Goal: Task Accomplishment & Management: Manage account settings

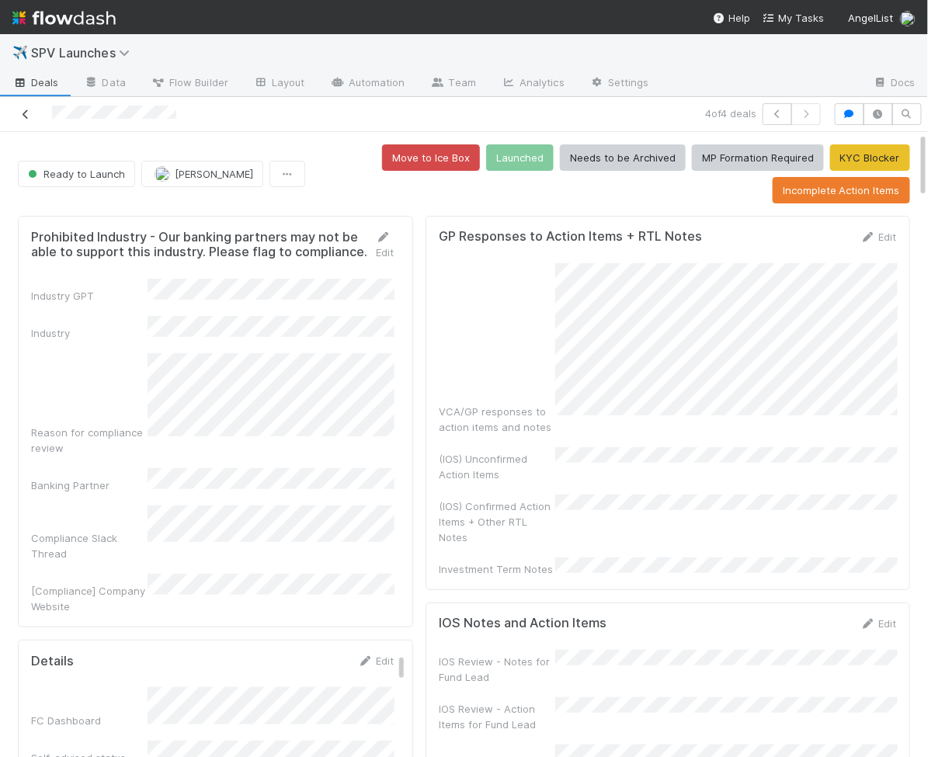
click at [23, 116] on icon at bounding box center [26, 115] width 16 height 10
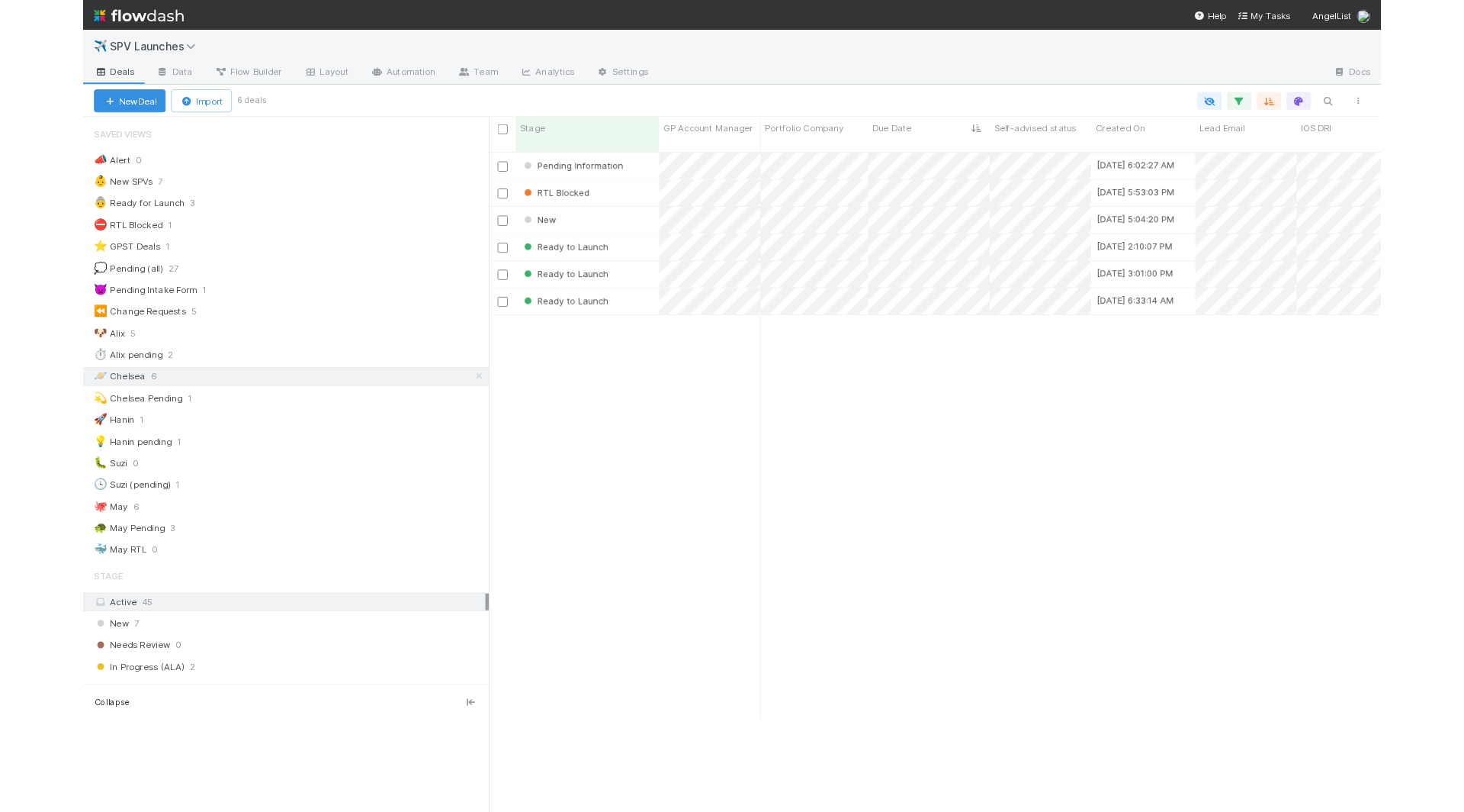
scroll to position [654, 1006]
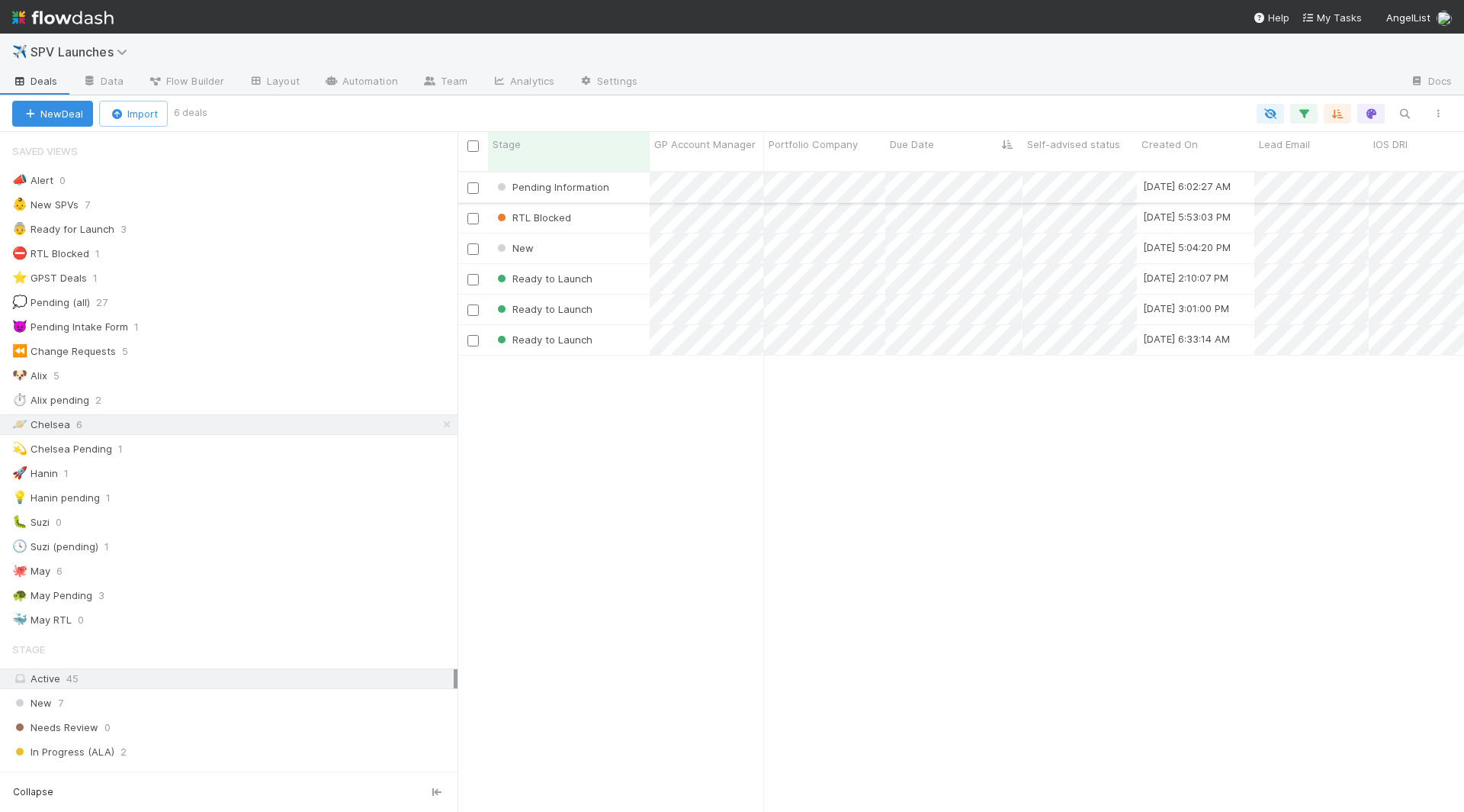
click at [630, 173] on div "Pending Information" at bounding box center [569, 188] width 162 height 29
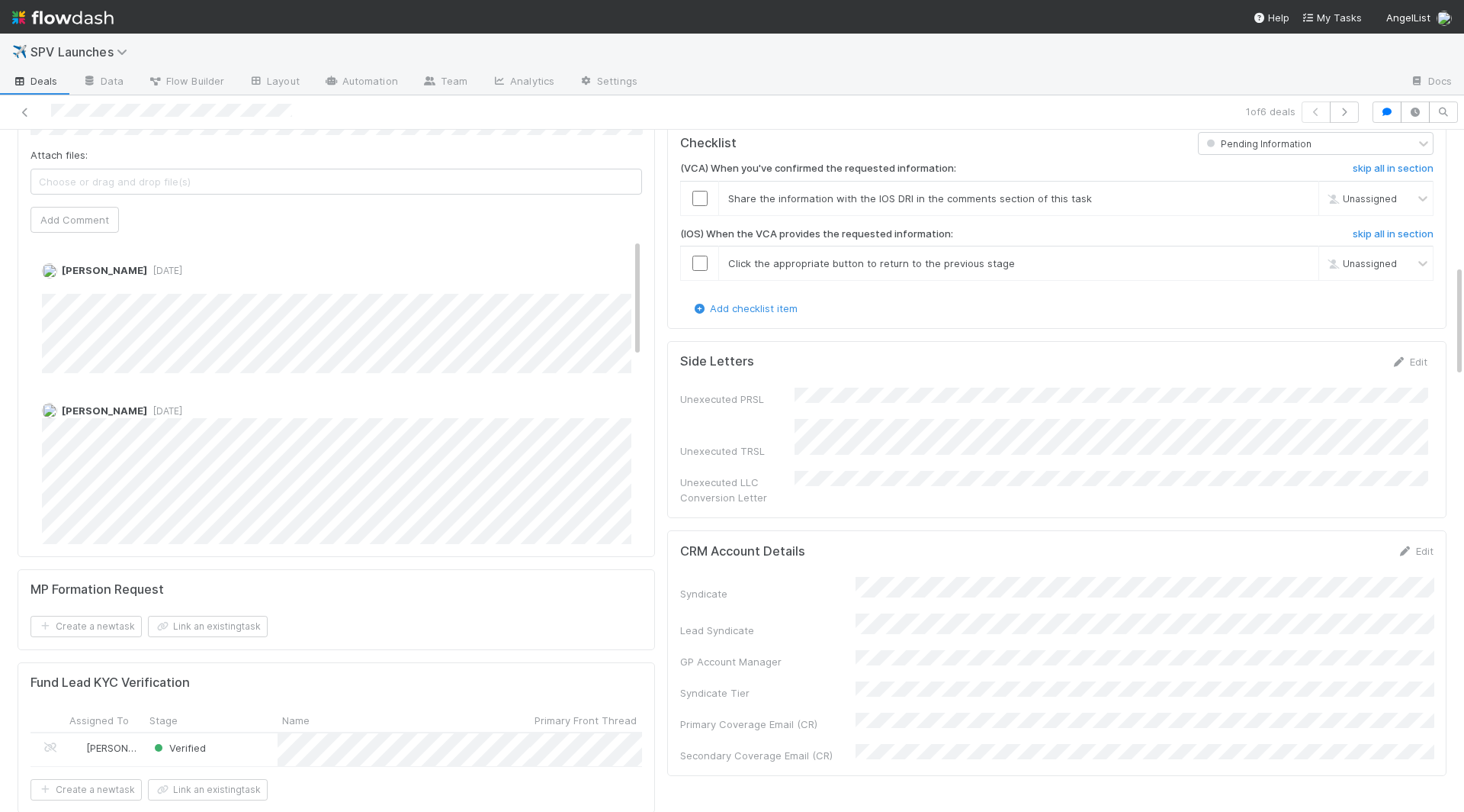
scroll to position [818, 0]
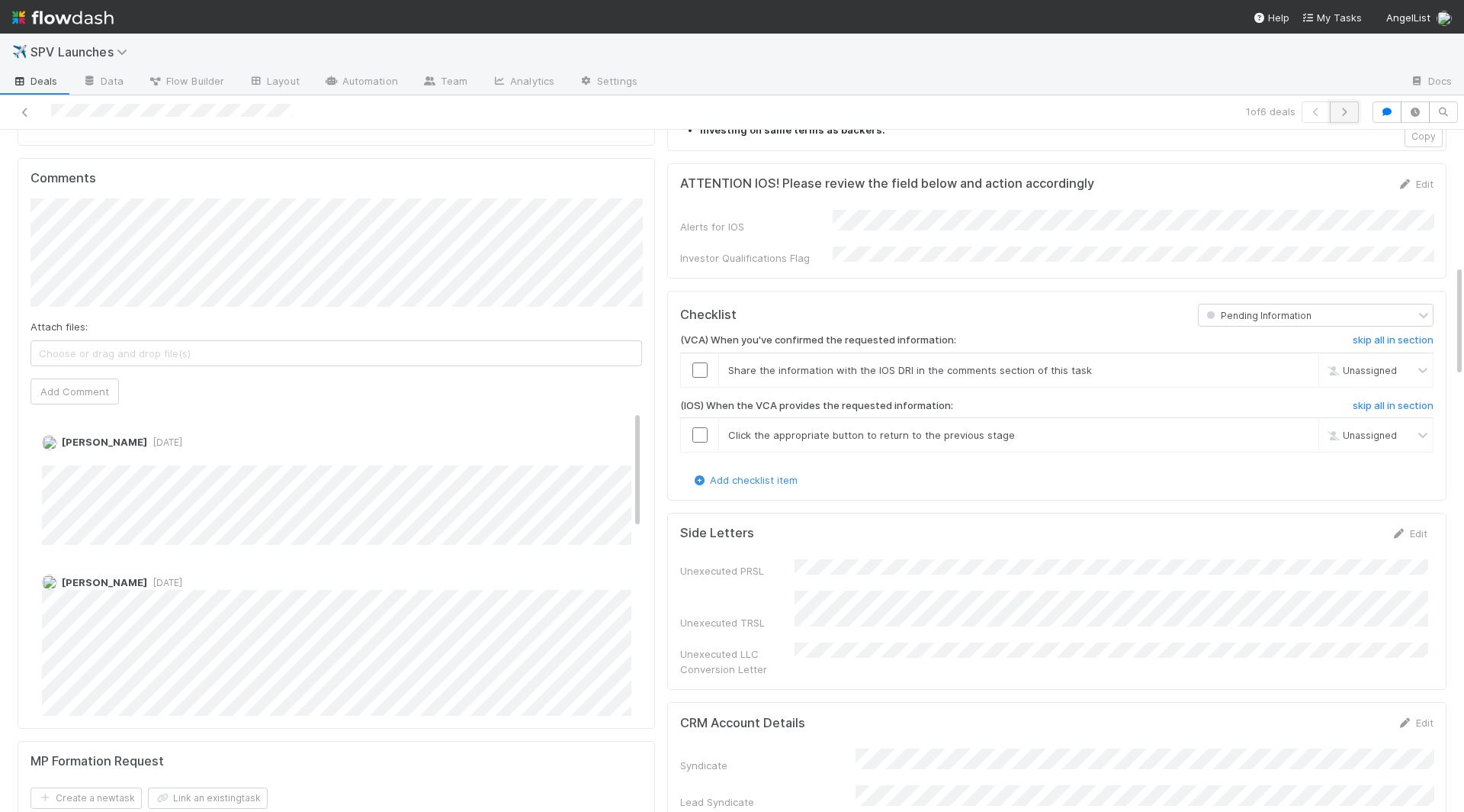
click at [911, 118] on button "button" at bounding box center [1345, 112] width 29 height 22
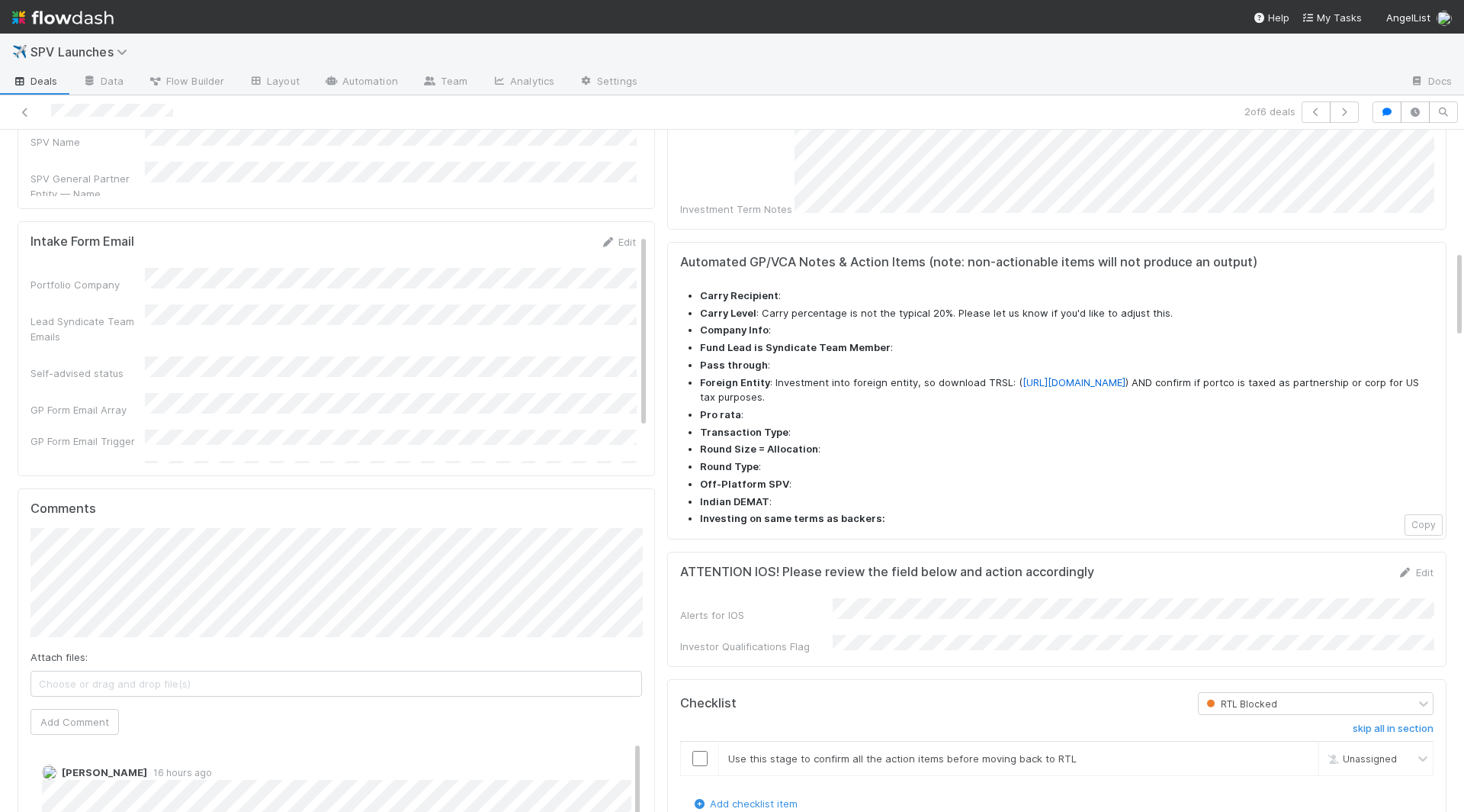
scroll to position [1307, 0]
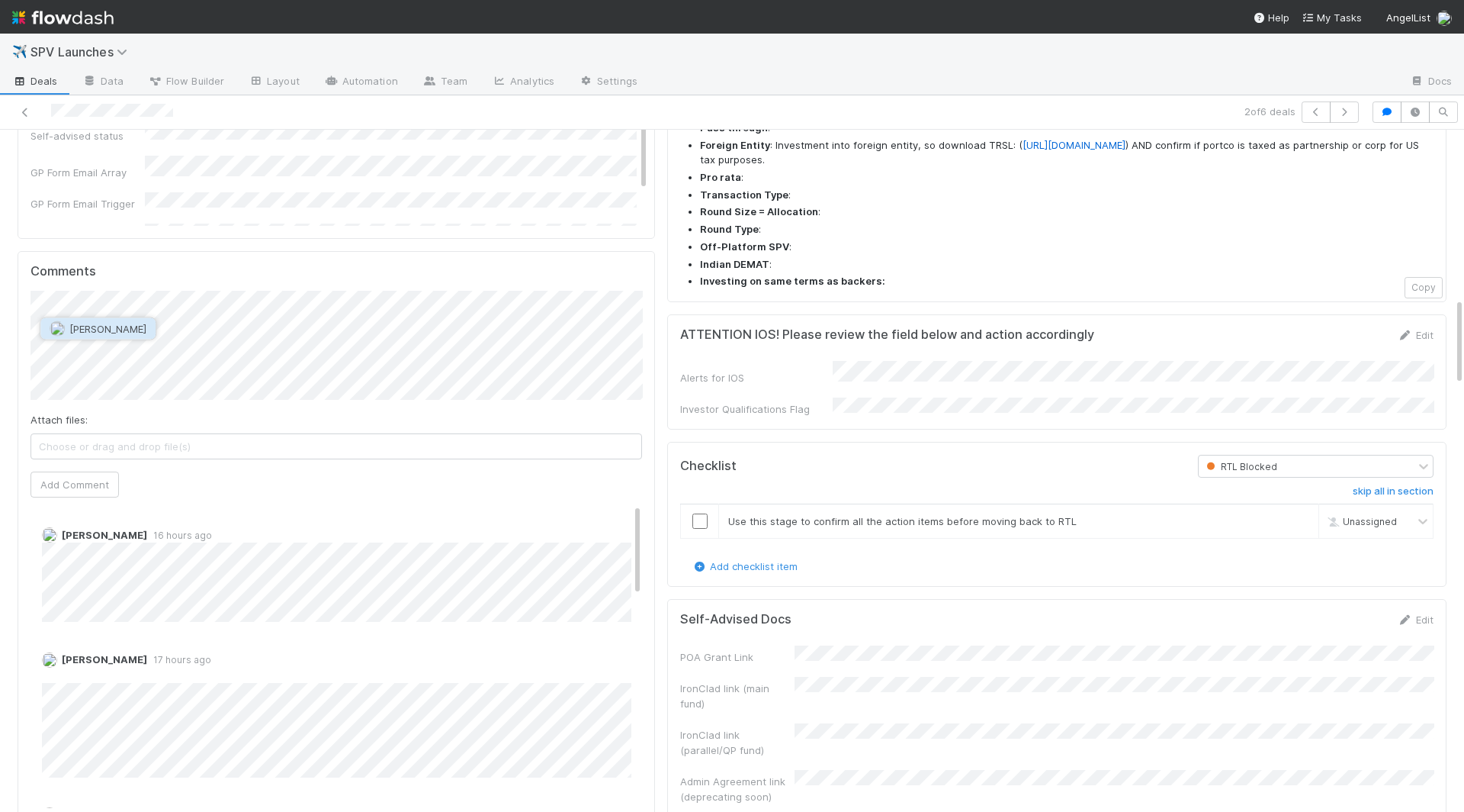
click at [86, 326] on span "[PERSON_NAME]" at bounding box center [108, 329] width 77 height 12
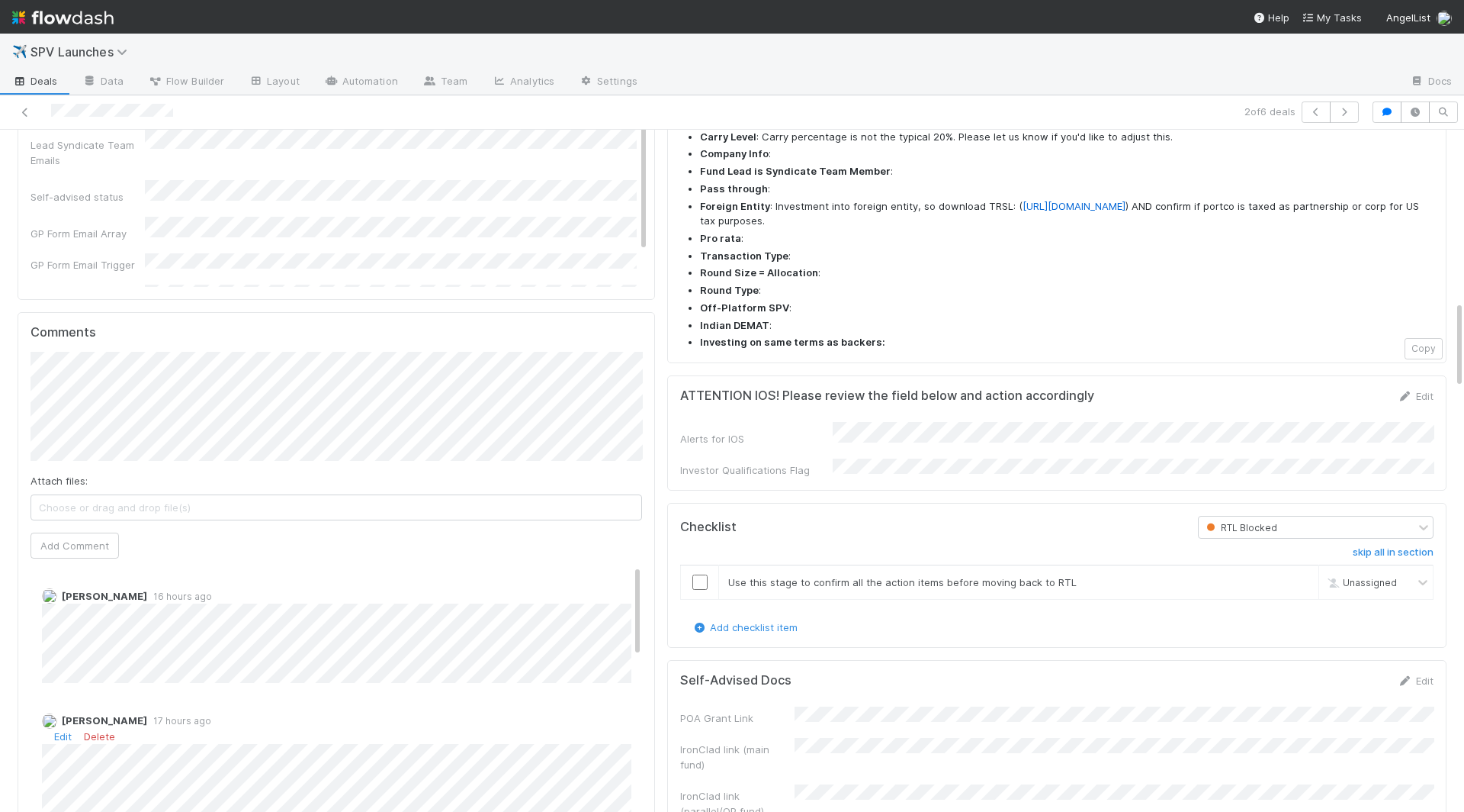
scroll to position [1225, 0]
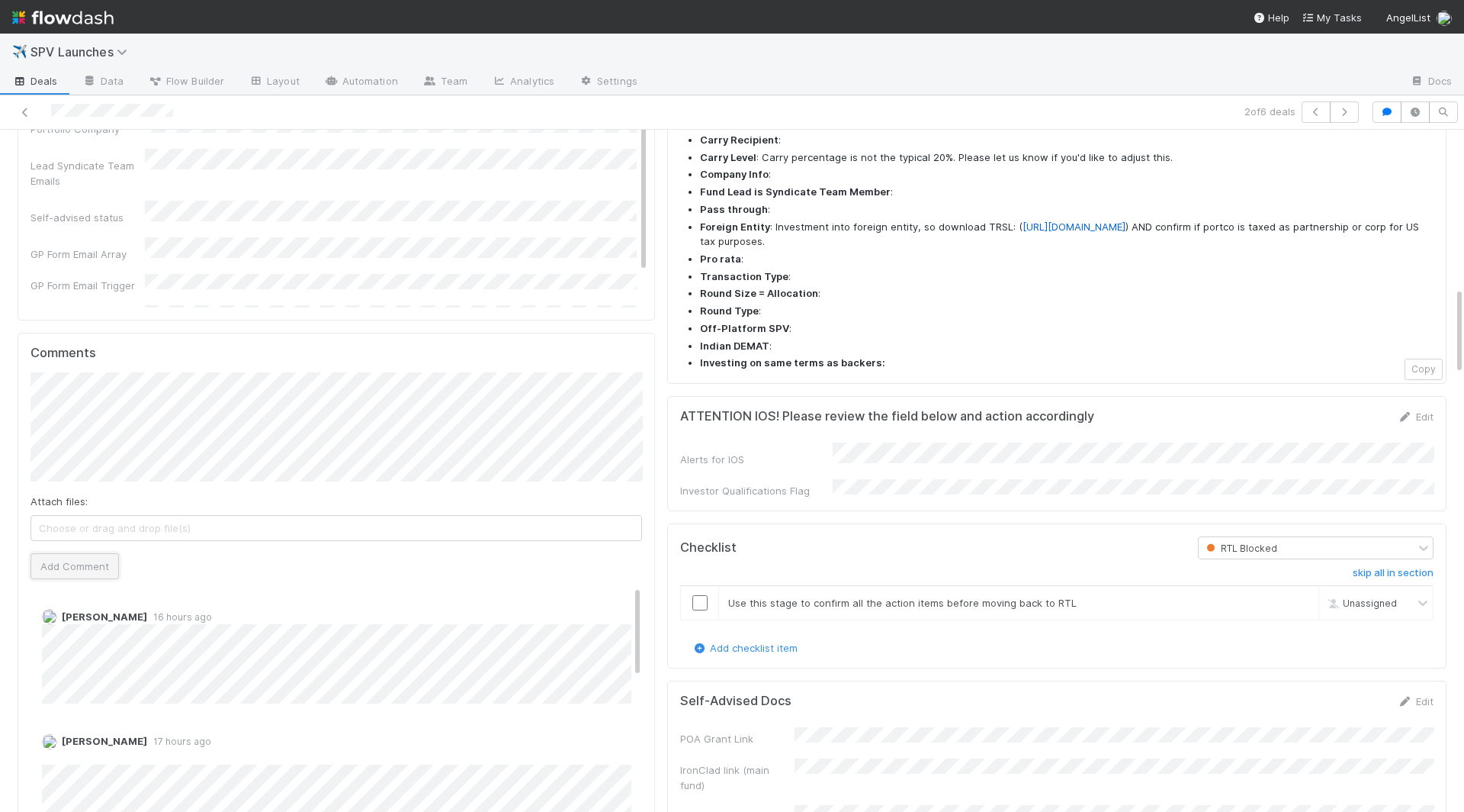
click at [79, 553] on button "Add Comment" at bounding box center [75, 566] width 88 height 26
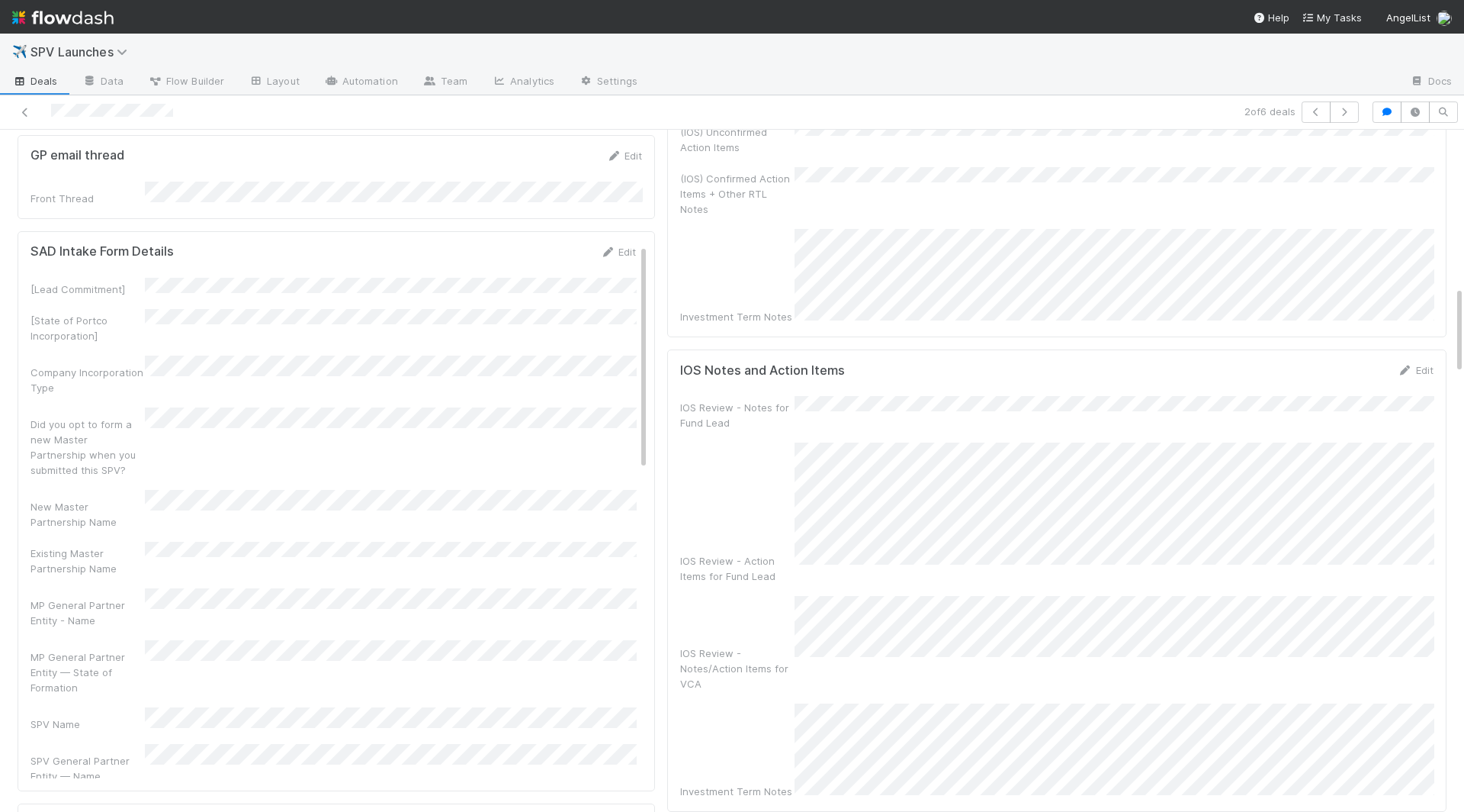
scroll to position [0, 0]
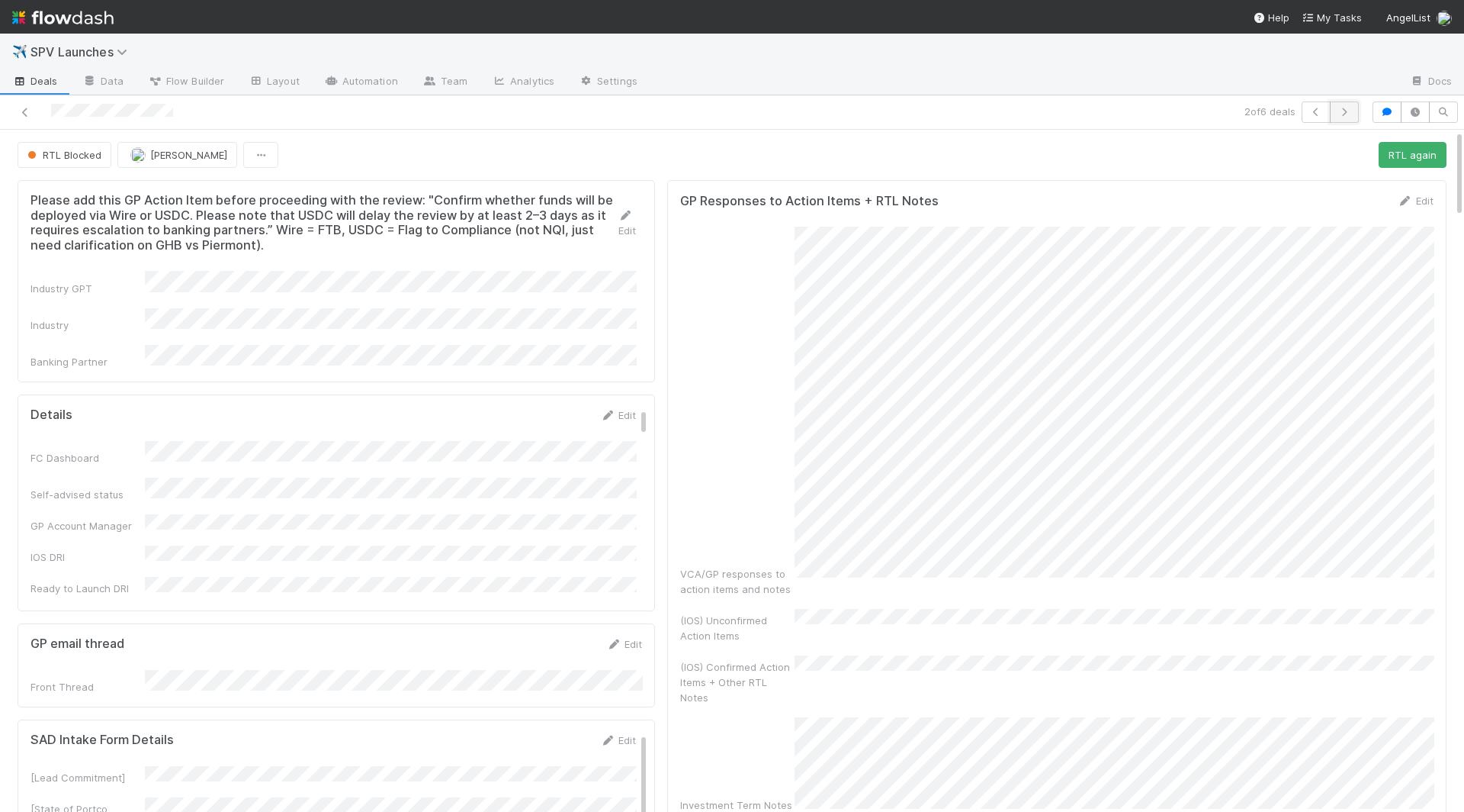
click at [911, 108] on icon "button" at bounding box center [1345, 112] width 16 height 9
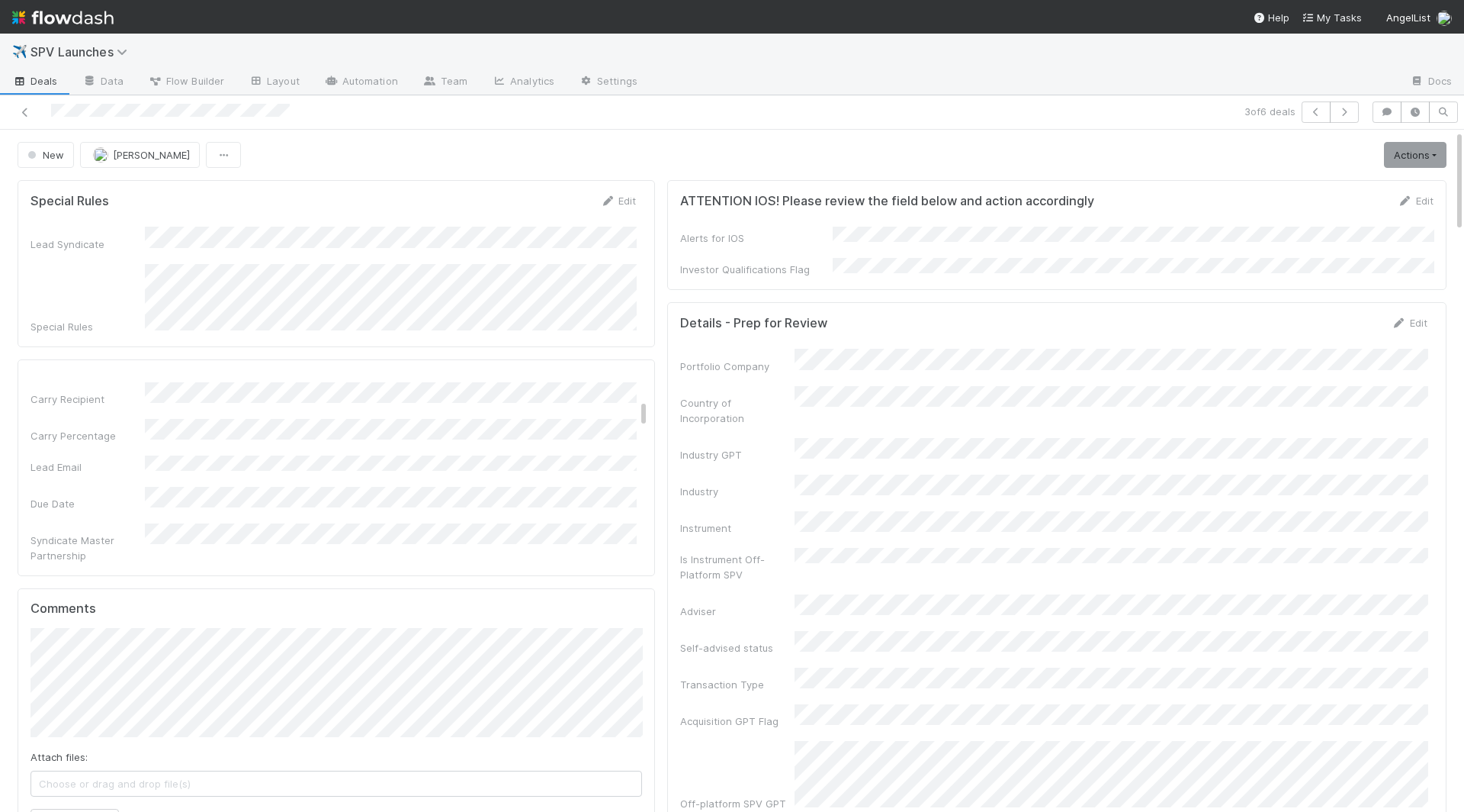
scroll to position [403, 0]
click at [911, 116] on icon "button" at bounding box center [1345, 112] width 16 height 9
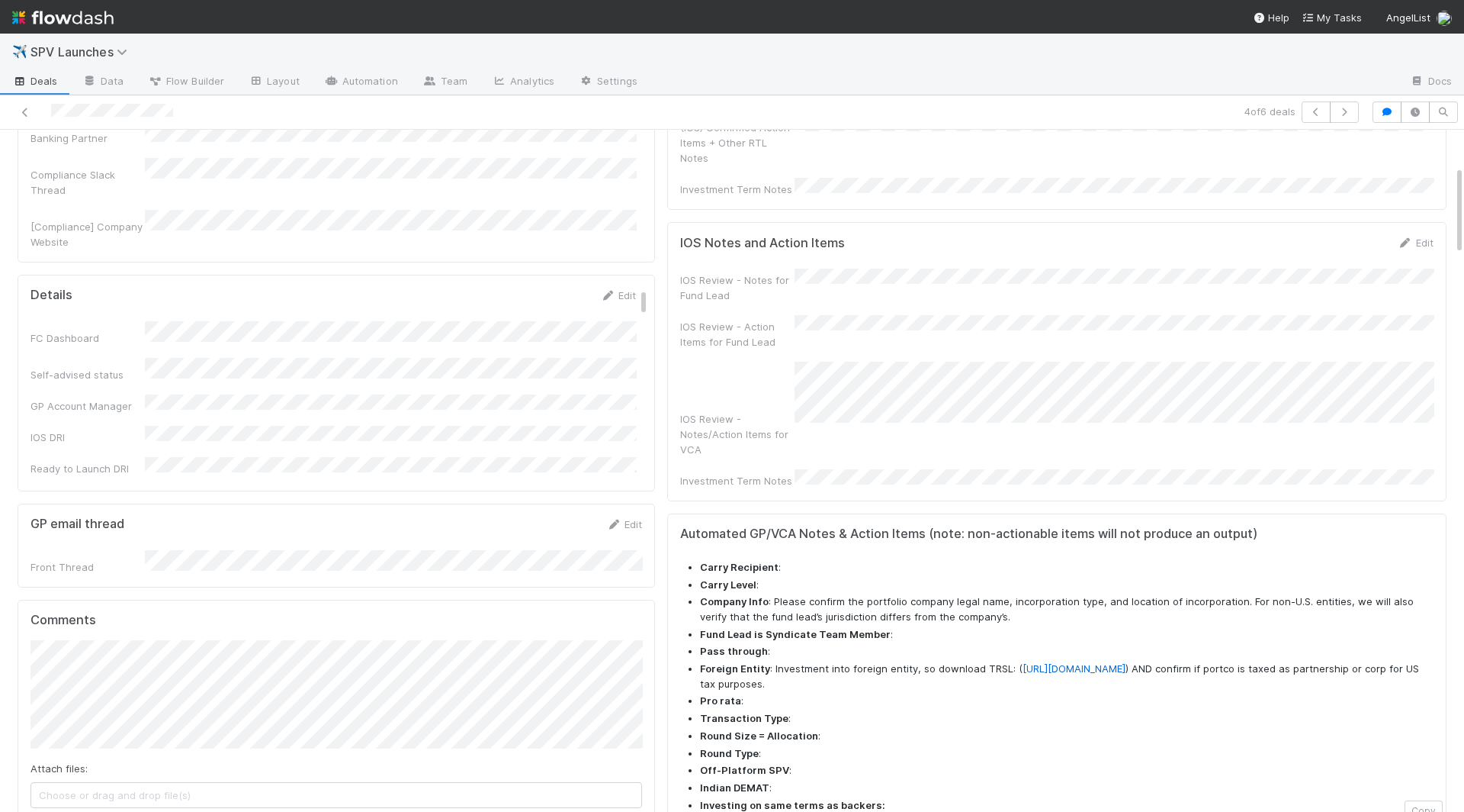
scroll to position [278, 0]
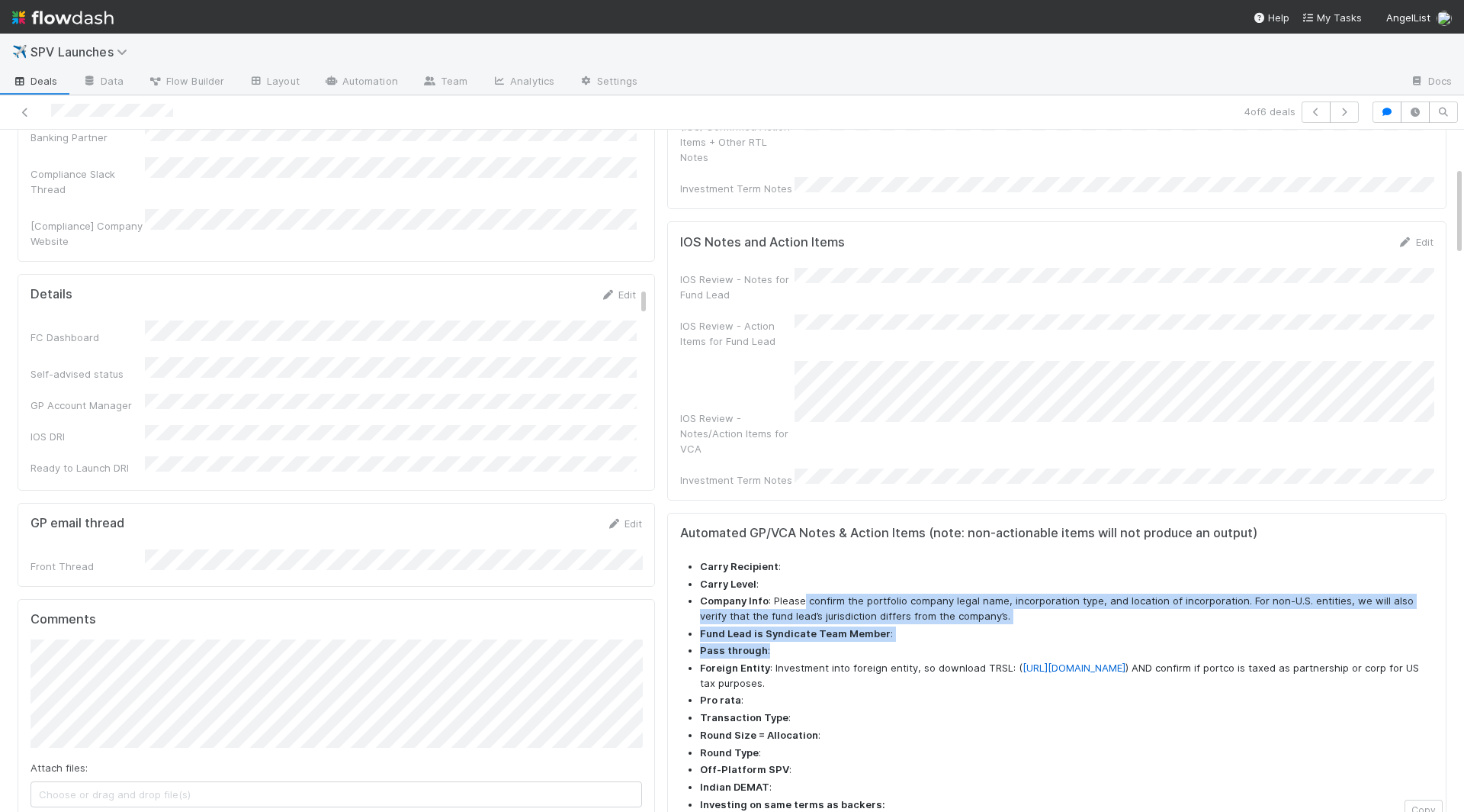
drag, startPoint x: 803, startPoint y: 514, endPoint x: 894, endPoint y: 566, distance: 104.8
click at [894, 566] on ul "Carry Recipient : Carry Level : Company Info : Please confirm the portfolio com…" at bounding box center [1057, 685] width 753 height 253
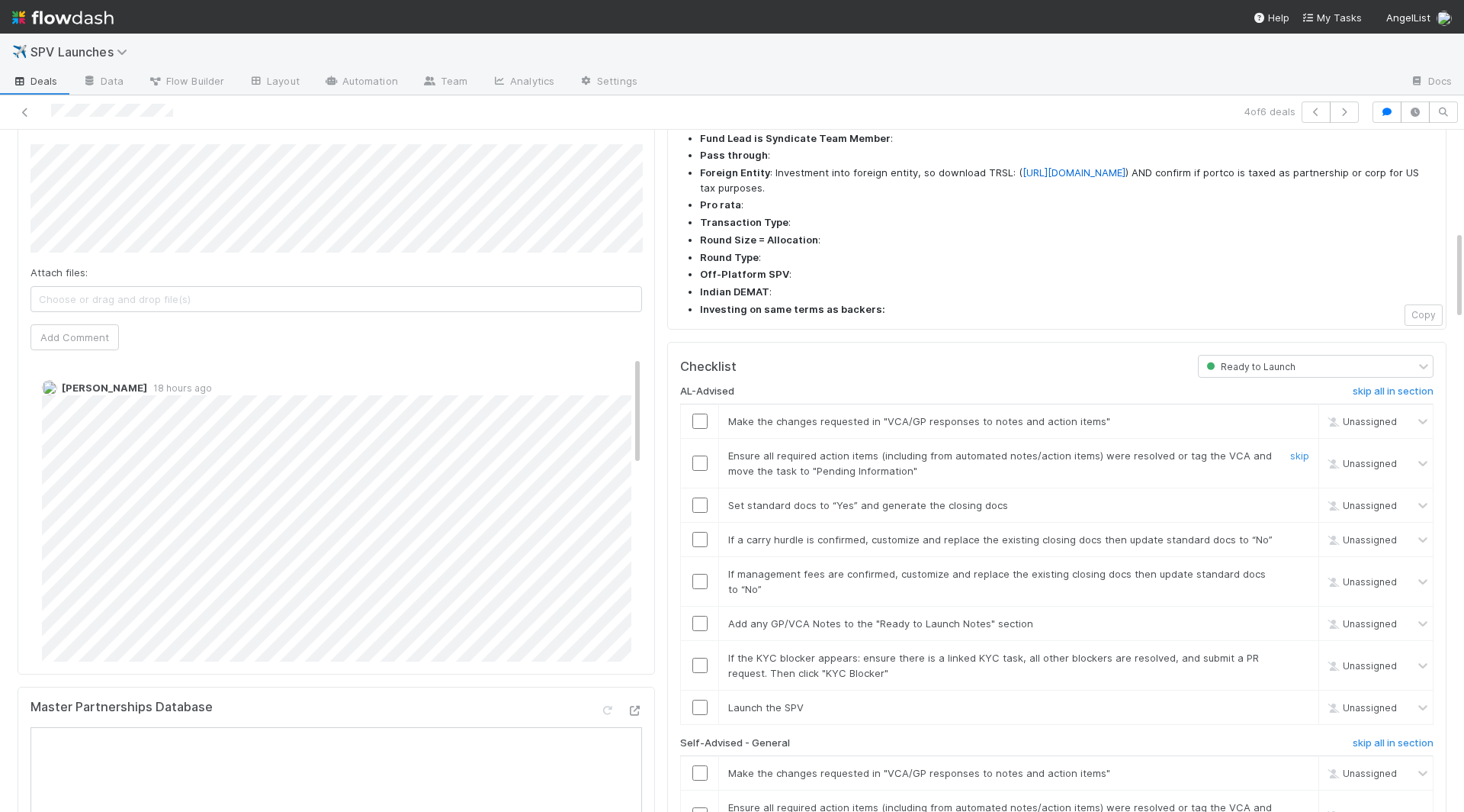
scroll to position [0, 0]
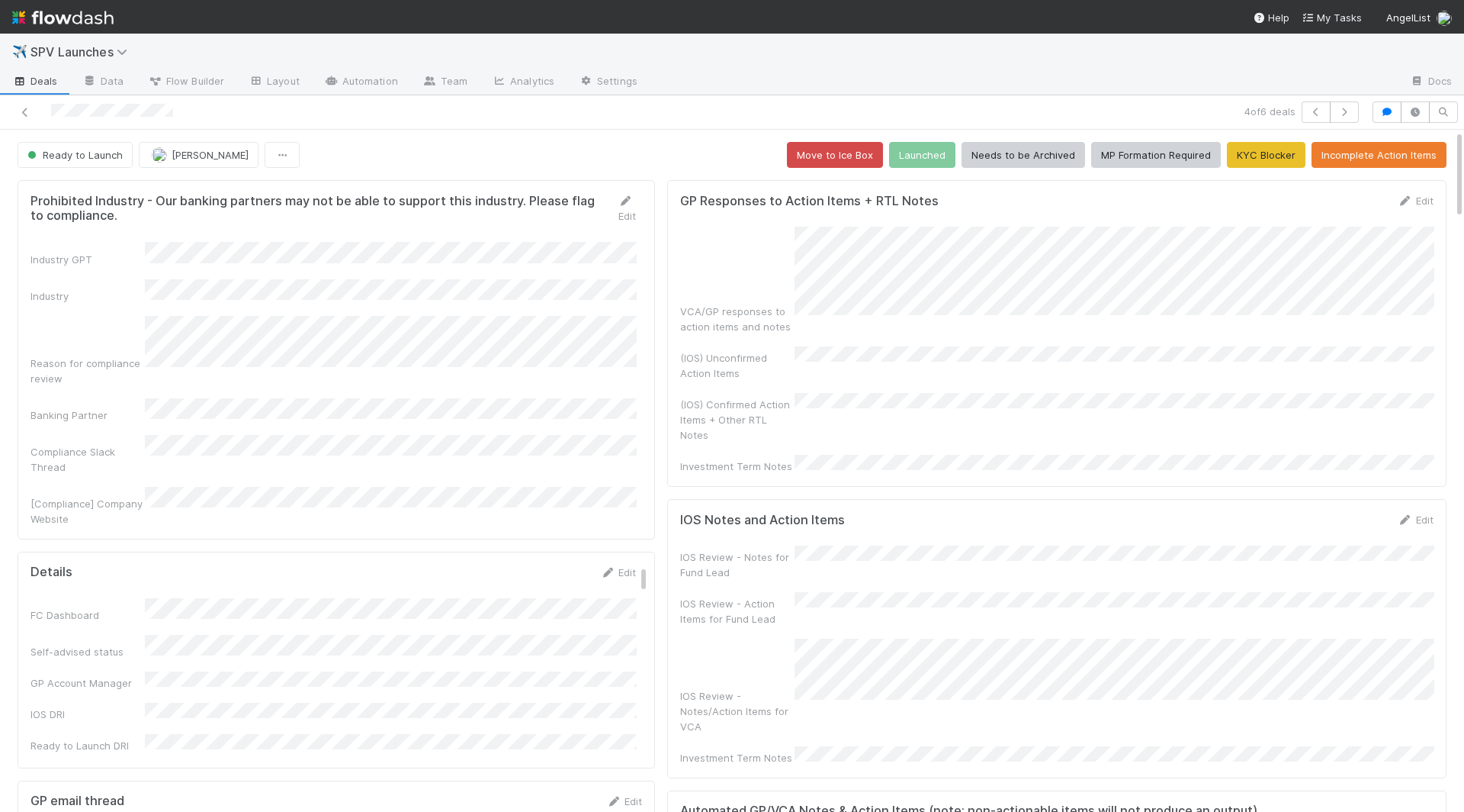
click at [885, 323] on div "VCA/GP responses to action items and notes (IOS) Unconfirmed Action Items (IOS)…" at bounding box center [1057, 351] width 753 height 247
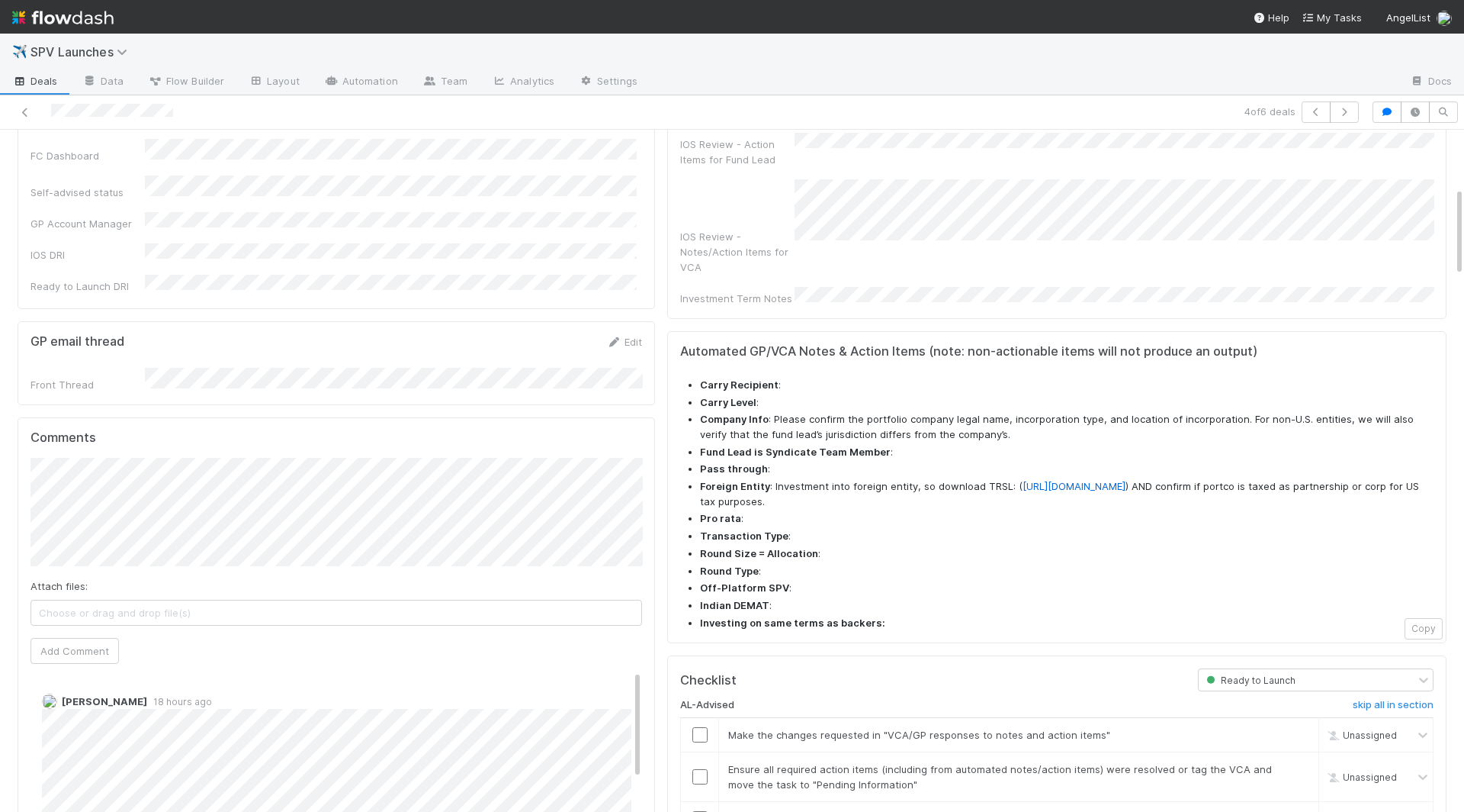
scroll to position [462, 0]
click at [120, 475] on span "[PERSON_NAME]" at bounding box center [108, 481] width 77 height 12
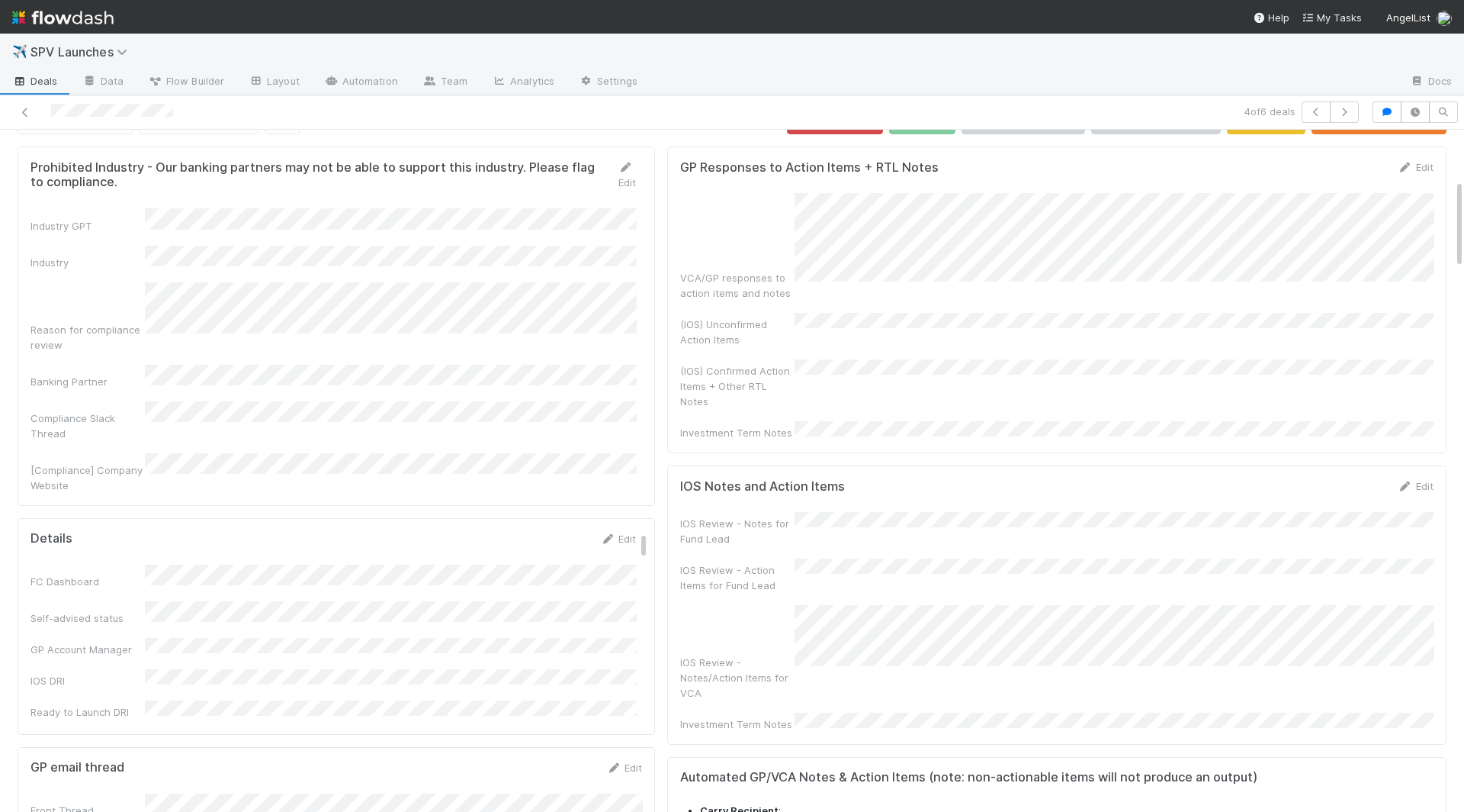
scroll to position [14, 0]
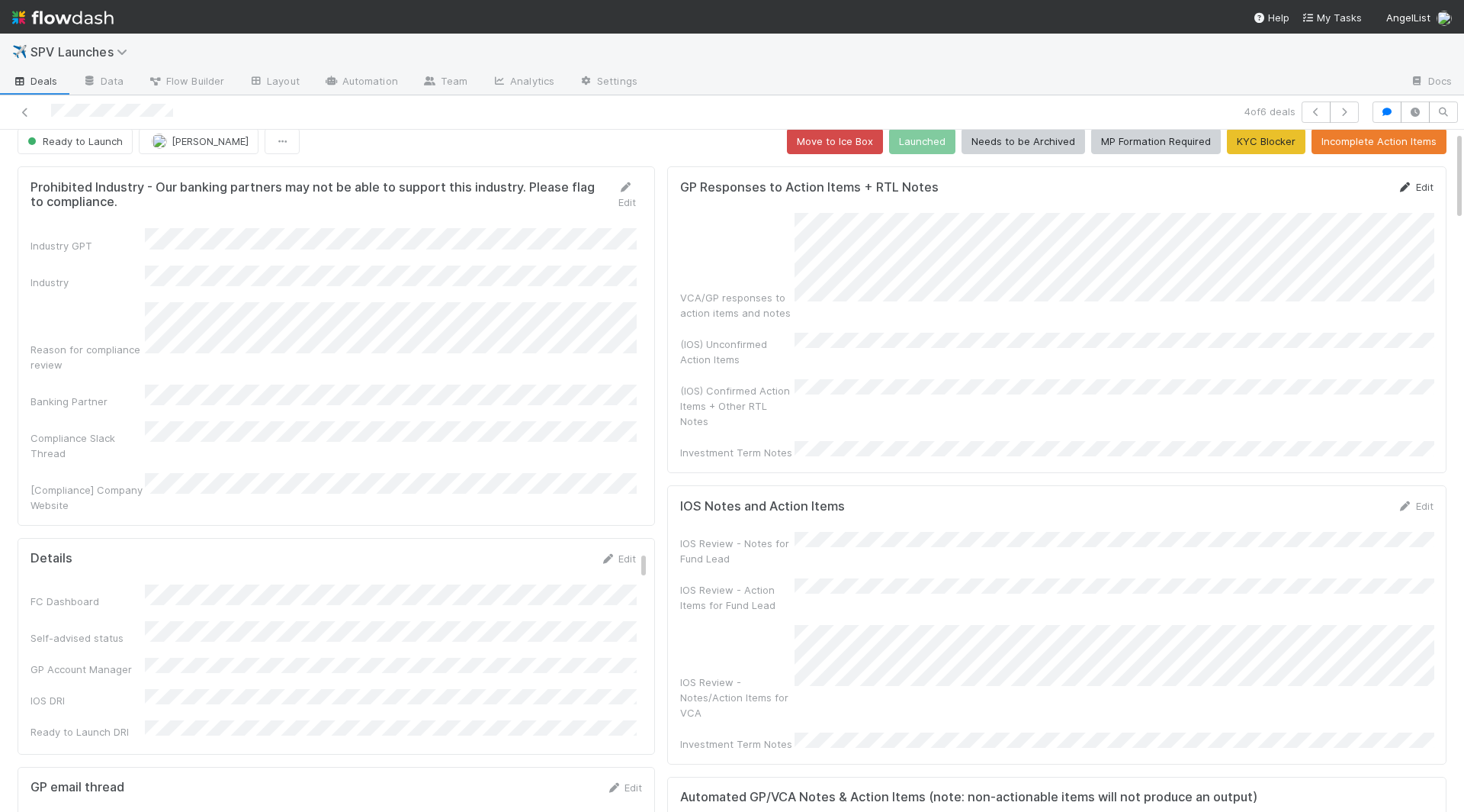
click at [911, 185] on icon at bounding box center [1406, 188] width 16 height 10
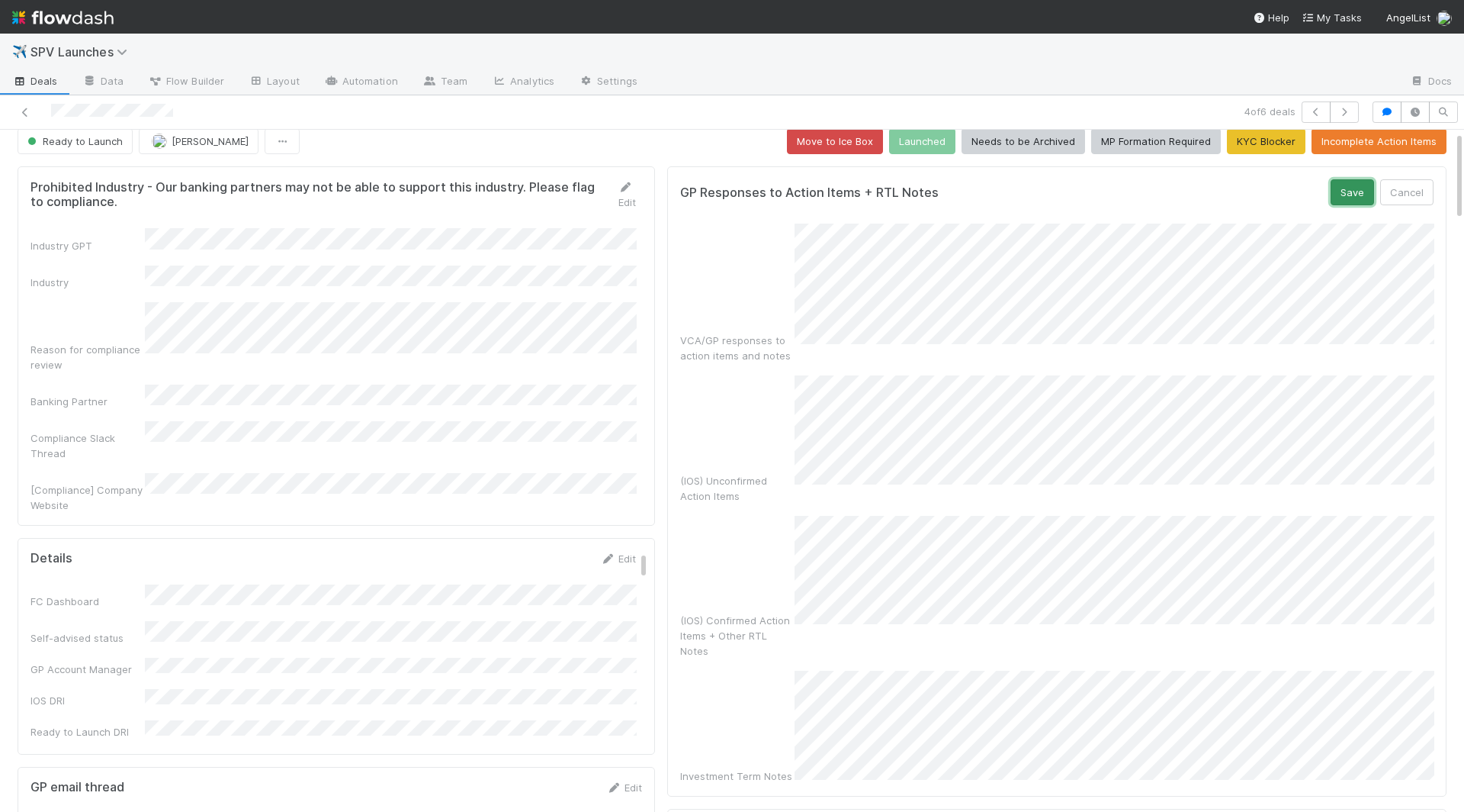
click at [911, 193] on button "Save" at bounding box center [1353, 192] width 43 height 26
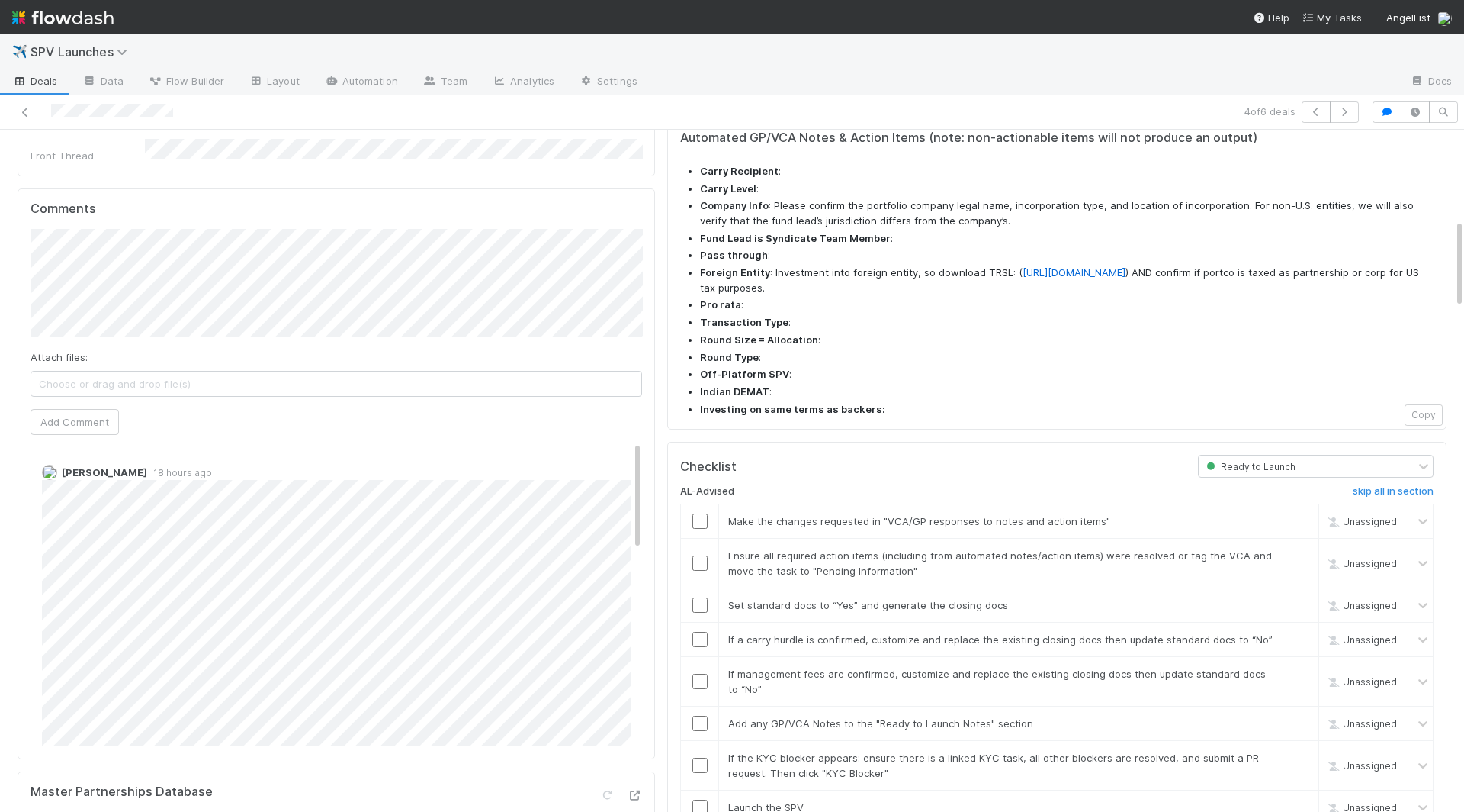
scroll to position [686, 0]
click at [74, 352] on div "Attach files: Choose or drag and drop file(s) Add Comment" at bounding box center [336, 334] width 612 height 207
click at [77, 410] on button "Add Comment" at bounding box center [75, 423] width 88 height 26
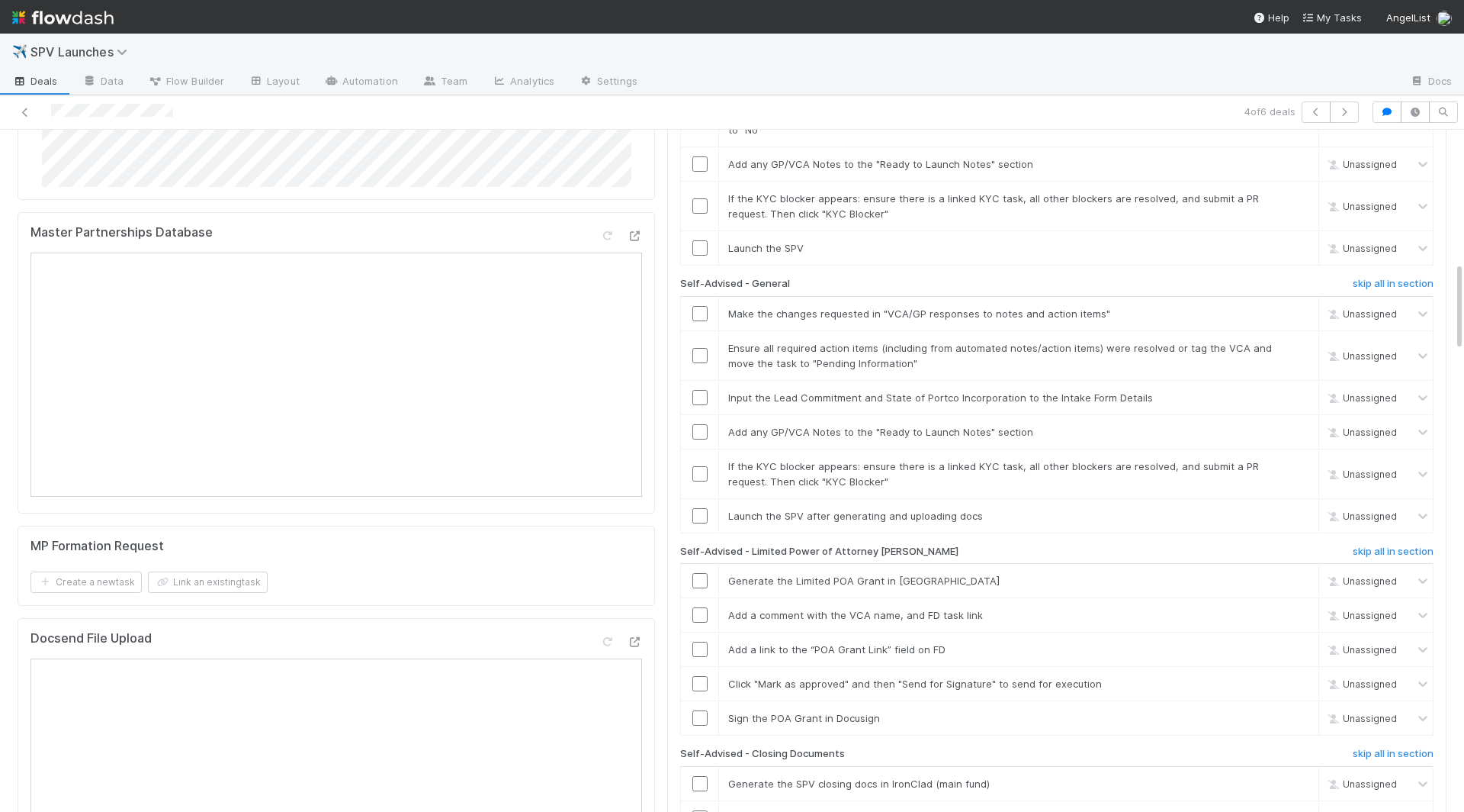
scroll to position [1454, 0]
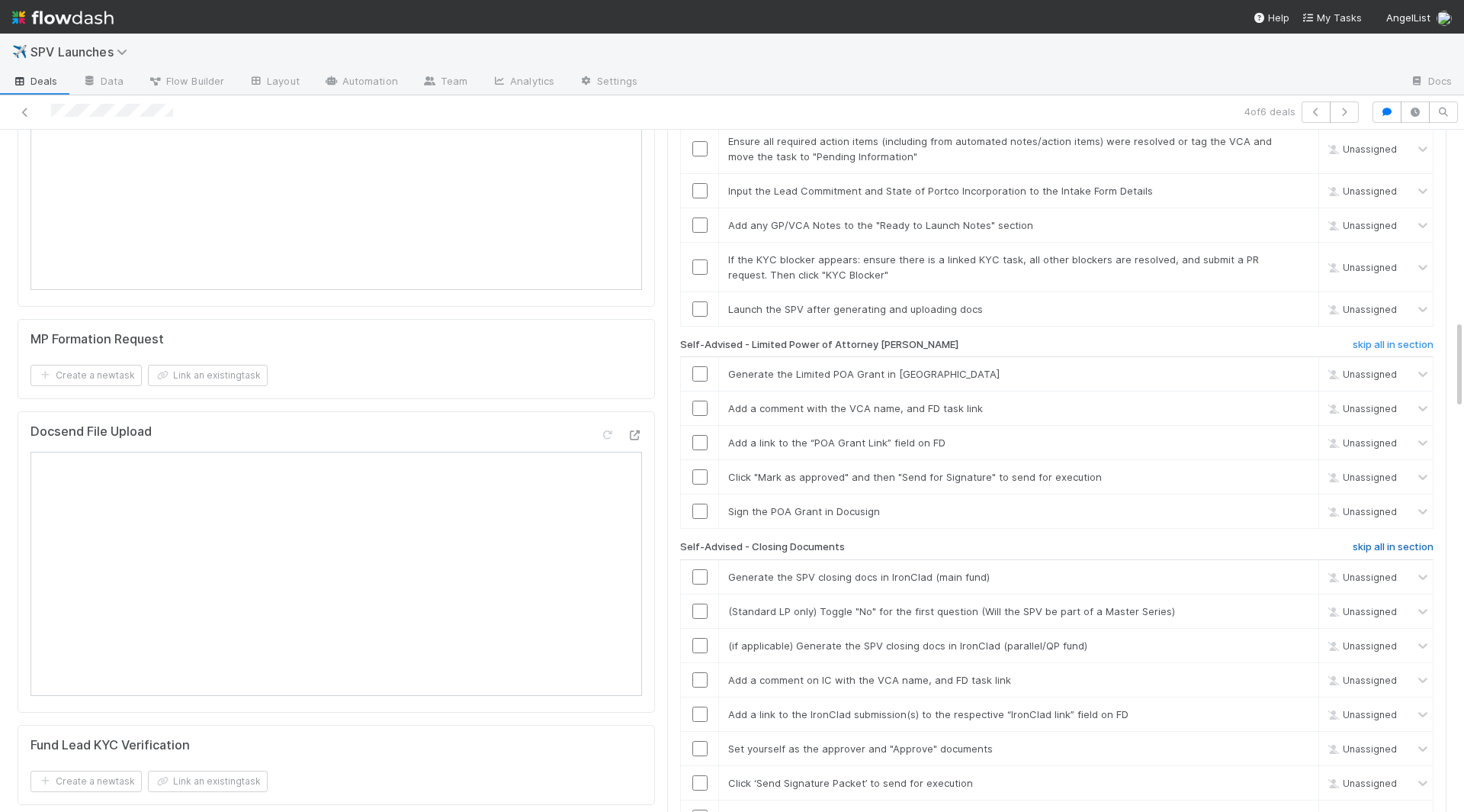
click at [911, 541] on h6 "skip all in section" at bounding box center [1393, 547] width 81 height 12
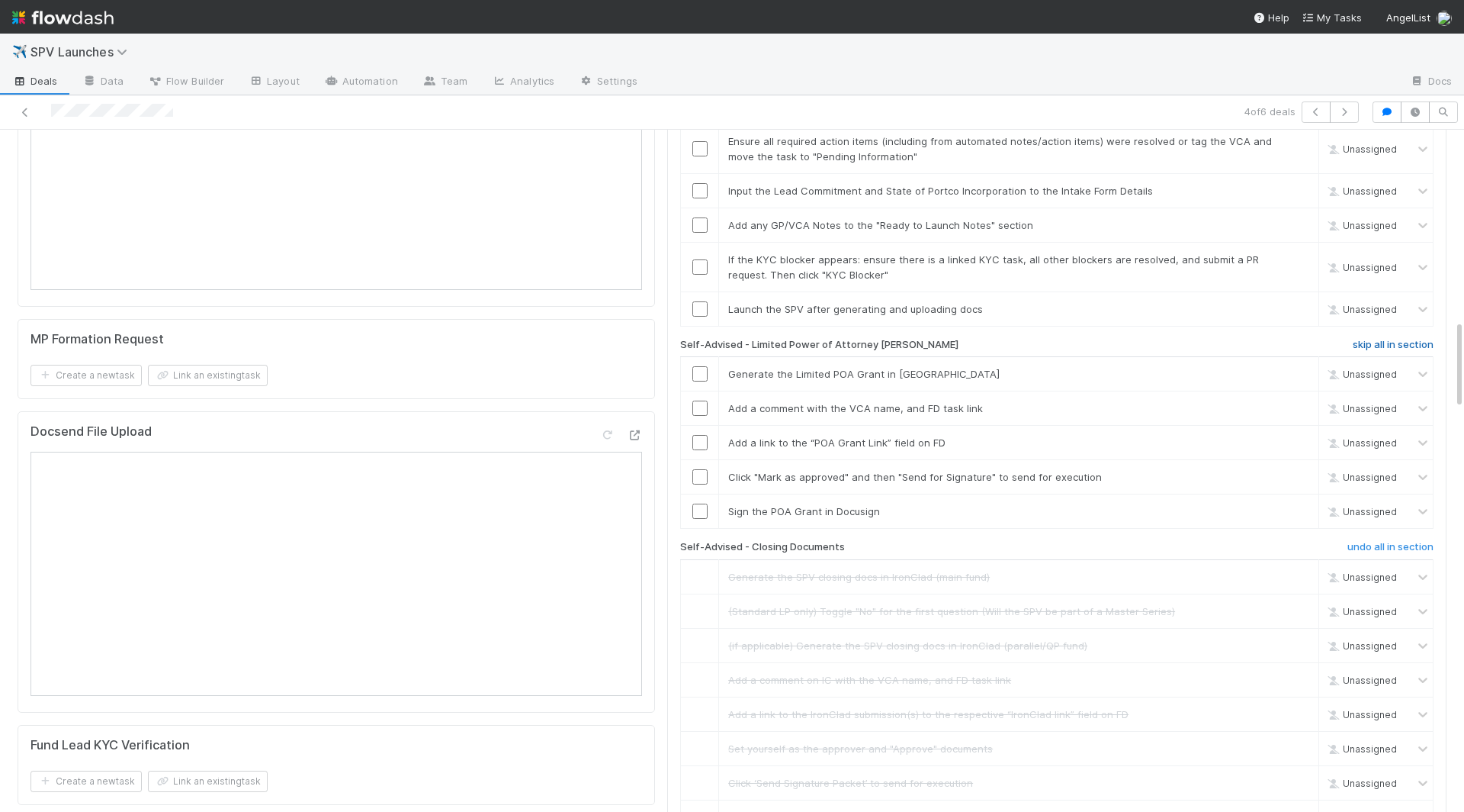
click at [911, 339] on h6 "skip all in section" at bounding box center [1393, 345] width 81 height 12
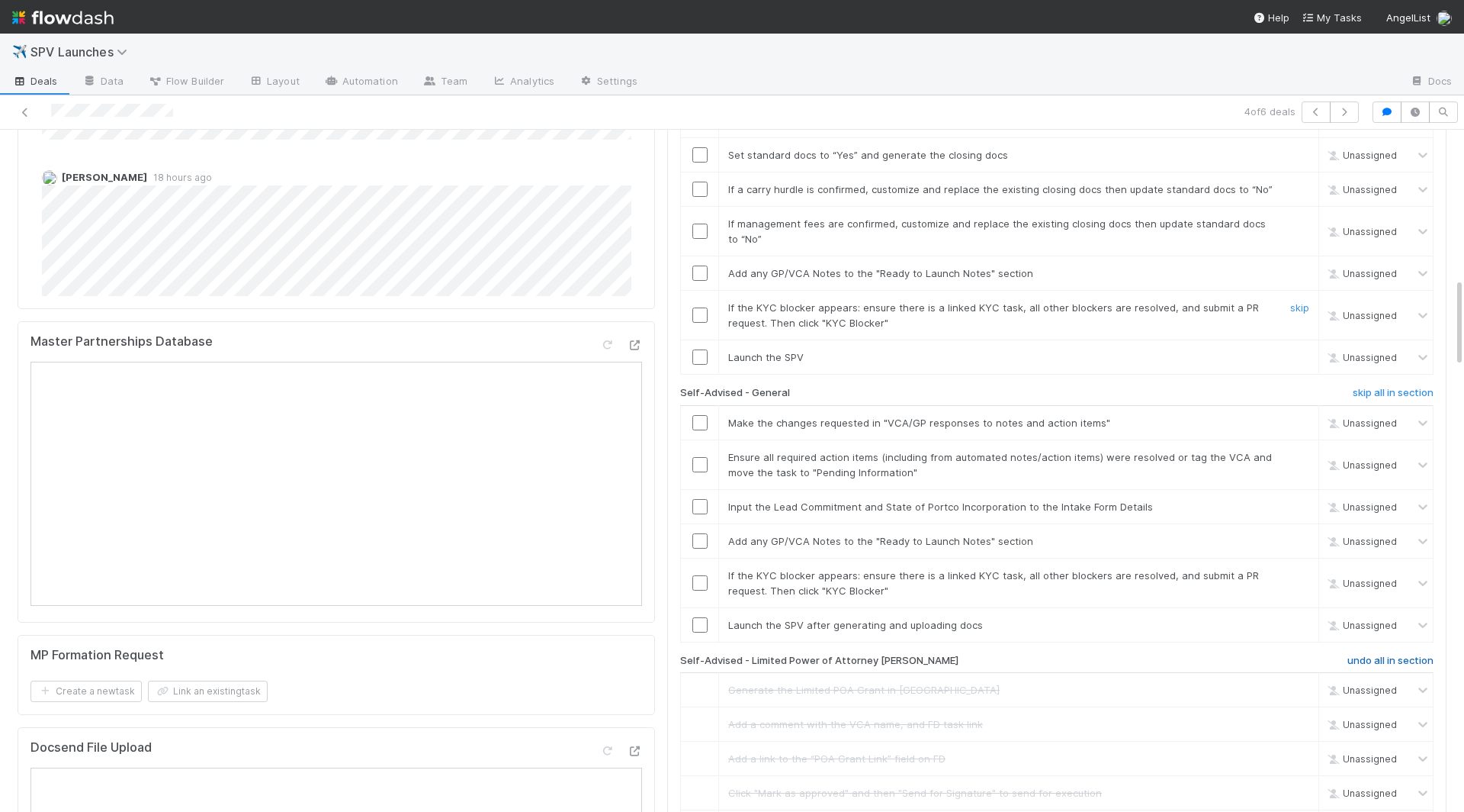
scroll to position [1136, 0]
click at [911, 388] on h6 "skip all in section" at bounding box center [1393, 394] width 81 height 12
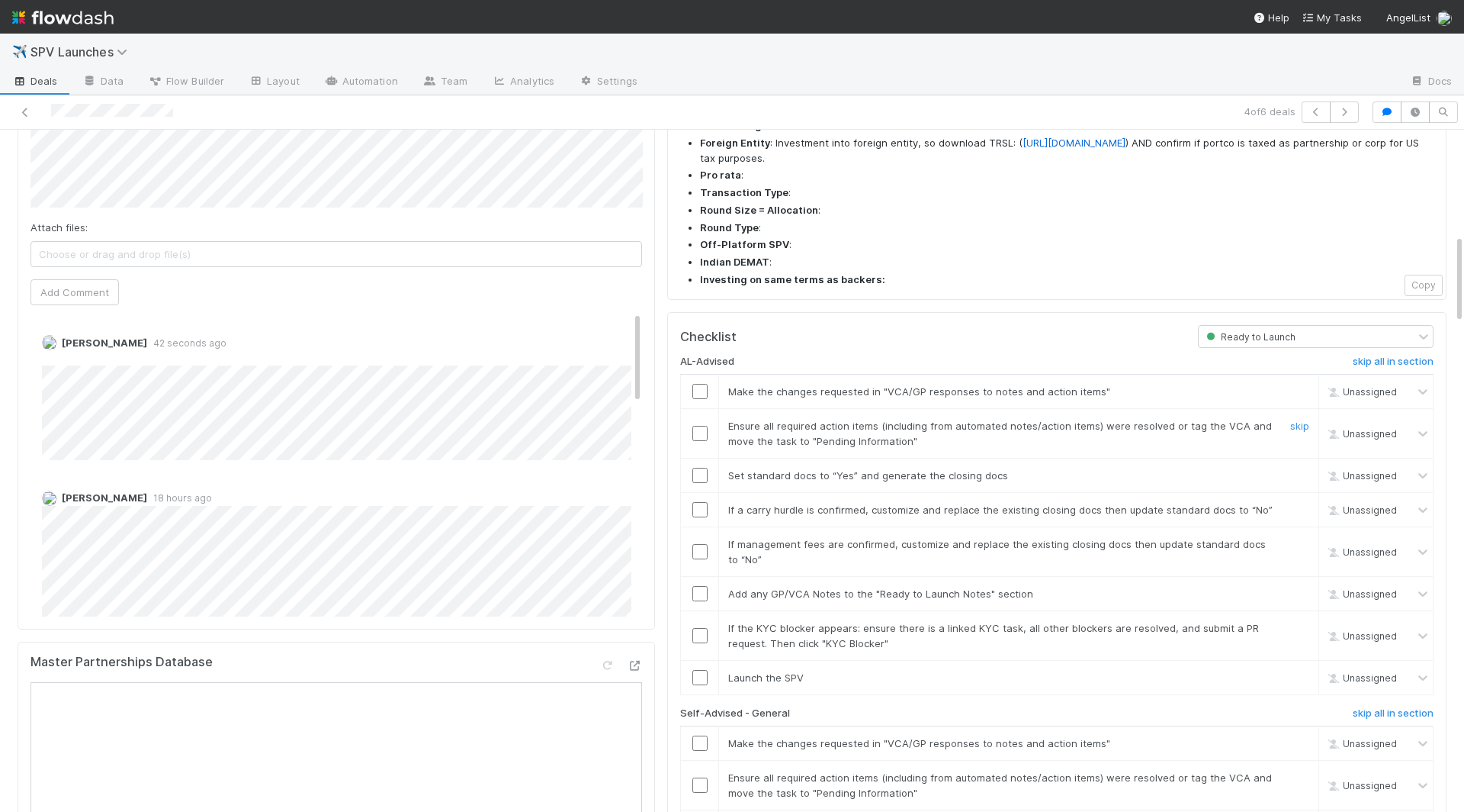
scroll to position [789, 0]
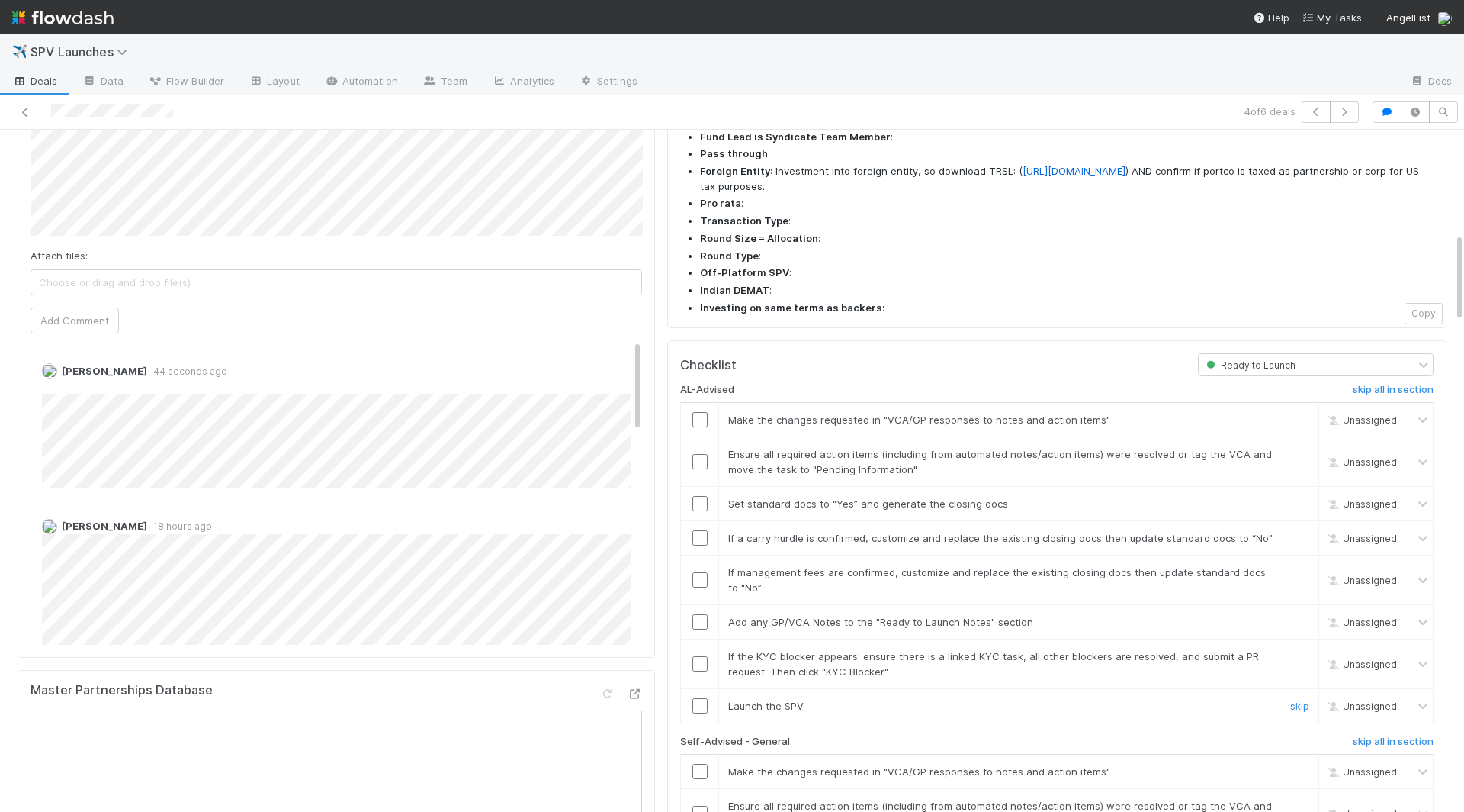
click at [698, 698] on input "checkbox" at bounding box center [700, 706] width 16 height 16
click at [699, 656] on input "checkbox" at bounding box center [700, 664] width 16 height 16
click at [699, 614] on input "checkbox" at bounding box center [700, 622] width 16 height 16
click at [699, 572] on input "checkbox" at bounding box center [700, 580] width 16 height 16
click at [699, 521] on td at bounding box center [700, 538] width 38 height 34
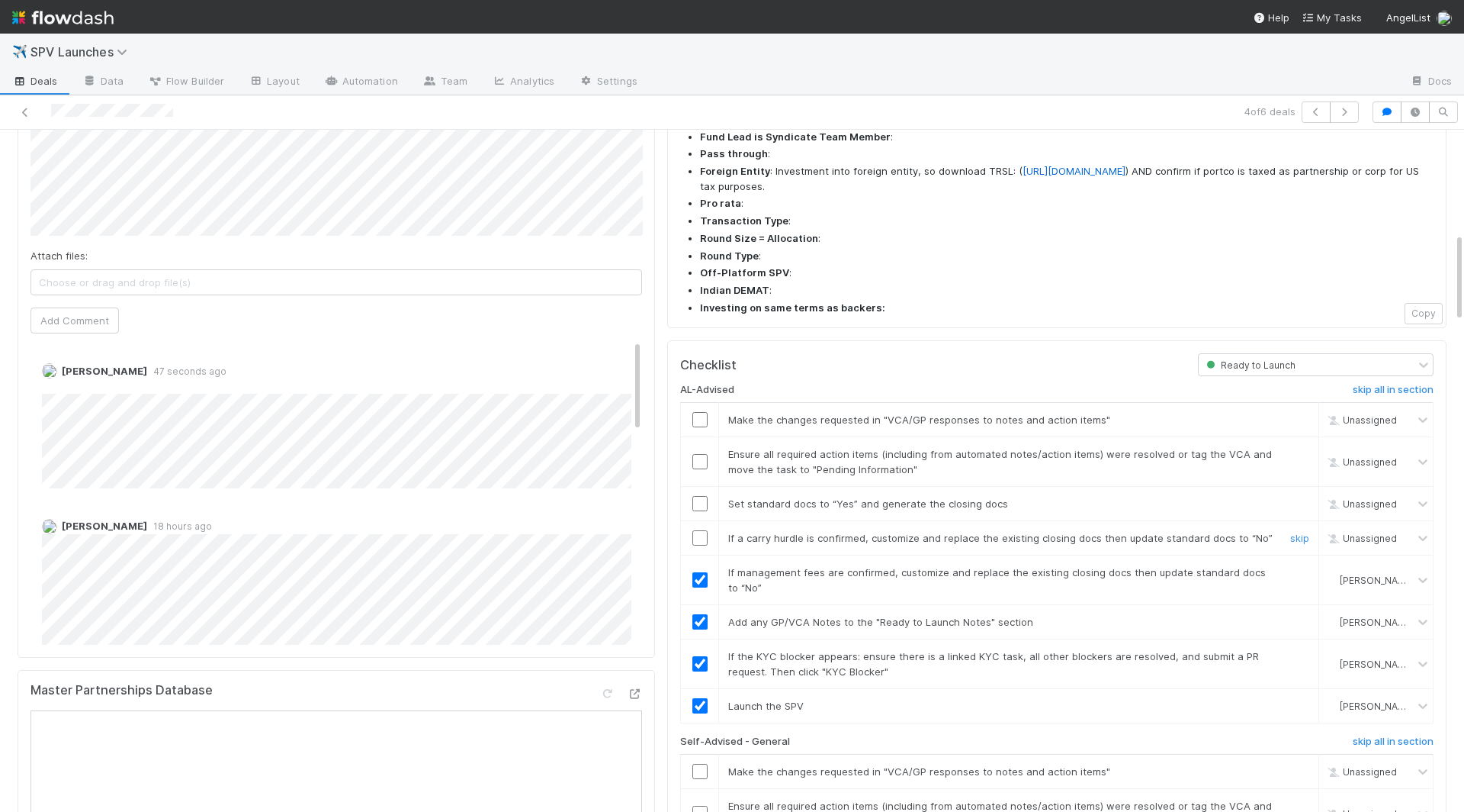
click at [699, 530] on input "checkbox" at bounding box center [700, 538] width 16 height 16
click at [699, 496] on input "checkbox" at bounding box center [700, 504] width 16 height 16
click at [699, 454] on input "checkbox" at bounding box center [700, 461] width 16 height 16
click at [698, 411] on input "checkbox" at bounding box center [700, 419] width 16 height 16
checkbox input "true"
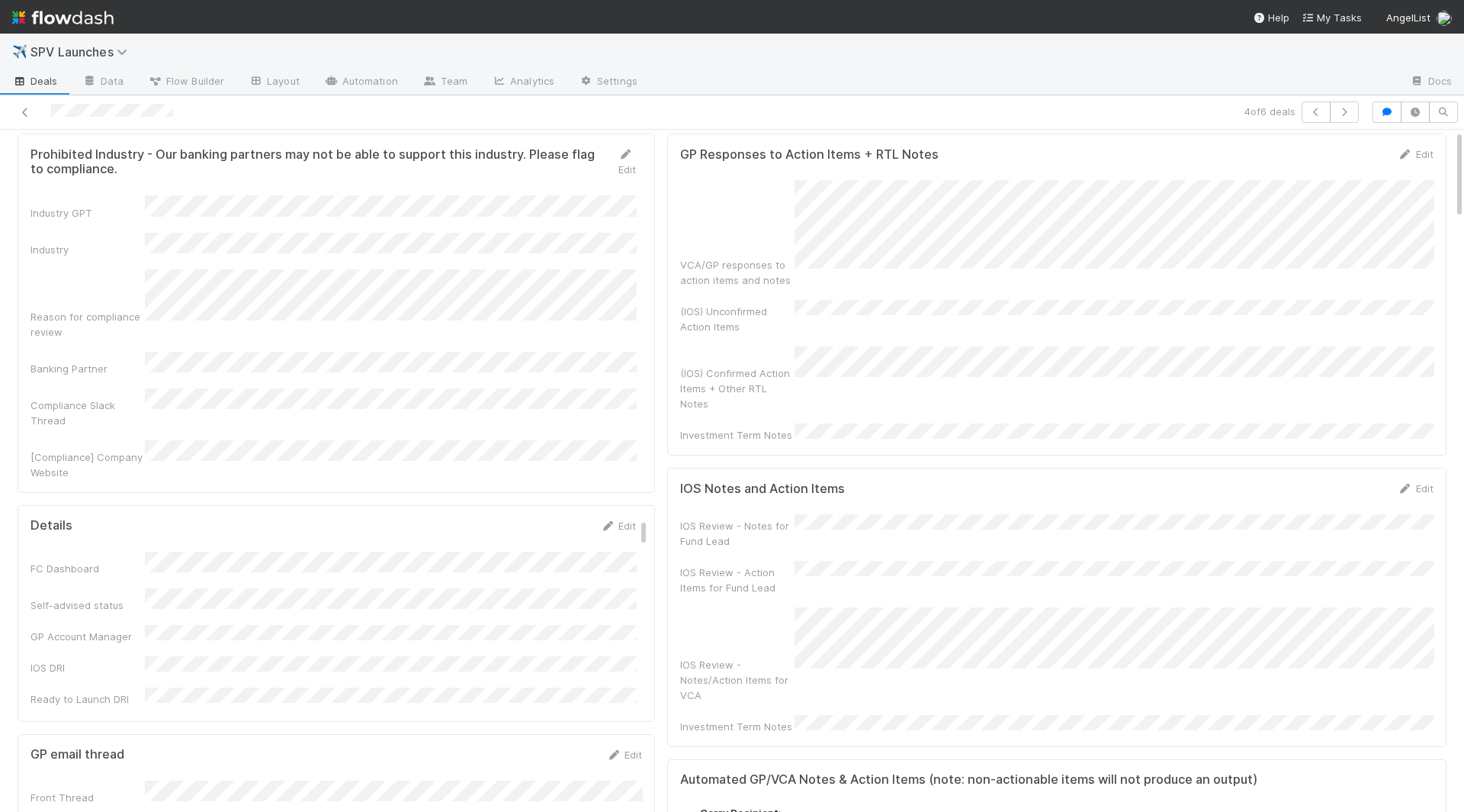
scroll to position [0, 0]
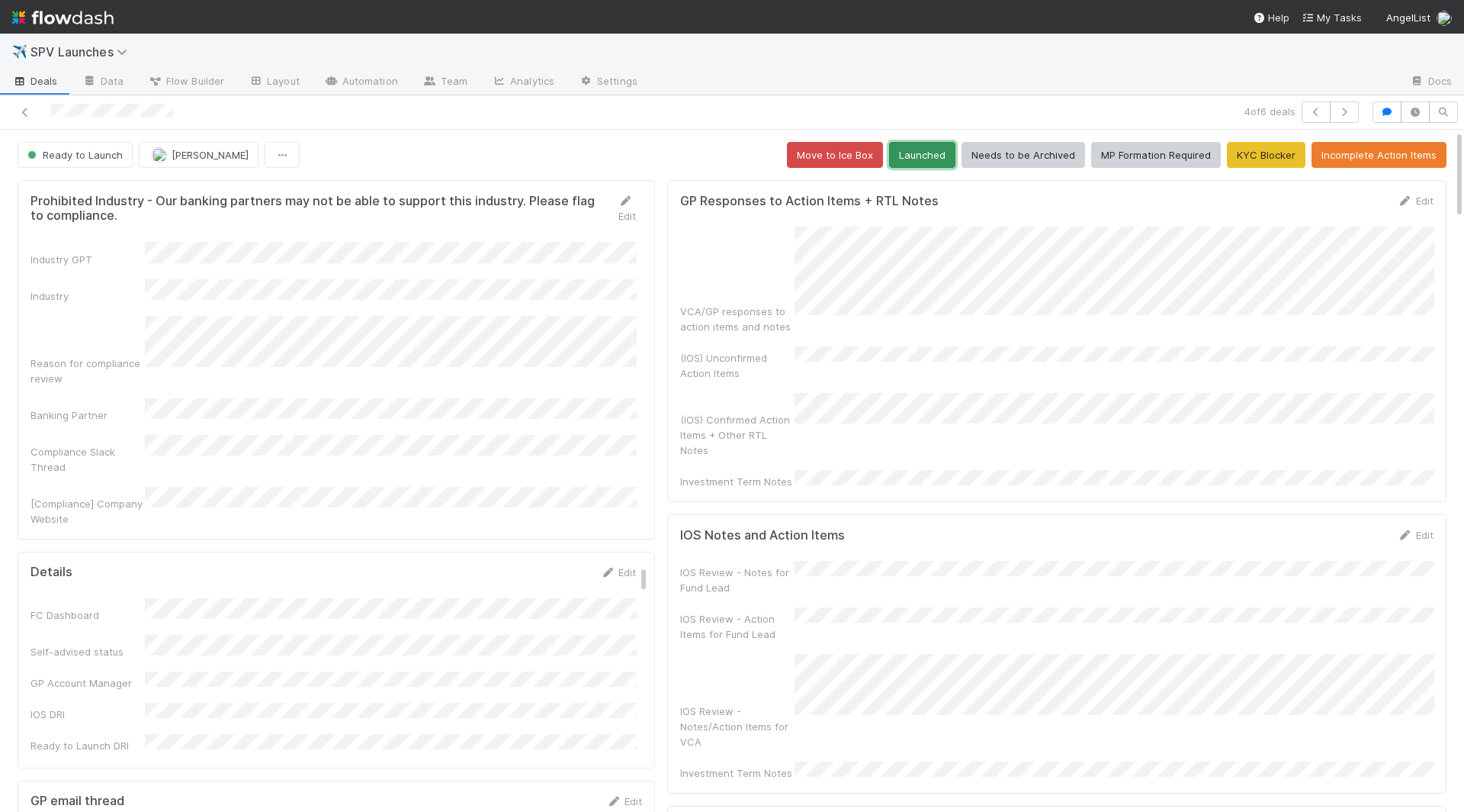
click at [911, 146] on button "Launched" at bounding box center [923, 154] width 67 height 26
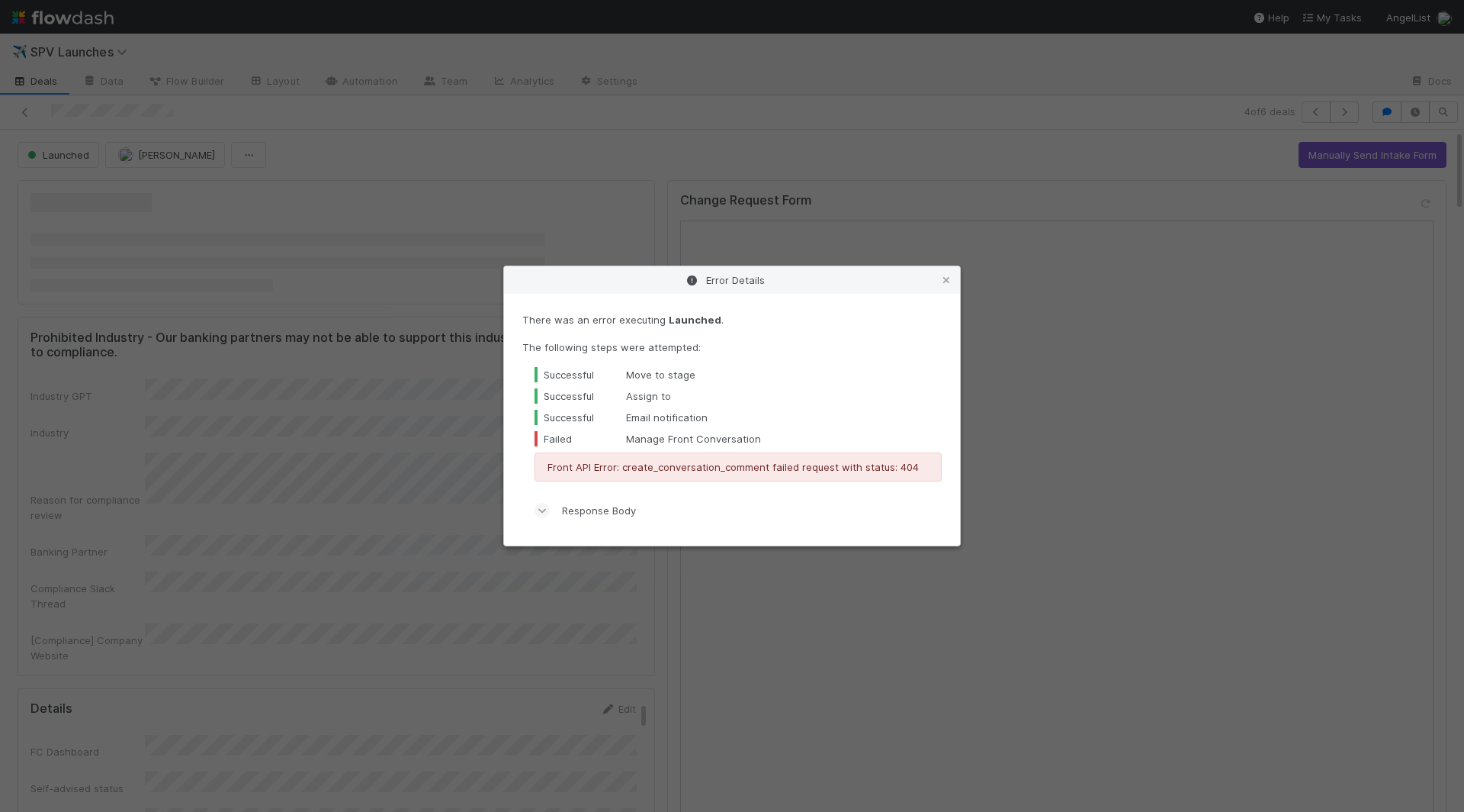
click at [699, 125] on div "Error Details There was an error executing Launched . The following steps were …" at bounding box center [732, 406] width 1464 height 812
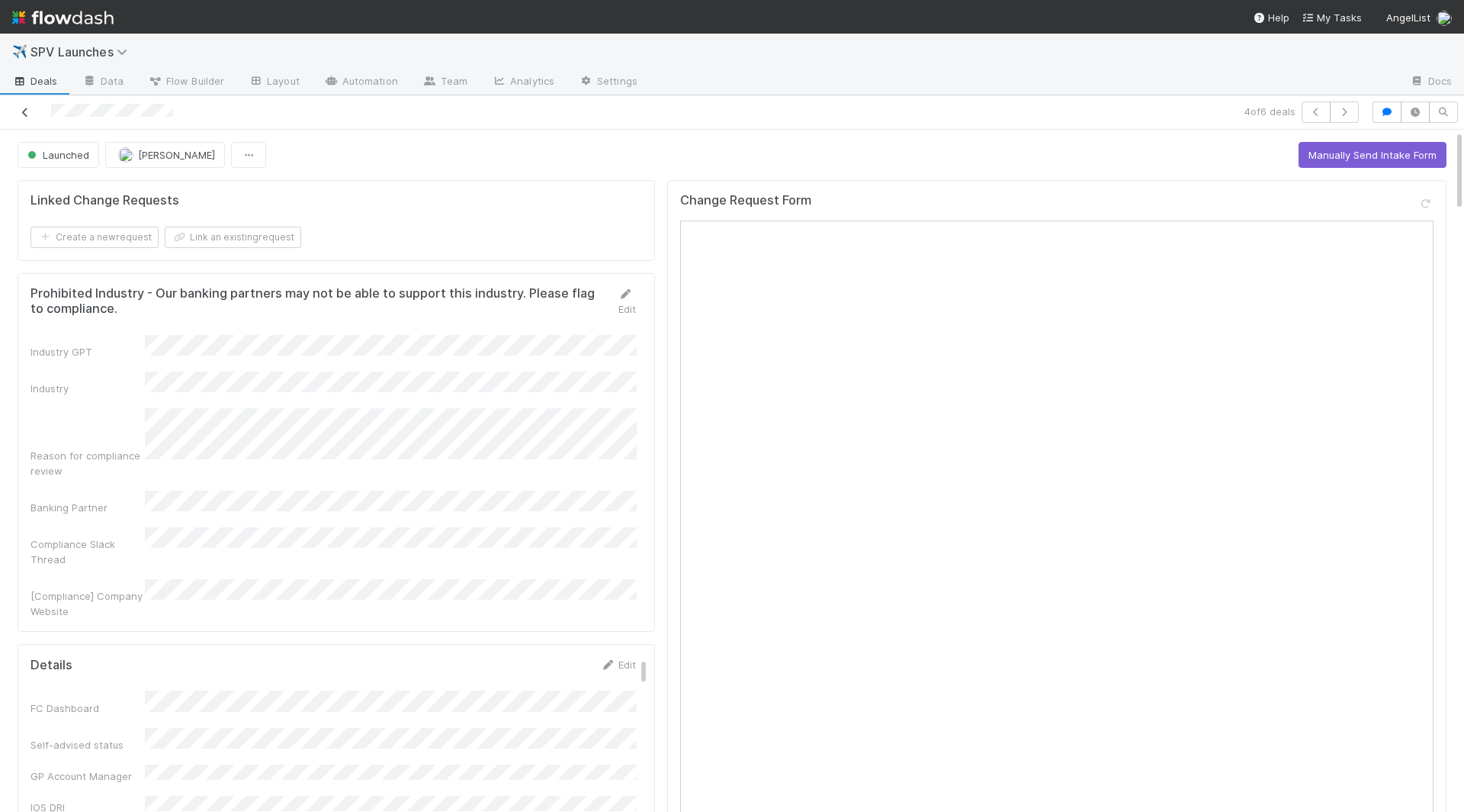
click at [25, 115] on icon at bounding box center [26, 113] width 16 height 10
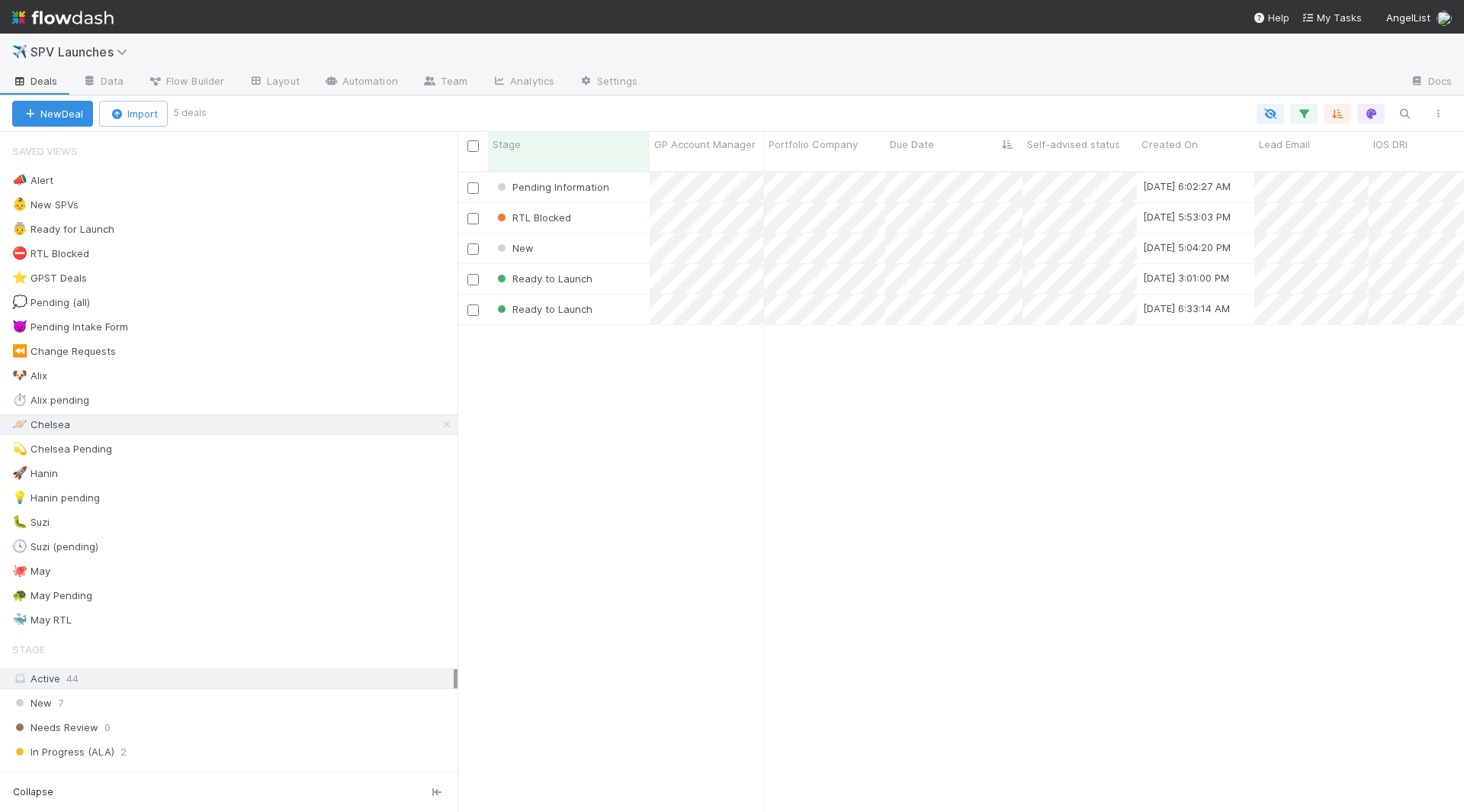
scroll to position [654, 1006]
click at [625, 265] on div "Ready to Launch" at bounding box center [569, 279] width 162 height 29
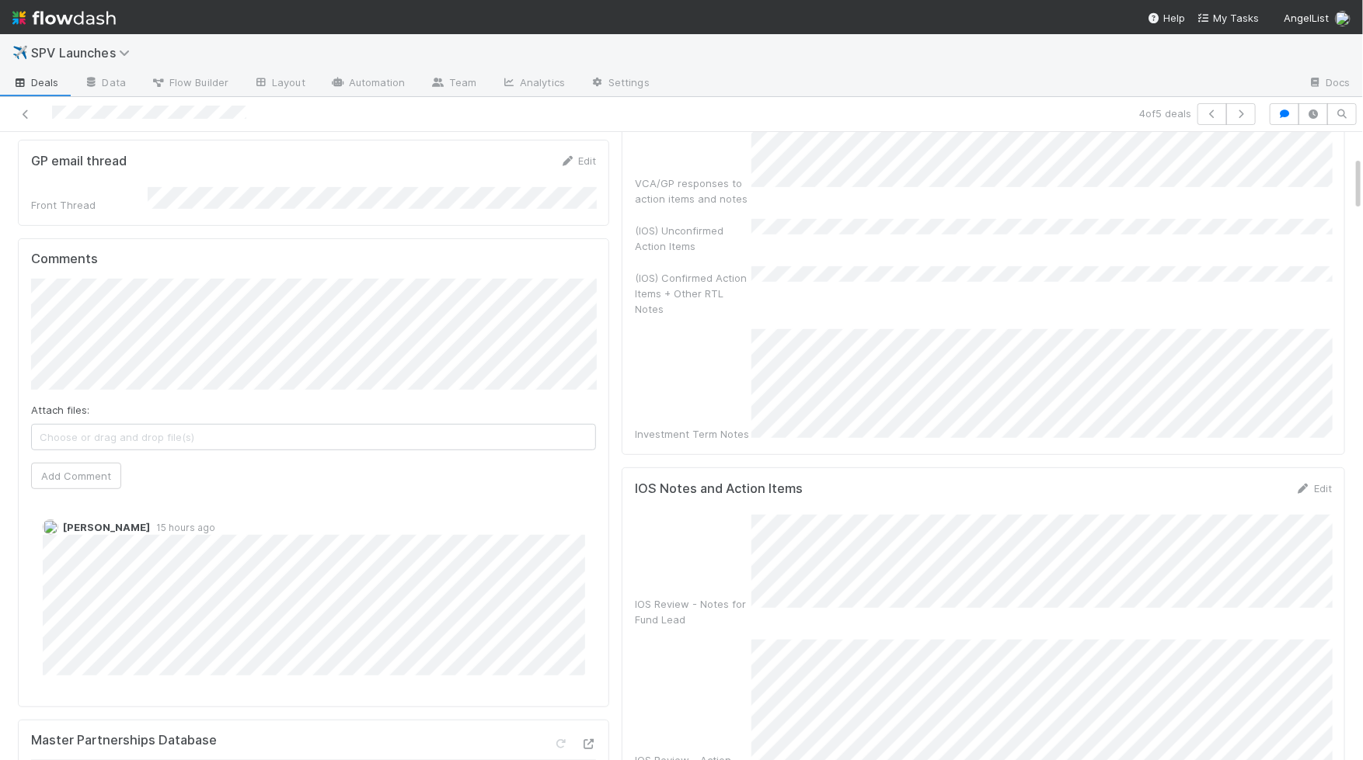
scroll to position [252, 0]
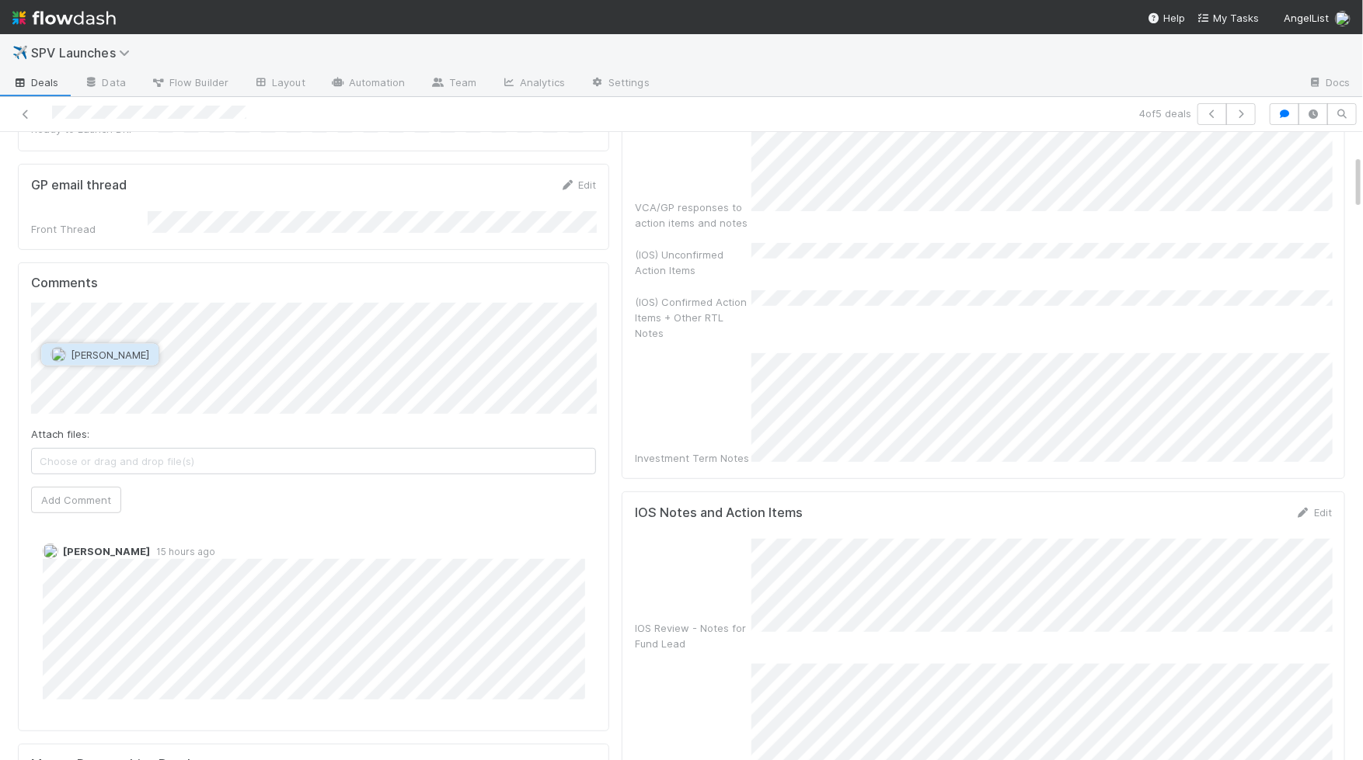
click at [113, 359] on span "[PERSON_NAME]" at bounding box center [110, 355] width 78 height 12
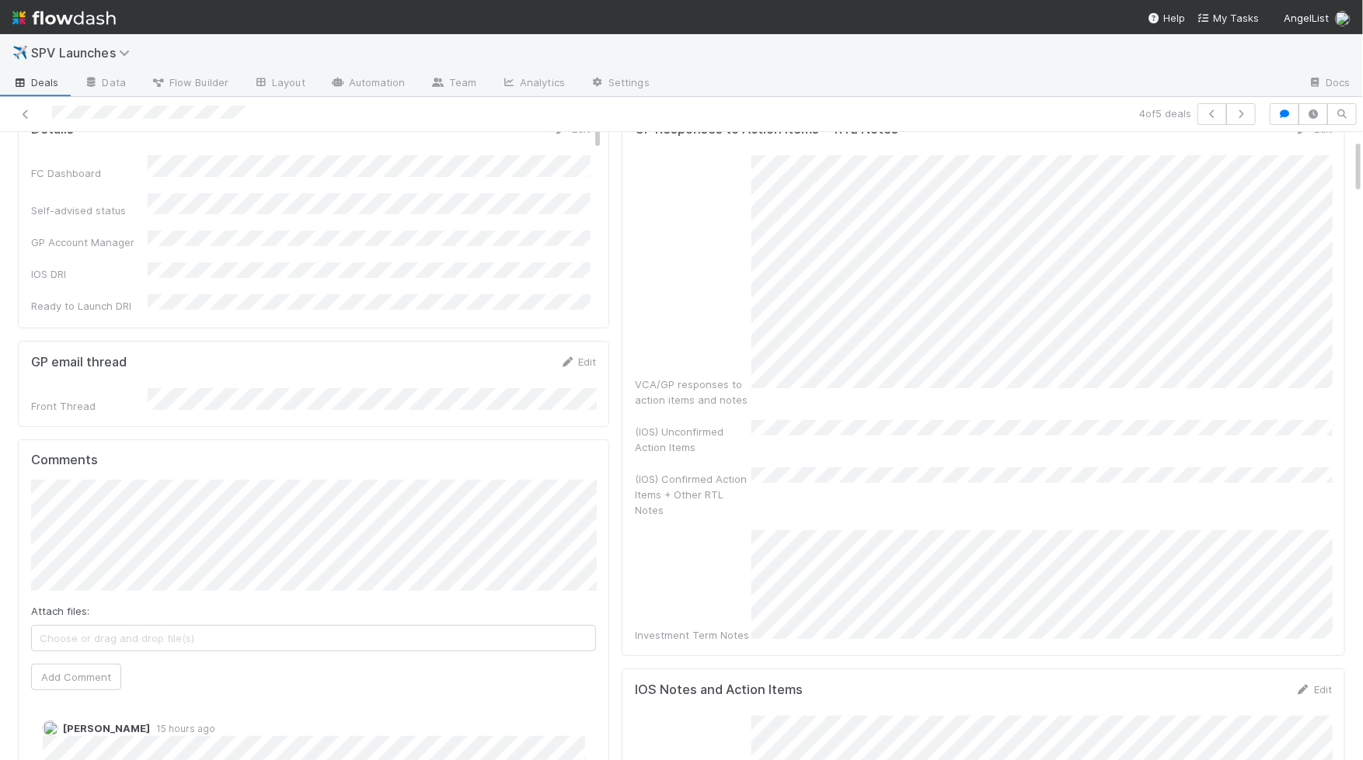
scroll to position [0, 0]
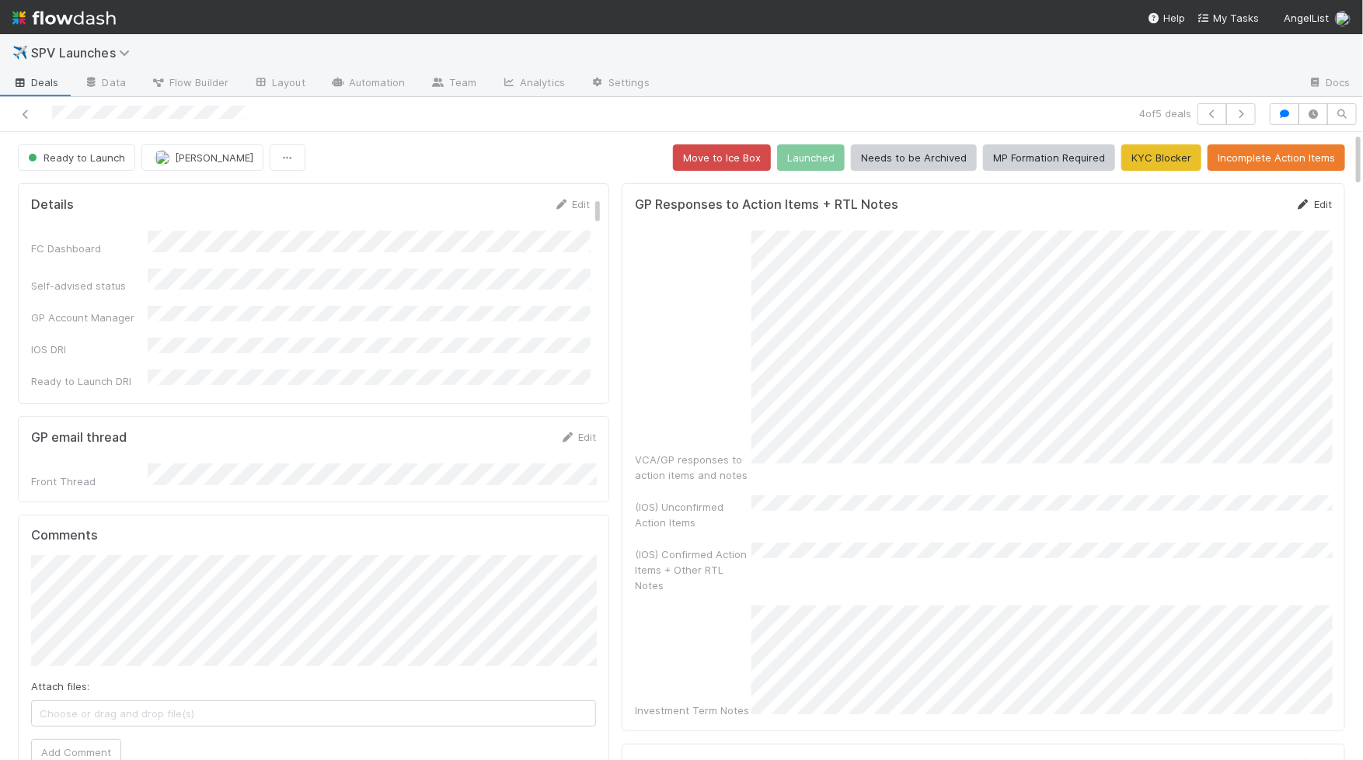
click at [928, 204] on link "Edit" at bounding box center [1313, 204] width 37 height 12
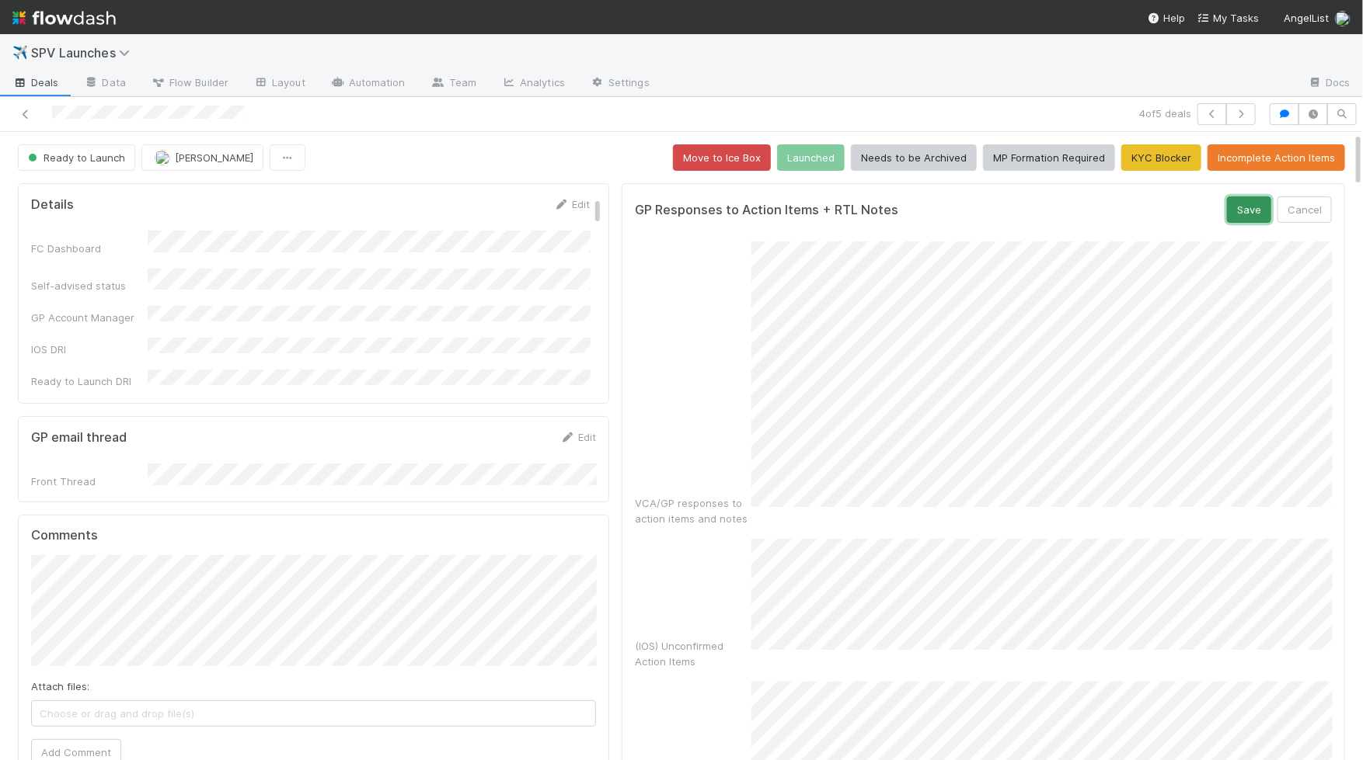
click at [928, 213] on button "Save" at bounding box center [1249, 210] width 44 height 26
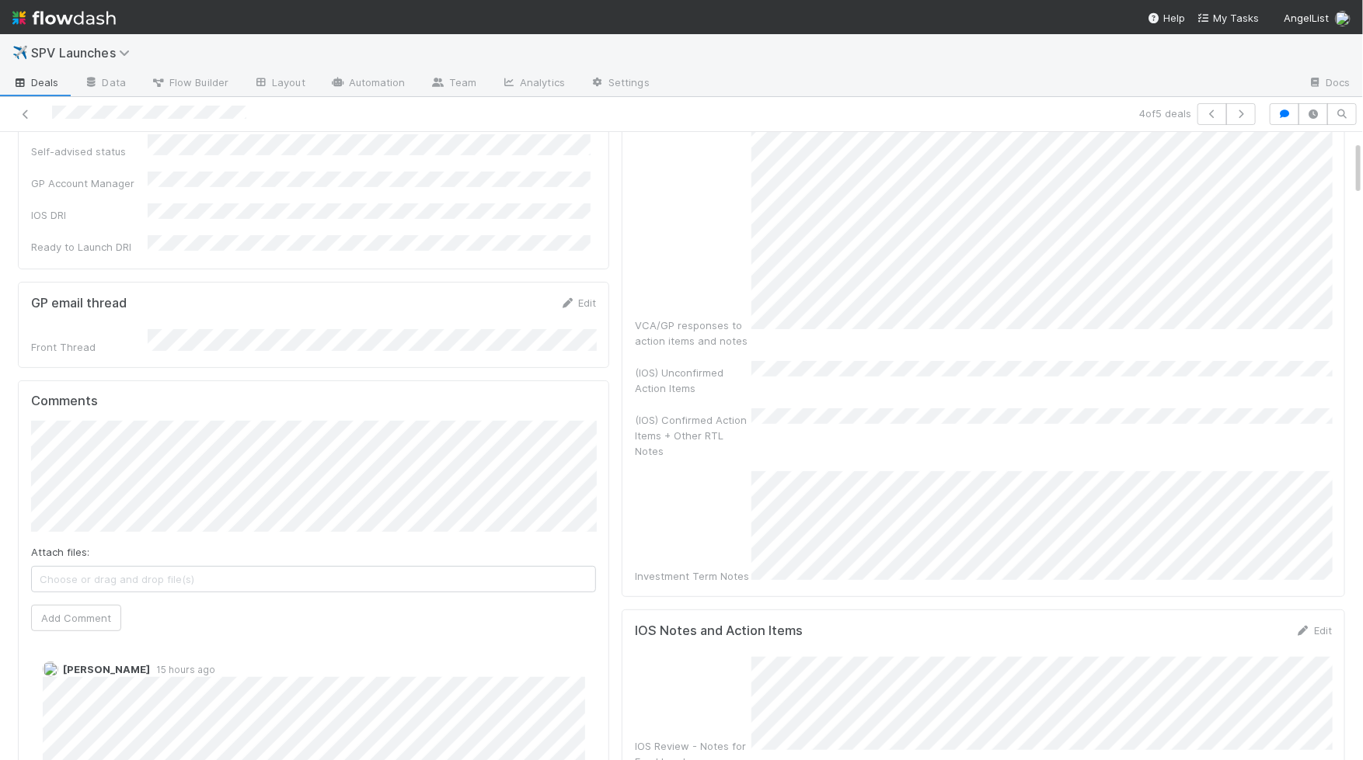
scroll to position [189, 0]
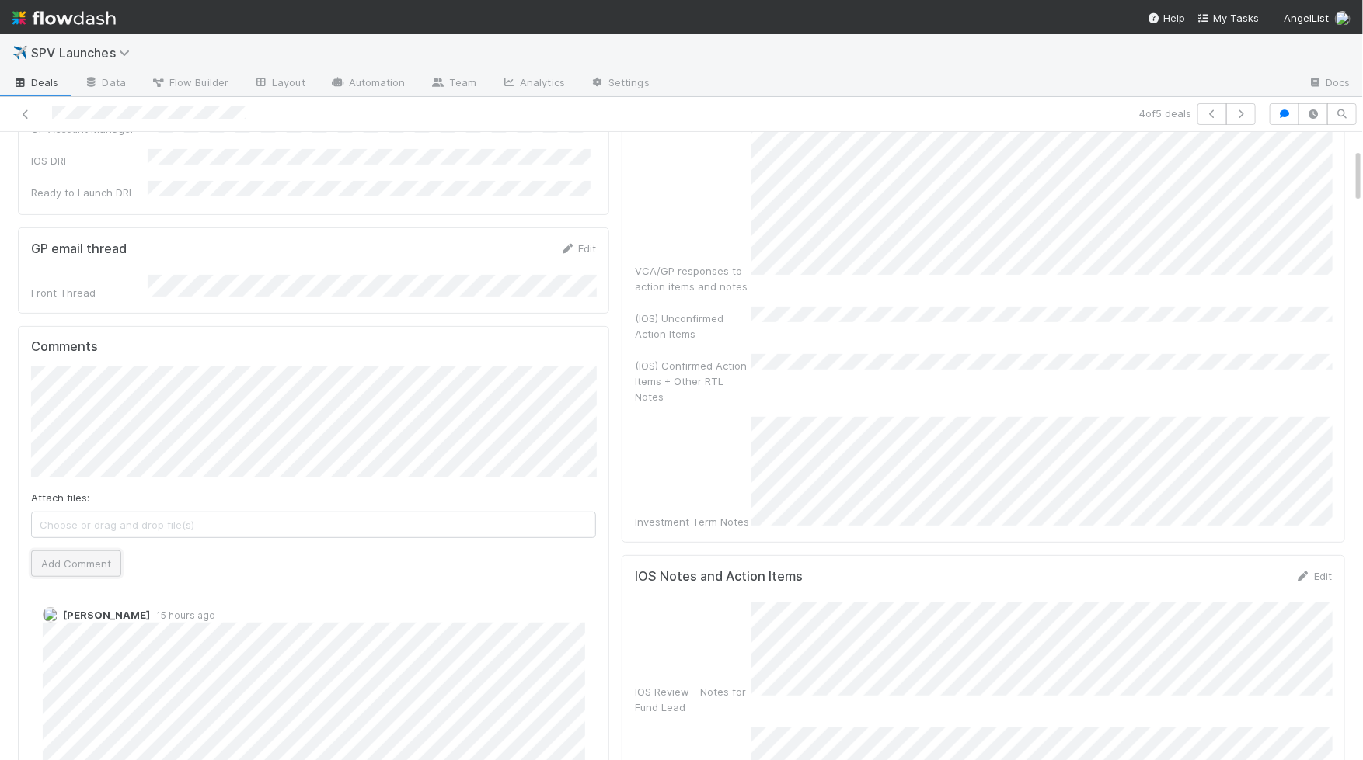
click at [96, 555] on button "Add Comment" at bounding box center [76, 564] width 90 height 26
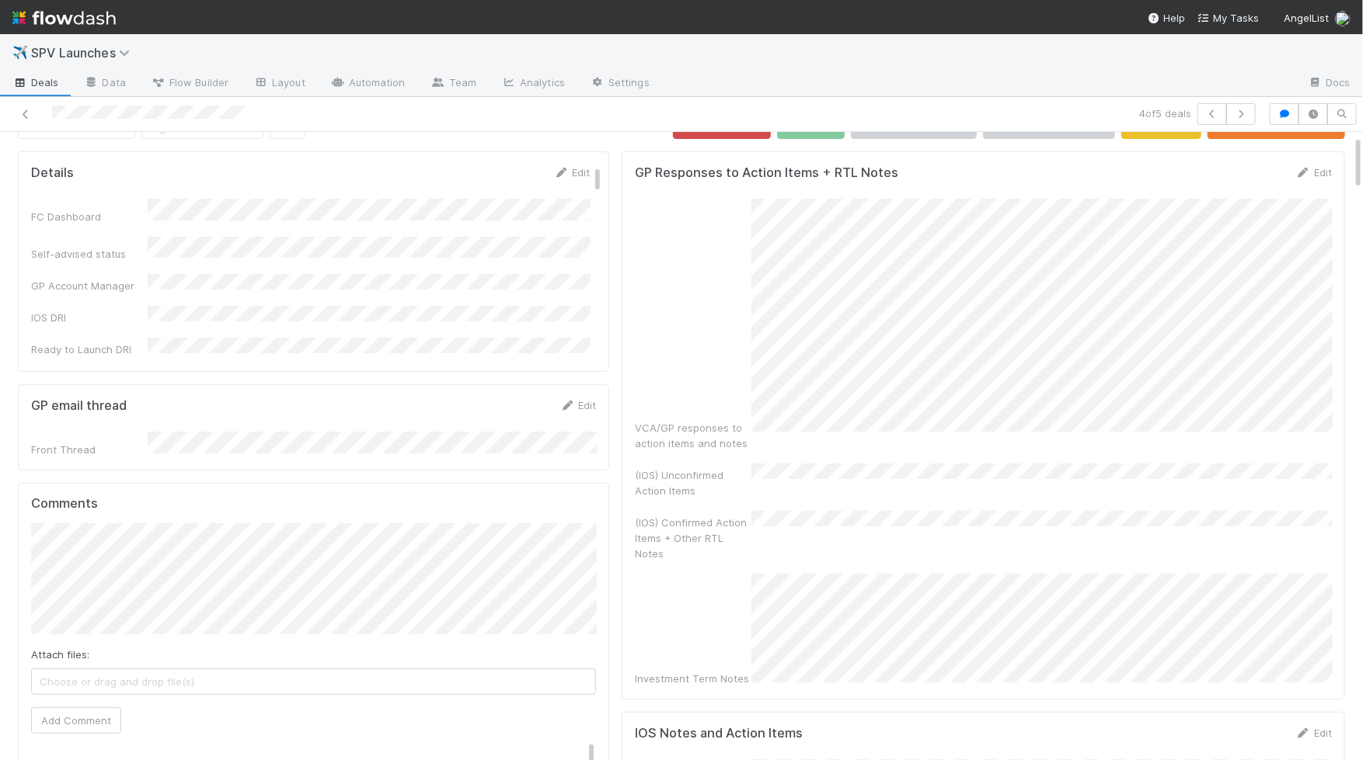
scroll to position [0, 0]
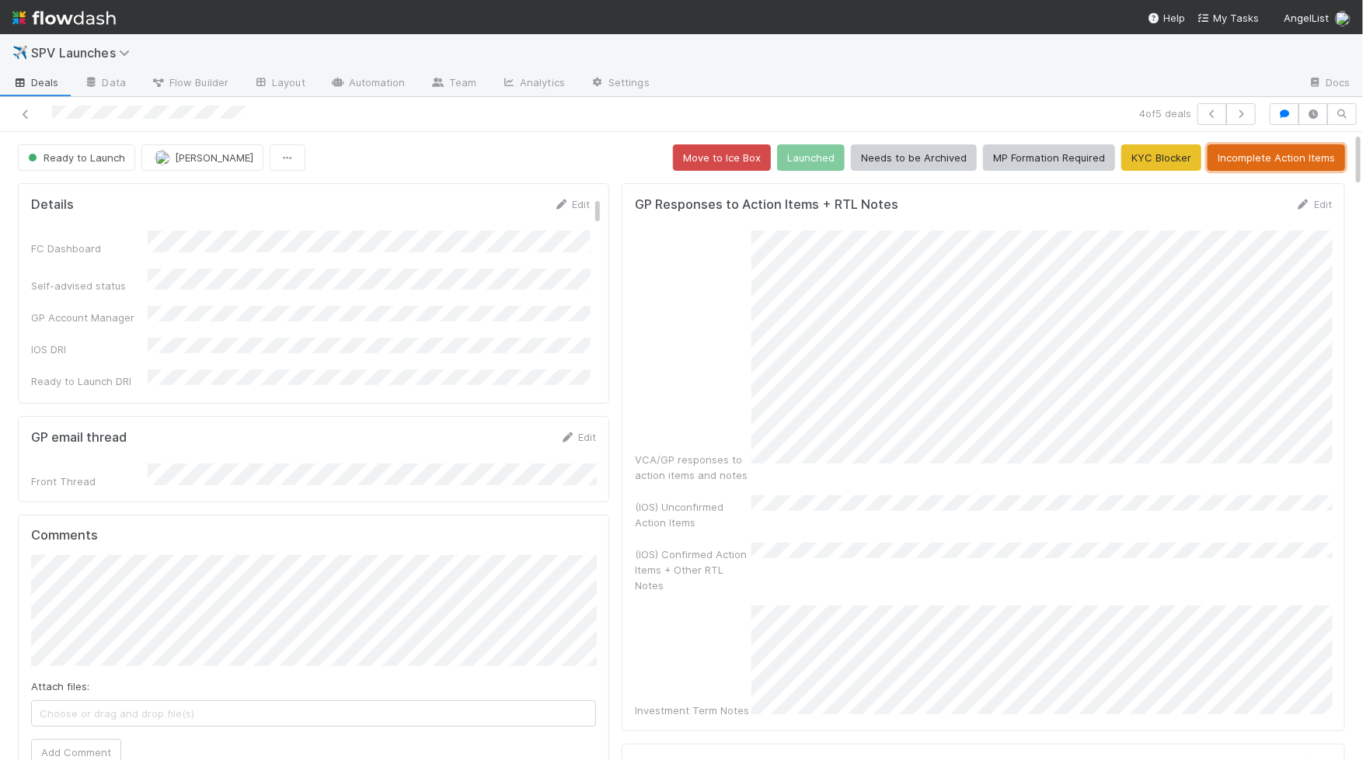
click at [928, 157] on button "Incomplete Action Items" at bounding box center [1275, 157] width 137 height 26
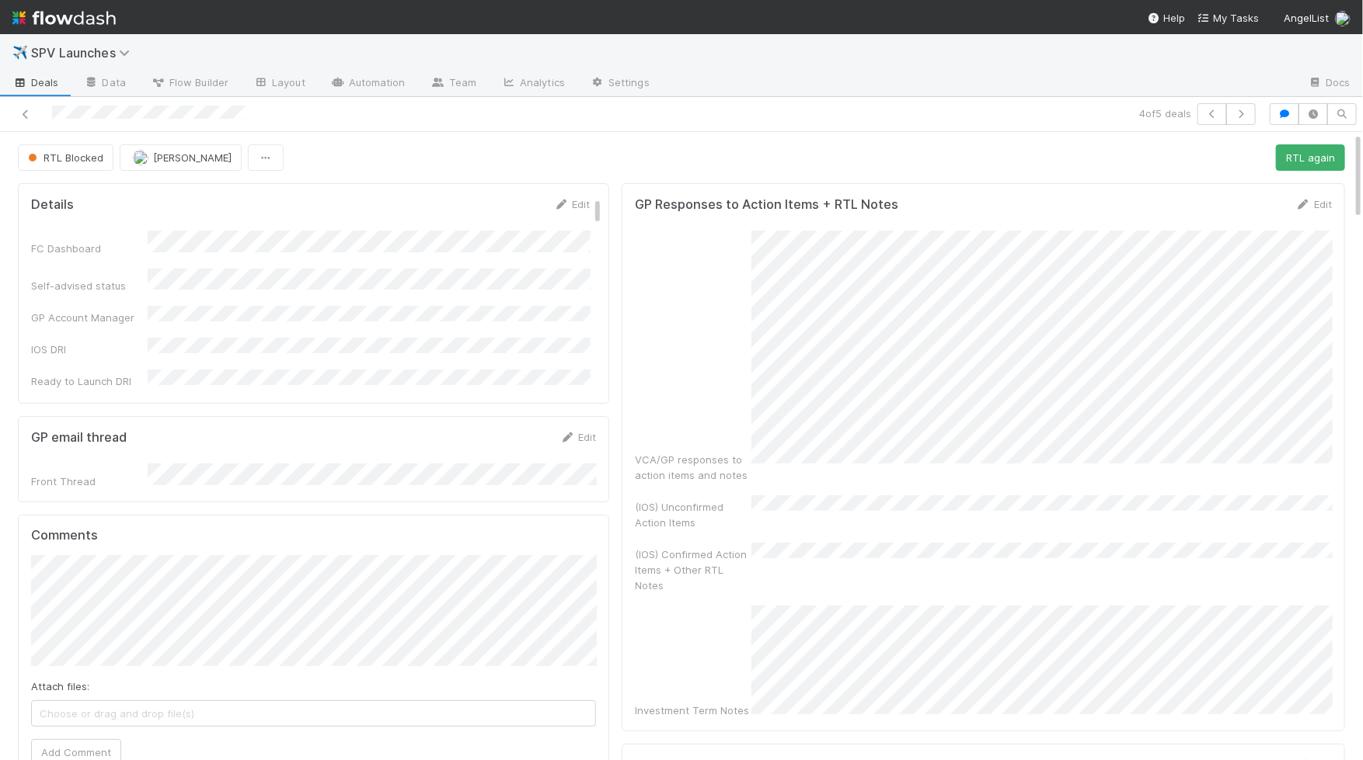
scroll to position [586, 0]
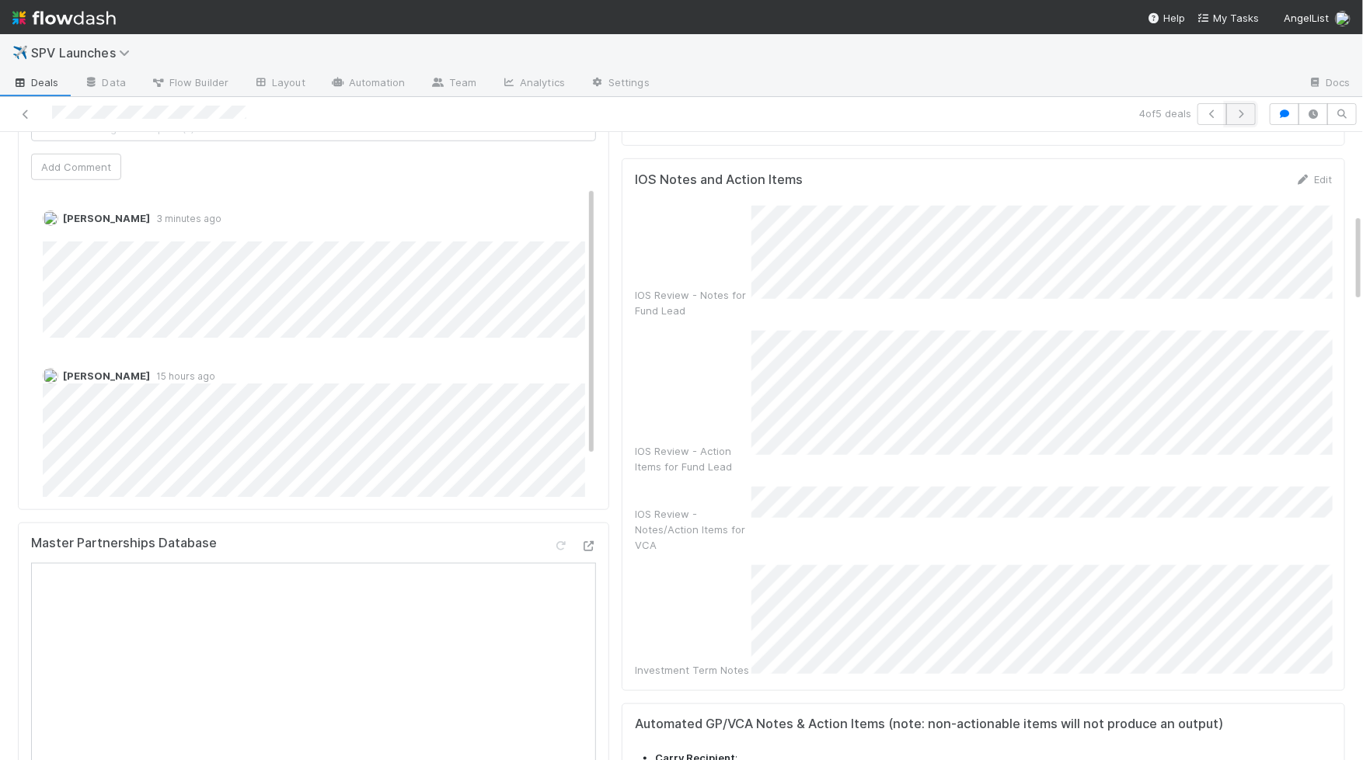
click at [928, 109] on button "button" at bounding box center [1241, 114] width 30 height 22
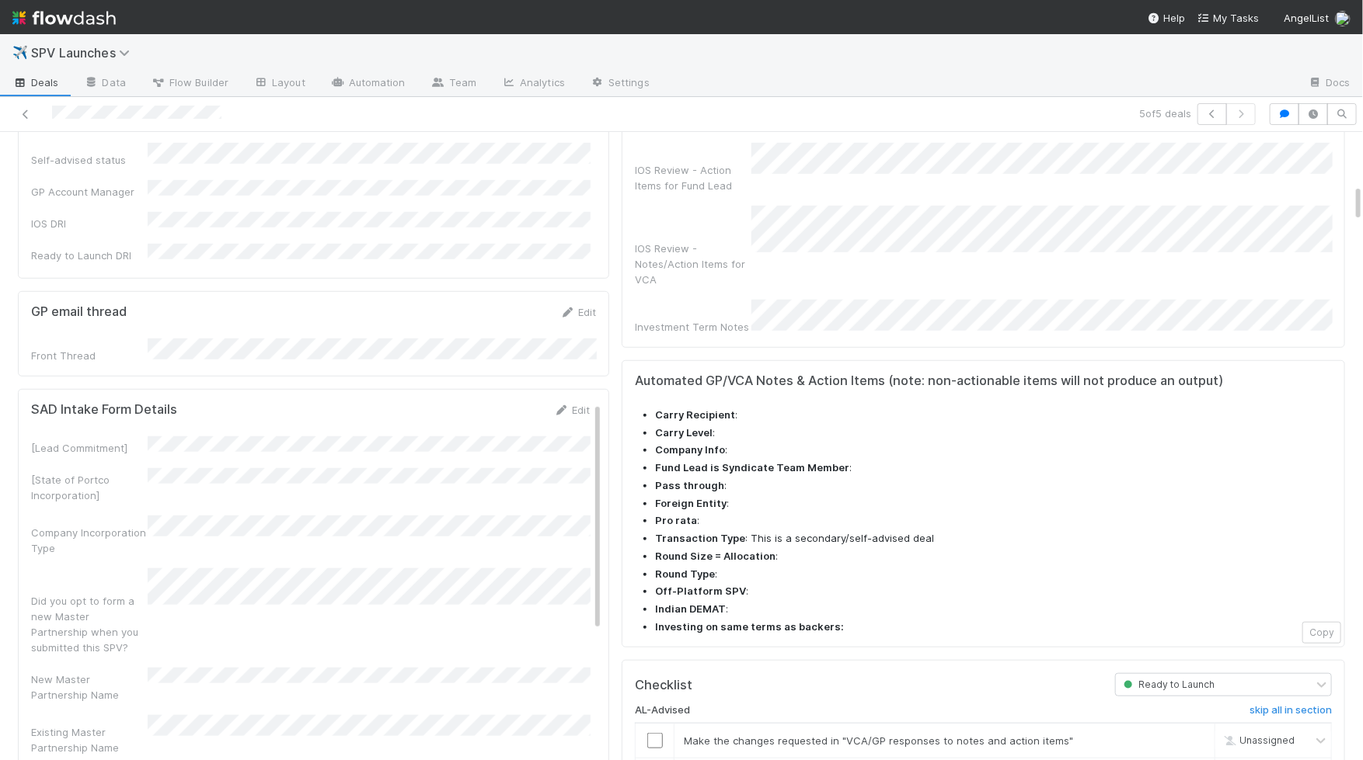
scroll to position [910, 0]
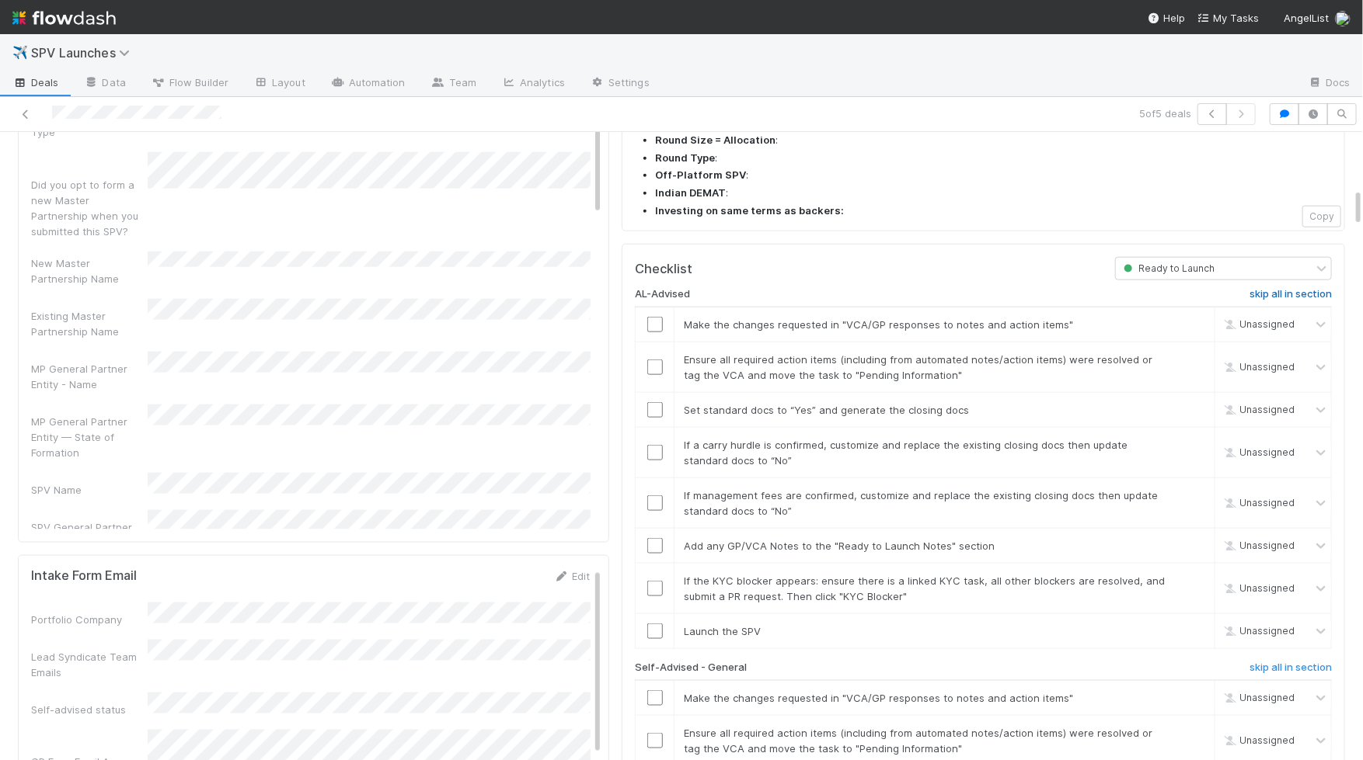
click at [928, 288] on h6 "skip all in section" at bounding box center [1290, 294] width 82 height 12
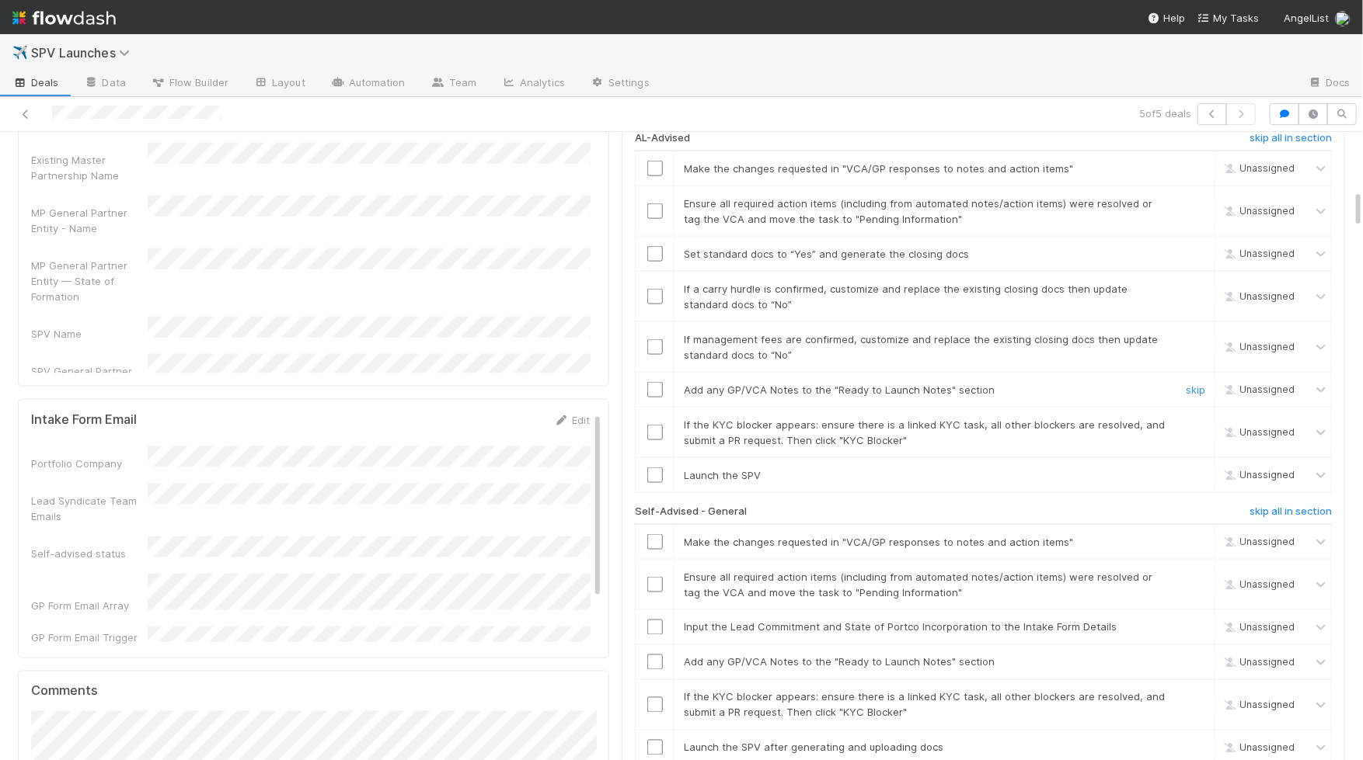
scroll to position [1148, 0]
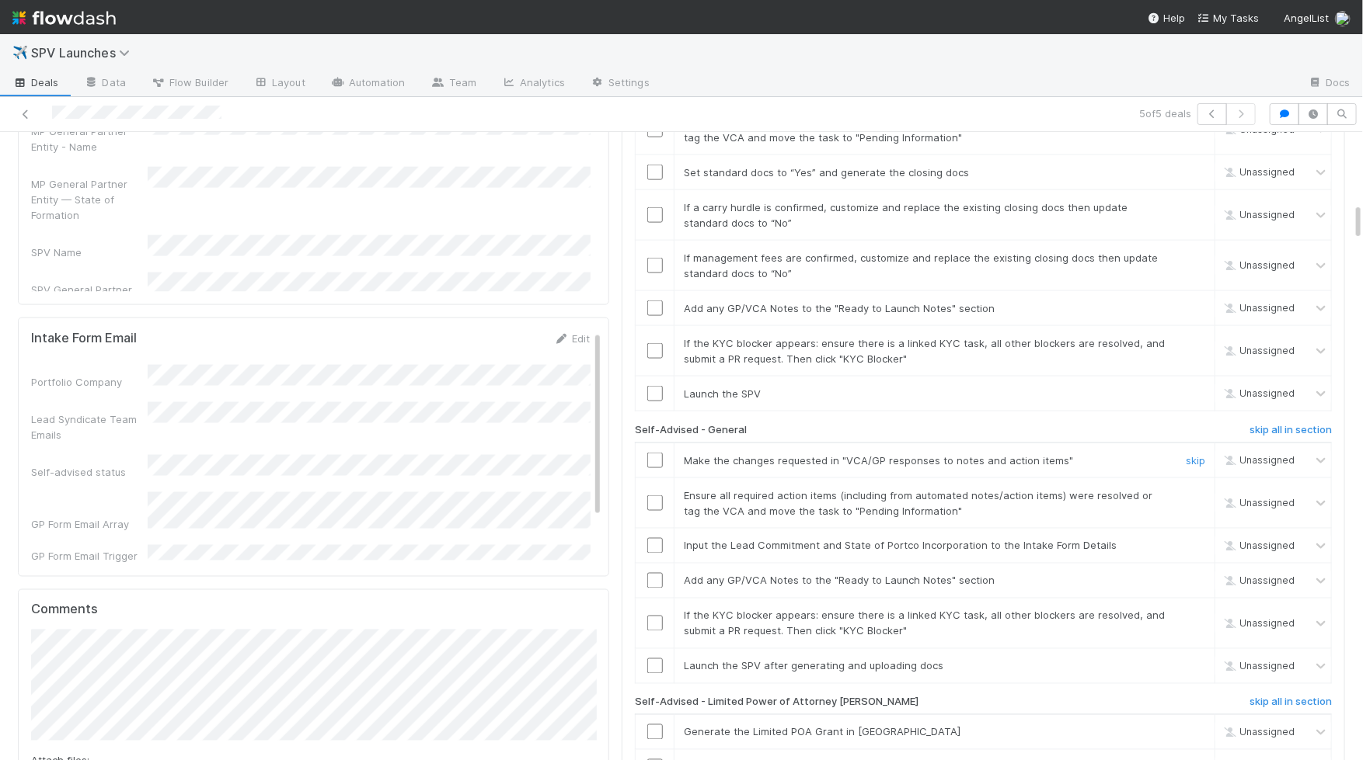
click at [660, 453] on input "checkbox" at bounding box center [655, 461] width 16 height 16
click at [652, 496] on input "checkbox" at bounding box center [655, 504] width 16 height 16
click at [656, 538] on input "checkbox" at bounding box center [655, 546] width 16 height 16
click at [656, 573] on input "checkbox" at bounding box center [655, 581] width 16 height 16
click at [655, 616] on input "checkbox" at bounding box center [655, 624] width 16 height 16
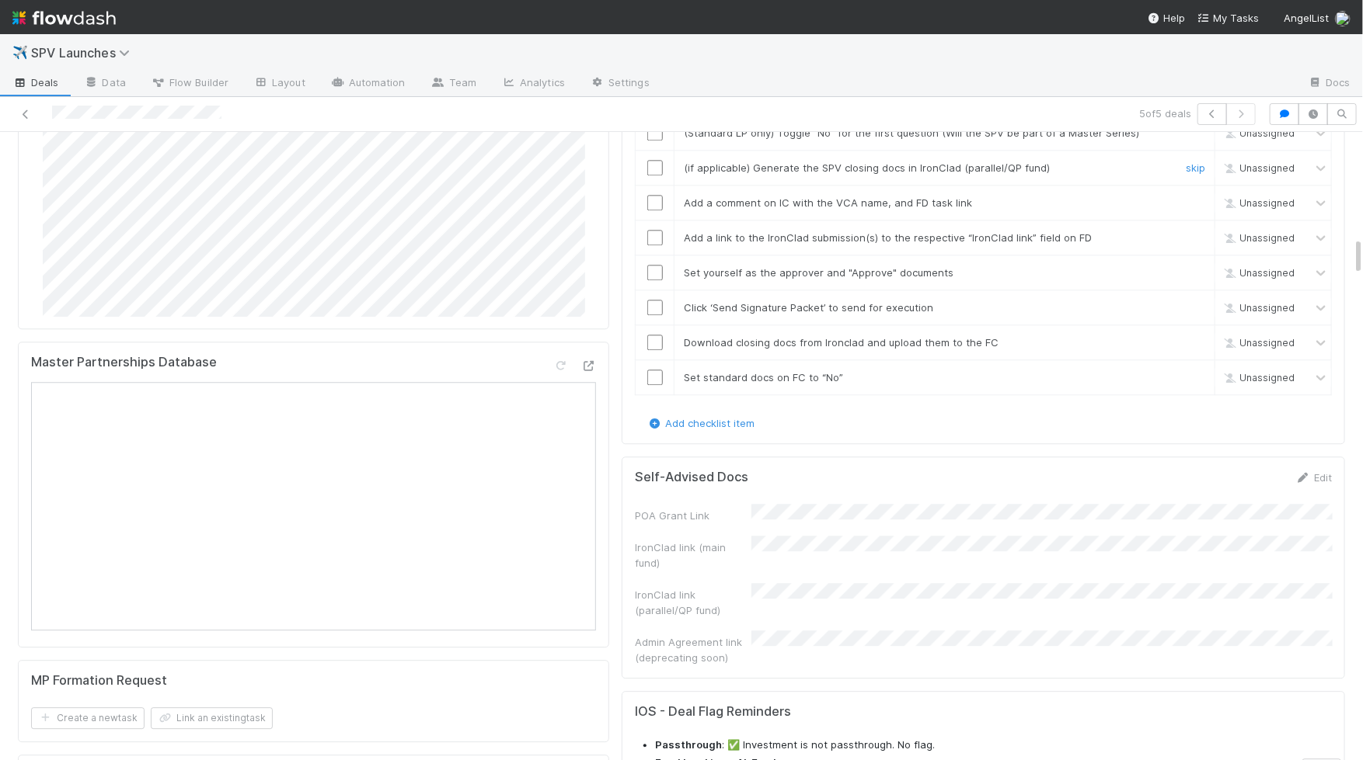
scroll to position [1994, 0]
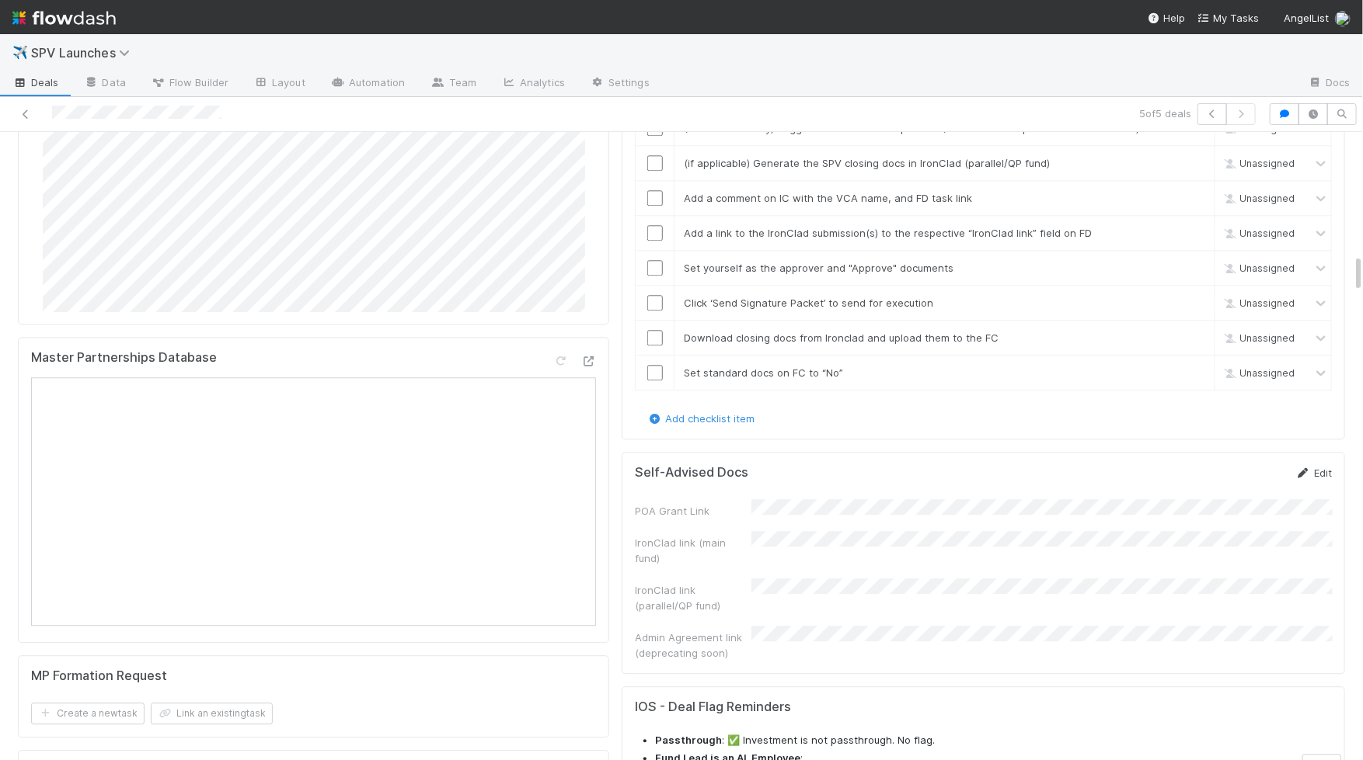
click at [928, 467] on link "Edit" at bounding box center [1313, 473] width 37 height 12
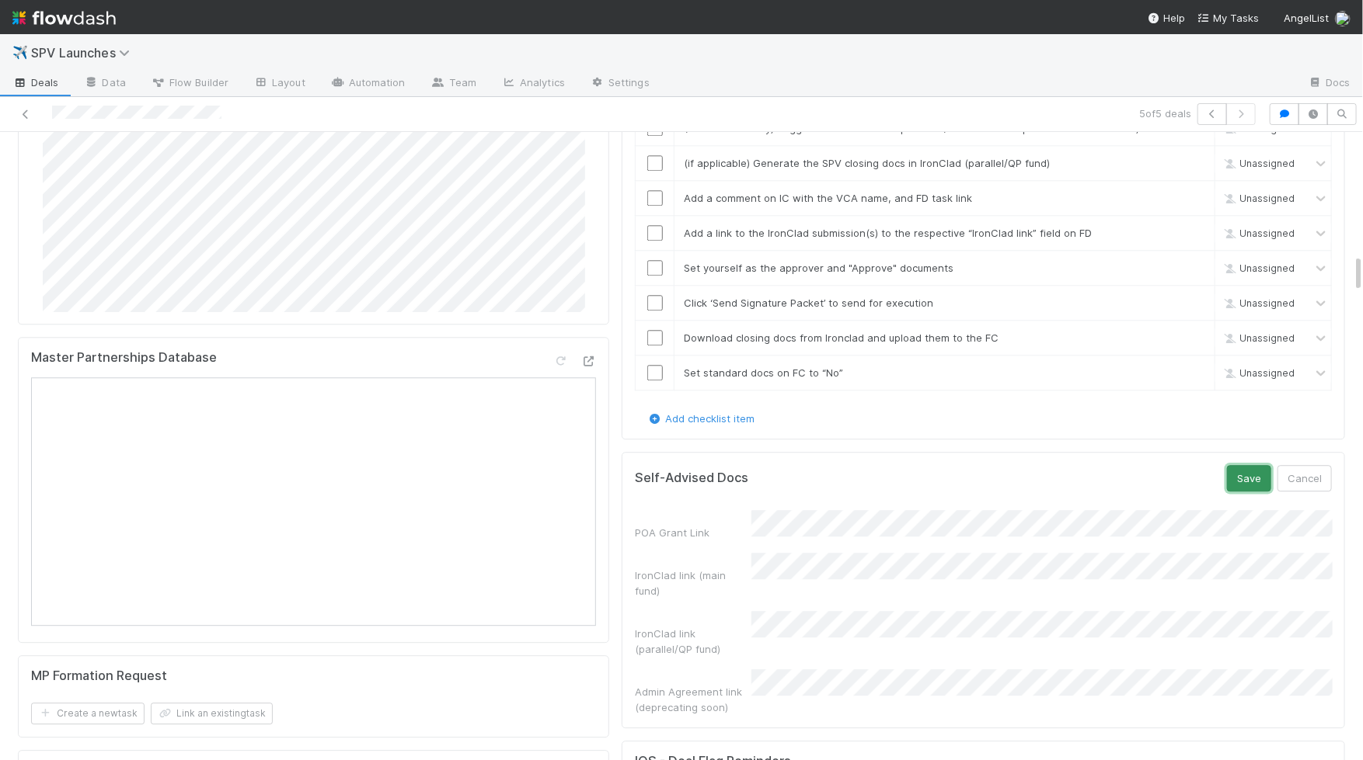
click at [928, 465] on button "Save" at bounding box center [1249, 478] width 44 height 26
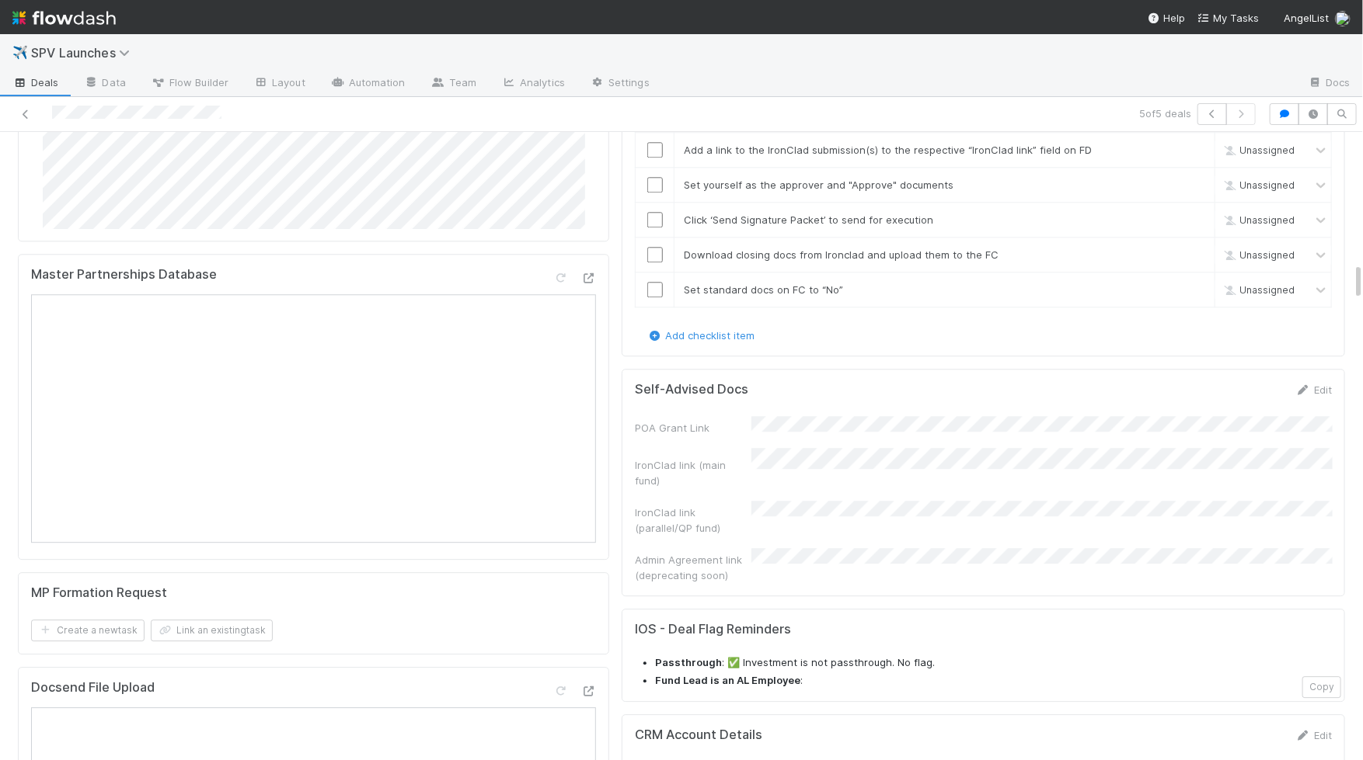
scroll to position [2076, 0]
click at [928, 385] on link "Edit" at bounding box center [1313, 391] width 37 height 12
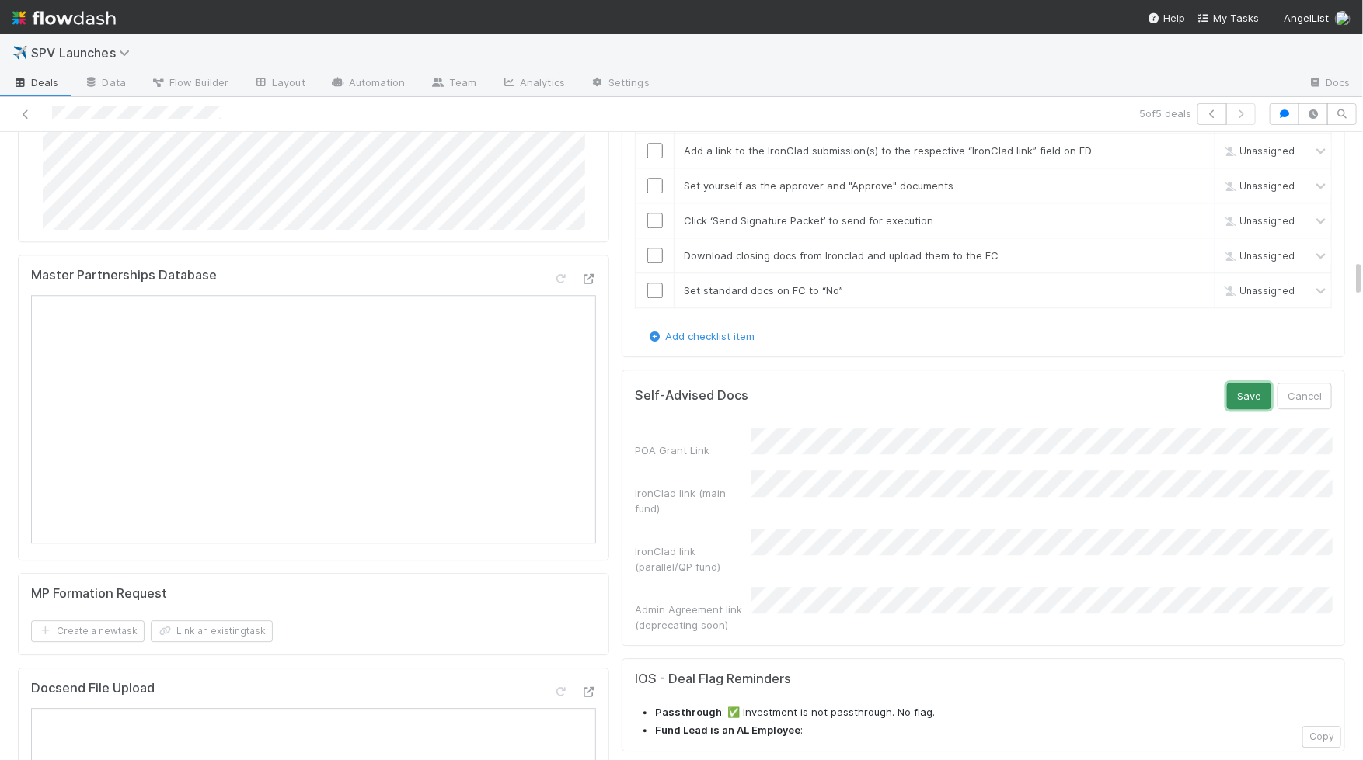
click at [928, 383] on button "Save" at bounding box center [1249, 396] width 44 height 26
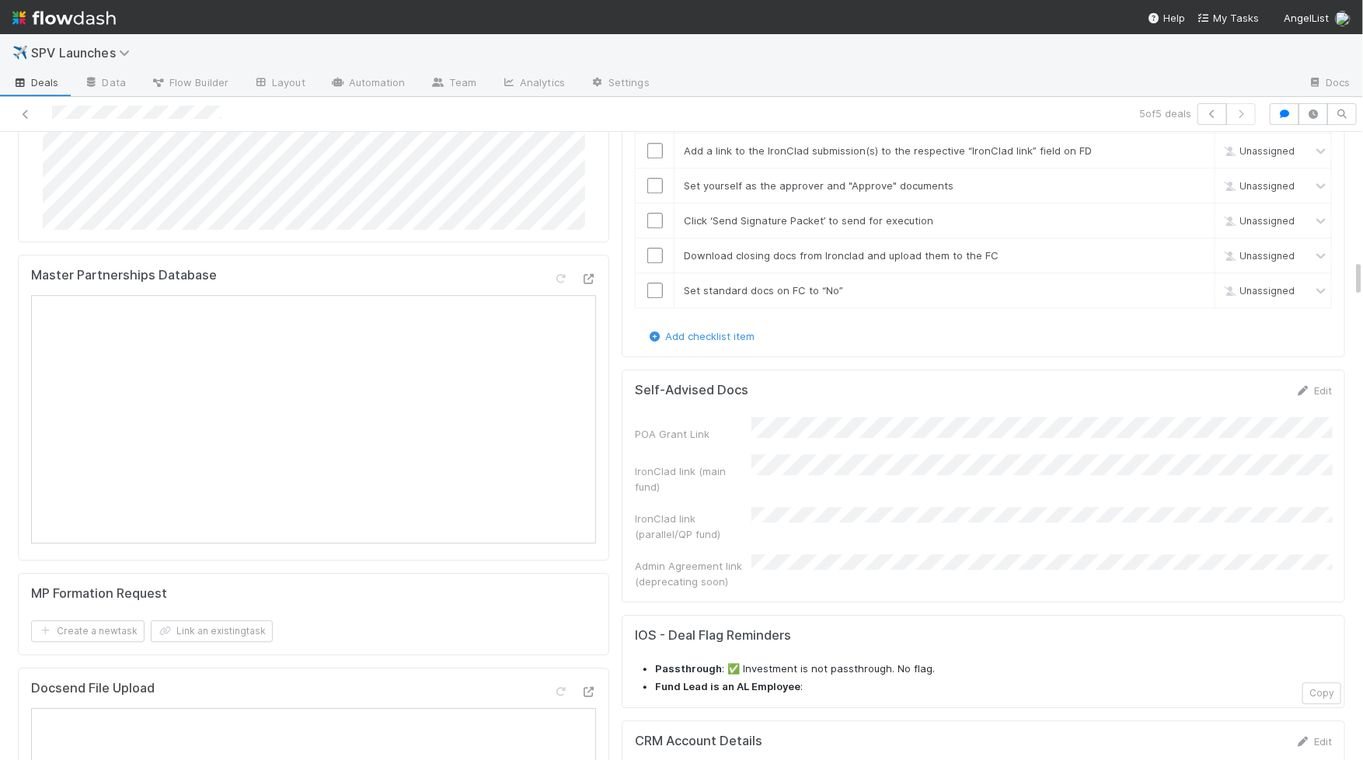
scroll to position [1775, 0]
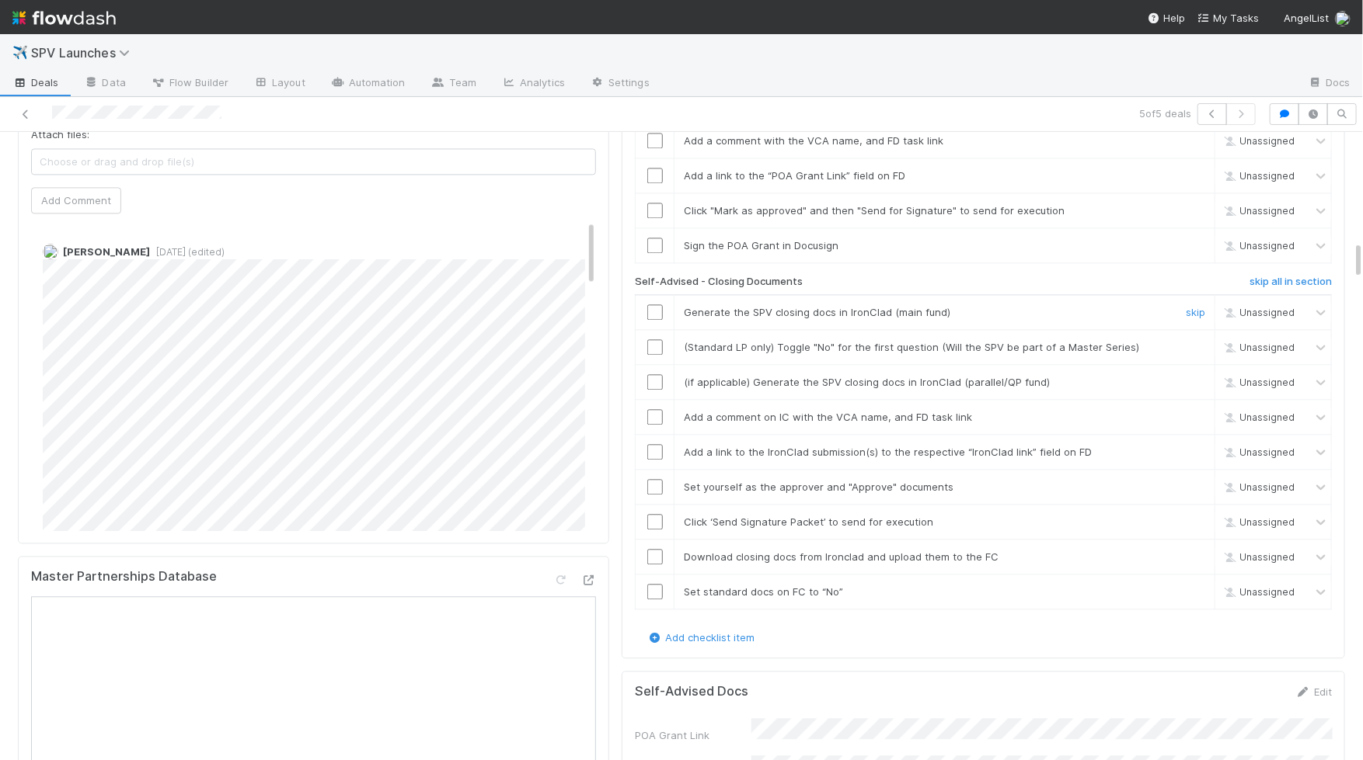
click at [652, 305] on input "checkbox" at bounding box center [655, 313] width 16 height 16
click at [652, 339] on input "checkbox" at bounding box center [655, 347] width 16 height 16
click at [652, 374] on input "checkbox" at bounding box center [655, 382] width 16 height 16
click at [652, 409] on input "checkbox" at bounding box center [655, 417] width 16 height 16
click at [652, 444] on input "checkbox" at bounding box center [655, 452] width 16 height 16
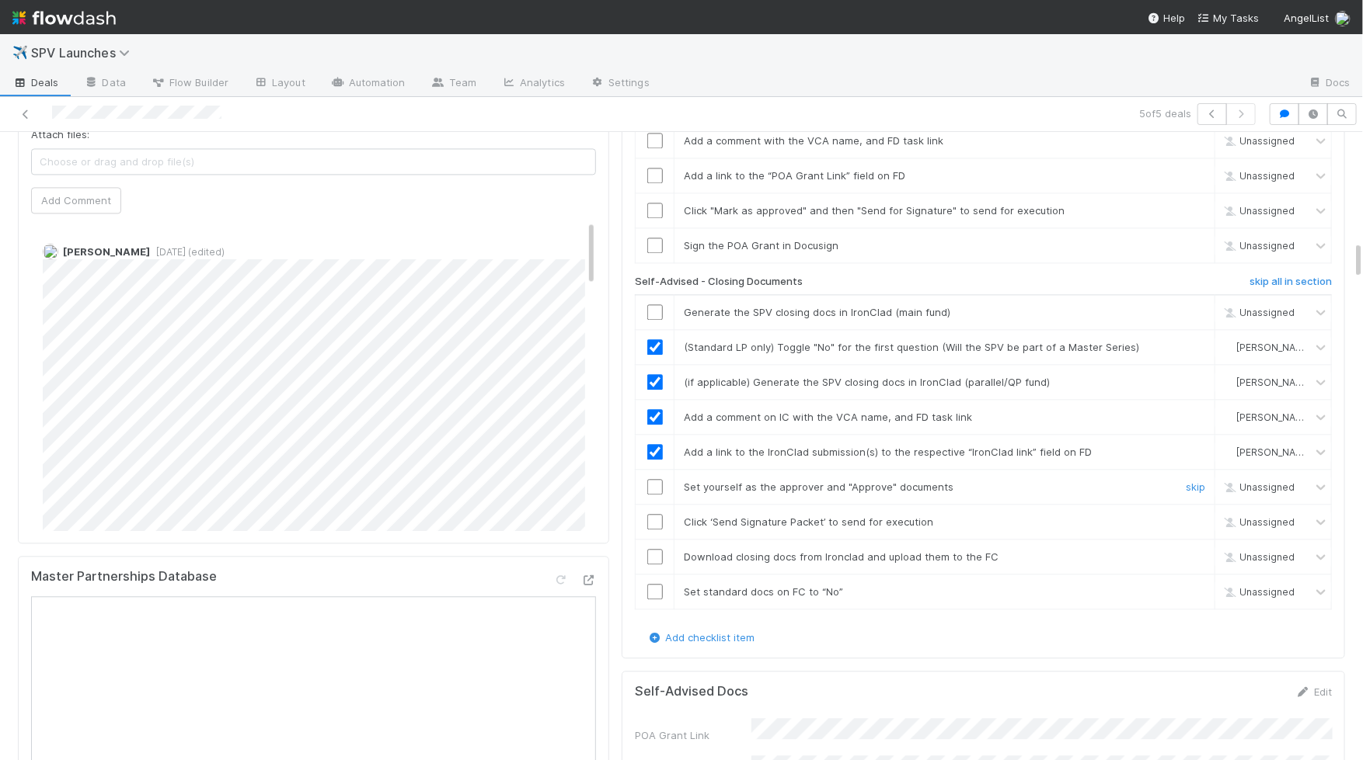
click at [653, 479] on input "checkbox" at bounding box center [655, 487] width 16 height 16
click at [653, 504] on td at bounding box center [654, 521] width 39 height 35
click at [653, 514] on input "checkbox" at bounding box center [655, 522] width 16 height 16
click at [653, 549] on input "checkbox" at bounding box center [655, 557] width 16 height 16
click at [654, 584] on input "checkbox" at bounding box center [655, 592] width 16 height 16
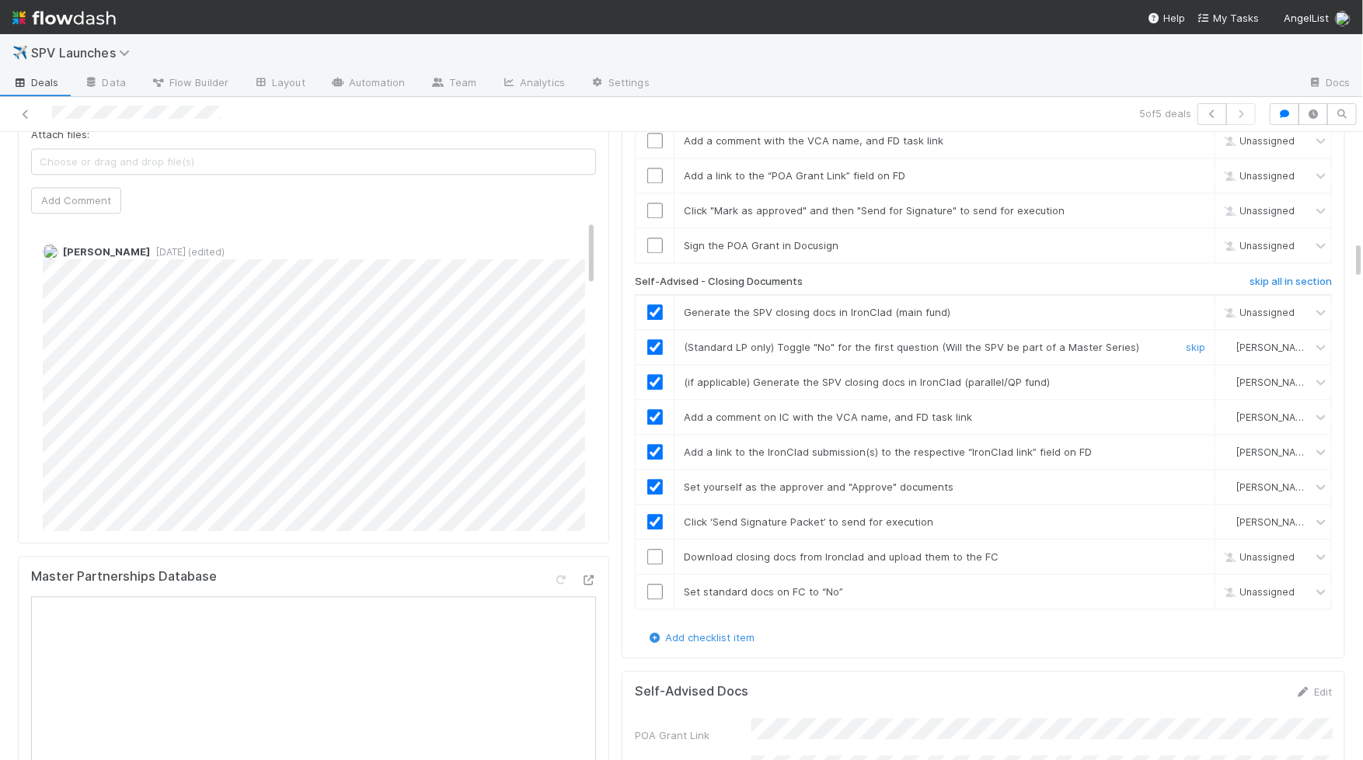
checkbox input "true"
click at [649, 305] on input "checkbox" at bounding box center [655, 313] width 16 height 16
click at [656, 549] on input "checkbox" at bounding box center [655, 557] width 16 height 16
click at [656, 584] on input "checkbox" at bounding box center [655, 592] width 16 height 16
click at [655, 305] on input "checkbox" at bounding box center [655, 313] width 16 height 16
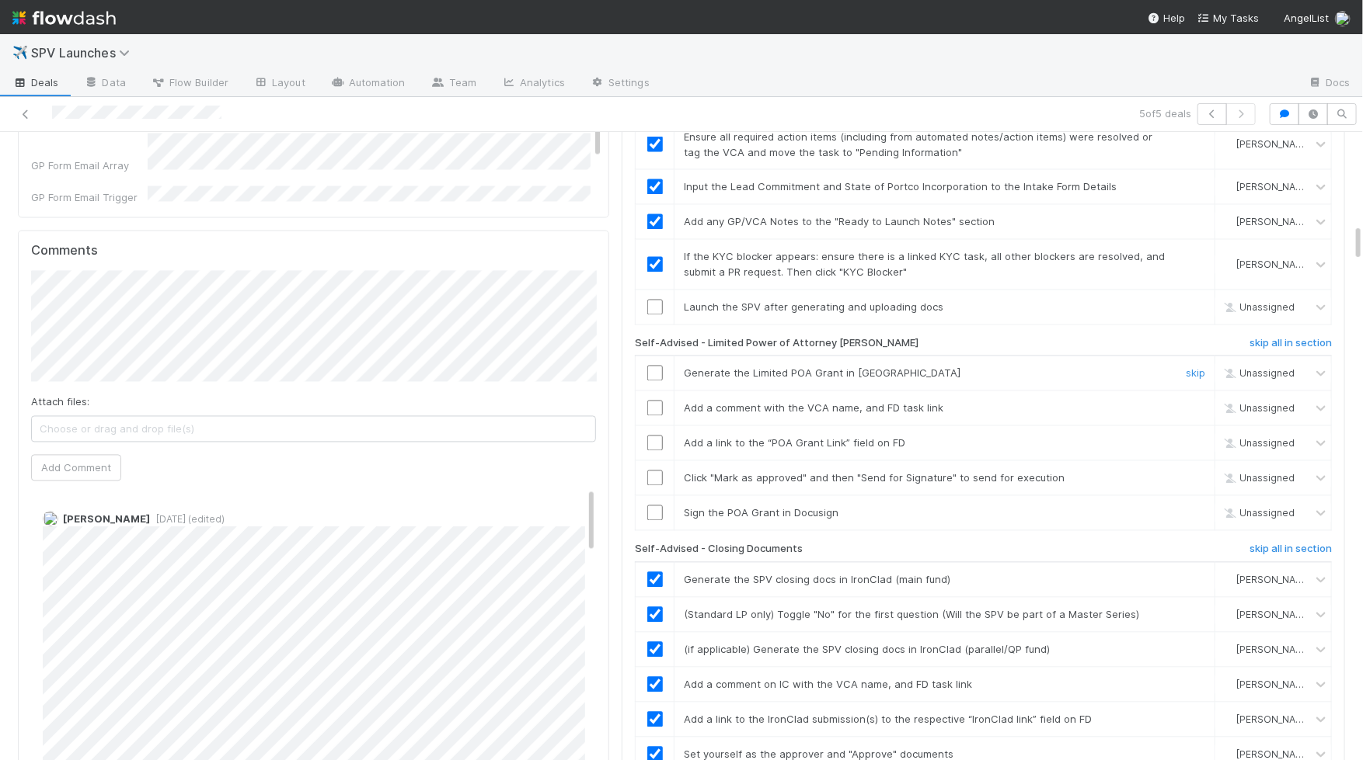
scroll to position [1485, 0]
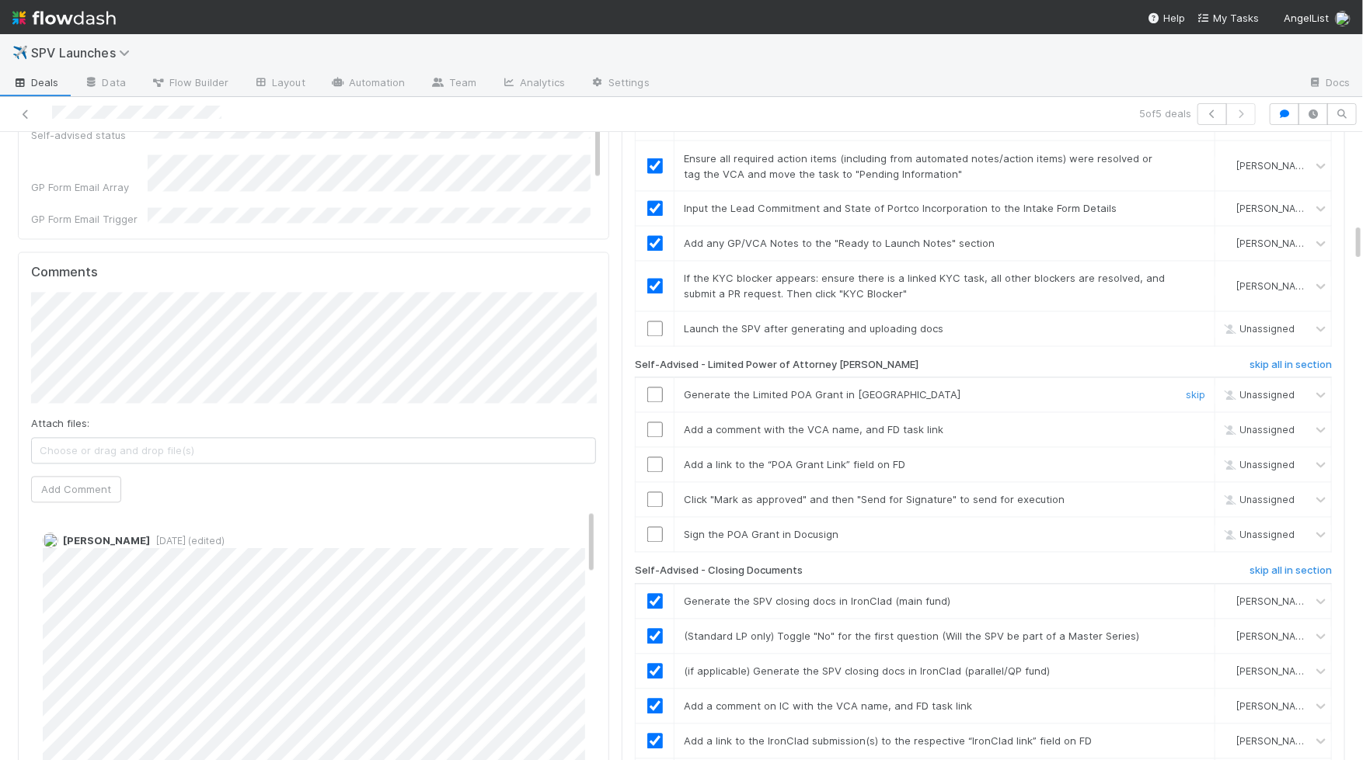
click at [659, 388] on input "checkbox" at bounding box center [655, 396] width 16 height 16
click at [658, 423] on input "checkbox" at bounding box center [655, 431] width 16 height 16
click at [653, 458] on input "checkbox" at bounding box center [655, 466] width 16 height 16
click at [653, 492] on input "checkbox" at bounding box center [655, 500] width 16 height 16
click at [653, 527] on input "checkbox" at bounding box center [655, 535] width 16 height 16
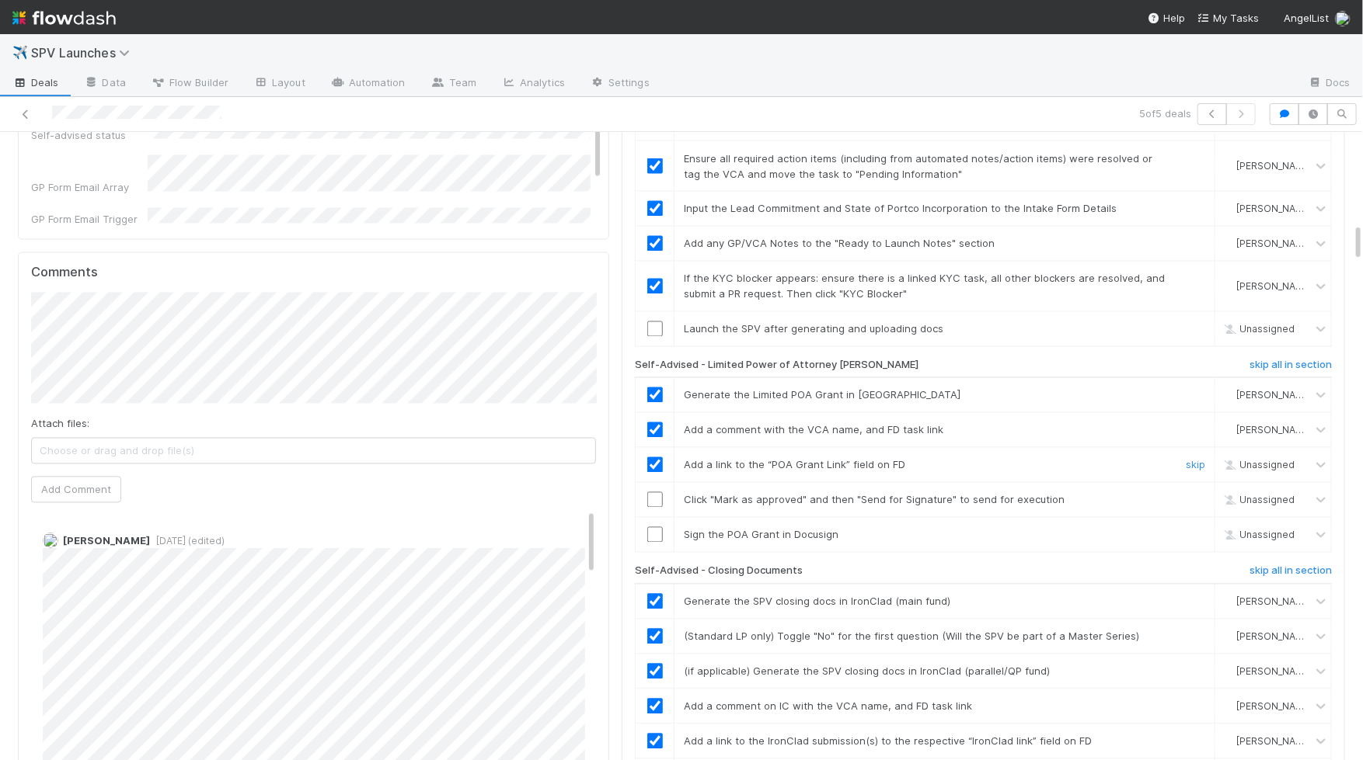
click at [654, 458] on input "checkbox" at bounding box center [655, 466] width 16 height 16
click at [654, 492] on input "checkbox" at bounding box center [655, 500] width 16 height 16
click at [655, 518] on td at bounding box center [654, 535] width 39 height 35
click at [655, 527] on input "checkbox" at bounding box center [655, 535] width 16 height 16
click at [655, 448] on td at bounding box center [654, 465] width 39 height 35
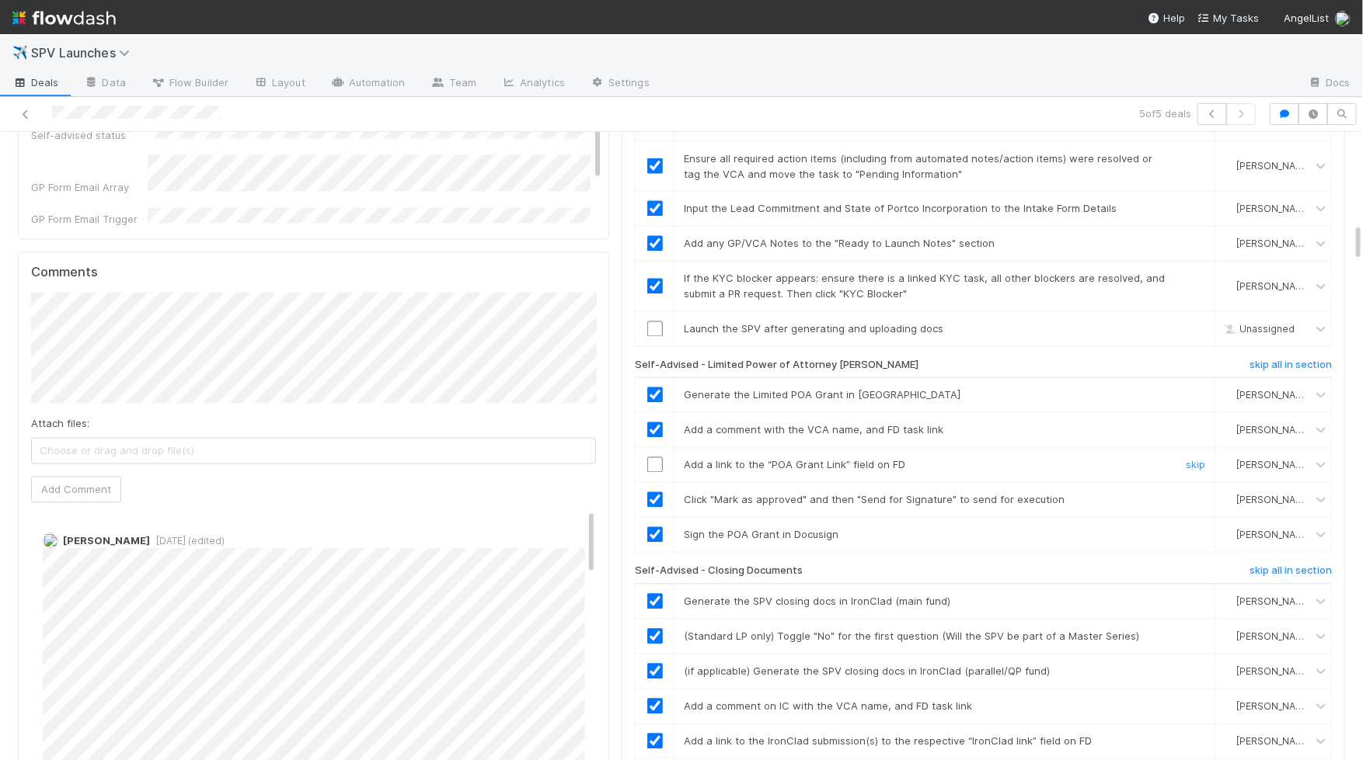
click at [655, 458] on input "checkbox" at bounding box center [655, 466] width 16 height 16
click at [654, 322] on input "checkbox" at bounding box center [655, 330] width 16 height 16
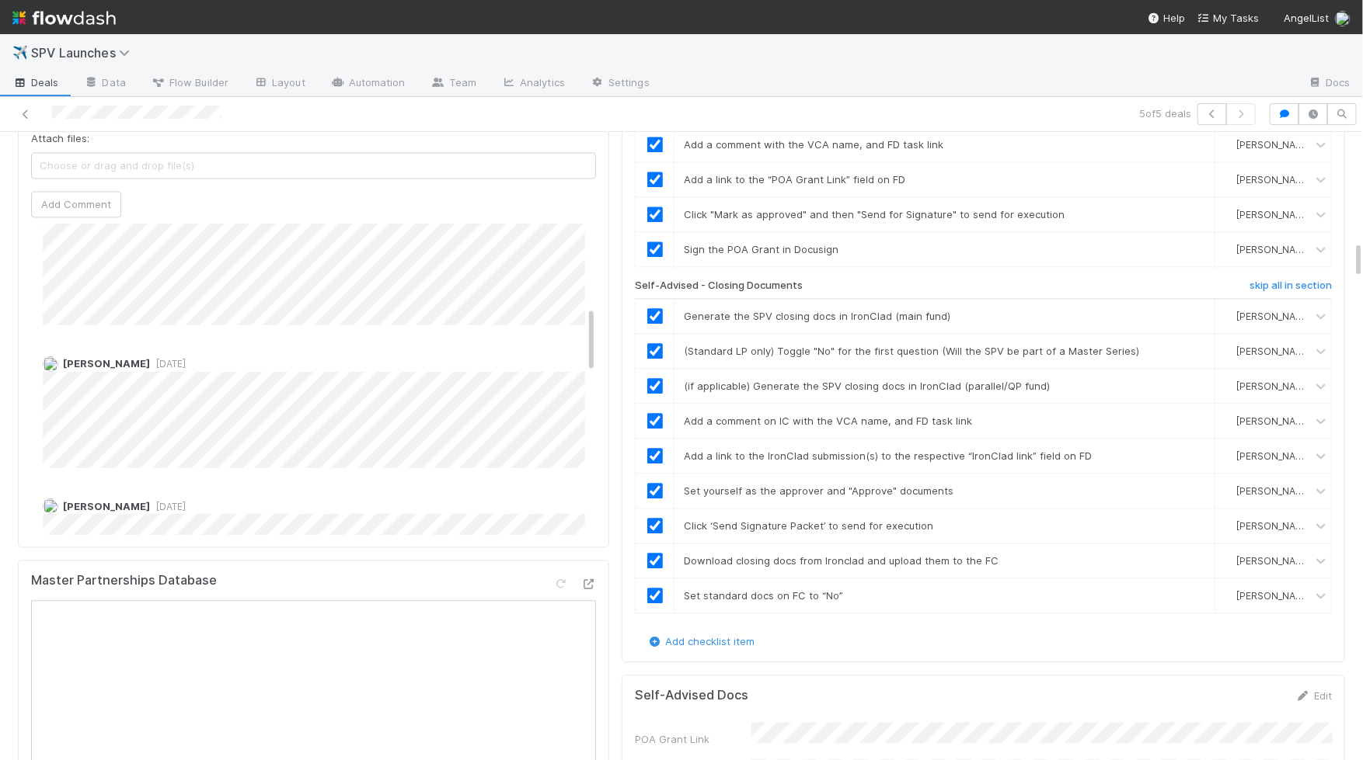
scroll to position [322, 0]
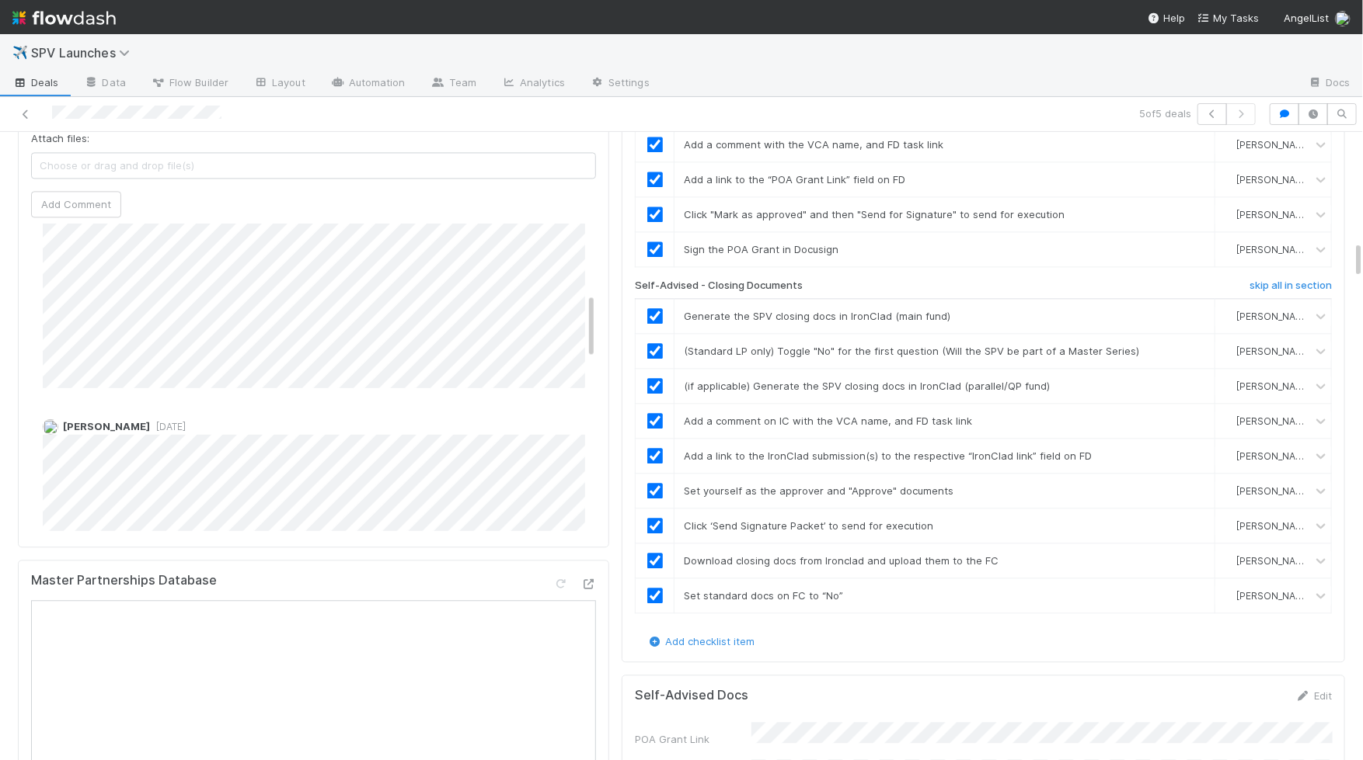
checkbox input "true"
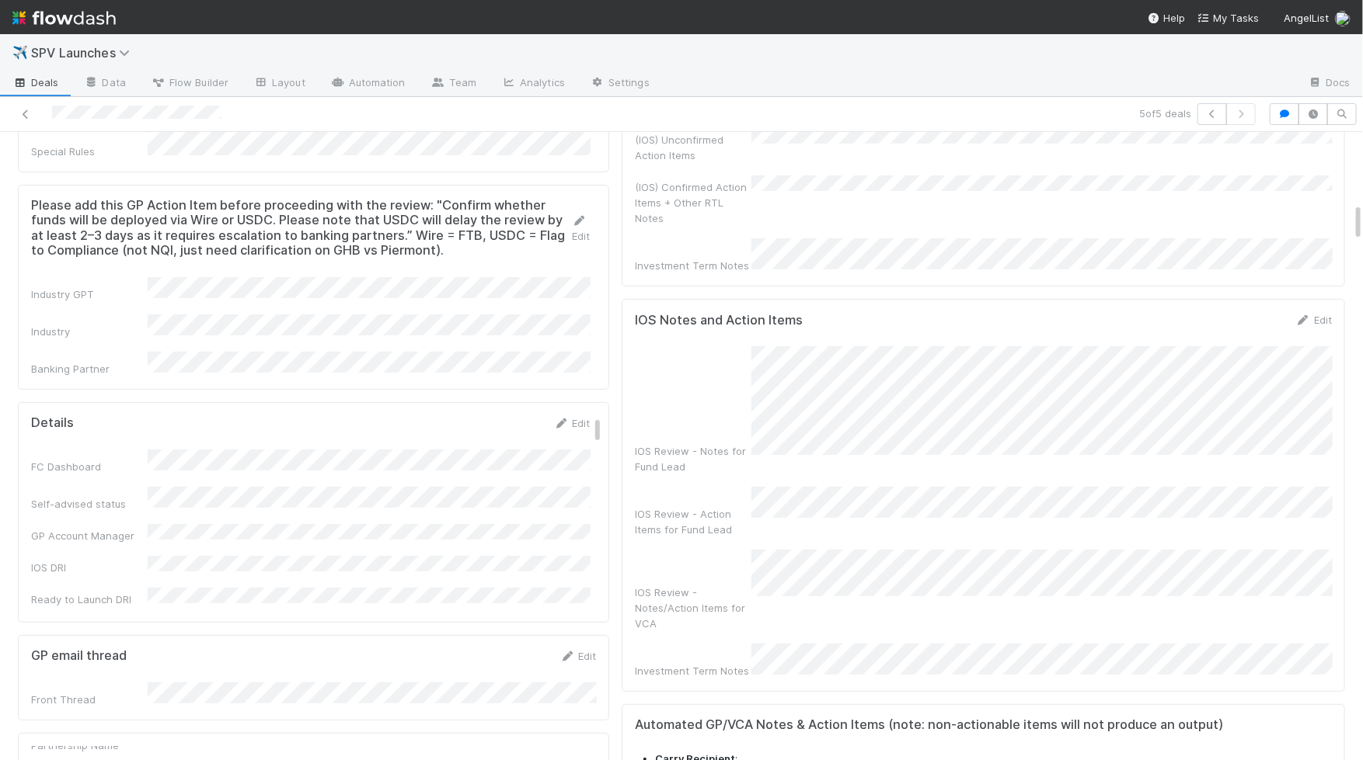
scroll to position [0, 0]
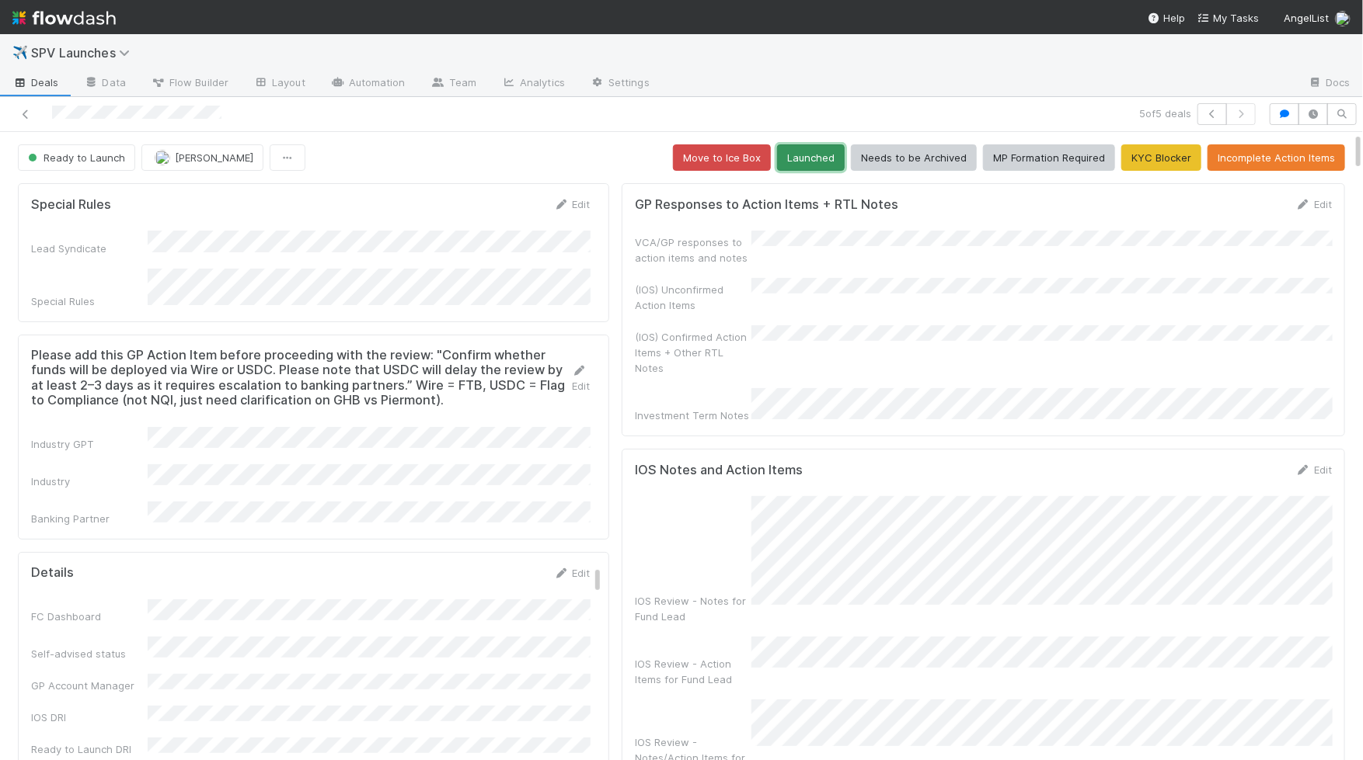
click at [806, 155] on button "Launched" at bounding box center [811, 157] width 68 height 26
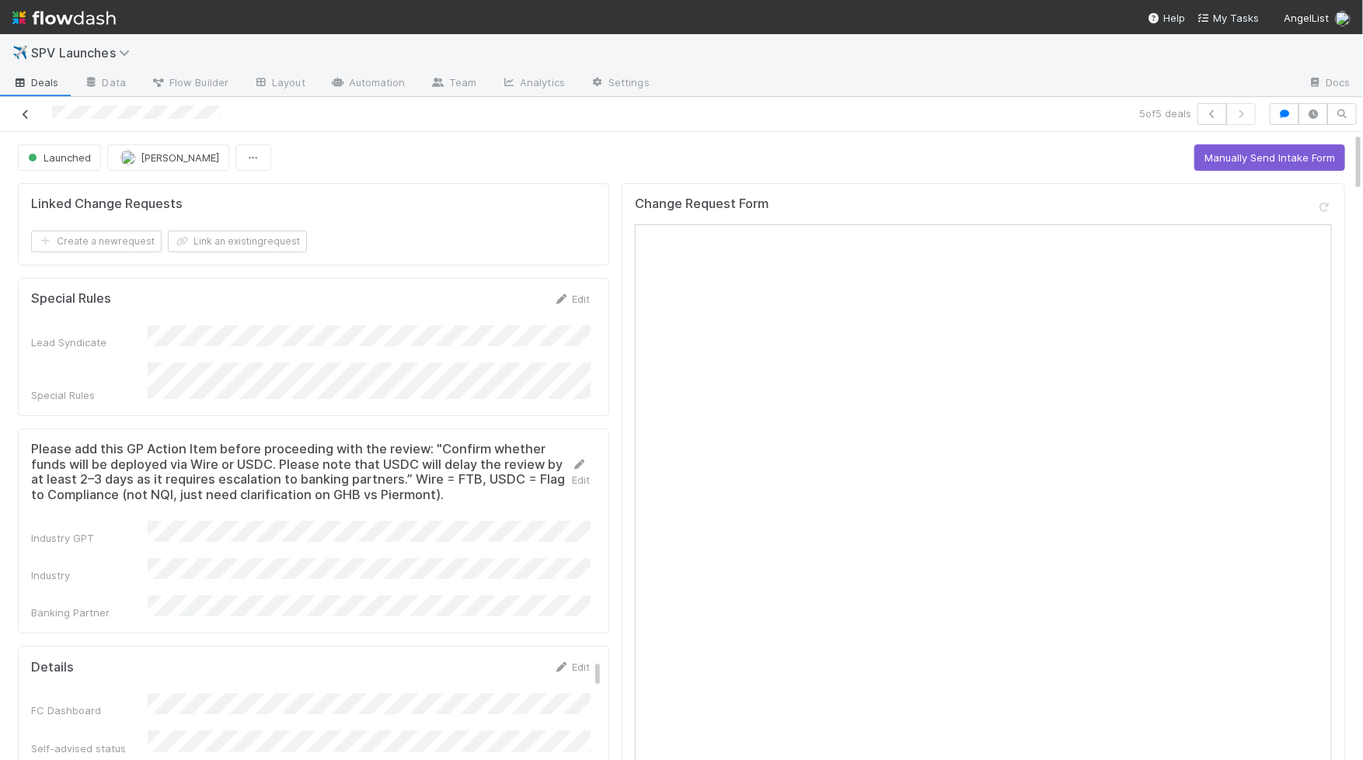
click at [20, 116] on icon at bounding box center [26, 115] width 16 height 10
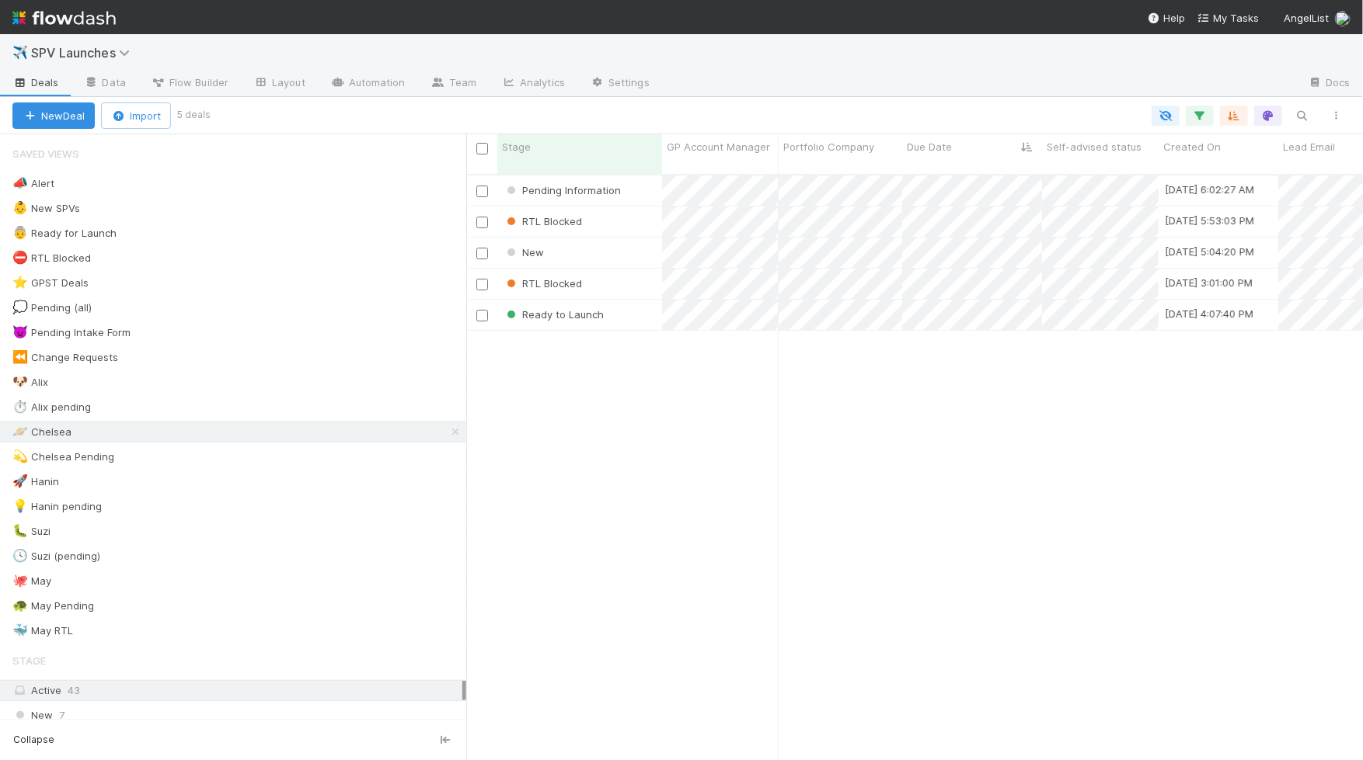
scroll to position [600, 896]
click at [646, 303] on div "Ready to Launch" at bounding box center [579, 315] width 165 height 30
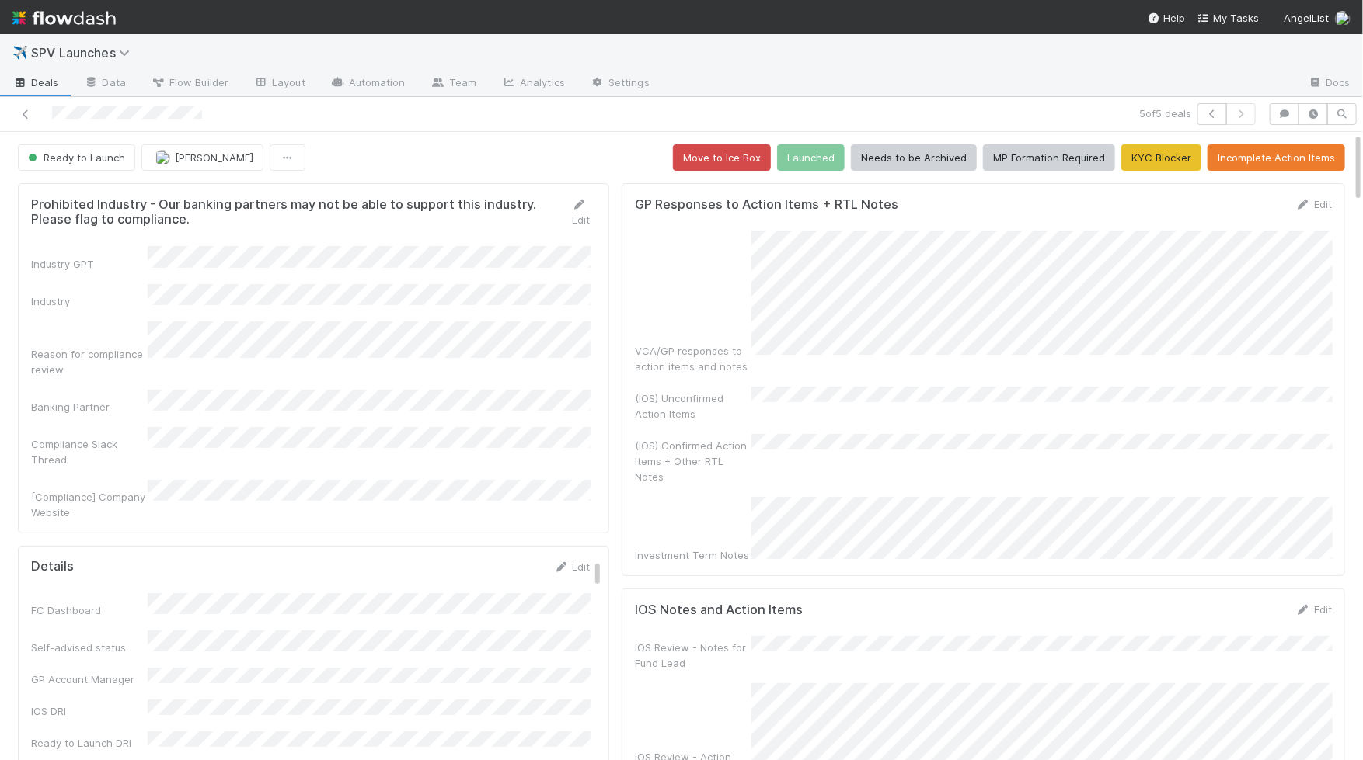
click at [861, 445] on div "(IOS) Confirmed Action Items + Other RTL Notes" at bounding box center [983, 459] width 697 height 50
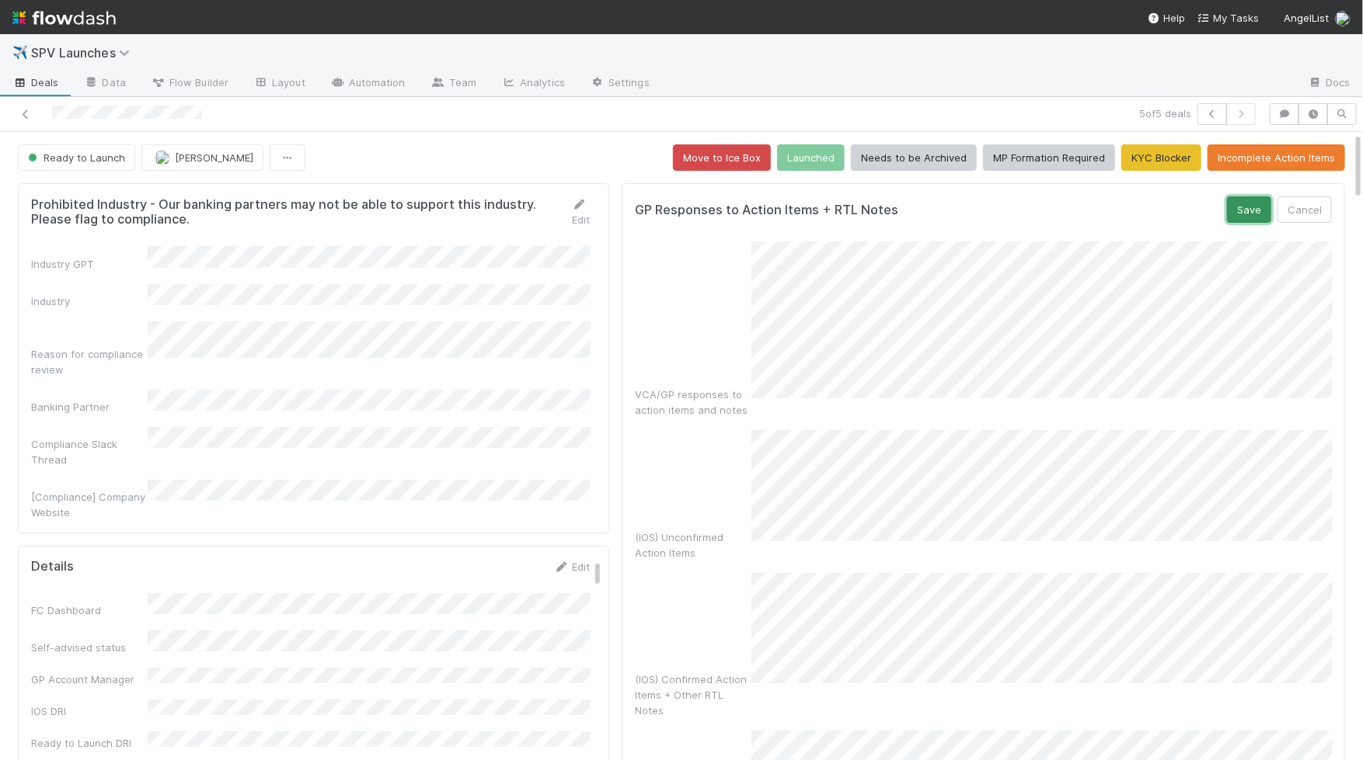
click at [928, 215] on button "Save" at bounding box center [1249, 210] width 44 height 26
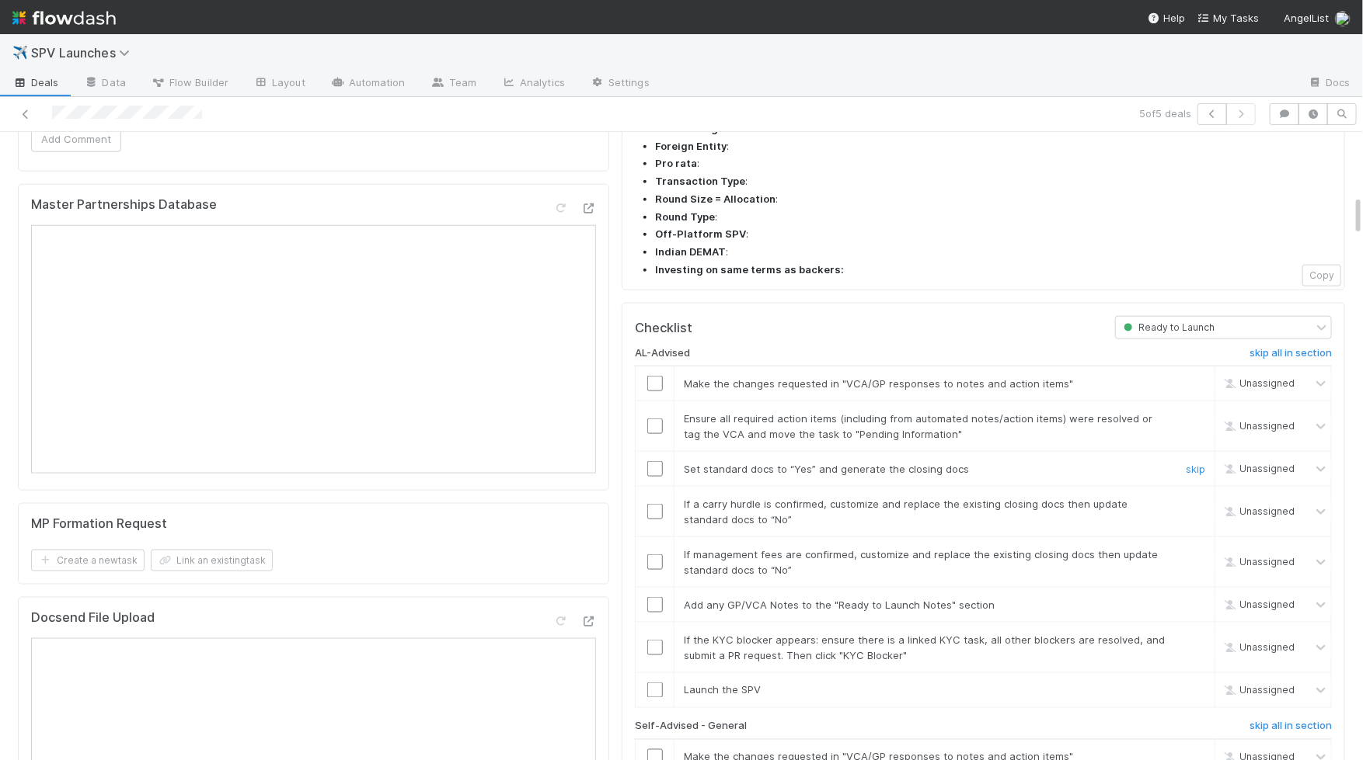
scroll to position [1257, 0]
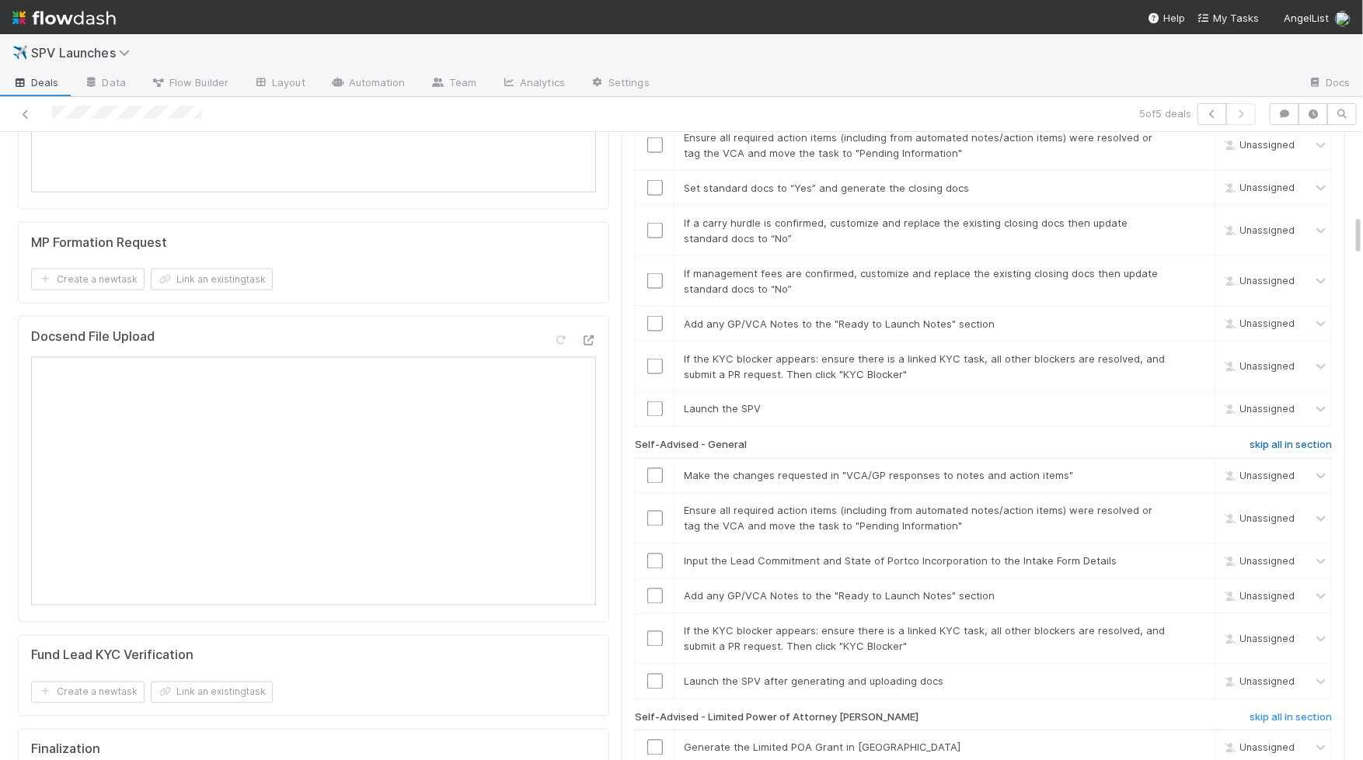
click at [928, 440] on h6 "skip all in section" at bounding box center [1290, 446] width 82 height 12
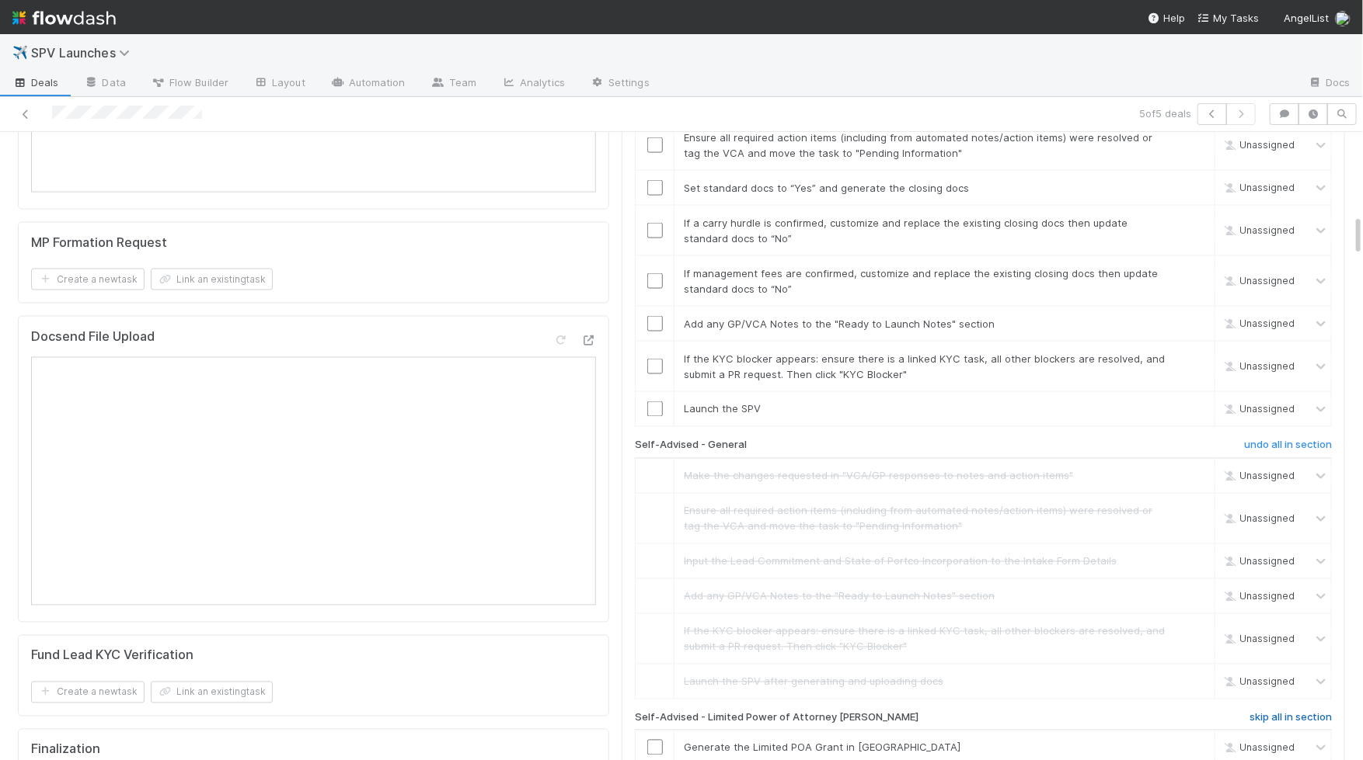
click at [928, 712] on h6 "skip all in section" at bounding box center [1290, 718] width 82 height 12
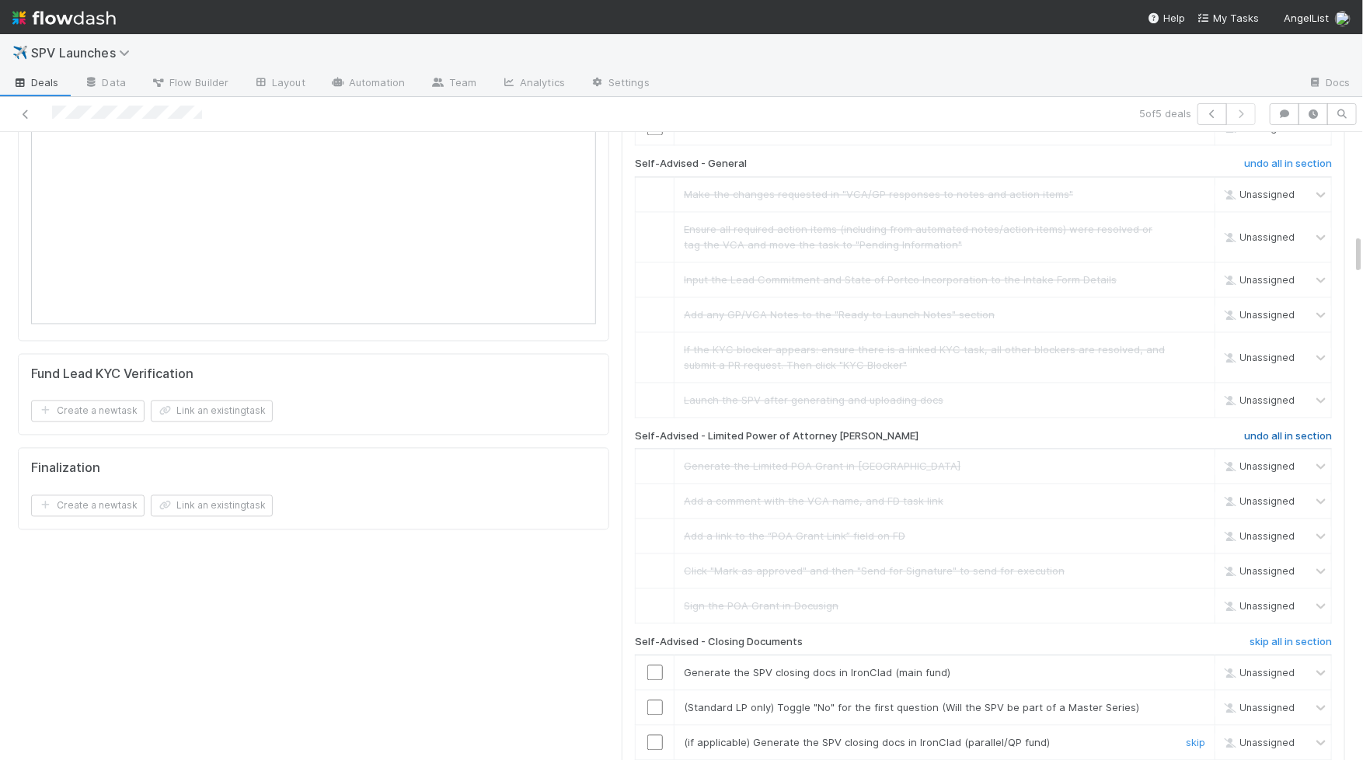
scroll to position [1546, 0]
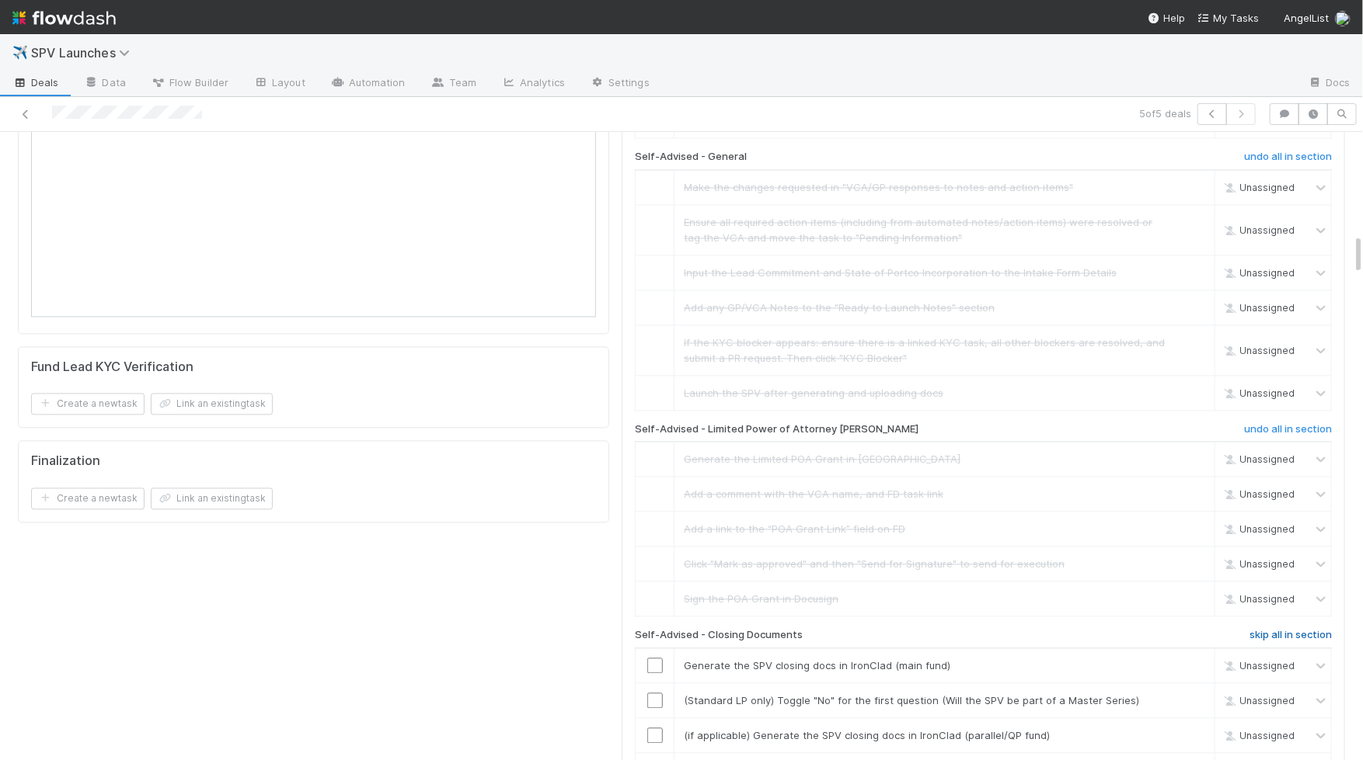
click at [928, 629] on link "skip all in section" at bounding box center [1290, 638] width 82 height 19
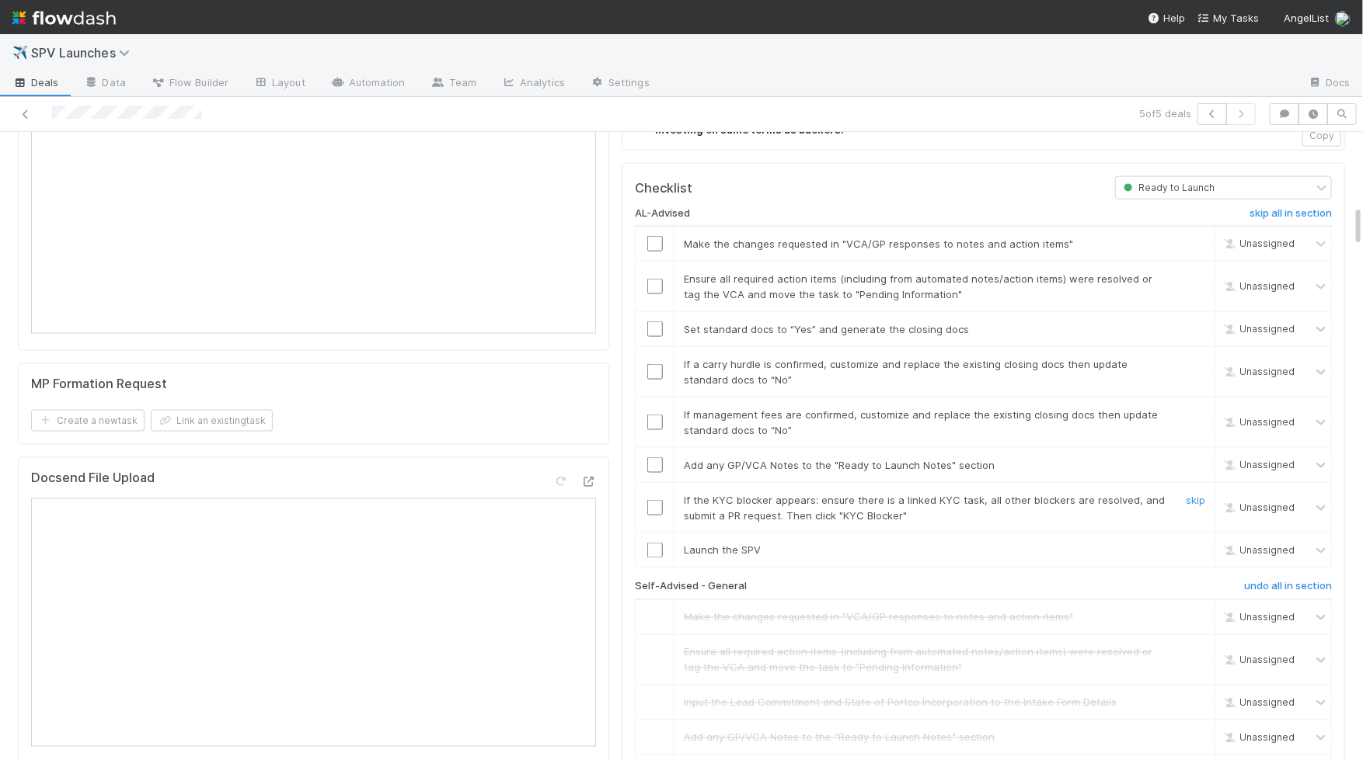
scroll to position [1082, 0]
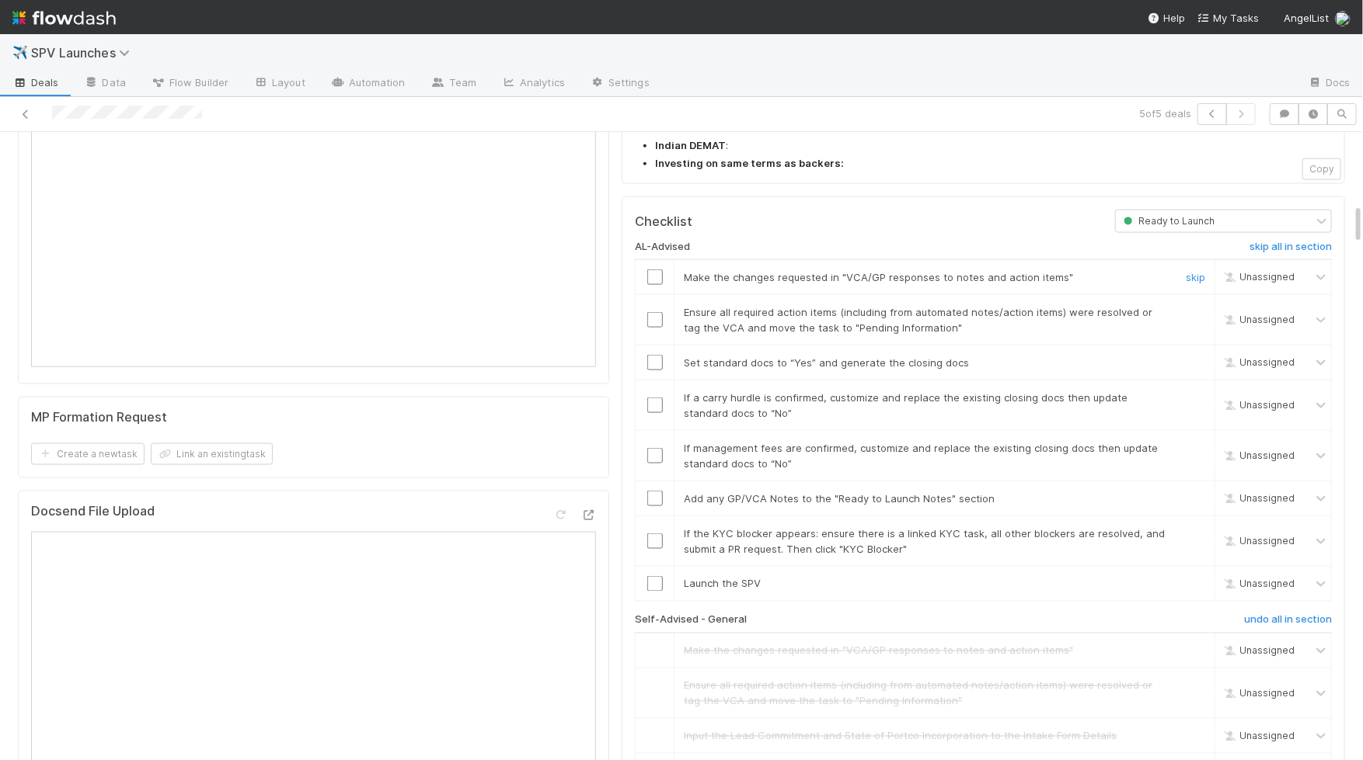
click at [649, 270] on input "checkbox" at bounding box center [655, 278] width 16 height 16
click at [653, 312] on input "checkbox" at bounding box center [655, 320] width 16 height 16
click at [653, 355] on input "checkbox" at bounding box center [655, 363] width 16 height 16
click at [653, 398] on input "checkbox" at bounding box center [655, 406] width 16 height 16
click at [653, 448] on input "checkbox" at bounding box center [655, 456] width 16 height 16
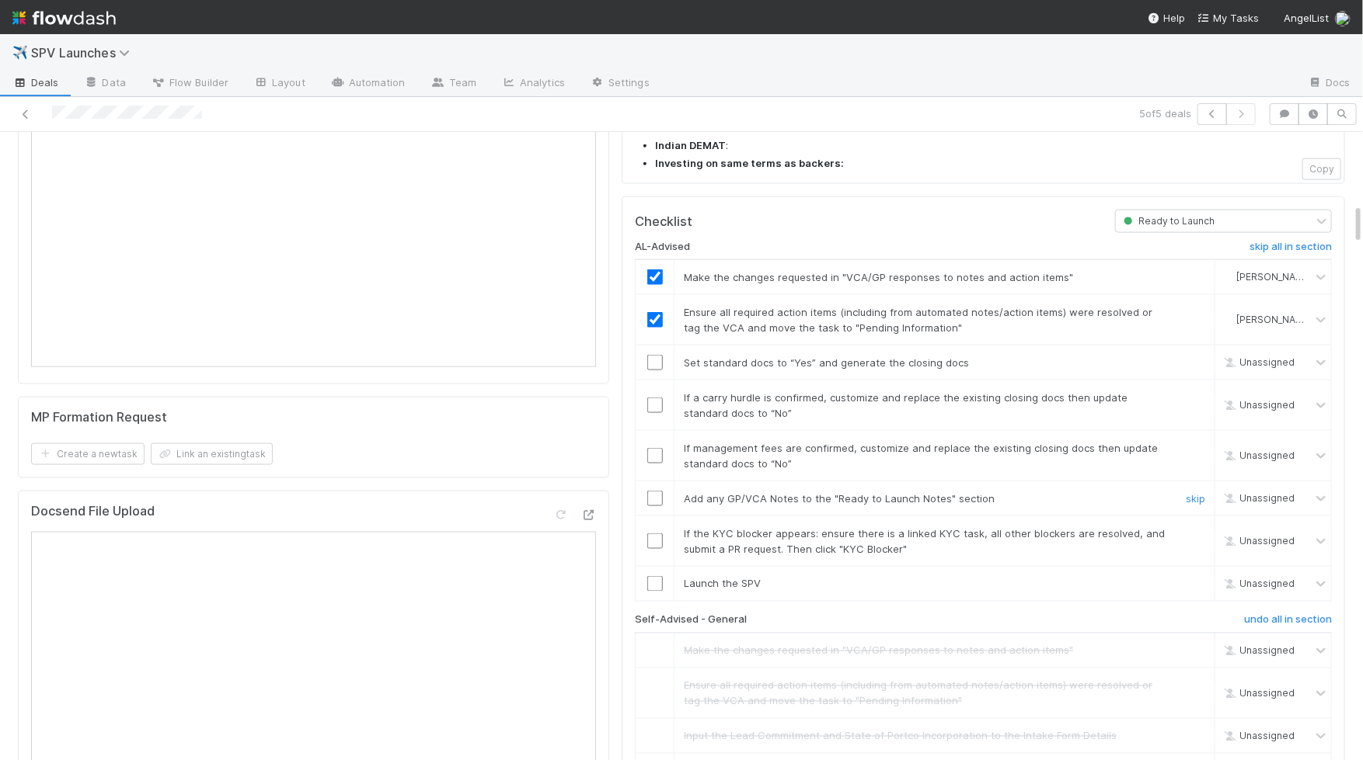
click at [653, 491] on input "checkbox" at bounding box center [655, 499] width 16 height 16
checkbox input "true"
click at [653, 517] on td at bounding box center [654, 542] width 39 height 50
click at [655, 534] on input "checkbox" at bounding box center [655, 542] width 16 height 16
click at [656, 576] on input "checkbox" at bounding box center [655, 584] width 16 height 16
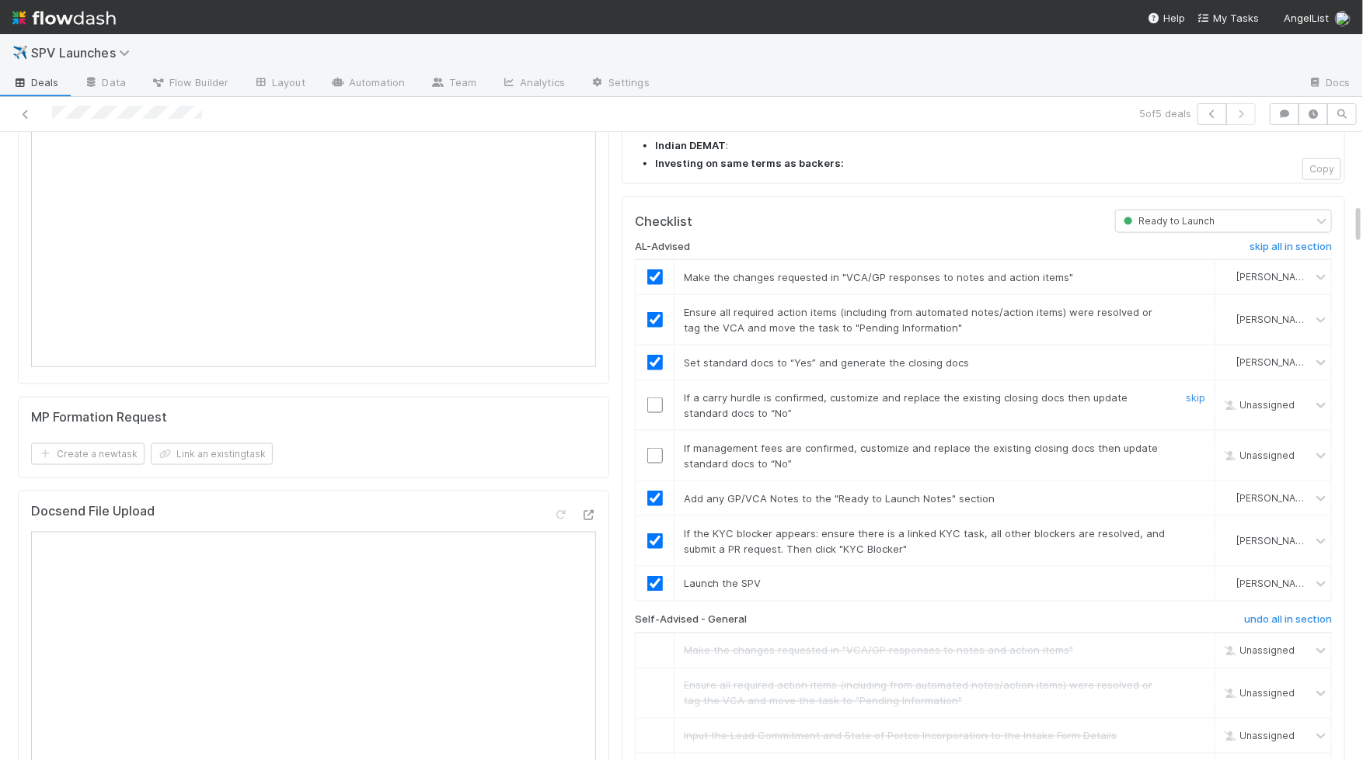
click at [655, 398] on input "checkbox" at bounding box center [655, 406] width 16 height 16
click at [655, 448] on input "checkbox" at bounding box center [655, 456] width 16 height 16
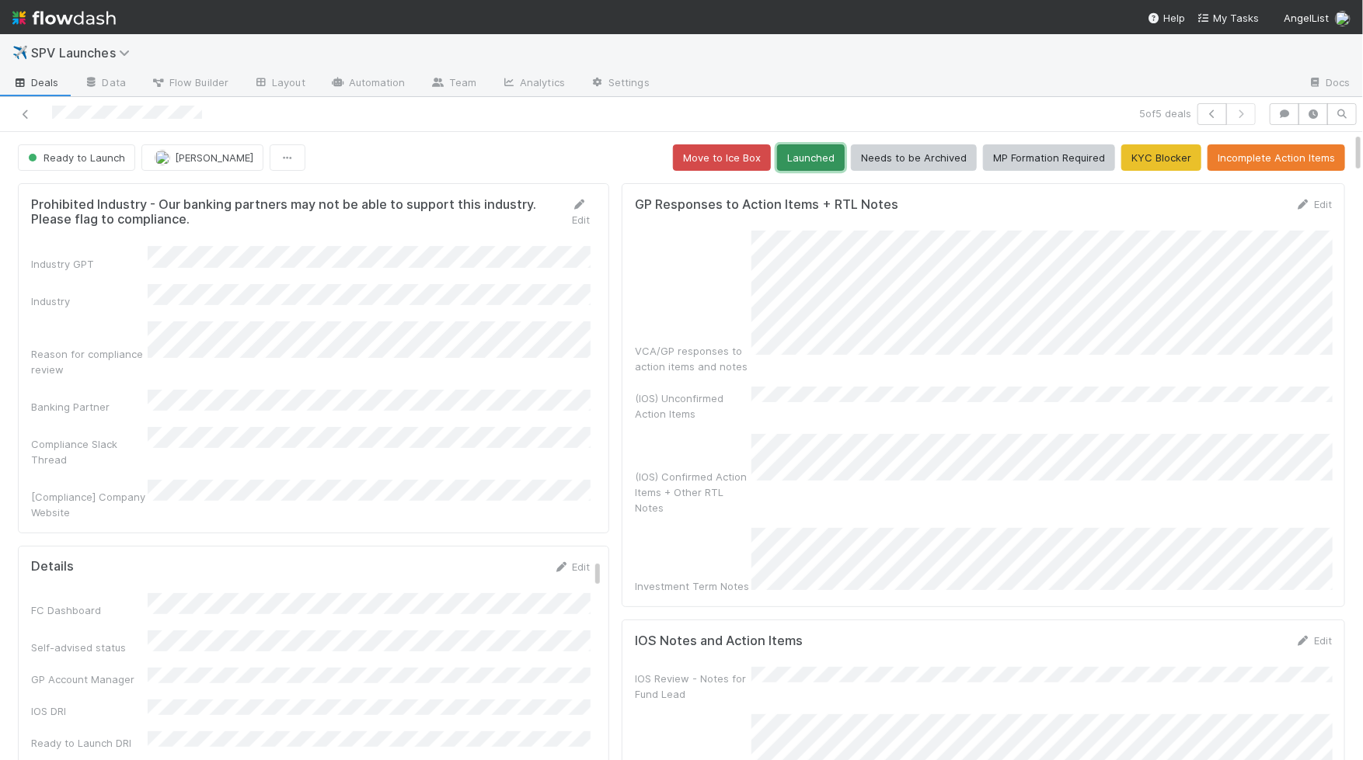
click at [807, 150] on button "Launched" at bounding box center [811, 157] width 68 height 26
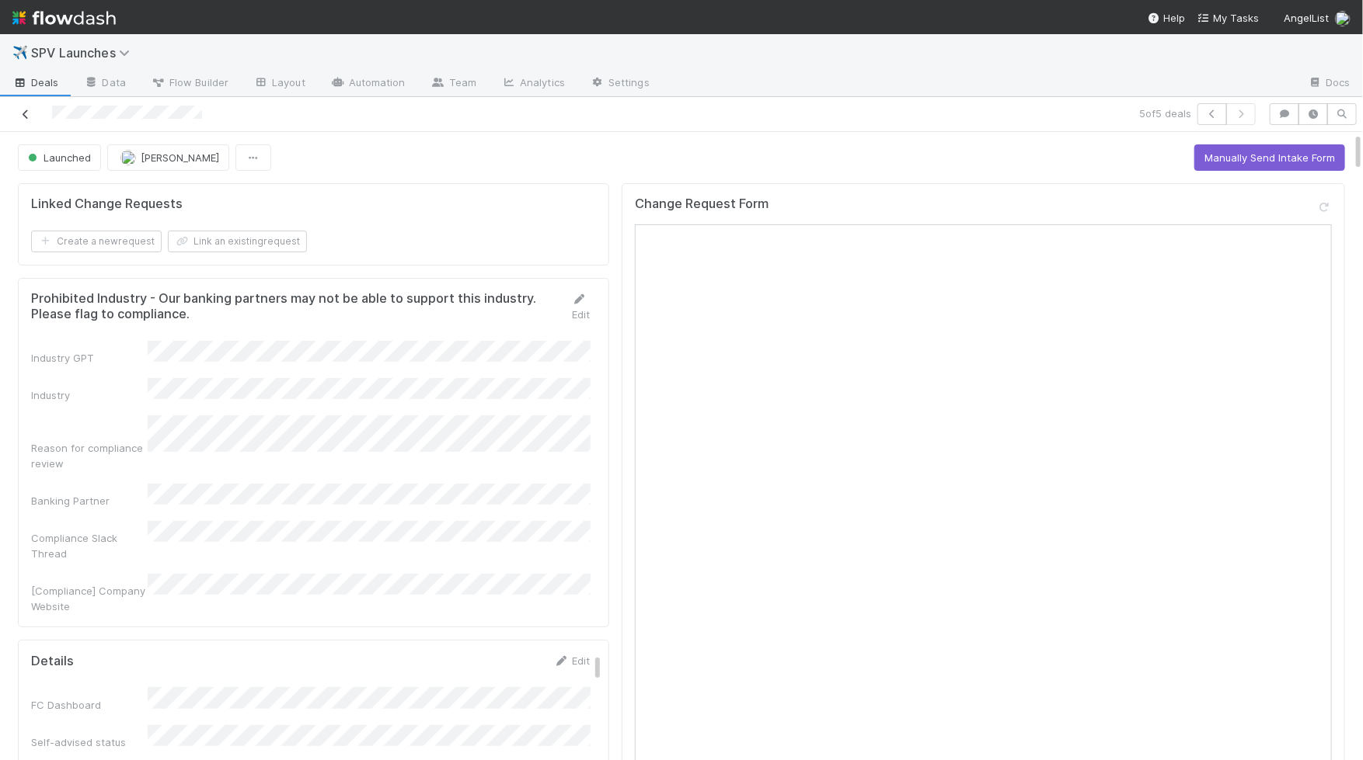
click at [22, 110] on icon at bounding box center [26, 115] width 16 height 10
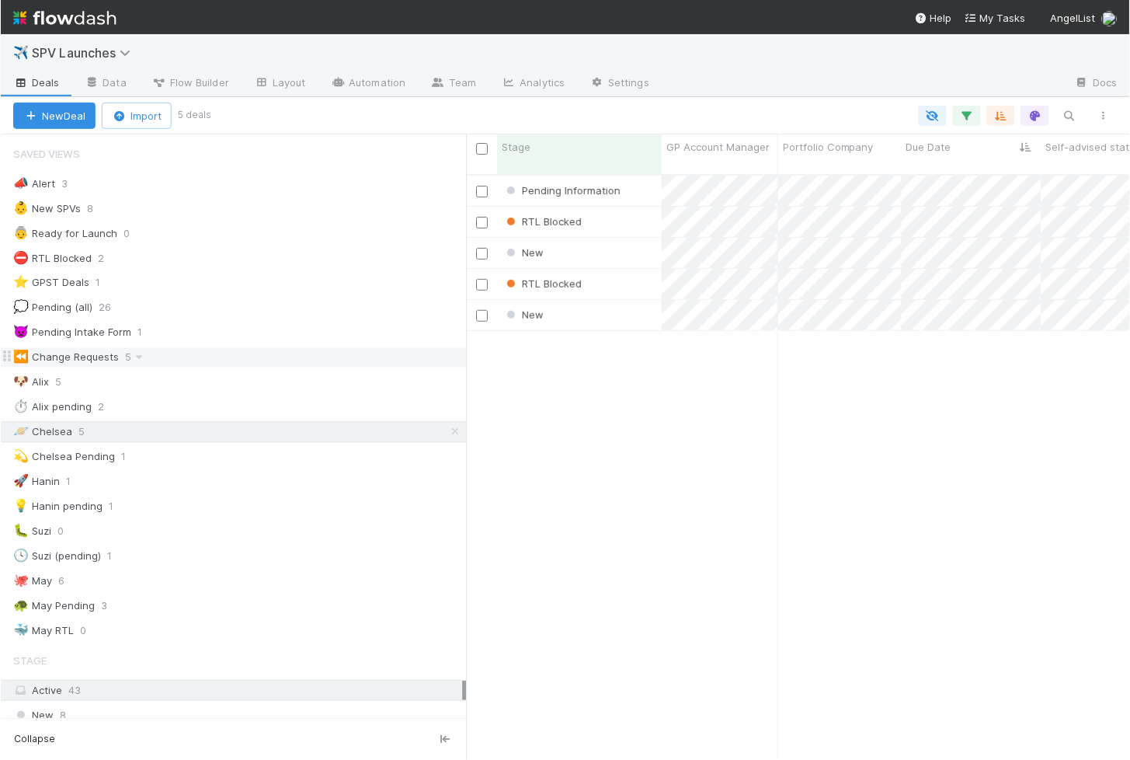
scroll to position [598, 664]
click at [604, 238] on div "New" at bounding box center [579, 253] width 165 height 30
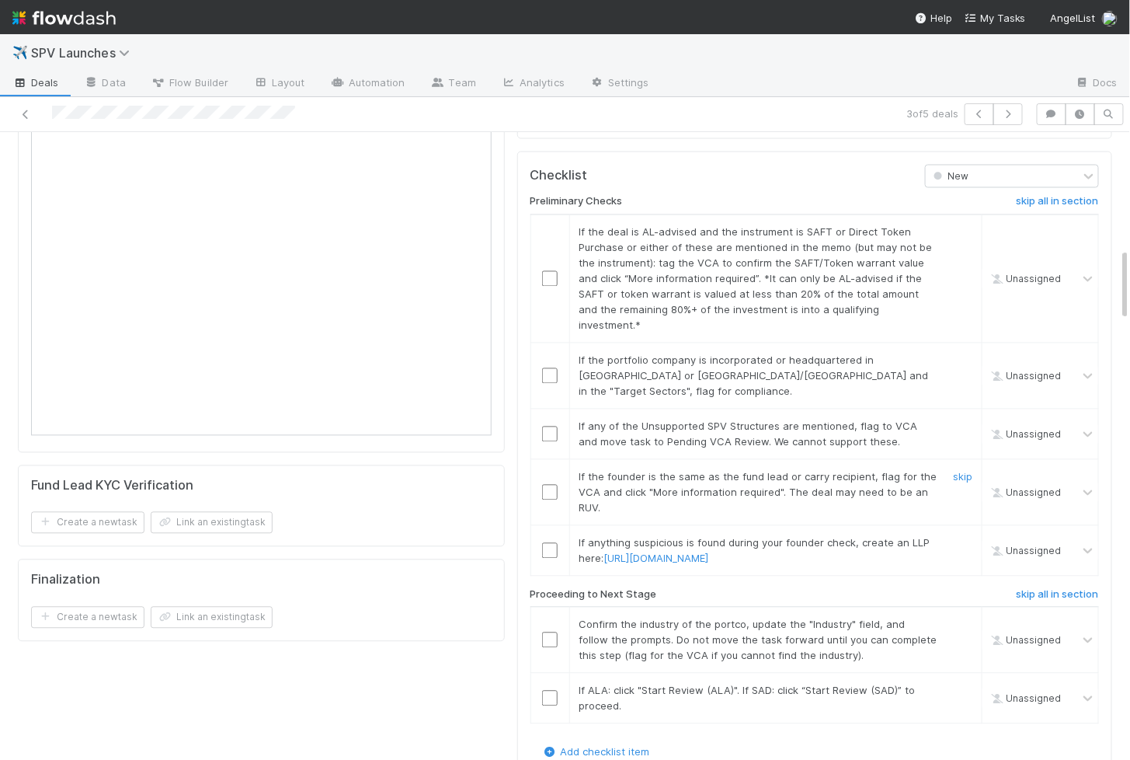
scroll to position [1004, 0]
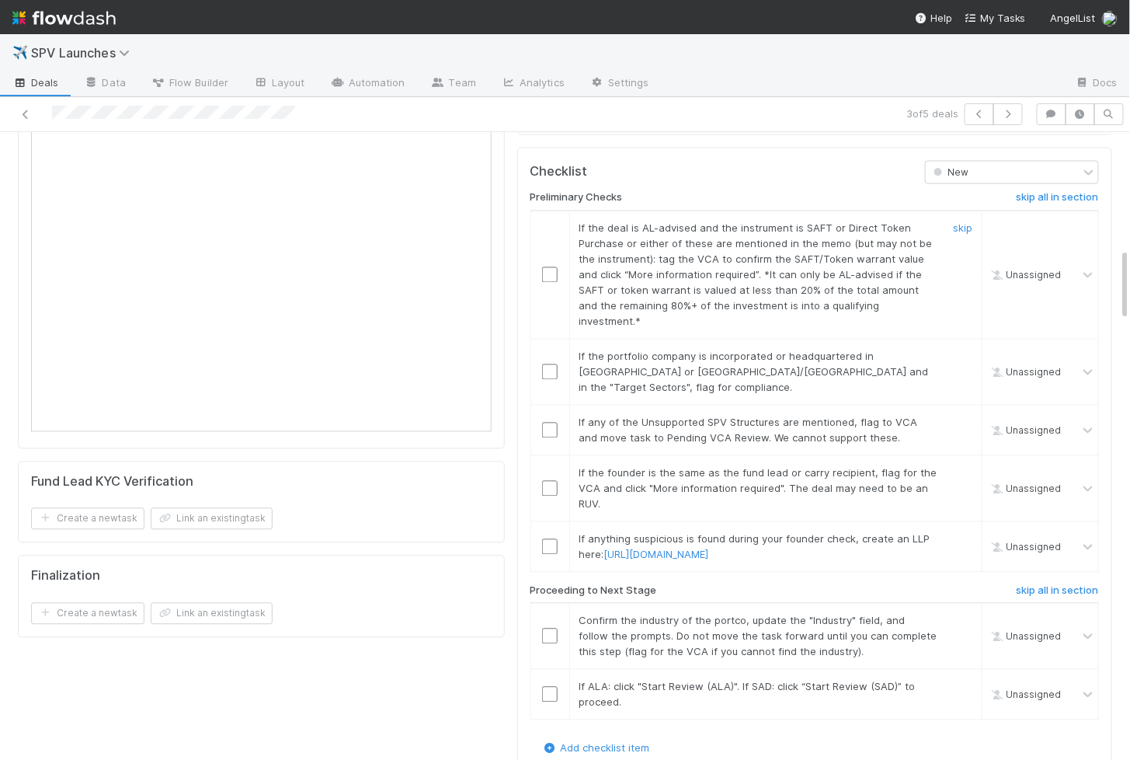
click at [548, 267] on input "checkbox" at bounding box center [550, 275] width 16 height 16
click at [554, 364] on input "checkbox" at bounding box center [550, 372] width 16 height 16
click at [549, 423] on input "checkbox" at bounding box center [550, 431] width 16 height 16
checkbox input "true"
click at [551, 481] on input "checkbox" at bounding box center [550, 489] width 16 height 16
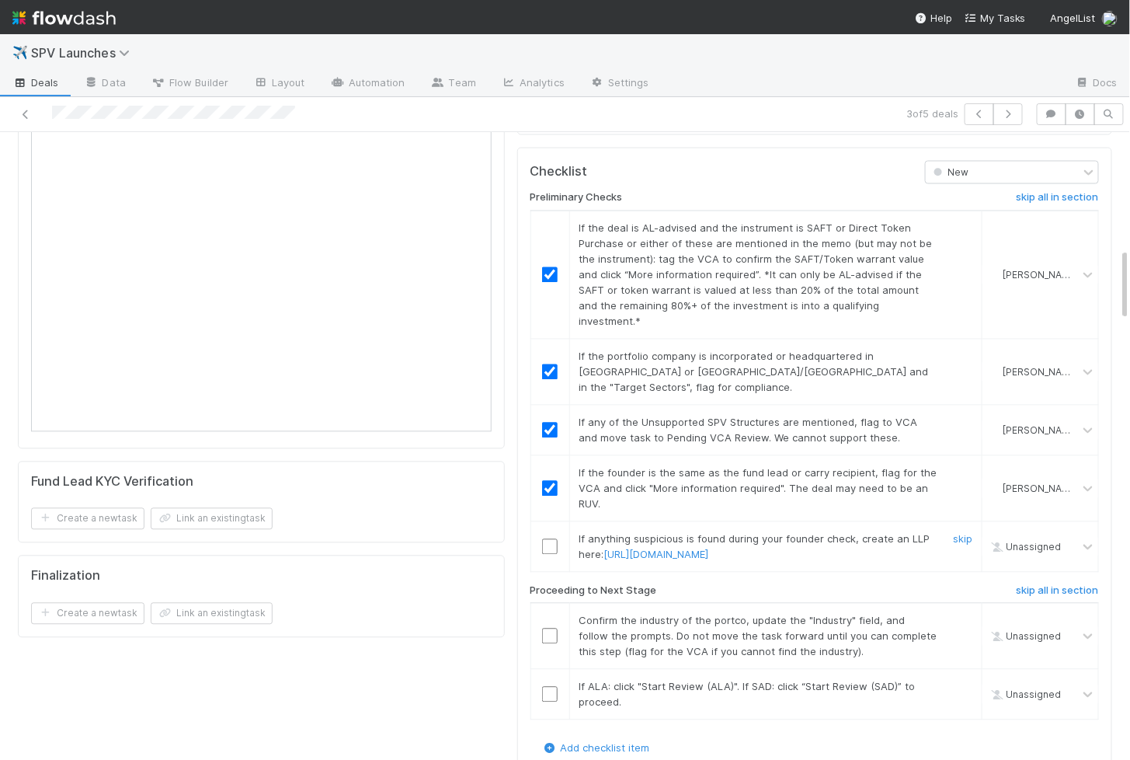
click at [551, 539] on input "checkbox" at bounding box center [550, 547] width 16 height 16
click at [551, 670] on td at bounding box center [550, 695] width 39 height 50
click at [552, 687] on input "checkbox" at bounding box center [550, 695] width 16 height 16
click at [552, 628] on input "checkbox" at bounding box center [550, 636] width 16 height 16
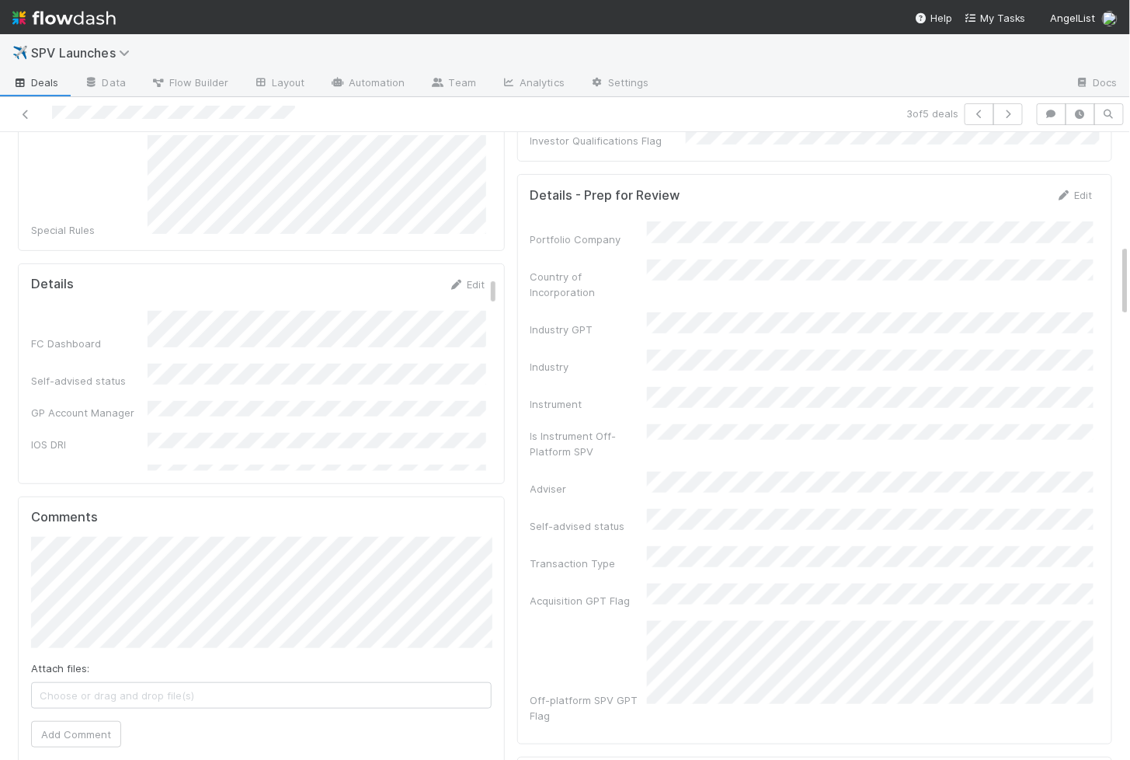
scroll to position [0, 0]
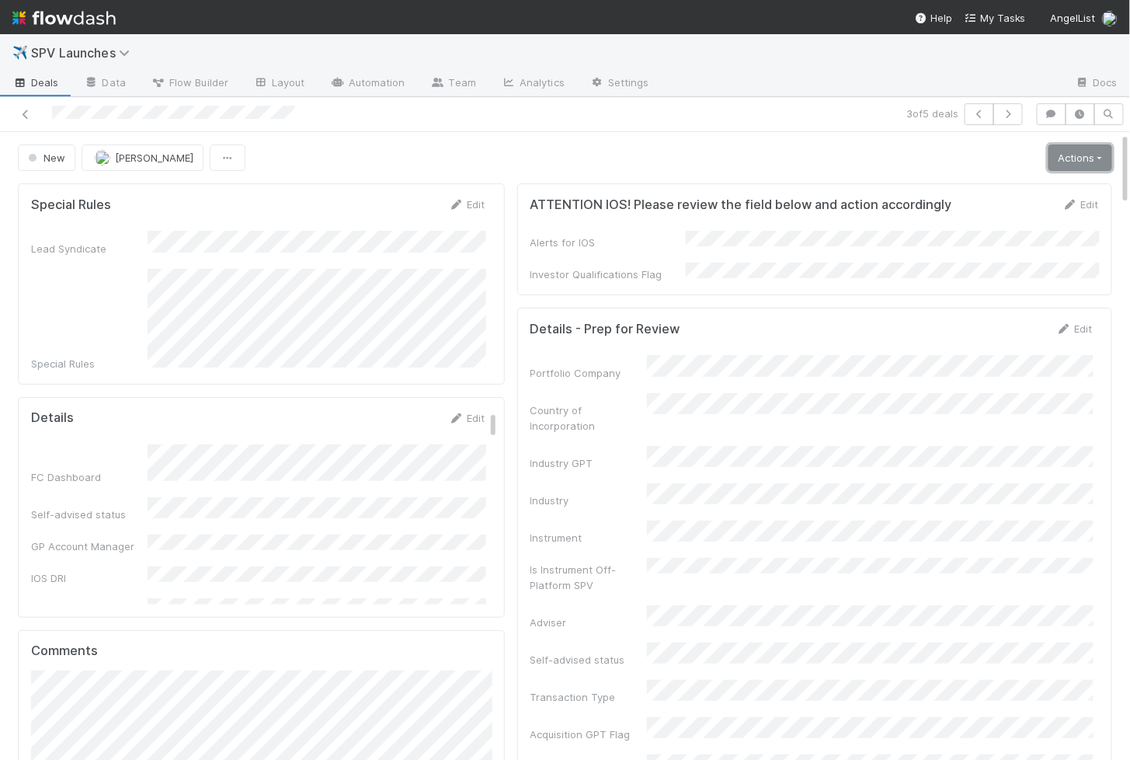
click at [928, 162] on link "Actions" at bounding box center [1081, 157] width 64 height 26
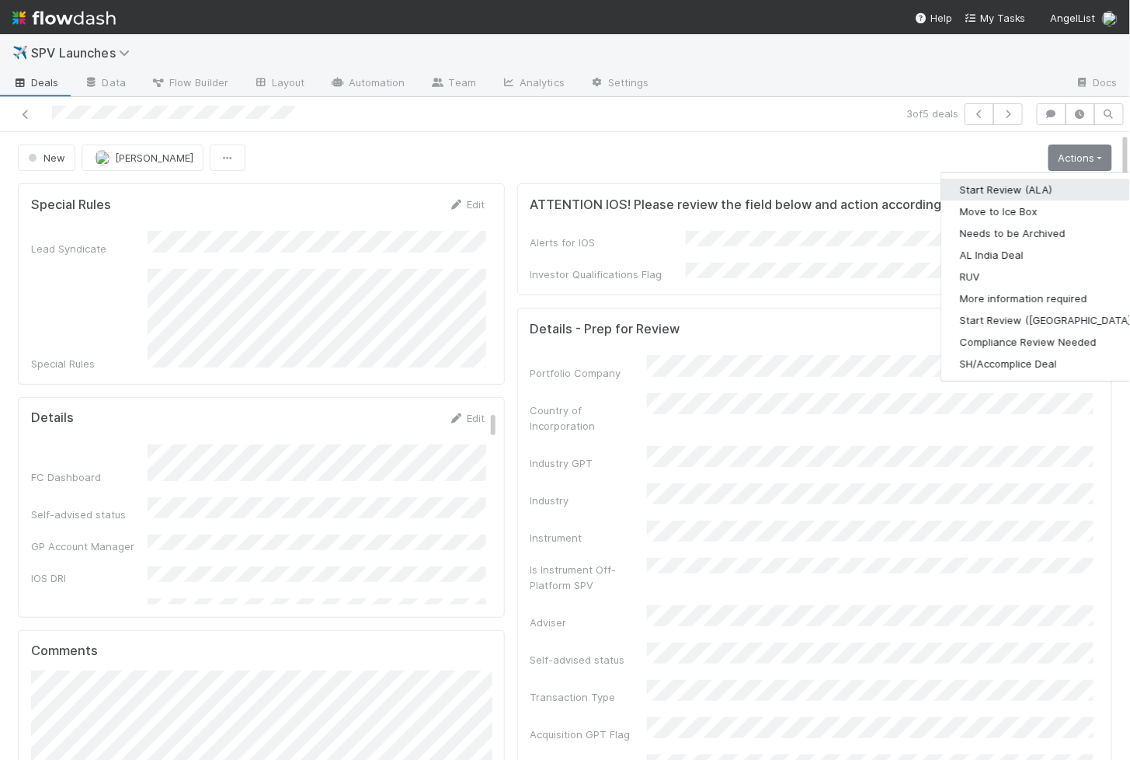
click at [928, 183] on button "Start Review (ALA)" at bounding box center [1047, 190] width 212 height 22
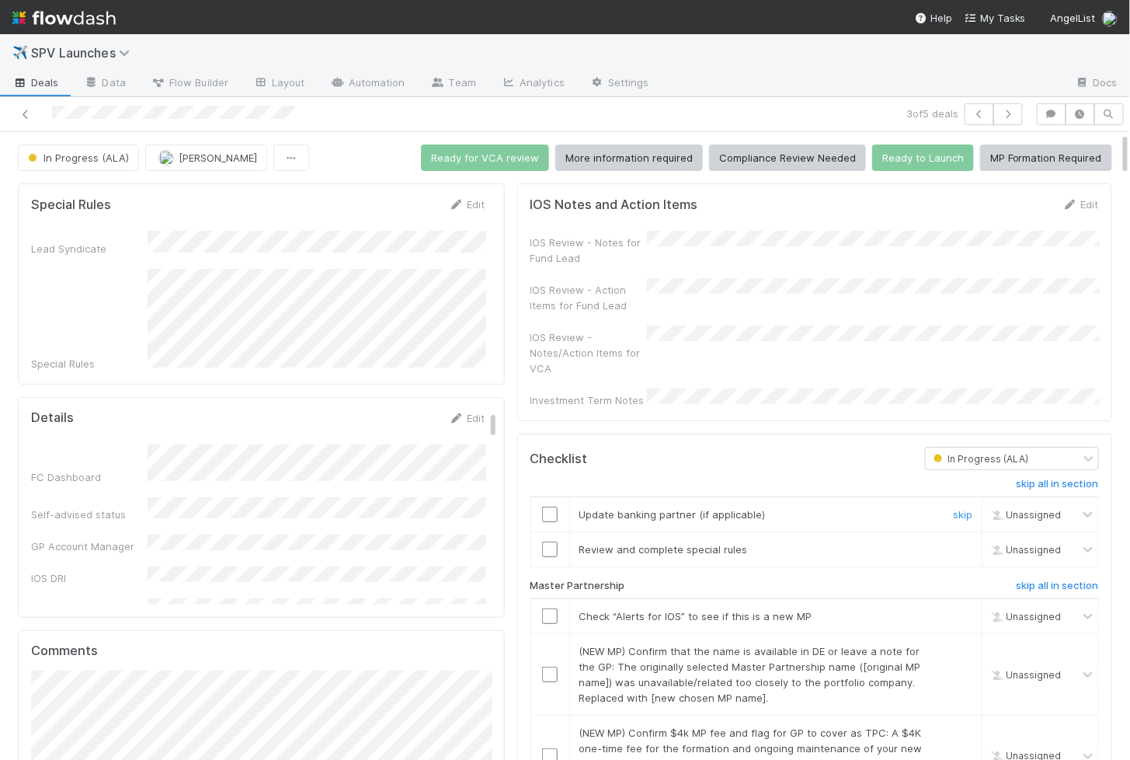
click at [548, 506] on input "checkbox" at bounding box center [550, 514] width 16 height 16
click at [548, 541] on input "checkbox" at bounding box center [550, 549] width 16 height 16
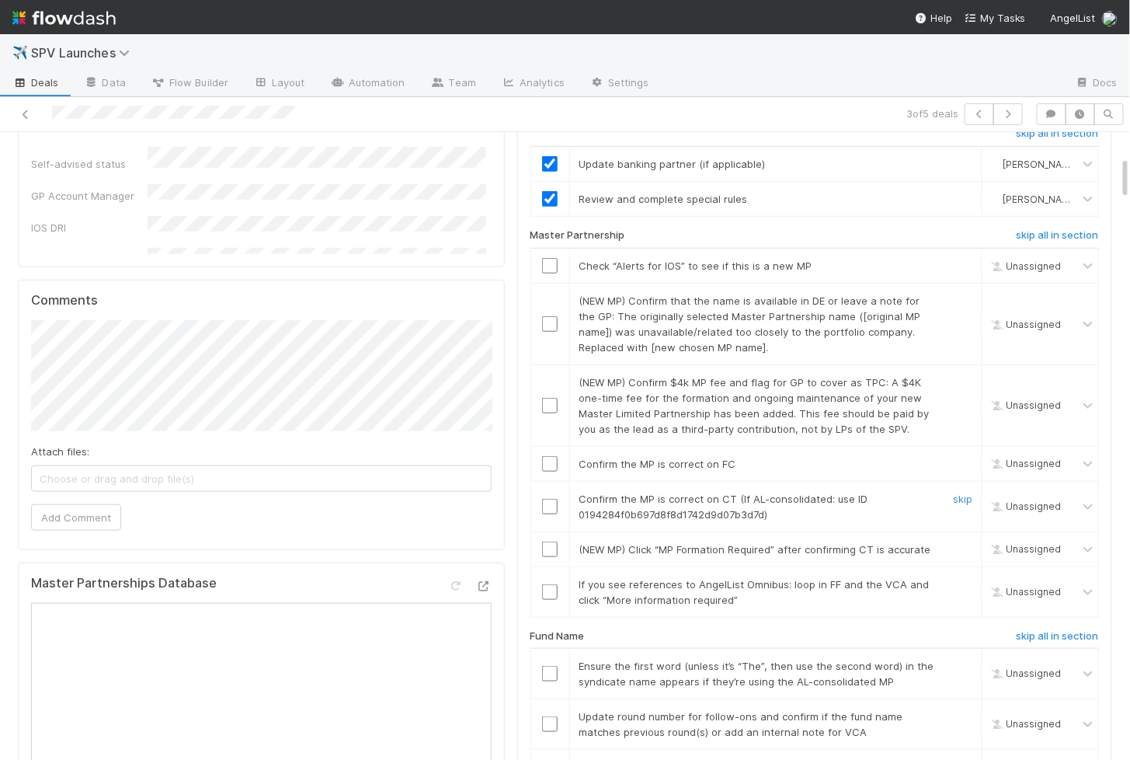
scroll to position [373, 0]
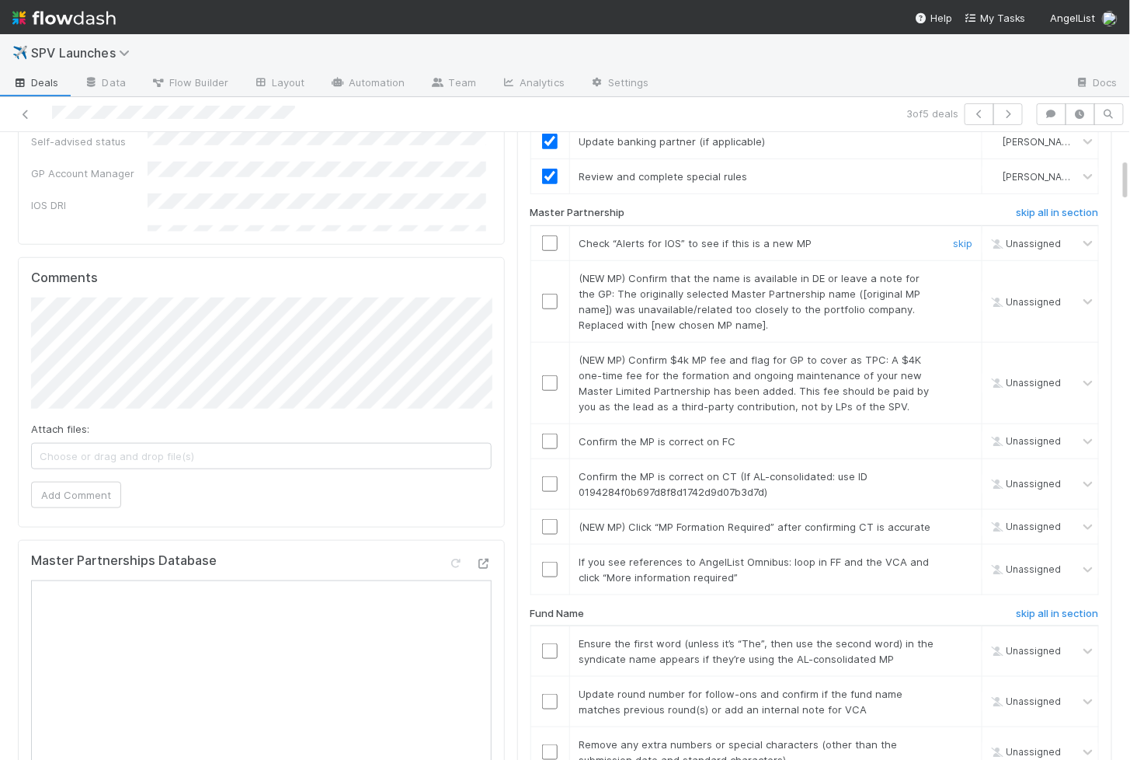
click at [549, 235] on input "checkbox" at bounding box center [550, 243] width 16 height 16
click at [549, 294] on input "checkbox" at bounding box center [550, 302] width 16 height 16
click at [549, 375] on input "checkbox" at bounding box center [550, 383] width 16 height 16
click at [554, 562] on input "checkbox" at bounding box center [550, 570] width 16 height 16
click at [553, 519] on input "checkbox" at bounding box center [550, 527] width 16 height 16
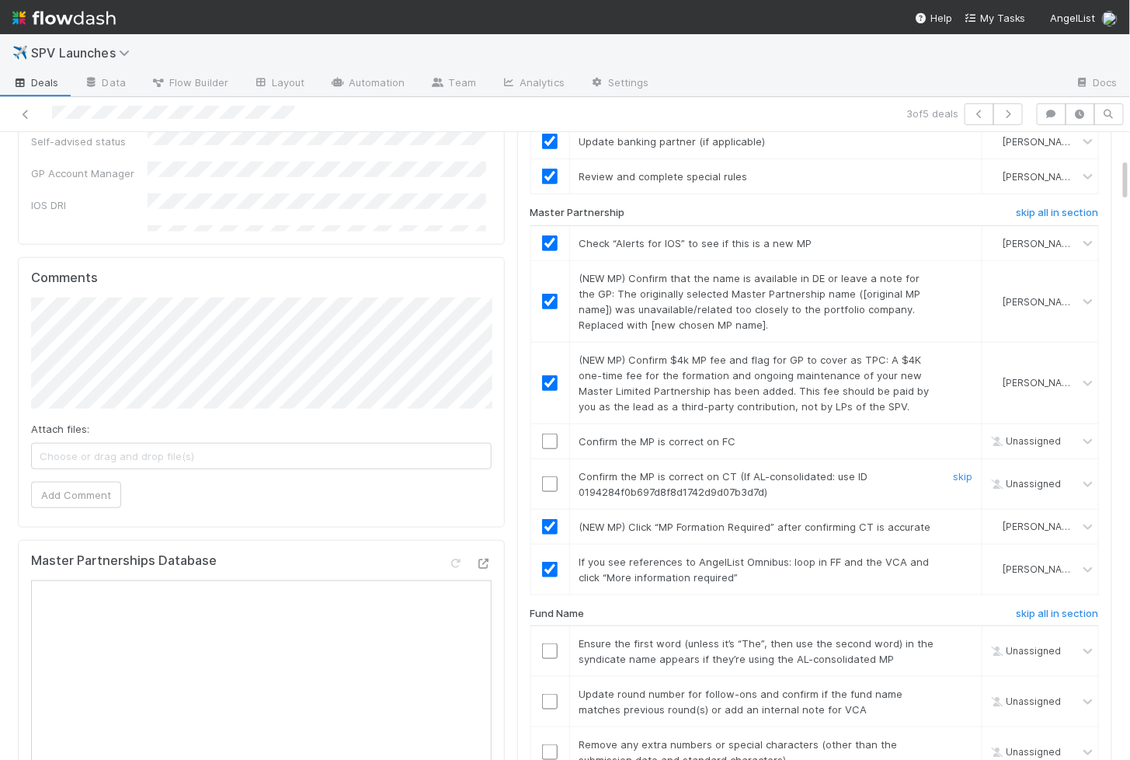
click at [553, 476] on input "checkbox" at bounding box center [550, 484] width 16 height 16
click at [550, 423] on td at bounding box center [550, 440] width 39 height 35
click at [550, 433] on input "checkbox" at bounding box center [550, 441] width 16 height 16
click at [550, 470] on td at bounding box center [550, 483] width 39 height 50
click at [550, 476] on input "checkbox" at bounding box center [550, 484] width 16 height 16
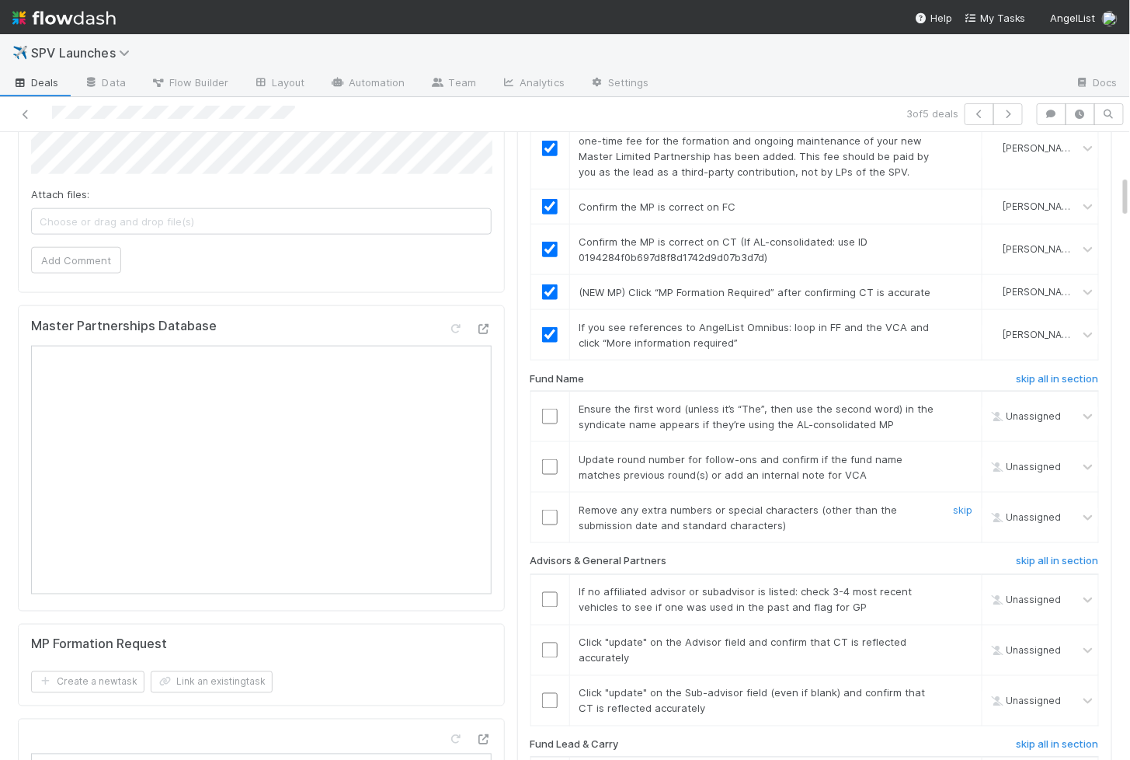
scroll to position [612, 0]
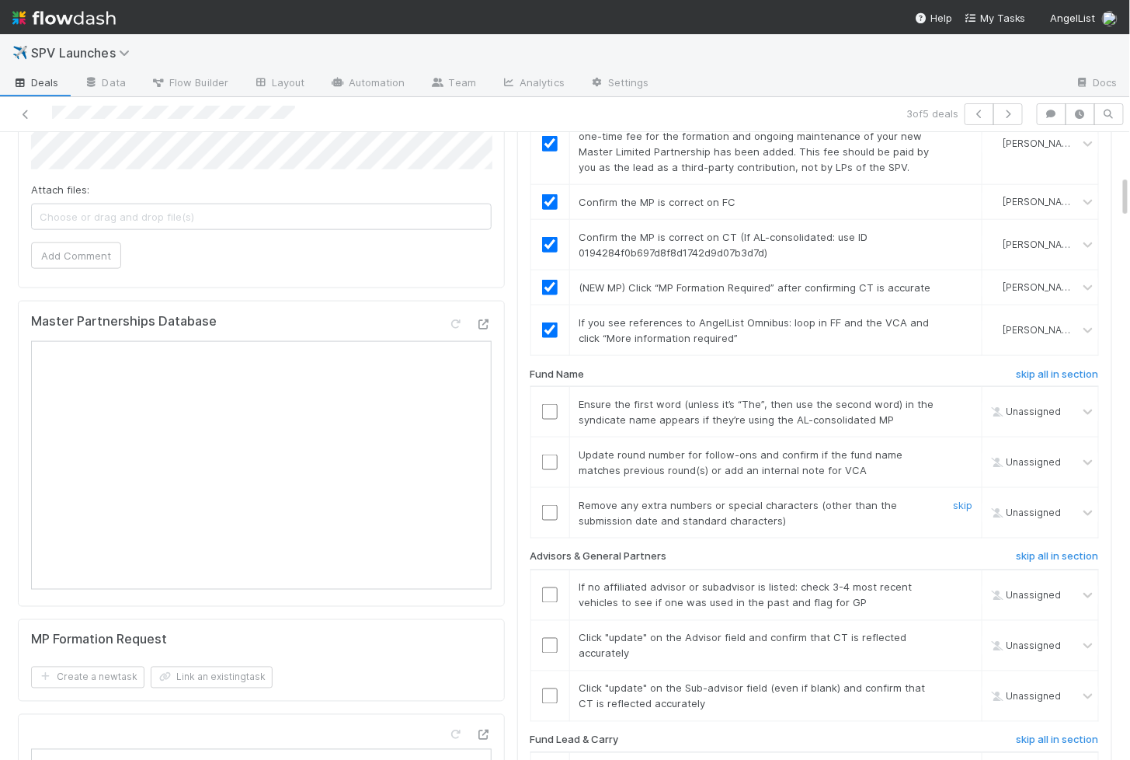
click at [553, 505] on input "checkbox" at bounding box center [550, 513] width 16 height 16
click at [553, 454] on input "checkbox" at bounding box center [550, 462] width 16 height 16
click at [551, 404] on input "checkbox" at bounding box center [550, 412] width 16 height 16
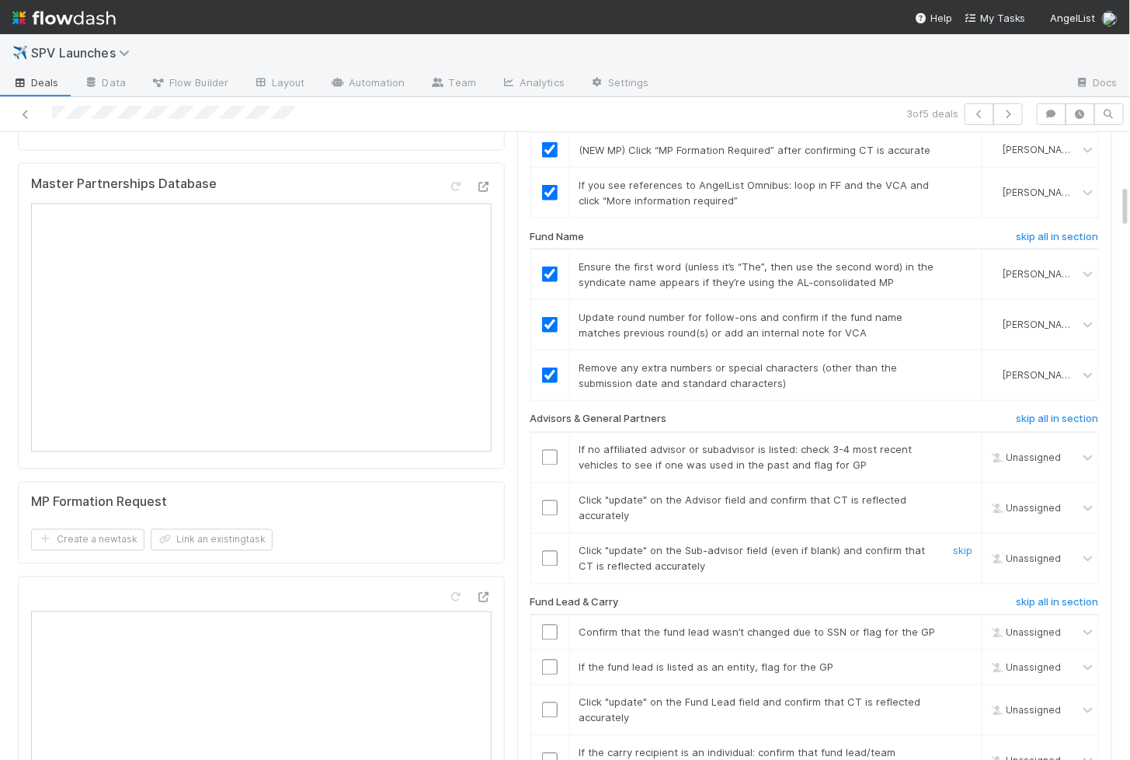
scroll to position [752, 0]
click at [548, 548] on input "checkbox" at bounding box center [550, 556] width 16 height 16
click at [558, 480] on td at bounding box center [550, 505] width 39 height 50
click at [550, 498] on input "checkbox" at bounding box center [550, 506] width 16 height 16
click at [550, 447] on input "checkbox" at bounding box center [550, 455] width 16 height 16
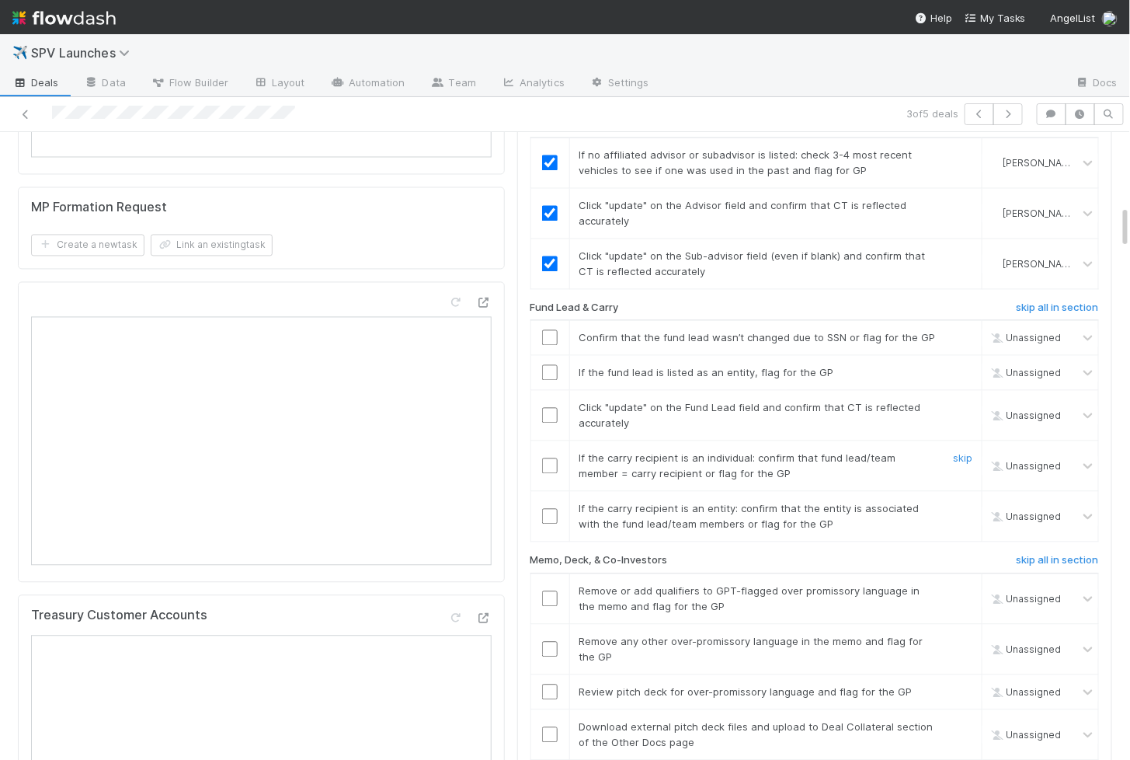
scroll to position [1049, 0]
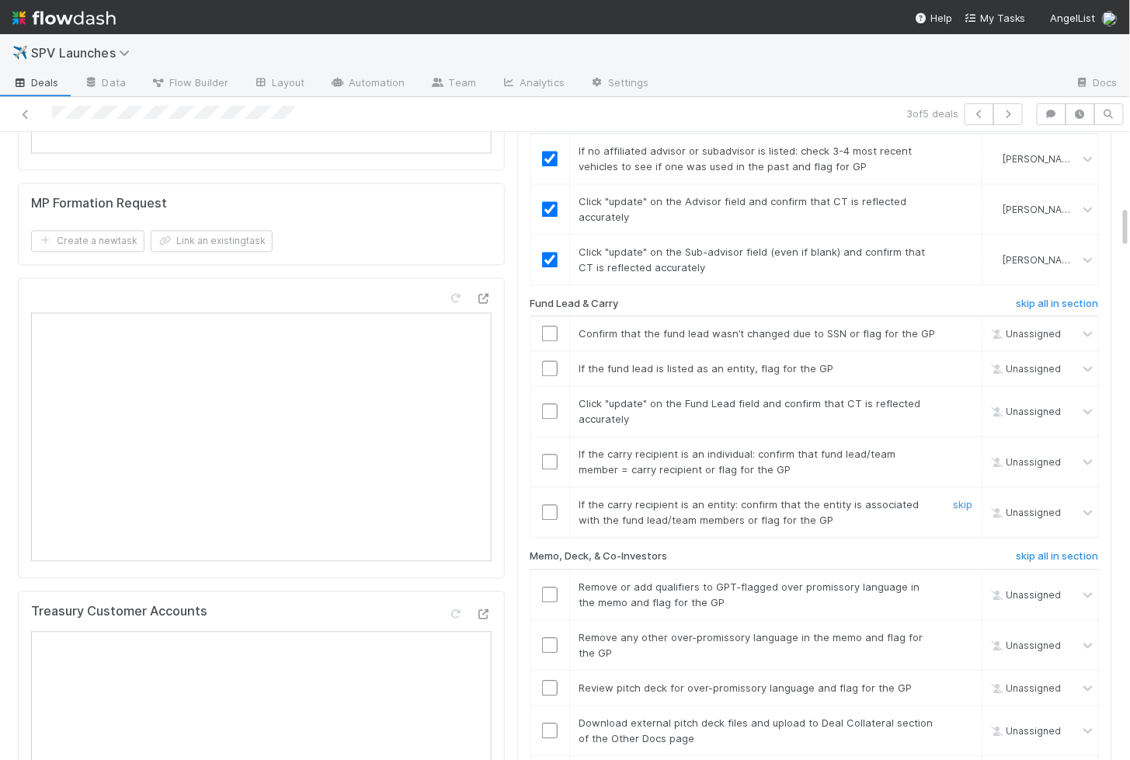
click at [552, 504] on input "checkbox" at bounding box center [550, 512] width 16 height 16
click at [552, 454] on input "checkbox" at bounding box center [550, 462] width 16 height 16
click at [552, 405] on td at bounding box center [550, 411] width 39 height 50
click at [552, 403] on input "checkbox" at bounding box center [550, 411] width 16 height 16
click at [552, 360] on input "checkbox" at bounding box center [550, 368] width 16 height 16
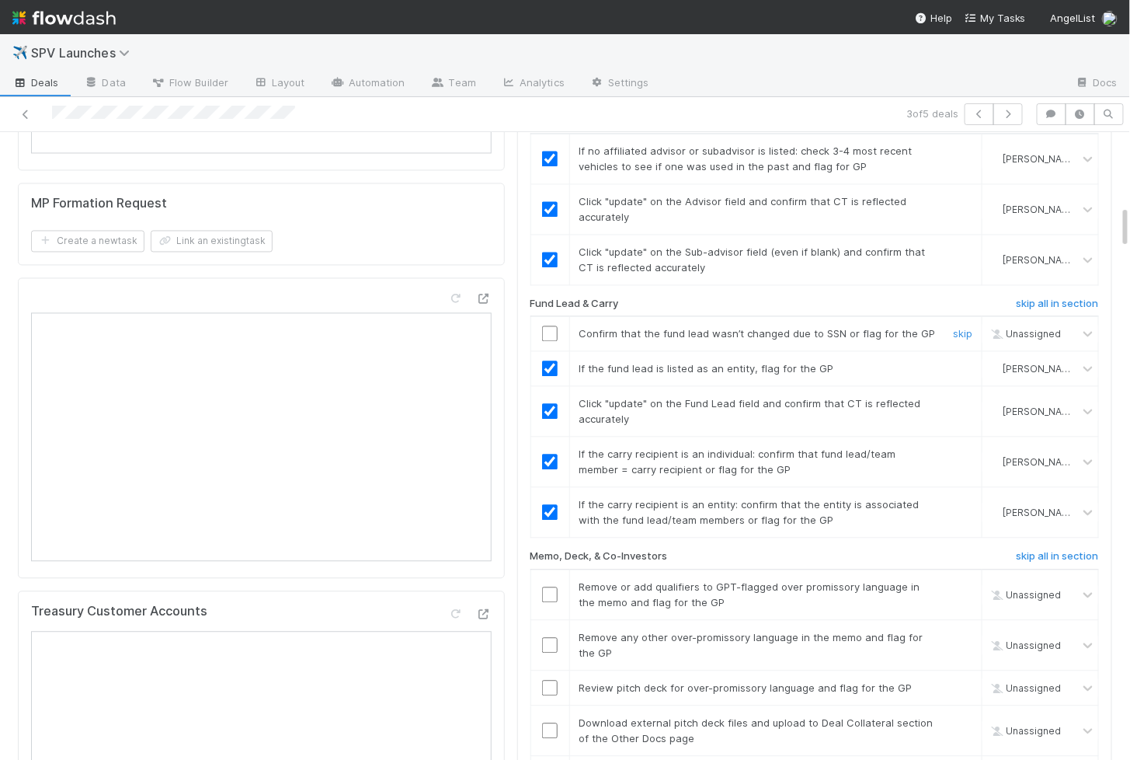
click at [547, 325] on input "checkbox" at bounding box center [550, 333] width 16 height 16
click at [548, 325] on input "checkbox" at bounding box center [550, 333] width 16 height 16
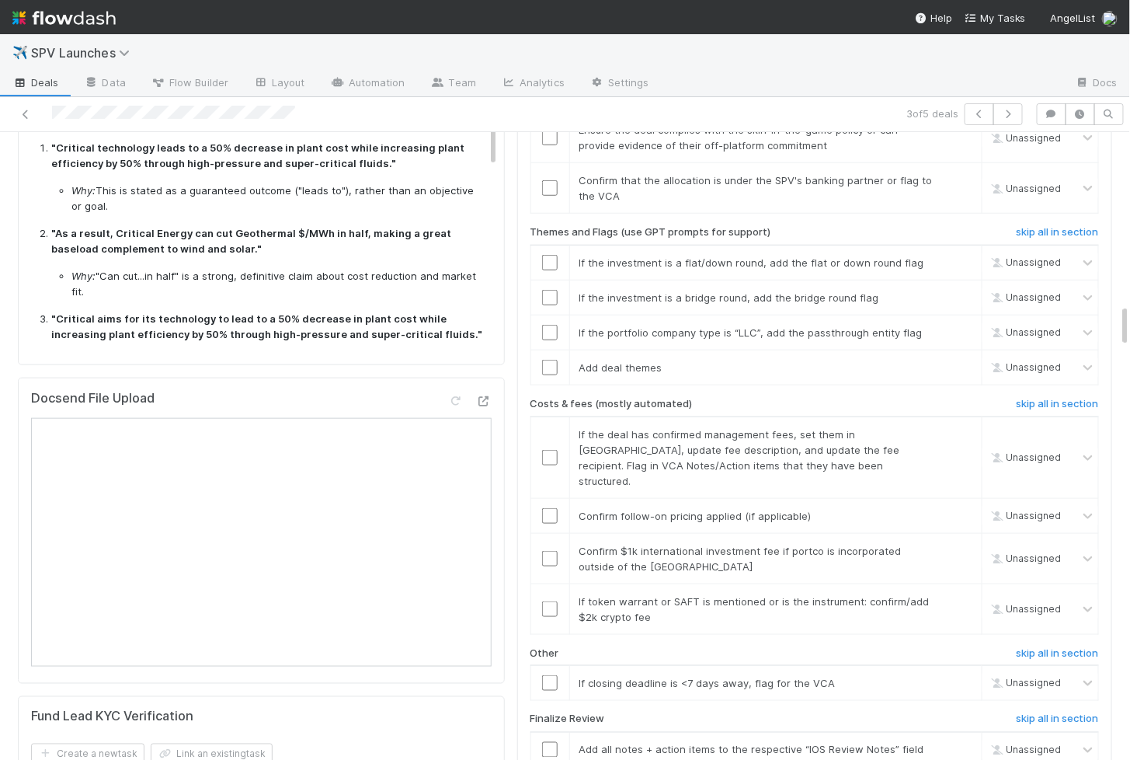
scroll to position [2480, 0]
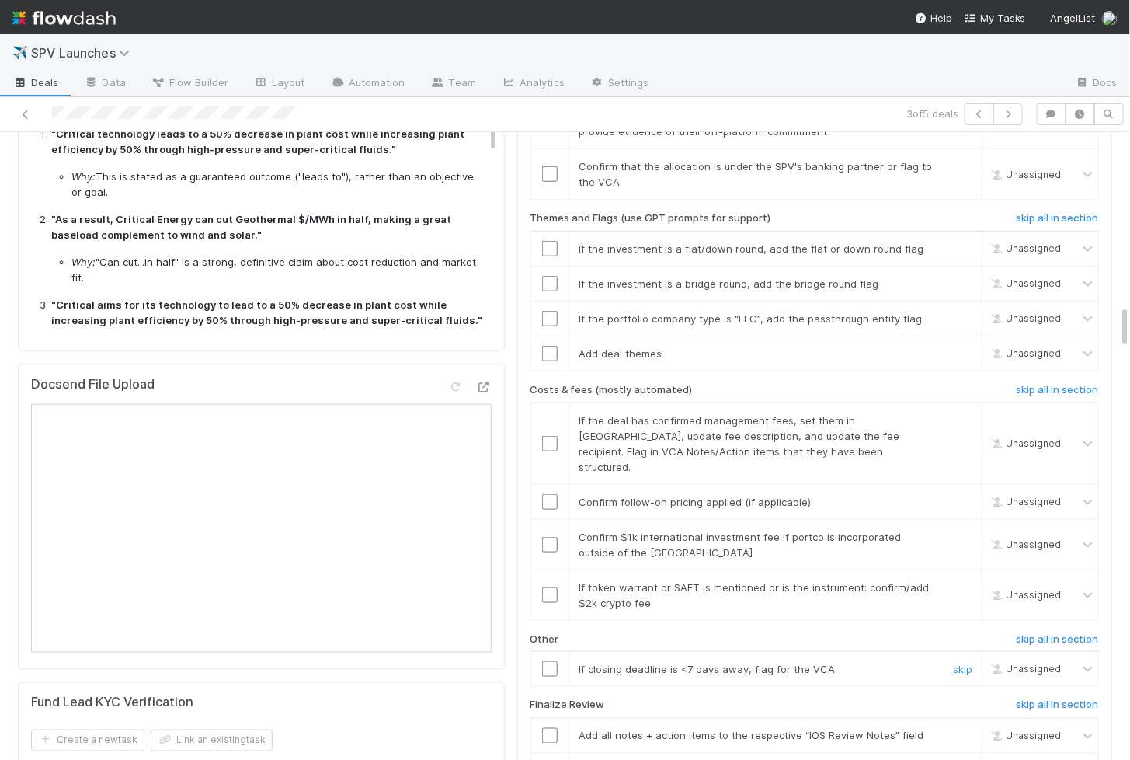
click at [546, 661] on input "checkbox" at bounding box center [550, 669] width 16 height 16
click at [546, 587] on input "checkbox" at bounding box center [550, 595] width 16 height 16
click at [552, 537] on input "checkbox" at bounding box center [550, 545] width 16 height 16
click at [551, 484] on td at bounding box center [550, 501] width 39 height 35
click at [551, 494] on input "checkbox" at bounding box center [550, 502] width 16 height 16
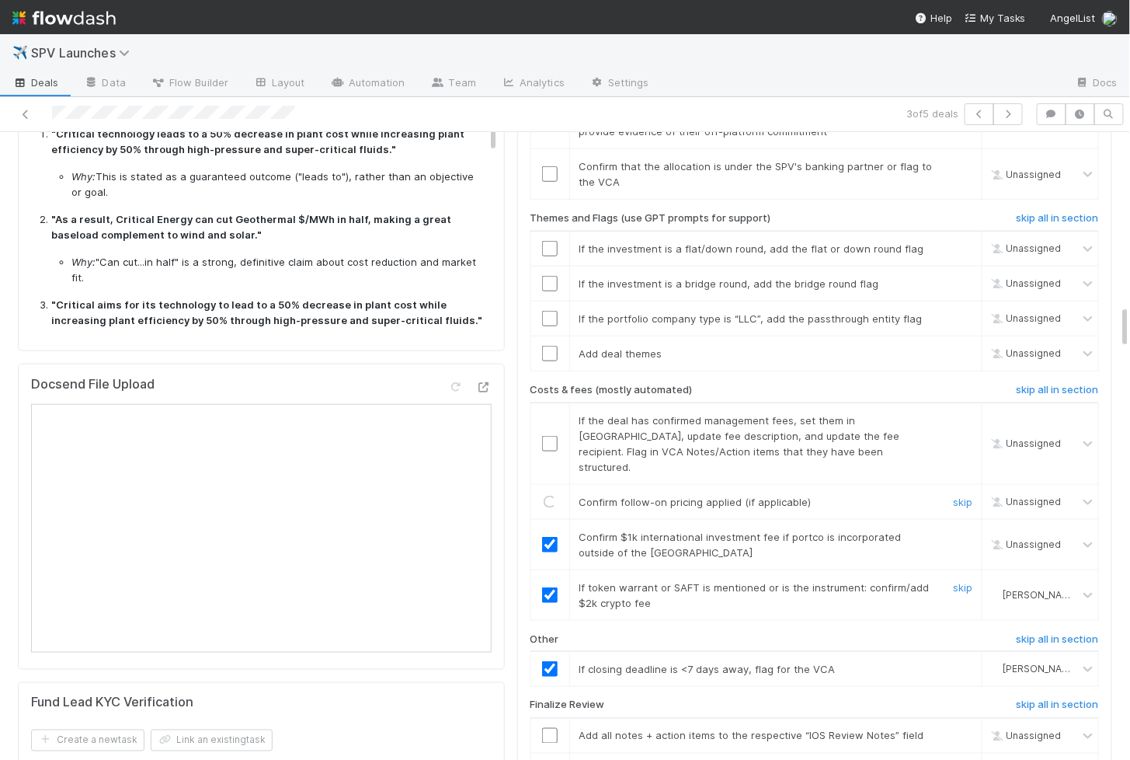
checkbox input "true"
click at [552, 436] on input "checkbox" at bounding box center [550, 444] width 16 height 16
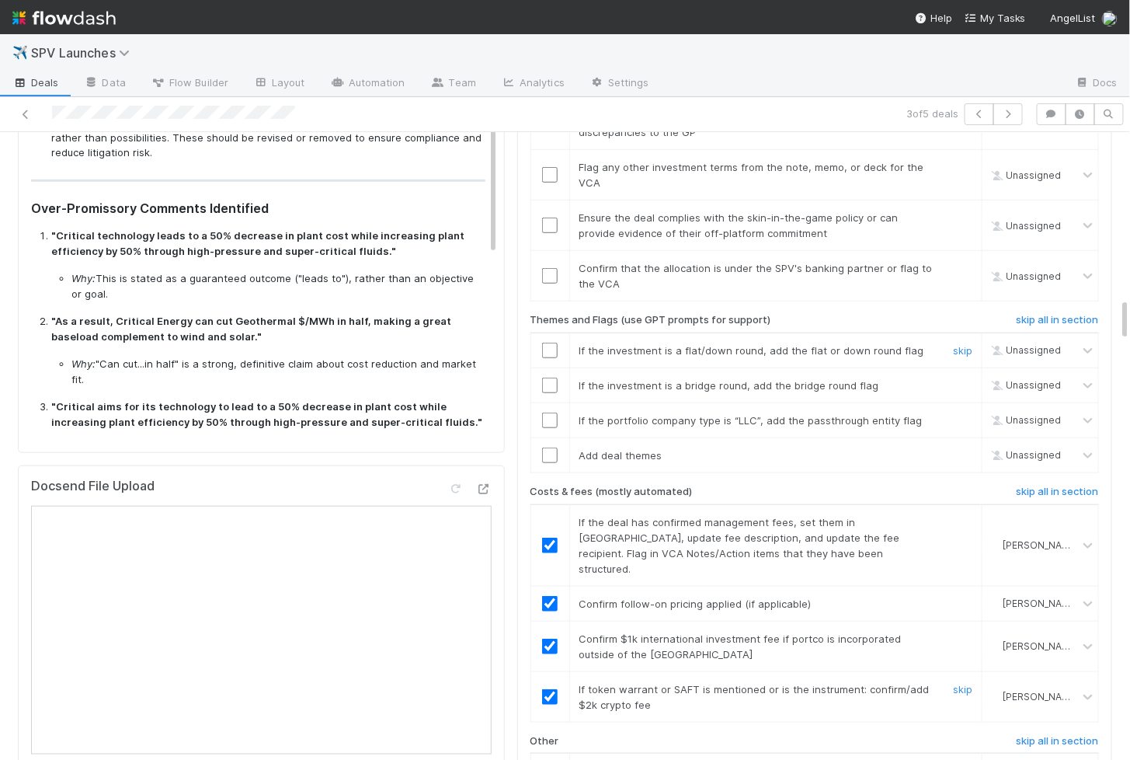
click at [552, 343] on input "checkbox" at bounding box center [550, 351] width 16 height 16
click at [550, 378] on input "checkbox" at bounding box center [550, 386] width 16 height 16
click at [548, 412] on input "checkbox" at bounding box center [550, 420] width 16 height 16
click at [552, 447] on input "checkbox" at bounding box center [550, 455] width 16 height 16
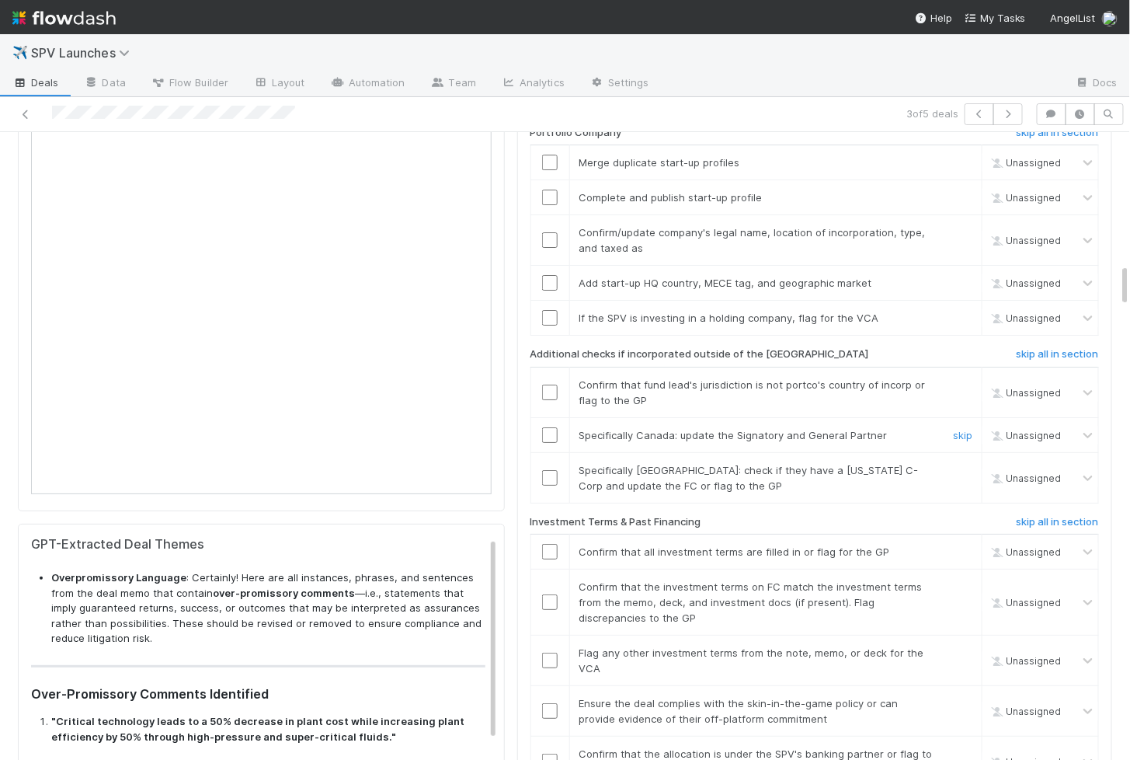
scroll to position [1881, 0]
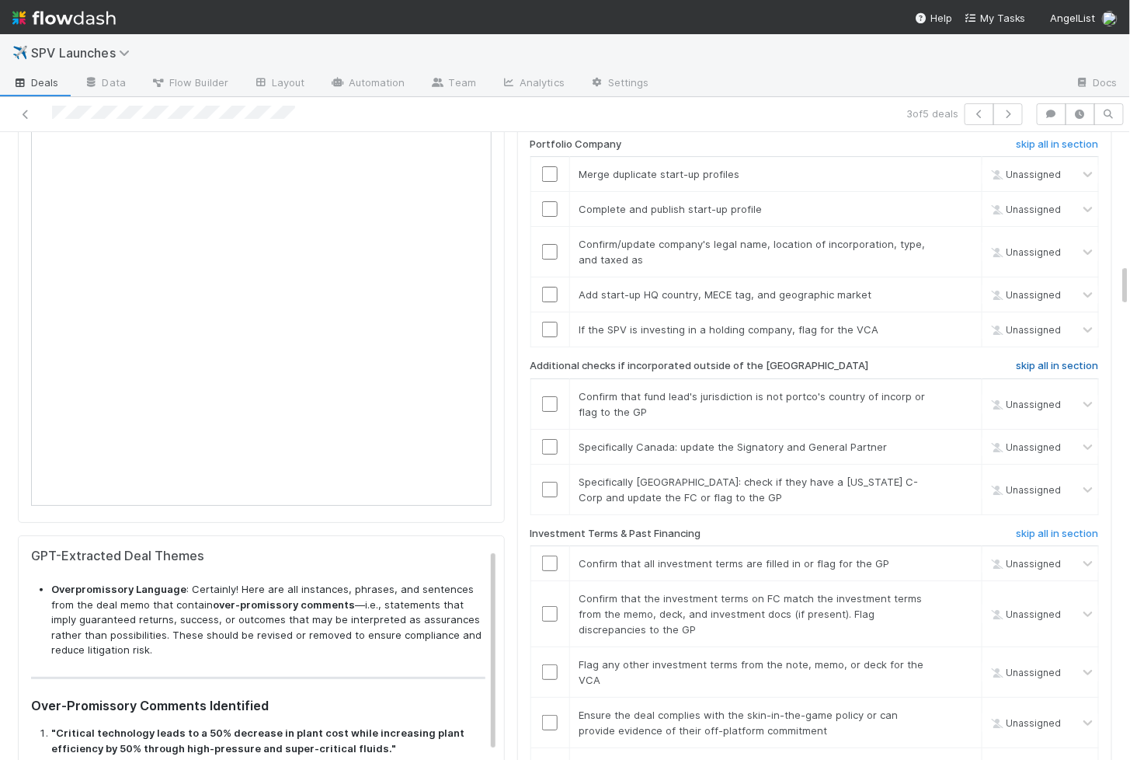
click at [928, 360] on h6 "skip all in section" at bounding box center [1058, 366] width 82 height 12
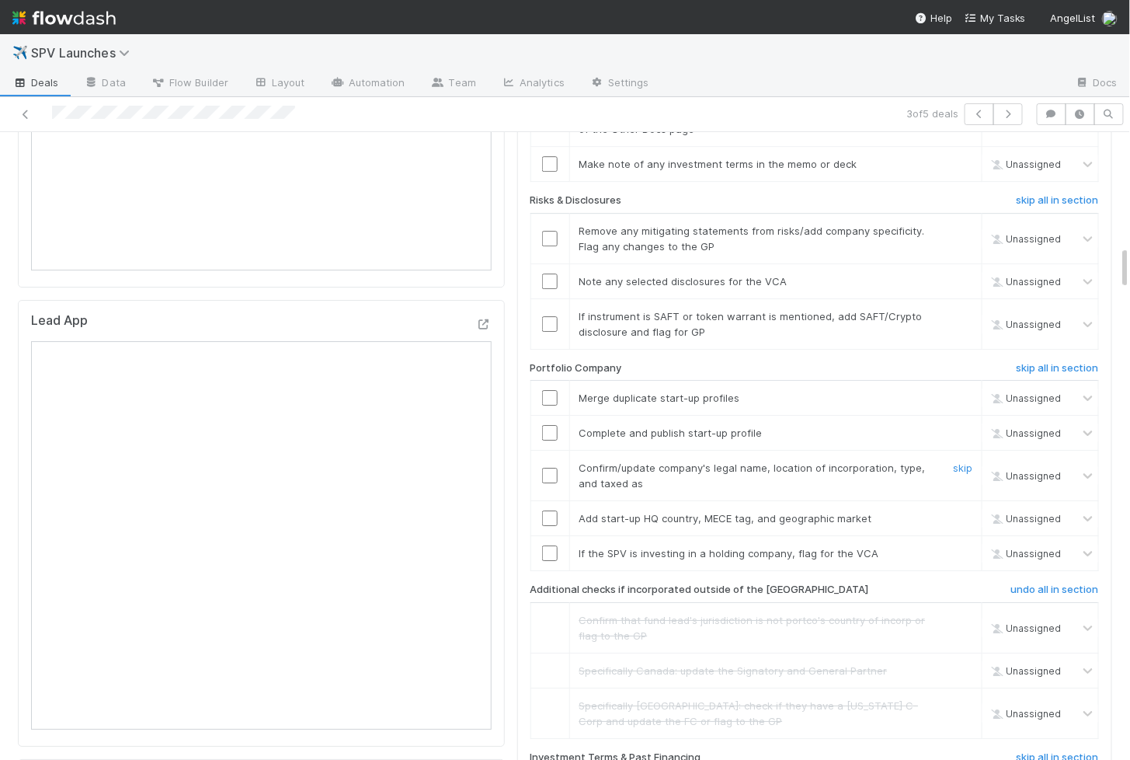
scroll to position [1634, 0]
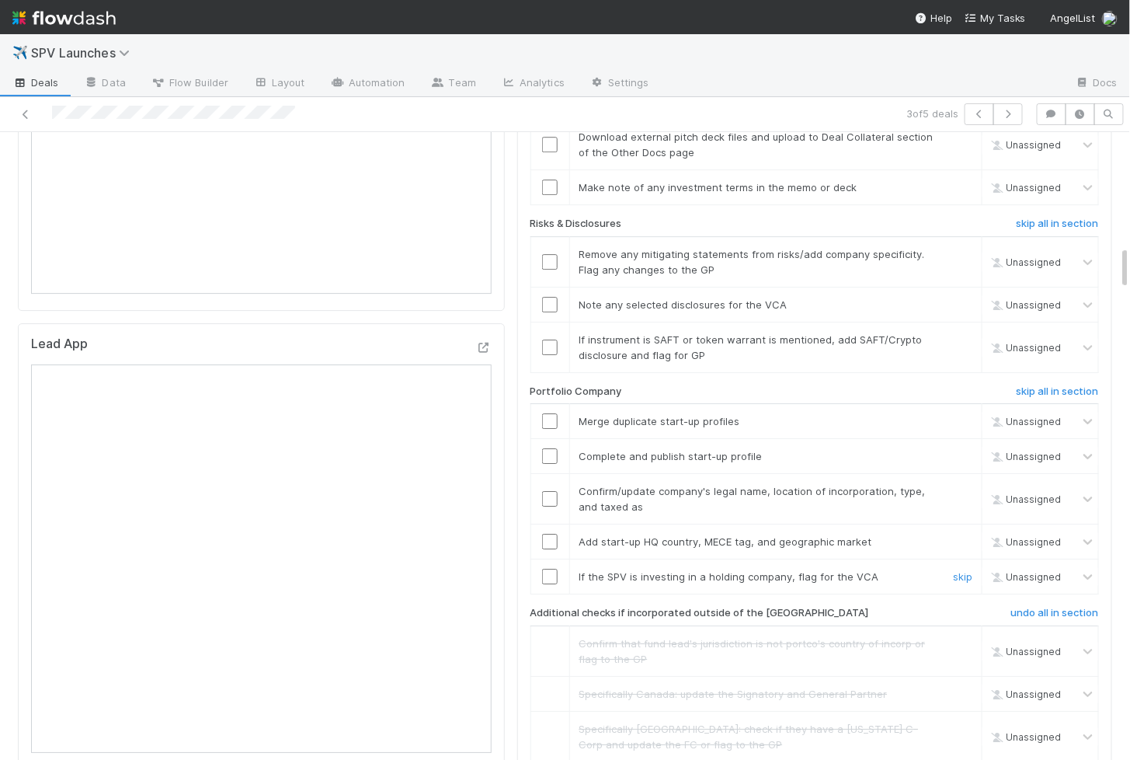
click at [552, 569] on input "checkbox" at bounding box center [550, 577] width 16 height 16
click at [550, 534] on input "checkbox" at bounding box center [550, 542] width 16 height 16
click at [551, 491] on input "checkbox" at bounding box center [550, 499] width 16 height 16
click at [551, 439] on td at bounding box center [550, 456] width 39 height 35
click at [551, 448] on input "checkbox" at bounding box center [550, 456] width 16 height 16
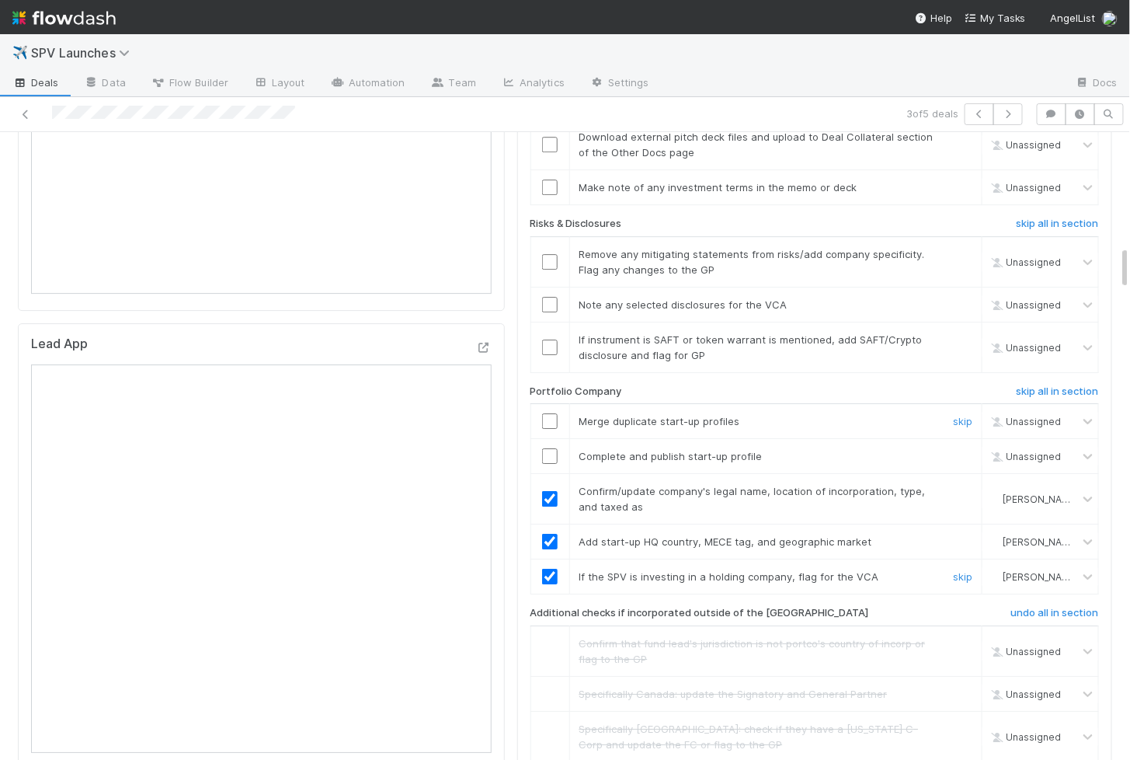
click at [550, 413] on input "checkbox" at bounding box center [550, 421] width 16 height 16
checkbox input "true"
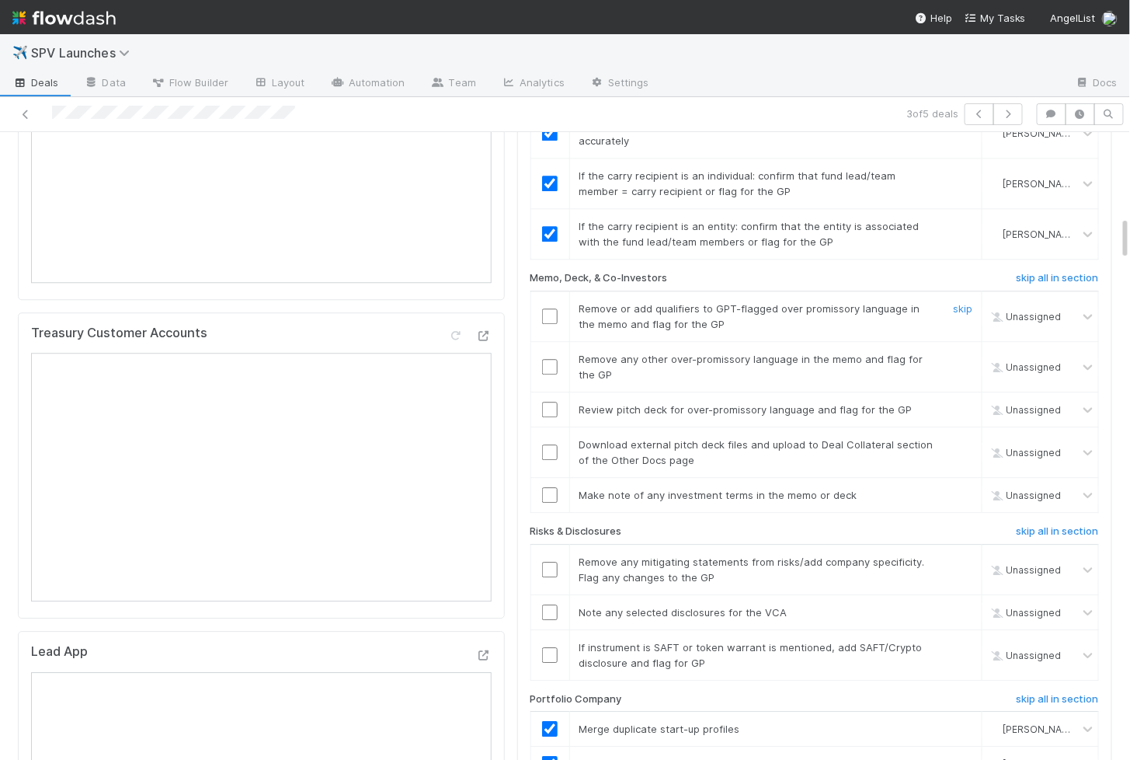
scroll to position [1161, 0]
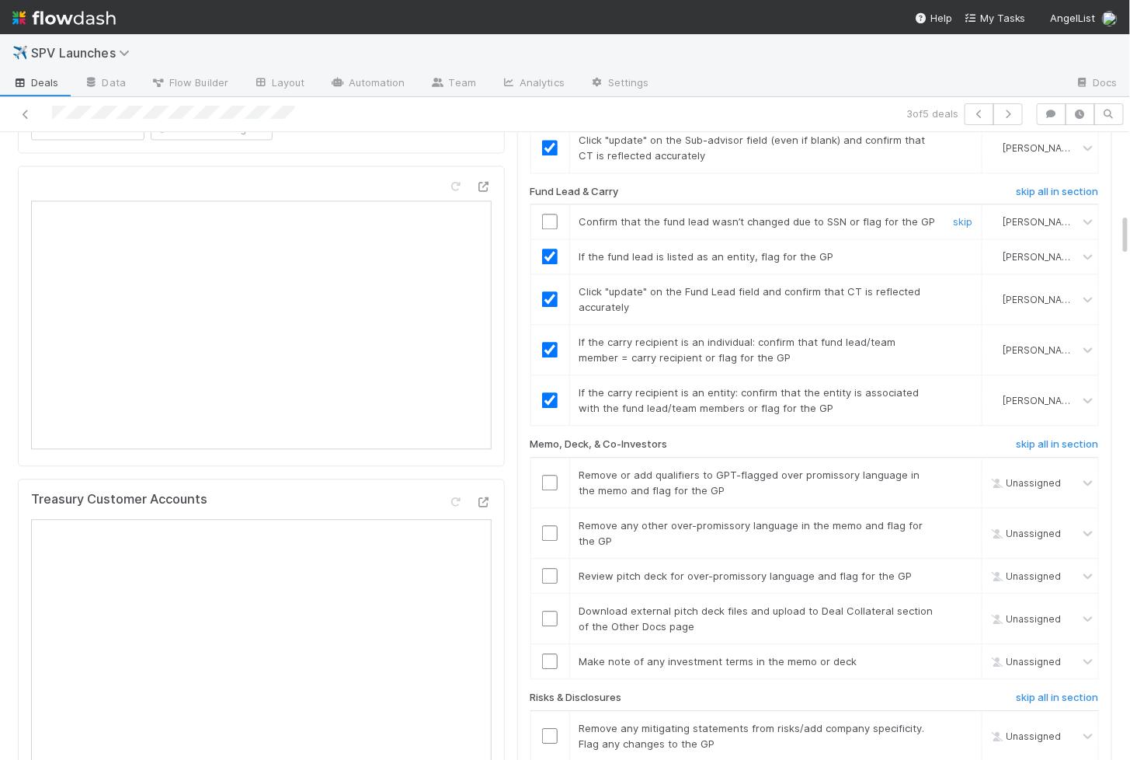
click at [551, 214] on input "checkbox" at bounding box center [550, 222] width 16 height 16
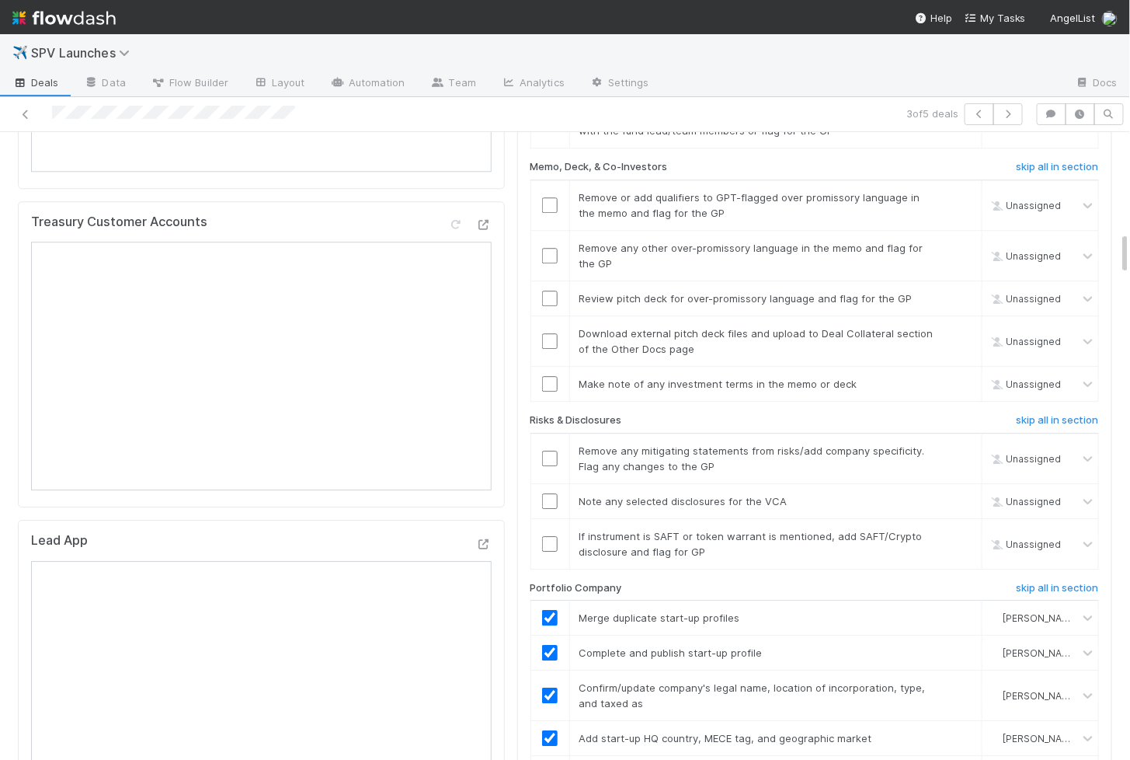
scroll to position [1417, 0]
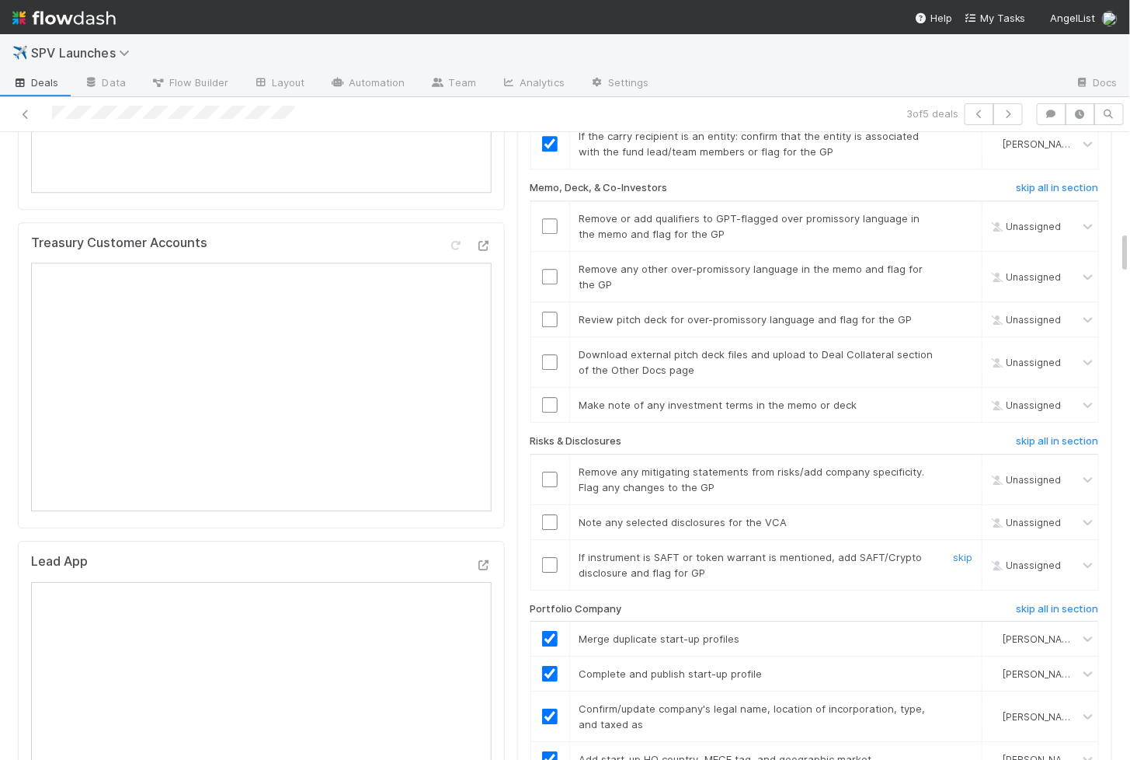
click at [548, 557] on input "checkbox" at bounding box center [550, 565] width 16 height 16
click at [548, 514] on input "checkbox" at bounding box center [550, 522] width 16 height 16
click at [548, 472] on input "checkbox" at bounding box center [550, 480] width 16 height 16
click at [549, 514] on input "checkbox" at bounding box center [550, 522] width 16 height 16
click at [549, 557] on input "checkbox" at bounding box center [550, 565] width 16 height 16
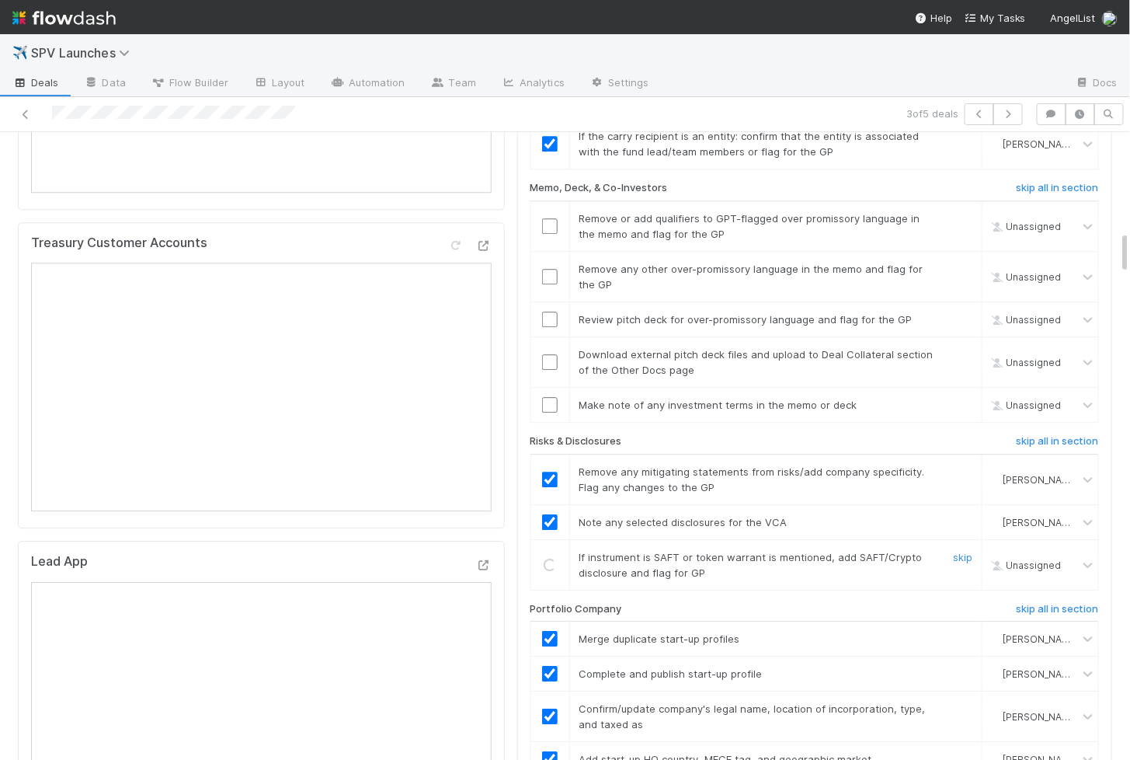
click at [552, 354] on input "checkbox" at bounding box center [550, 362] width 16 height 16
click at [552, 311] on input "checkbox" at bounding box center [550, 319] width 16 height 16
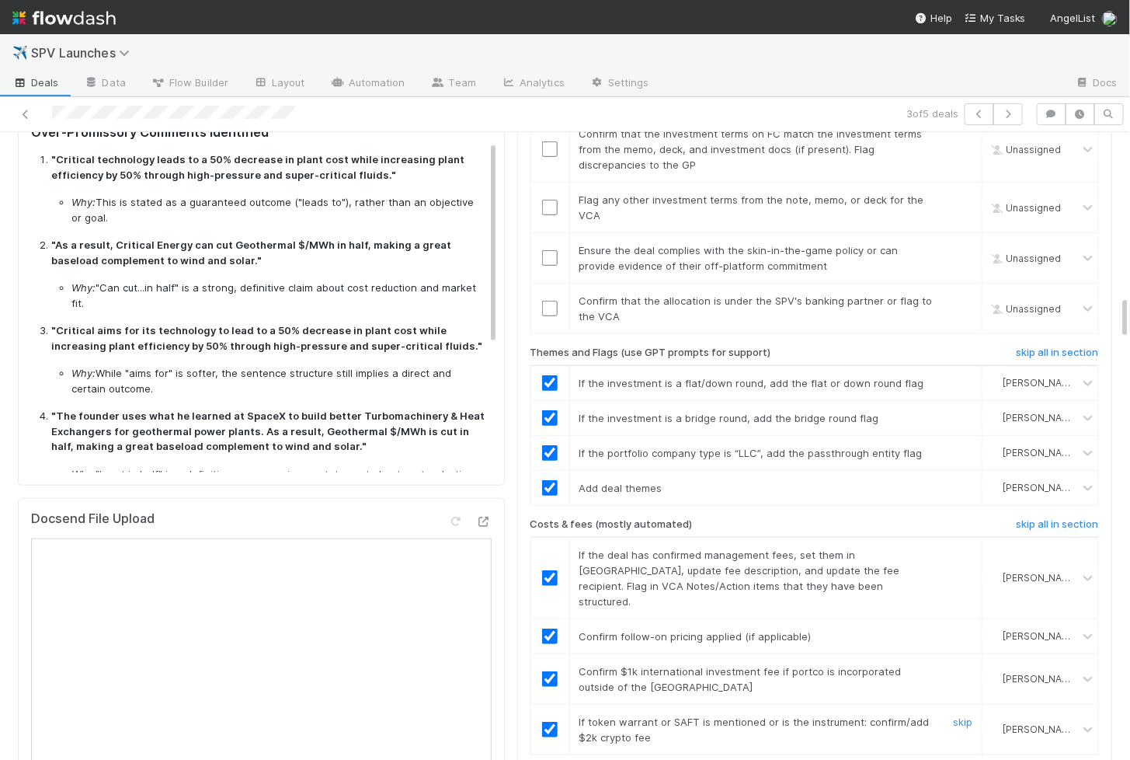
scroll to position [33, 0]
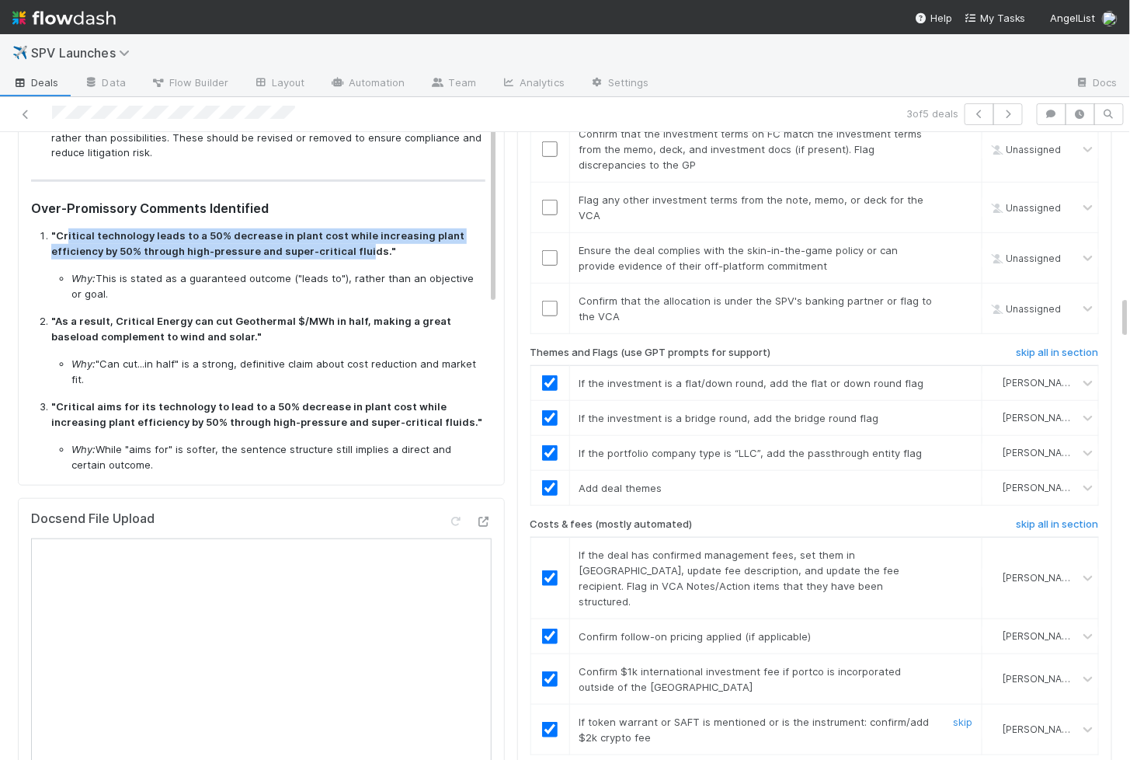
drag, startPoint x: 67, startPoint y: 218, endPoint x: 360, endPoint y: 235, distance: 293.4
click at [360, 235] on strong ""Critical technology leads to a 50% decrease in plant cost while increasing pla…" at bounding box center [257, 243] width 413 height 28
copy strong "itical technology leads to a 50% decrease in plant cost while increasing plant …"
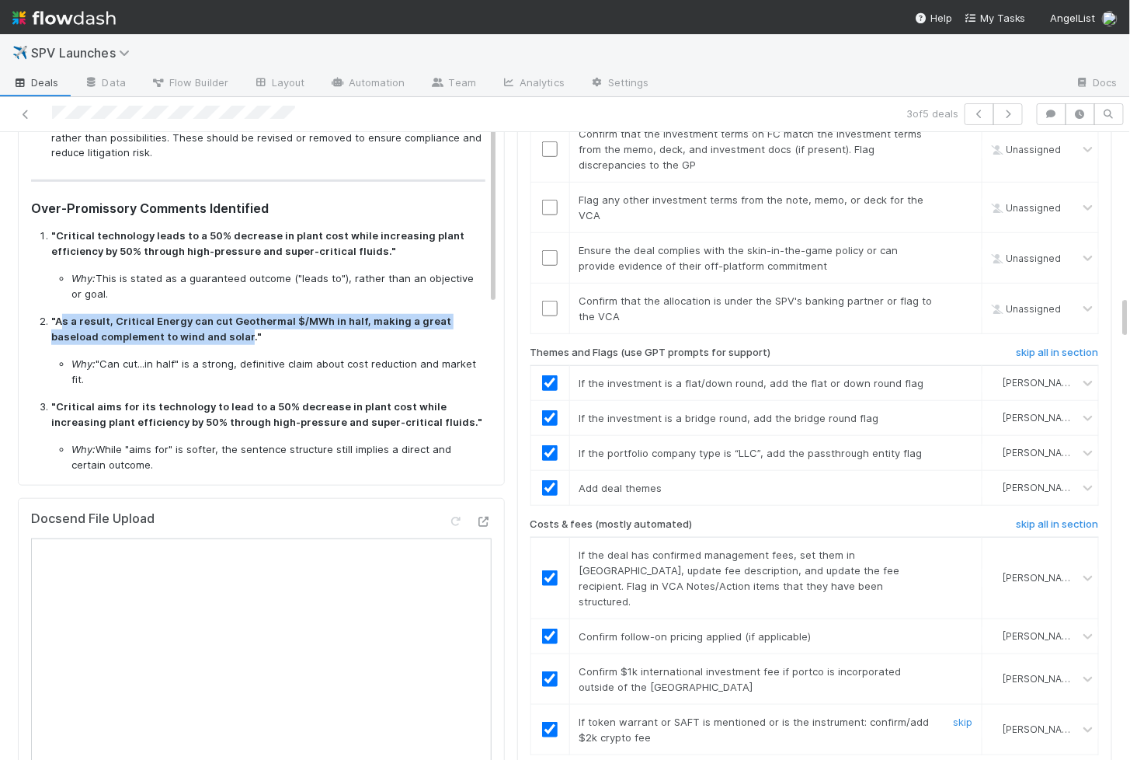
drag, startPoint x: 59, startPoint y: 301, endPoint x: 195, endPoint y: 316, distance: 136.8
click at [196, 317] on strong ""As a result, Critical Energy can cut Geothermal $/MWh in half, making a great …" at bounding box center [251, 329] width 400 height 28
copy strong "s a result, Critical Energy can cut Geothermal $/MWh in half, making a great ba…"
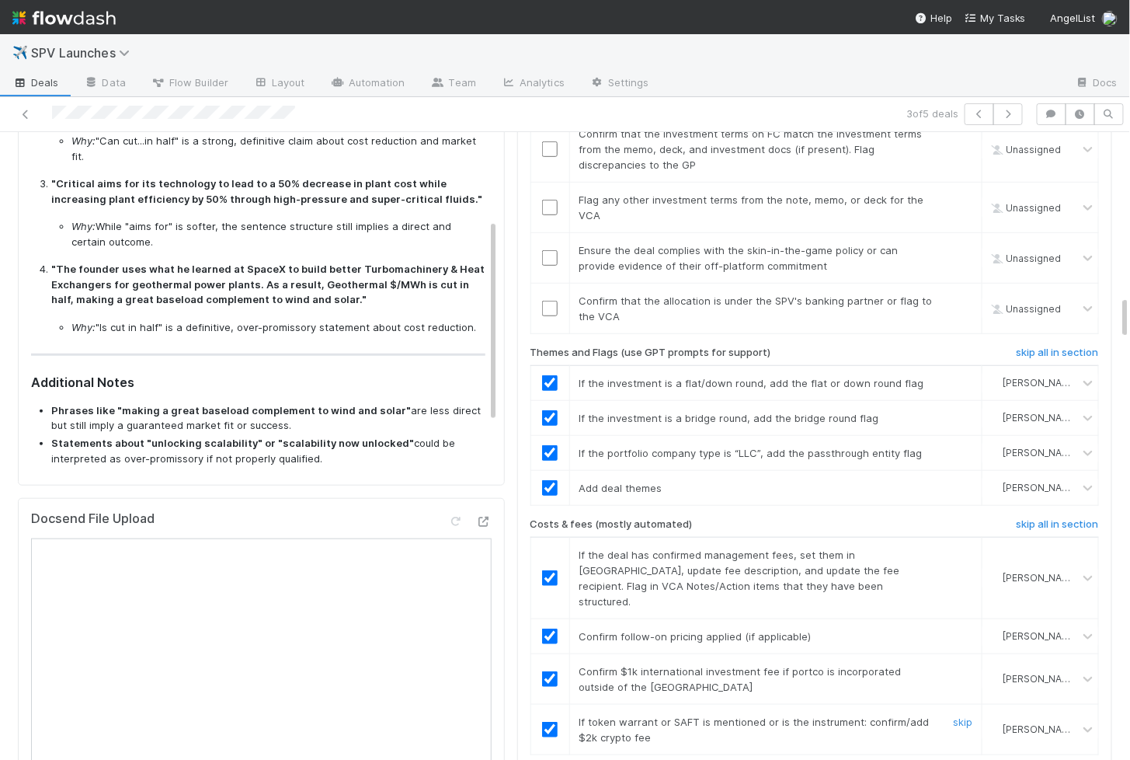
scroll to position [257, 0]
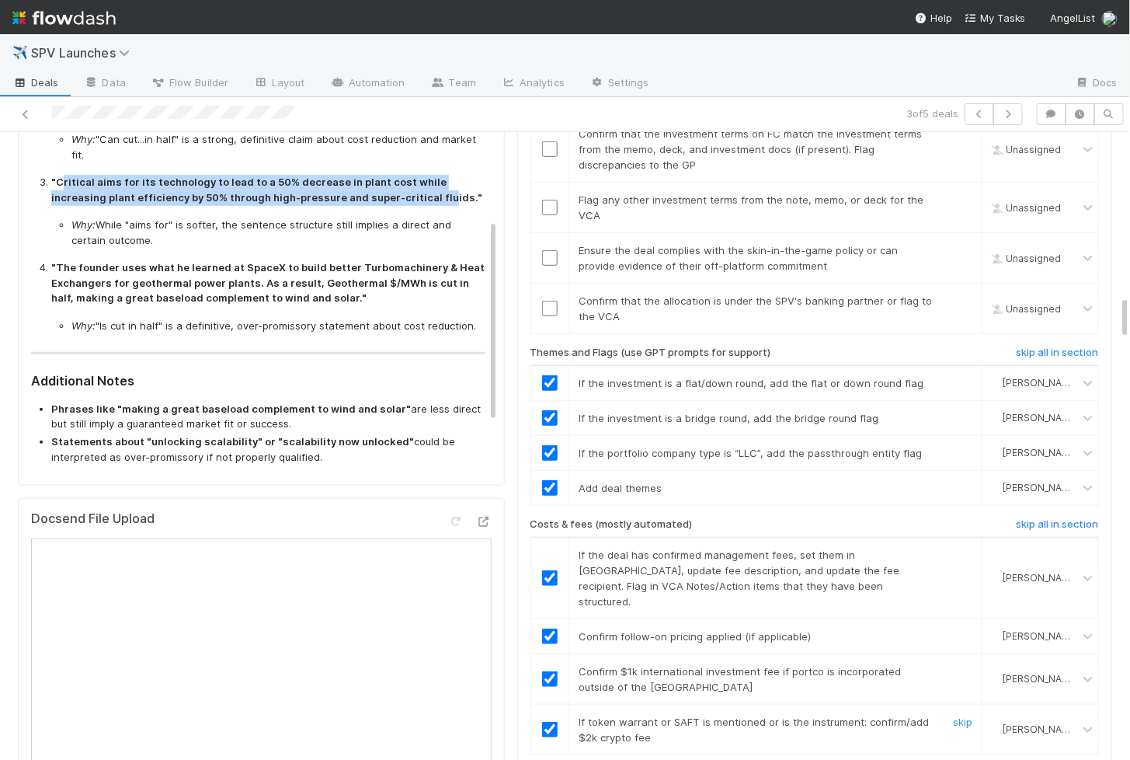
drag, startPoint x: 63, startPoint y: 151, endPoint x: 380, endPoint y: 169, distance: 317.4
click at [380, 176] on strong ""Critical aims for its technology to lead to a 50% decrease in plant cost while…" at bounding box center [266, 190] width 431 height 28
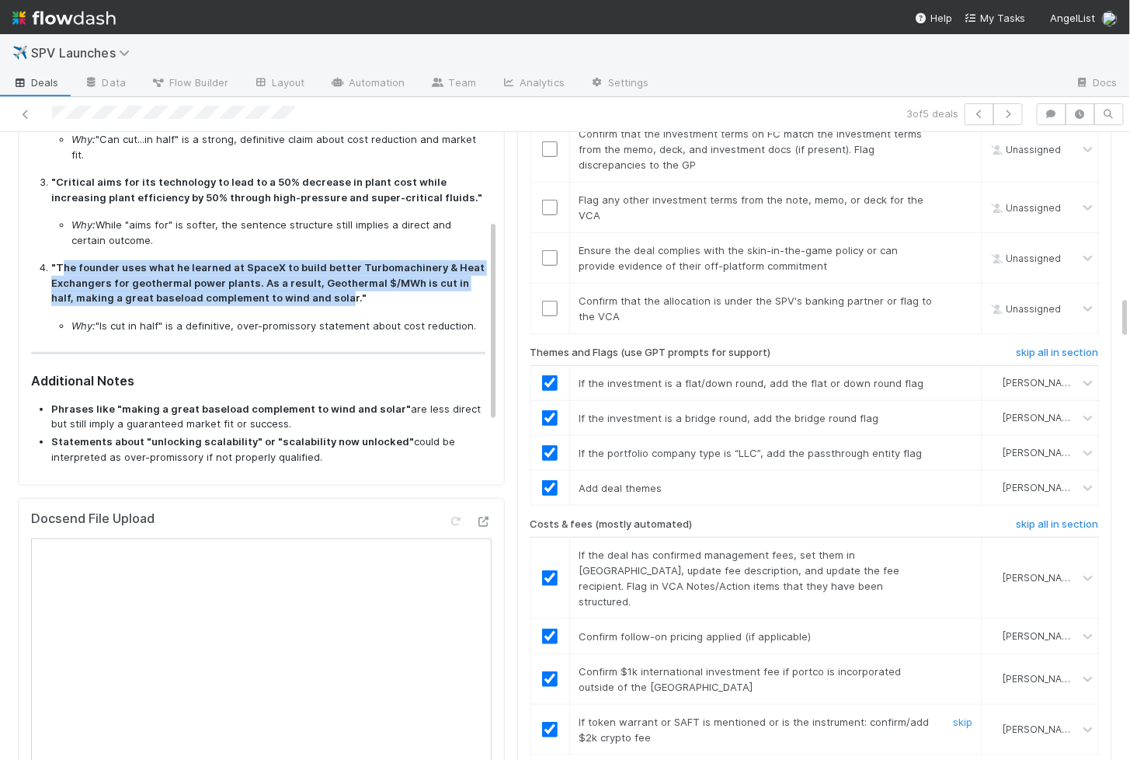
drag, startPoint x: 64, startPoint y: 229, endPoint x: 317, endPoint y: 271, distance: 255.9
click at [317, 271] on strong ""The founder uses what he learned at SpaceX to build better Turbomachinery & He…" at bounding box center [267, 282] width 433 height 43
copy strong "he founder uses what he learned at SpaceX to build better Turbomachinery & Heat…"
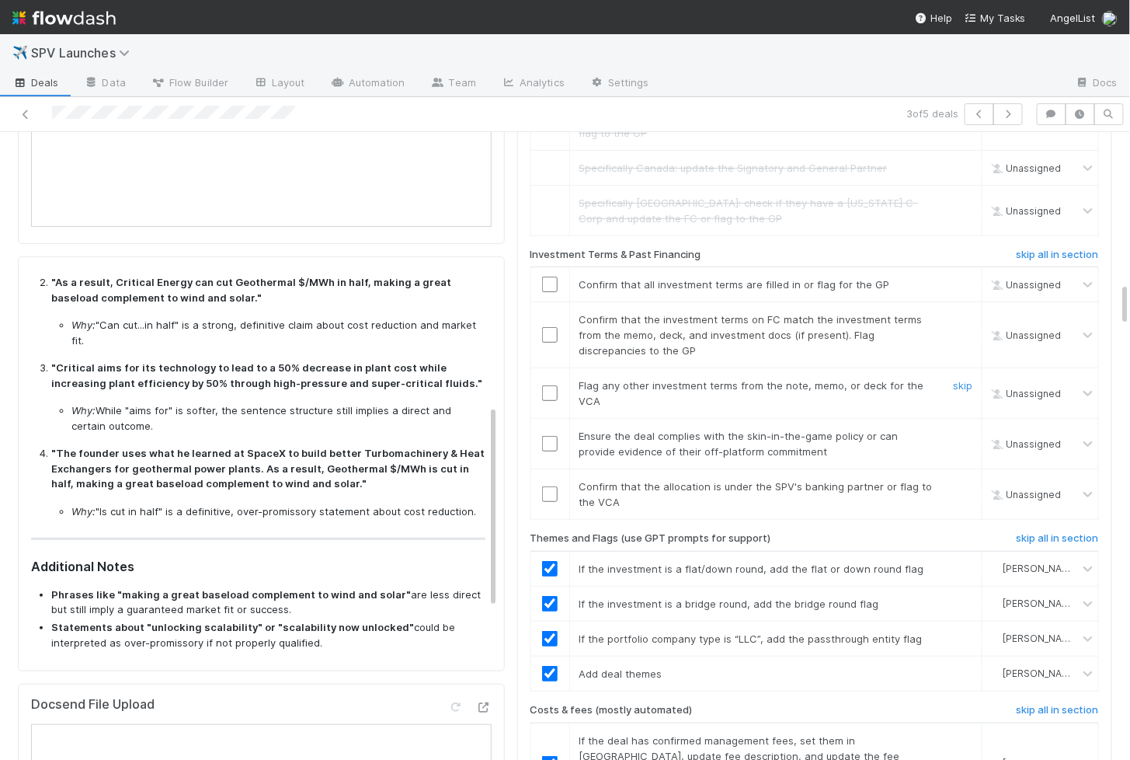
scroll to position [2156, 0]
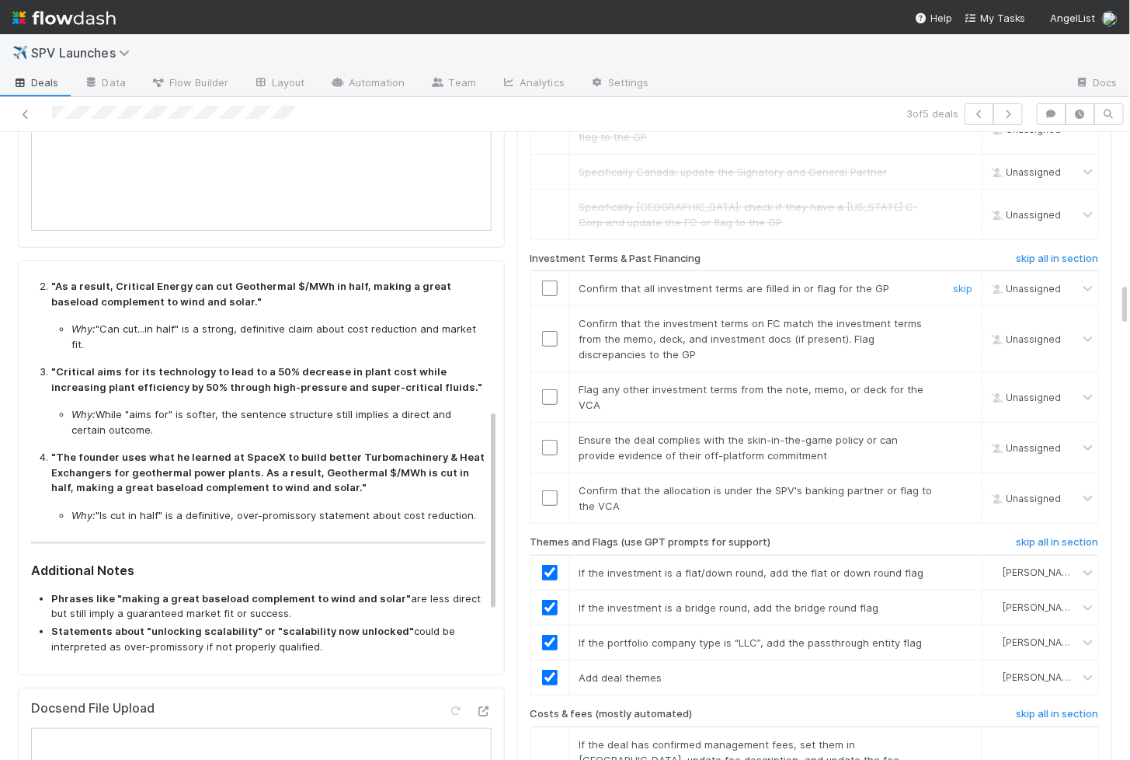
click at [551, 280] on input "checkbox" at bounding box center [550, 288] width 16 height 16
click at [549, 331] on input "checkbox" at bounding box center [550, 339] width 16 height 16
click at [548, 389] on input "checkbox" at bounding box center [550, 397] width 16 height 16
click at [552, 423] on td at bounding box center [550, 448] width 39 height 50
click at [552, 440] on input "checkbox" at bounding box center [550, 448] width 16 height 16
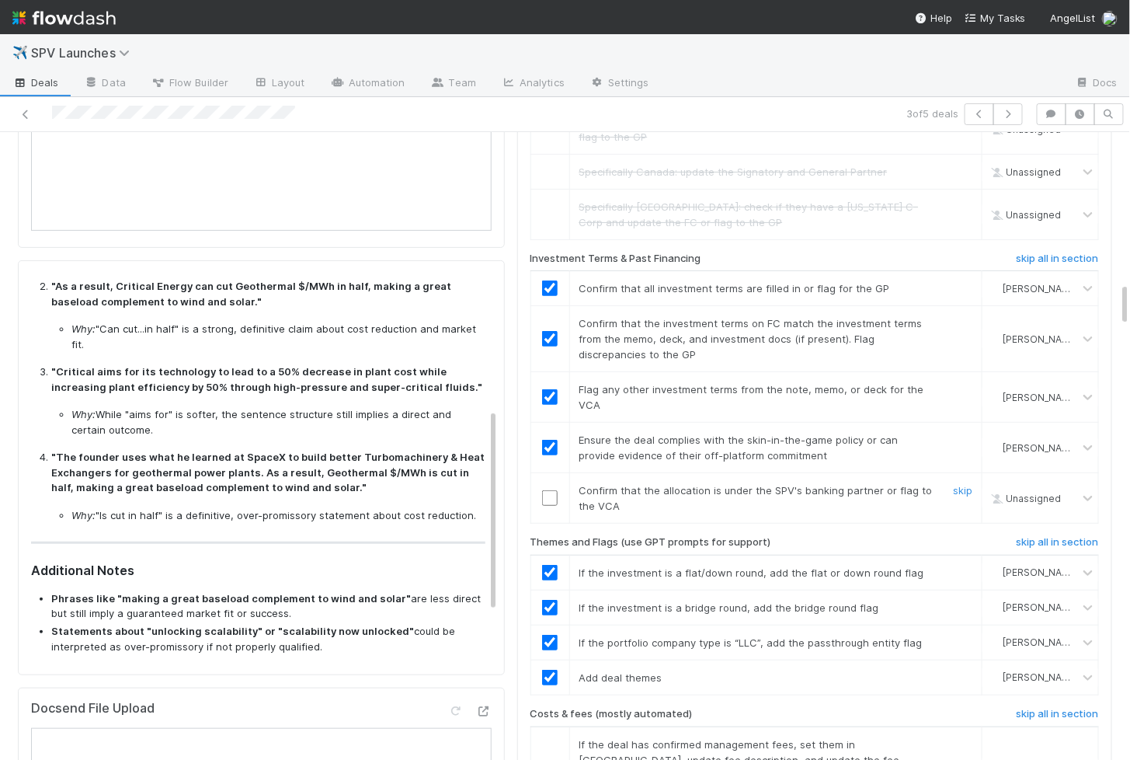
click at [549, 490] on input "checkbox" at bounding box center [550, 498] width 16 height 16
checkbox input "true"
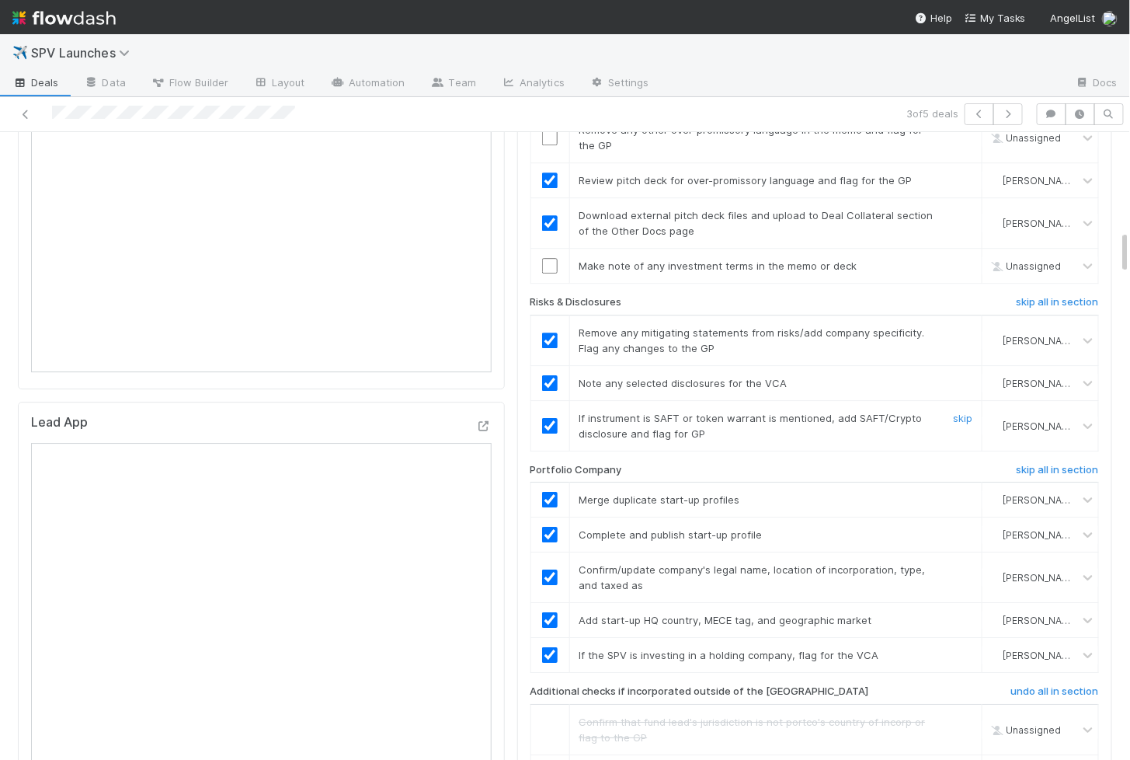
scroll to position [1089, 0]
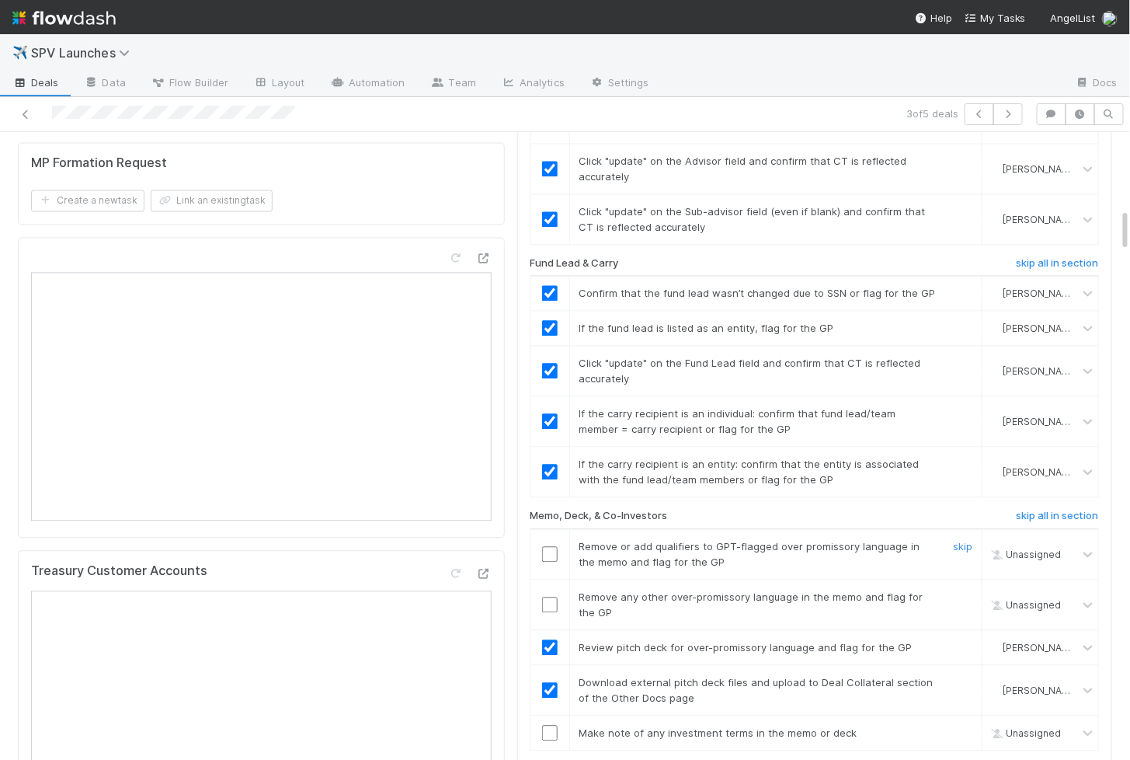
click at [555, 546] on input "checkbox" at bounding box center [550, 554] width 16 height 16
click at [552, 597] on input "checkbox" at bounding box center [550, 605] width 16 height 16
click at [550, 725] on input "checkbox" at bounding box center [550, 733] width 16 height 16
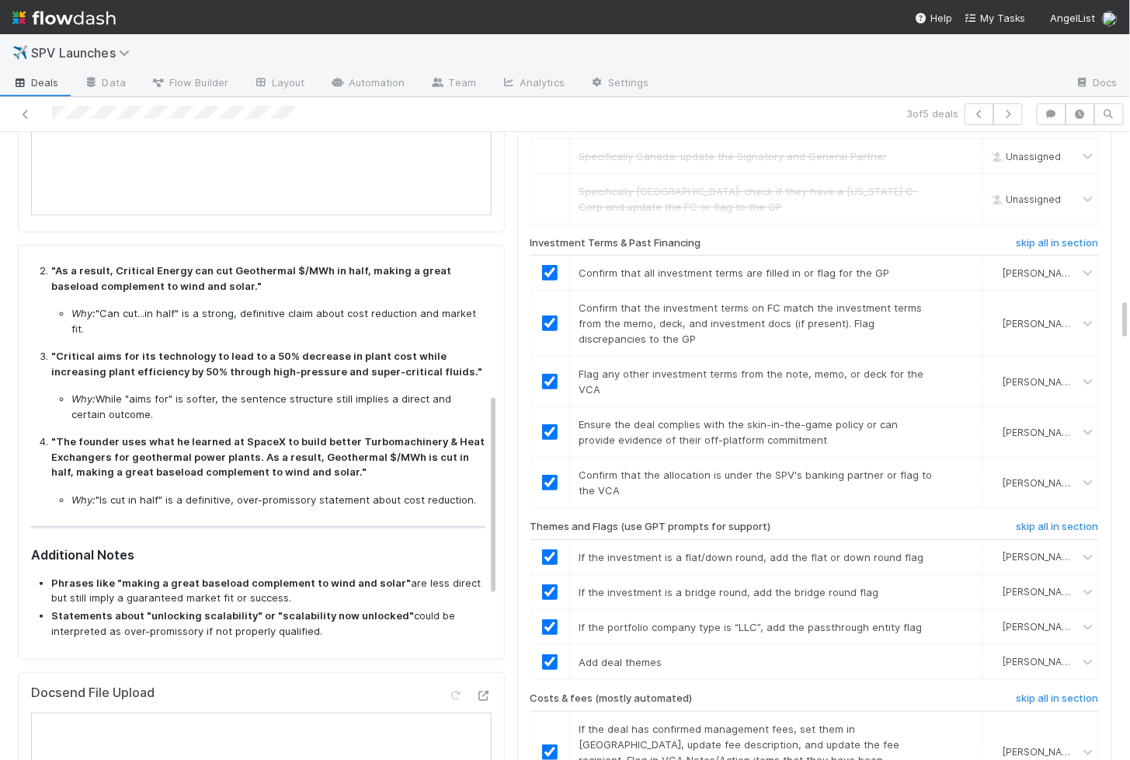
scroll to position [2796, 0]
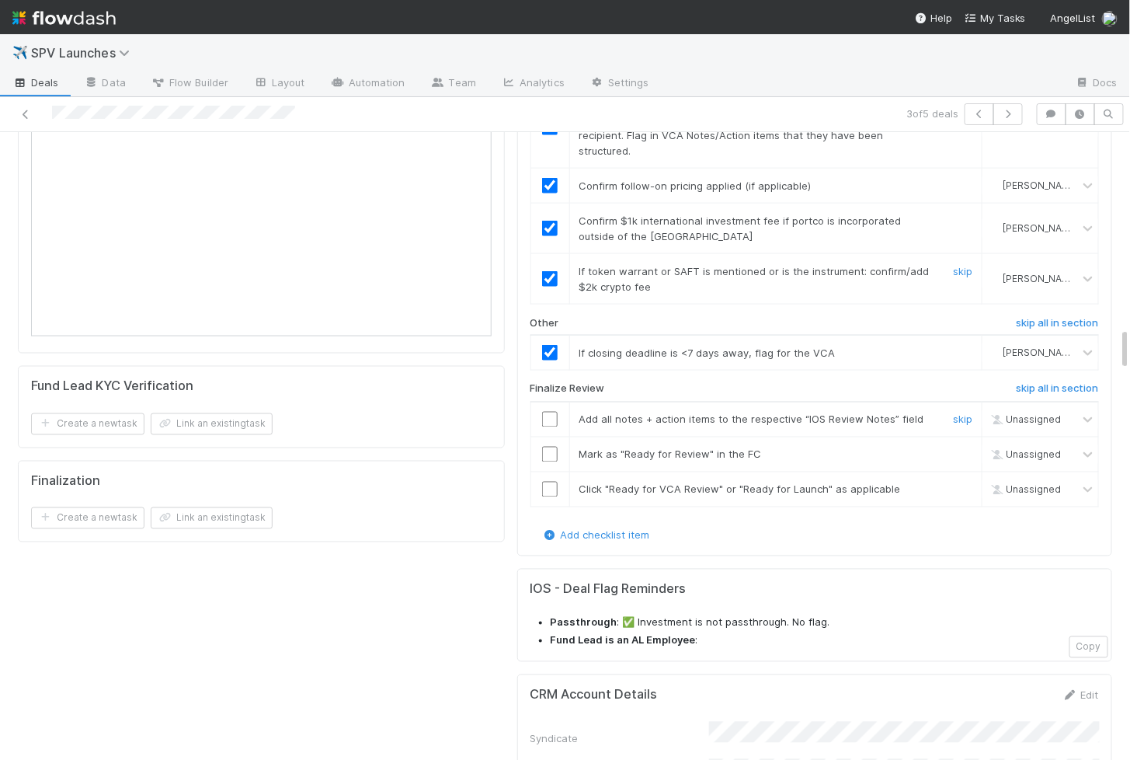
click at [550, 412] on input "checkbox" at bounding box center [550, 420] width 16 height 16
click at [549, 437] on td at bounding box center [550, 454] width 39 height 35
click at [553, 447] on input "checkbox" at bounding box center [550, 455] width 16 height 16
click at [553, 482] on input "checkbox" at bounding box center [550, 490] width 16 height 16
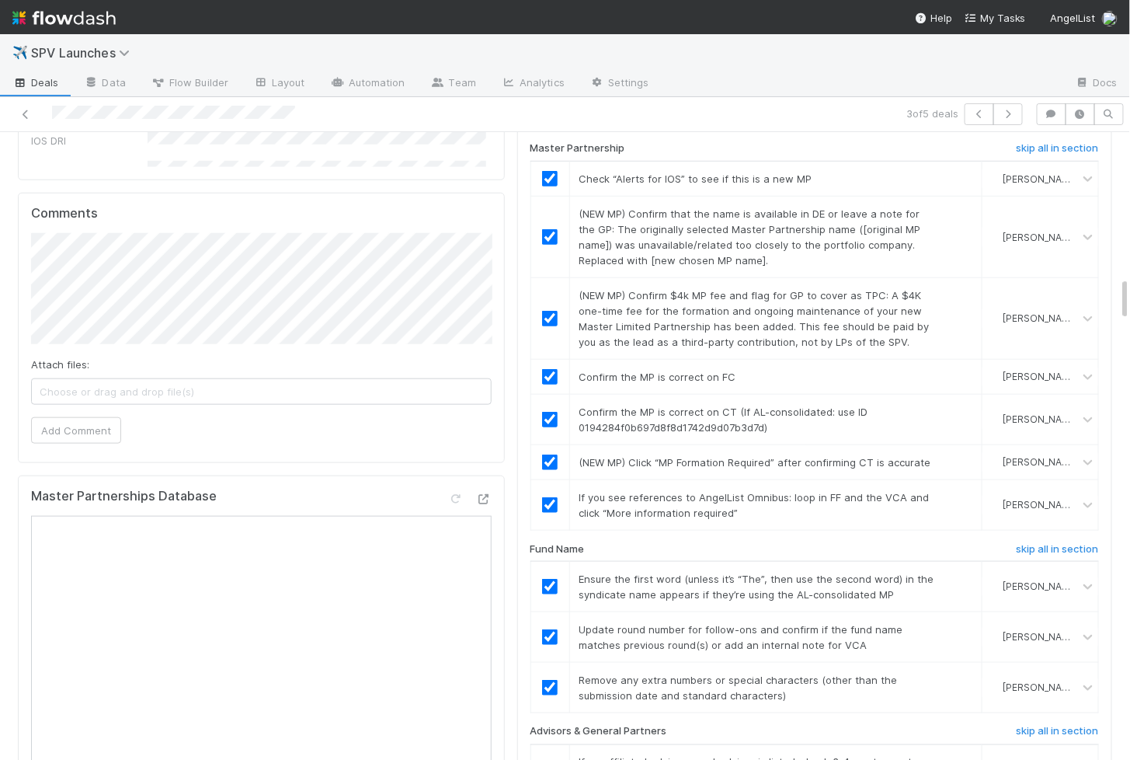
scroll to position [0, 0]
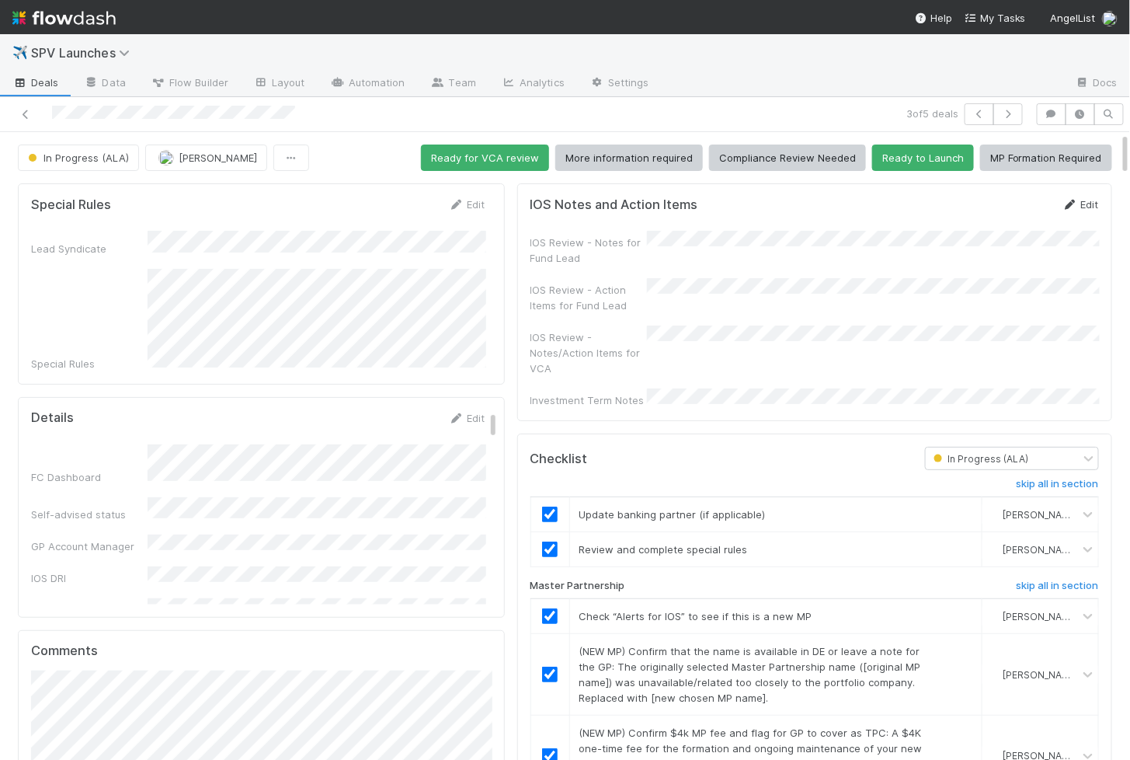
click at [928, 198] on link "Edit" at bounding box center [1081, 204] width 37 height 12
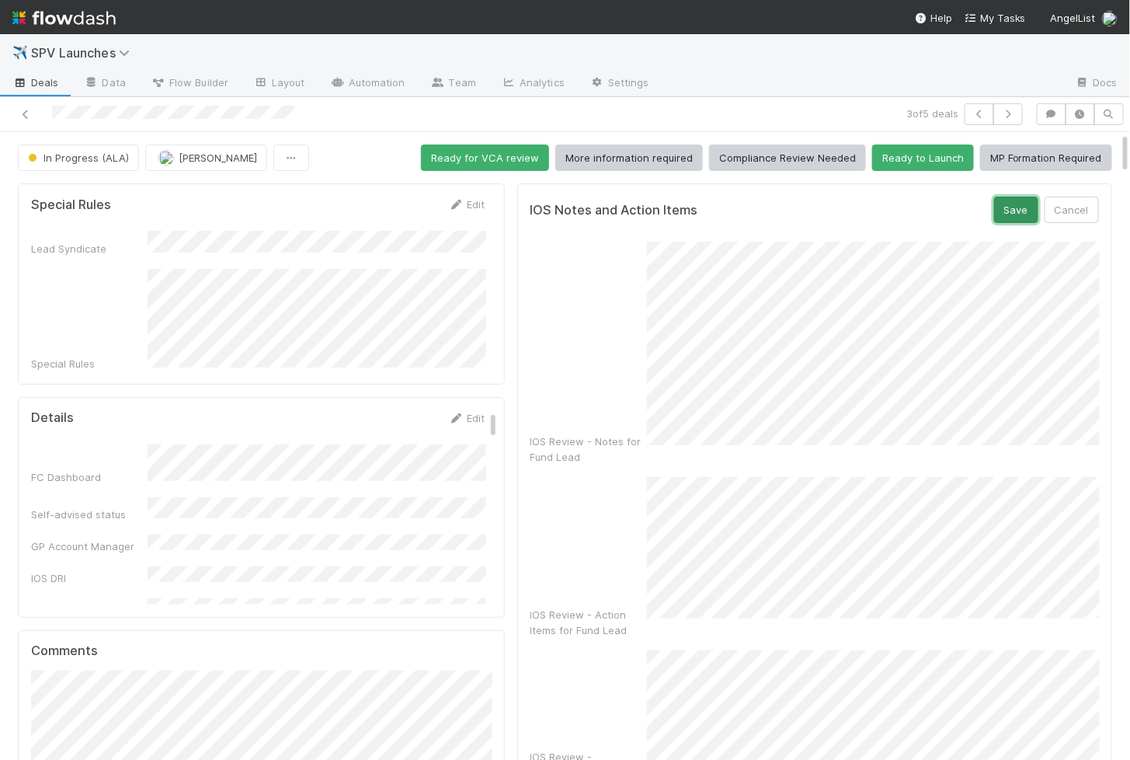
click at [928, 205] on button "Save" at bounding box center [1016, 210] width 44 height 26
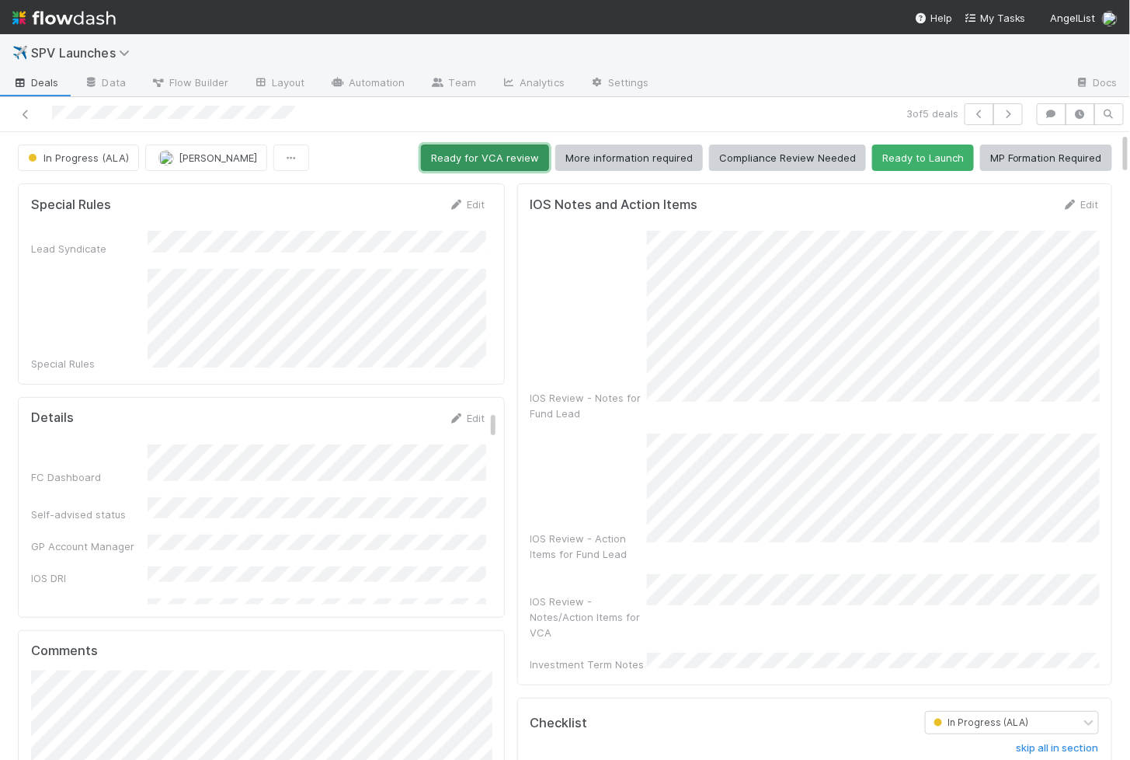
click at [463, 161] on button "Ready for VCA review" at bounding box center [485, 157] width 128 height 26
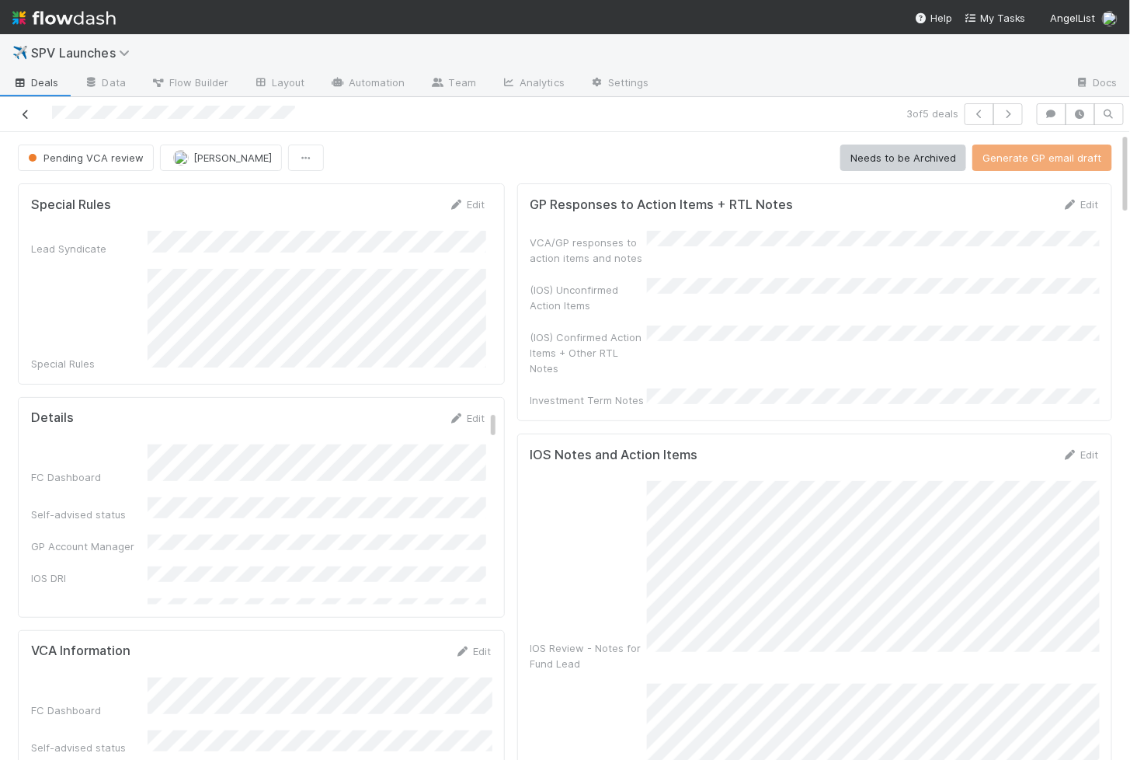
click at [26, 110] on icon at bounding box center [26, 115] width 16 height 10
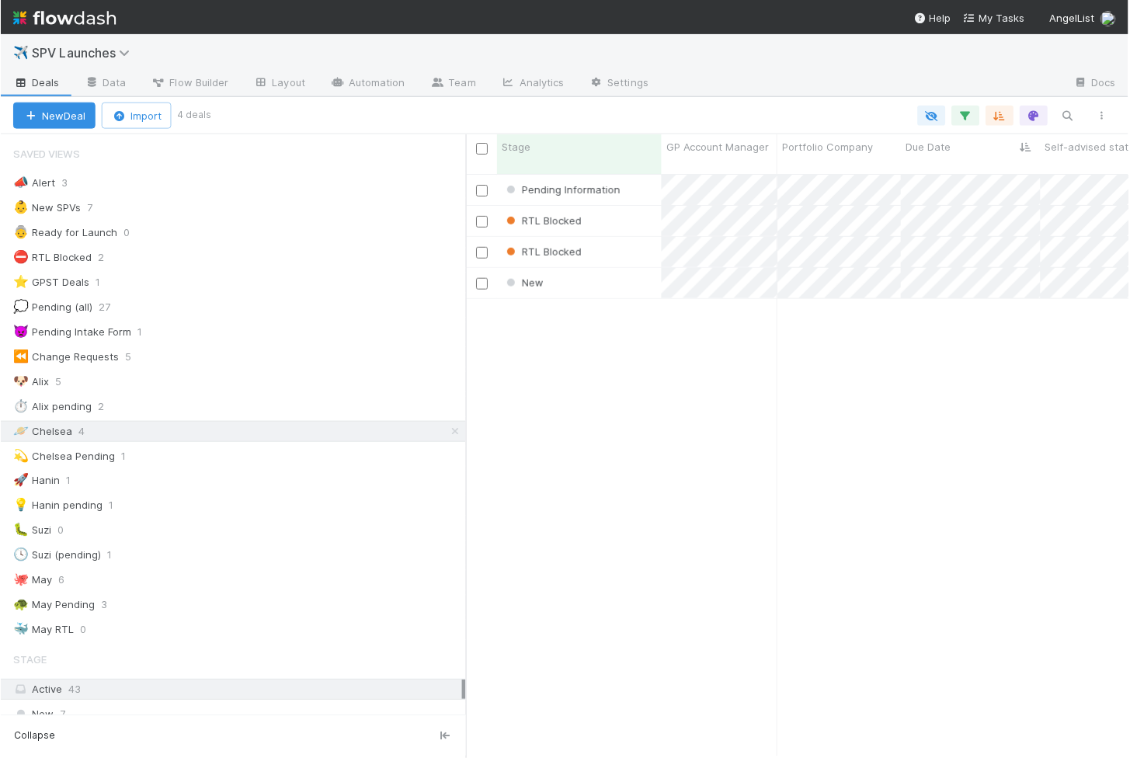
scroll to position [596, 664]
click at [620, 270] on div "New" at bounding box center [579, 284] width 165 height 30
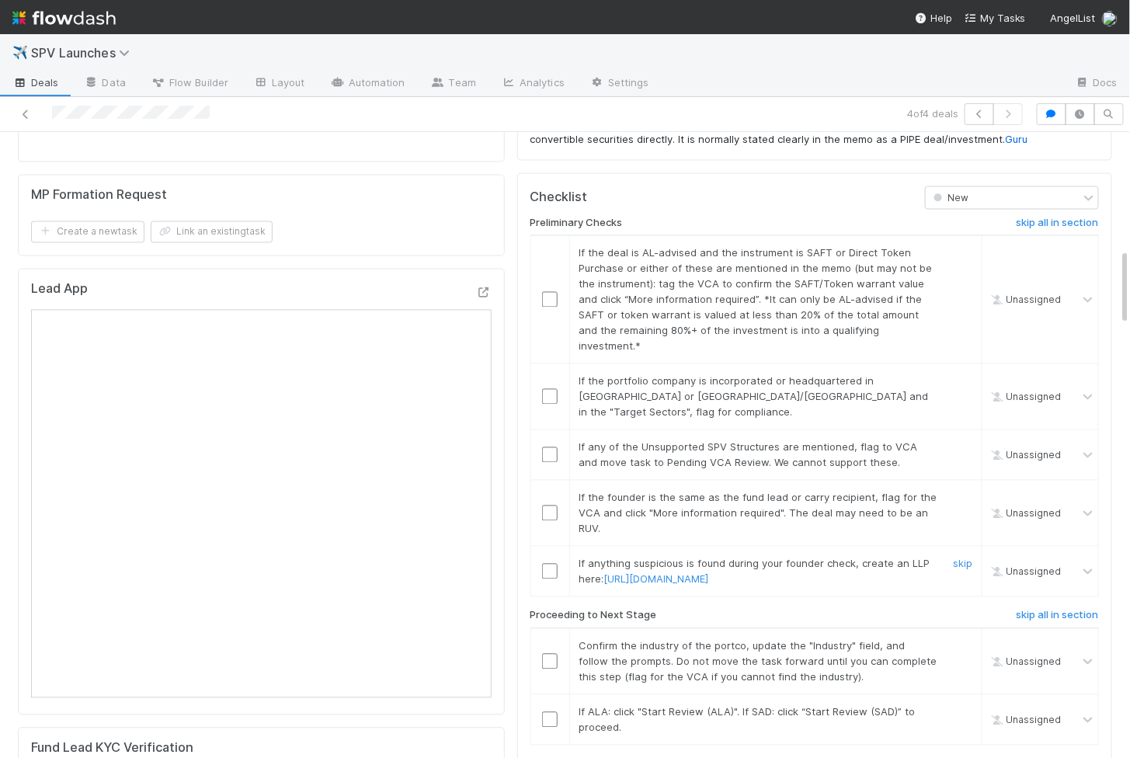
scroll to position [945, 0]
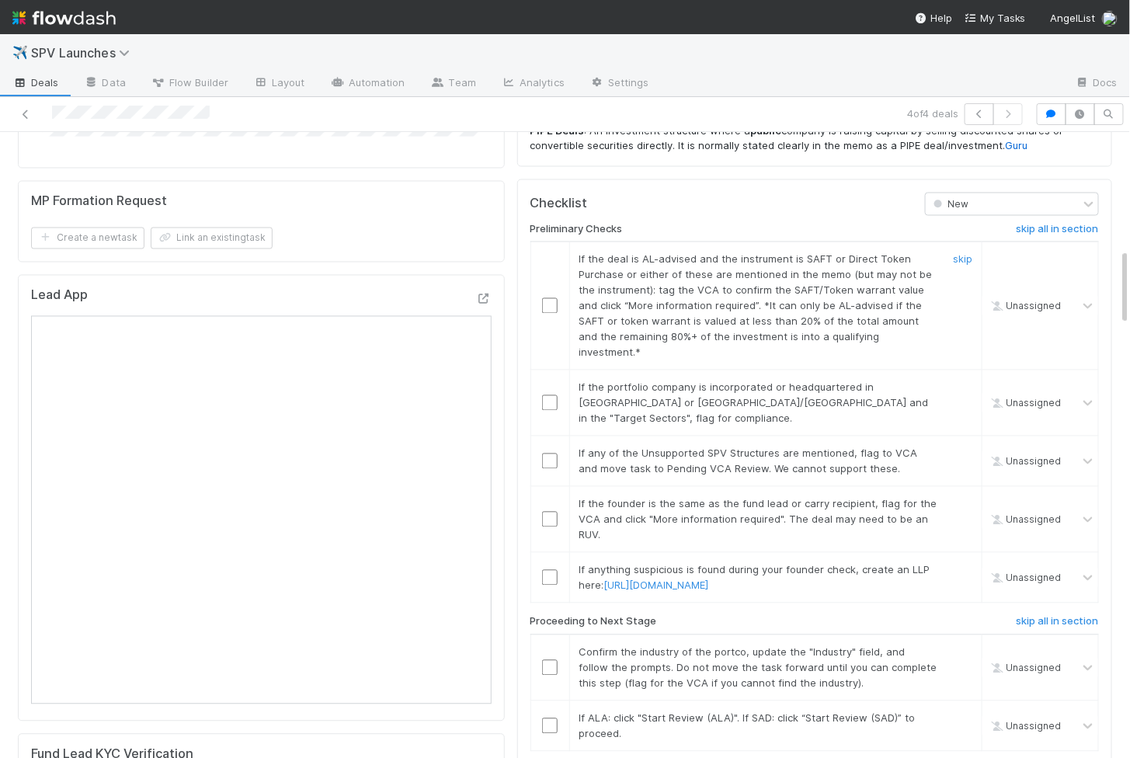
click at [548, 298] on input "checkbox" at bounding box center [550, 306] width 16 height 16
click at [550, 395] on input "checkbox" at bounding box center [550, 403] width 16 height 16
click at [551, 454] on input "checkbox" at bounding box center [550, 462] width 16 height 16
click at [549, 487] on td at bounding box center [550, 520] width 39 height 66
click at [552, 570] on input "checkbox" at bounding box center [550, 578] width 16 height 16
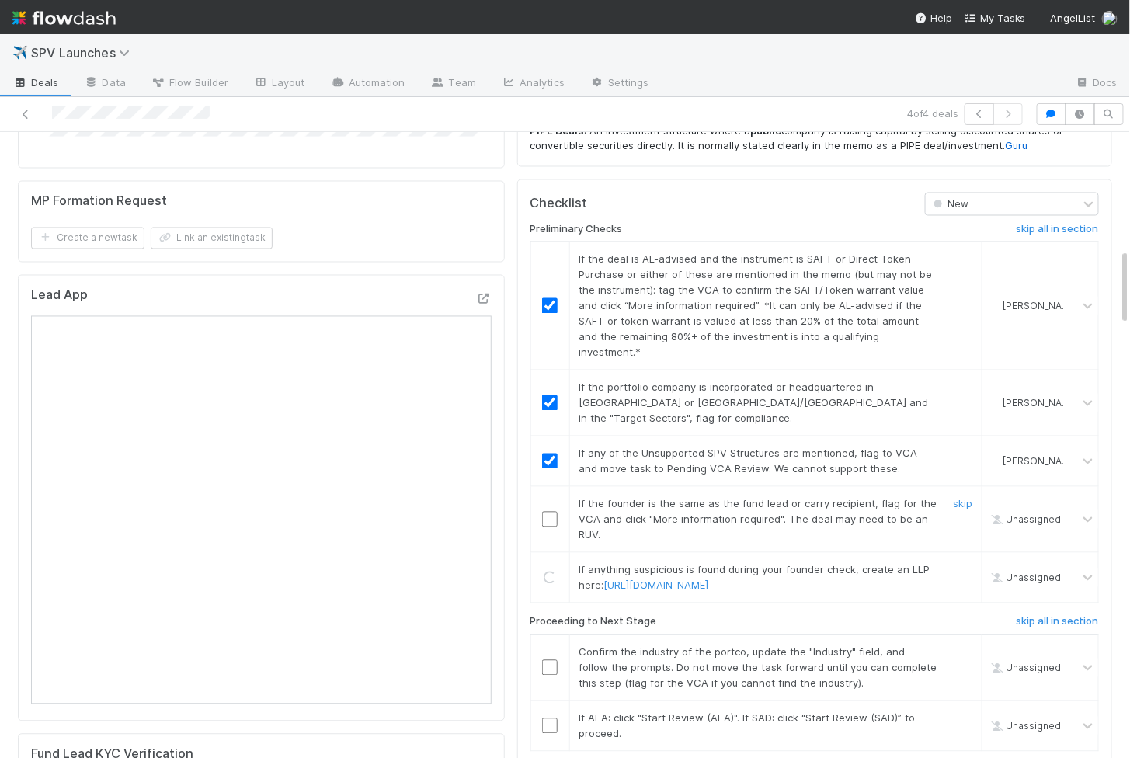
click at [553, 512] on input "checkbox" at bounding box center [550, 520] width 16 height 16
click at [548, 660] on input "checkbox" at bounding box center [550, 668] width 16 height 16
click at [548, 719] on input "checkbox" at bounding box center [550, 727] width 16 height 16
click at [552, 570] on input "checkbox" at bounding box center [550, 578] width 16 height 16
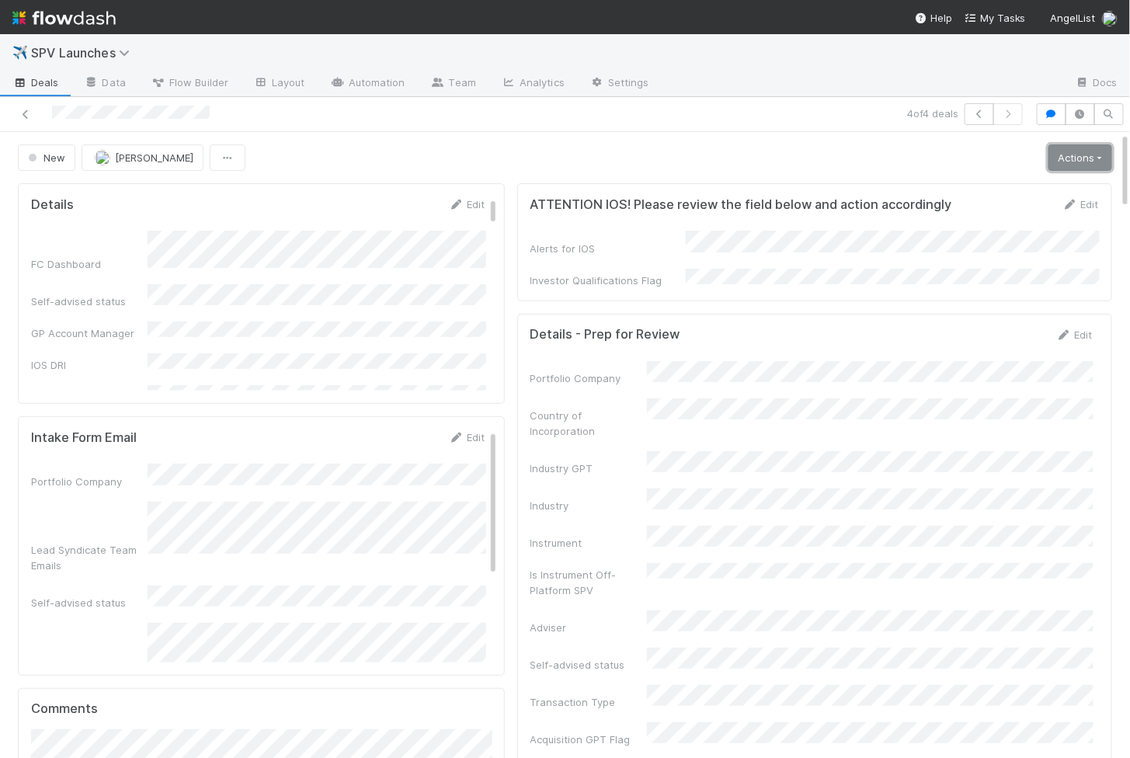
click at [928, 154] on link "Actions" at bounding box center [1081, 157] width 64 height 26
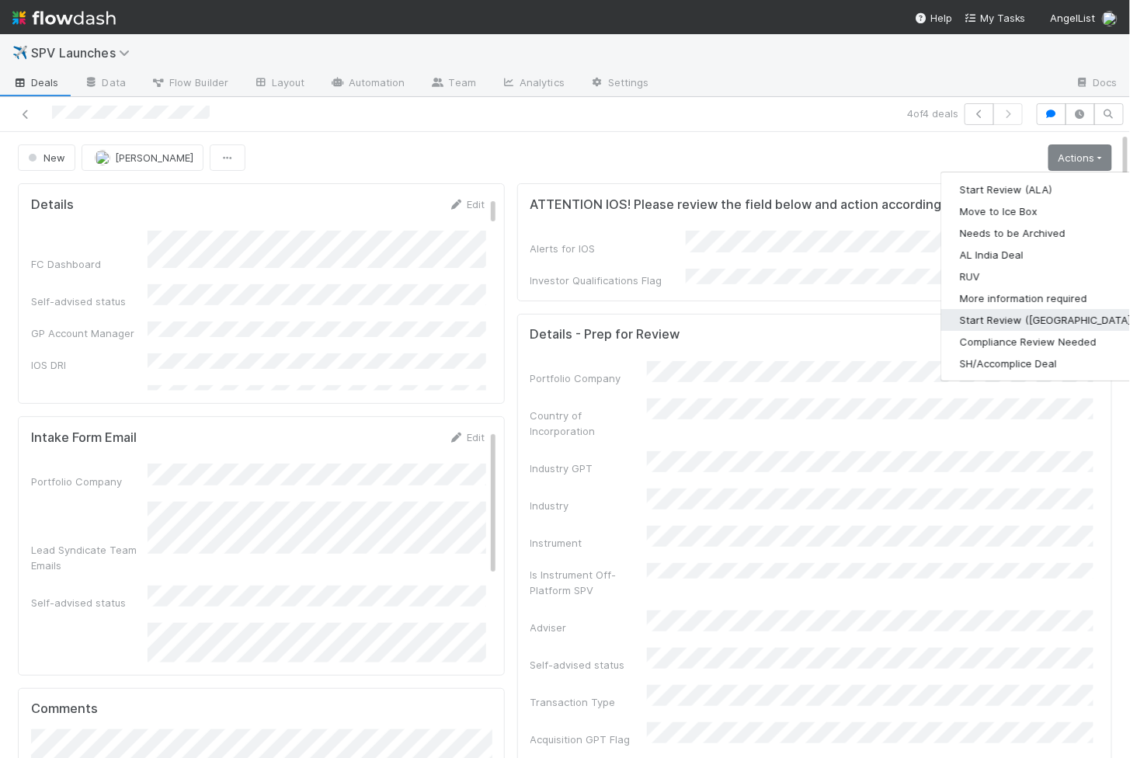
click at [928, 314] on button "Start Review ([GEOGRAPHIC_DATA])" at bounding box center [1047, 320] width 212 height 22
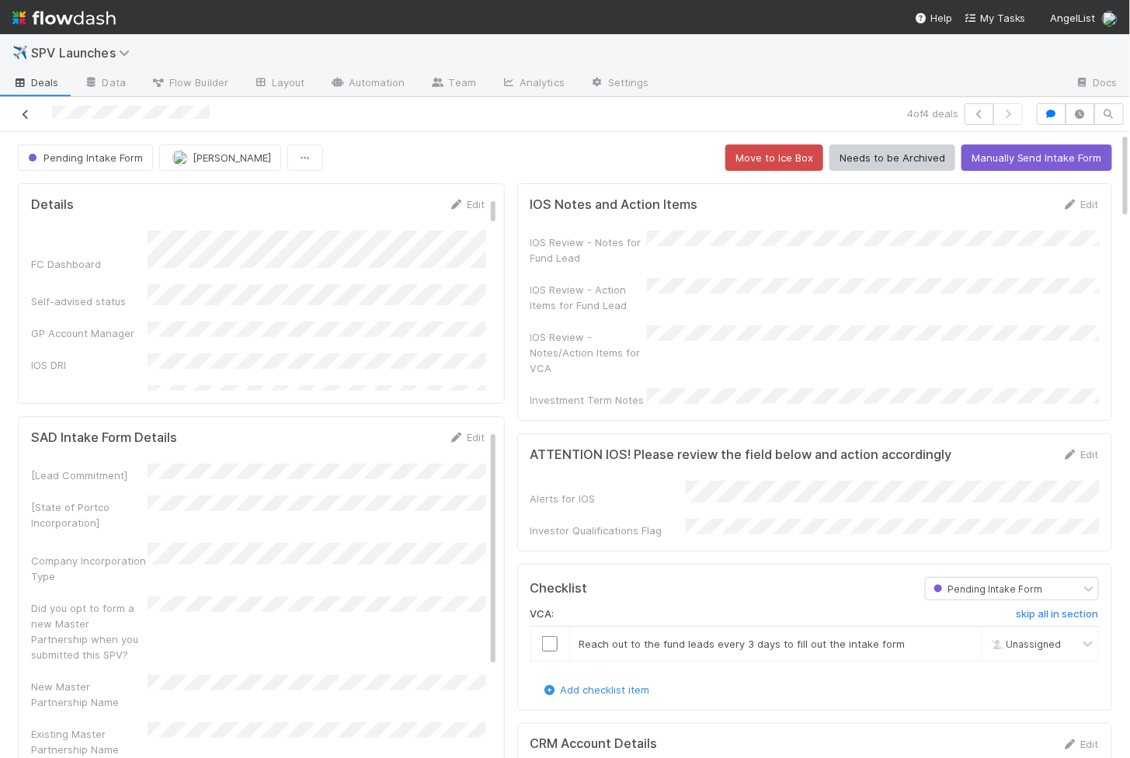
click at [29, 114] on icon at bounding box center [26, 115] width 16 height 10
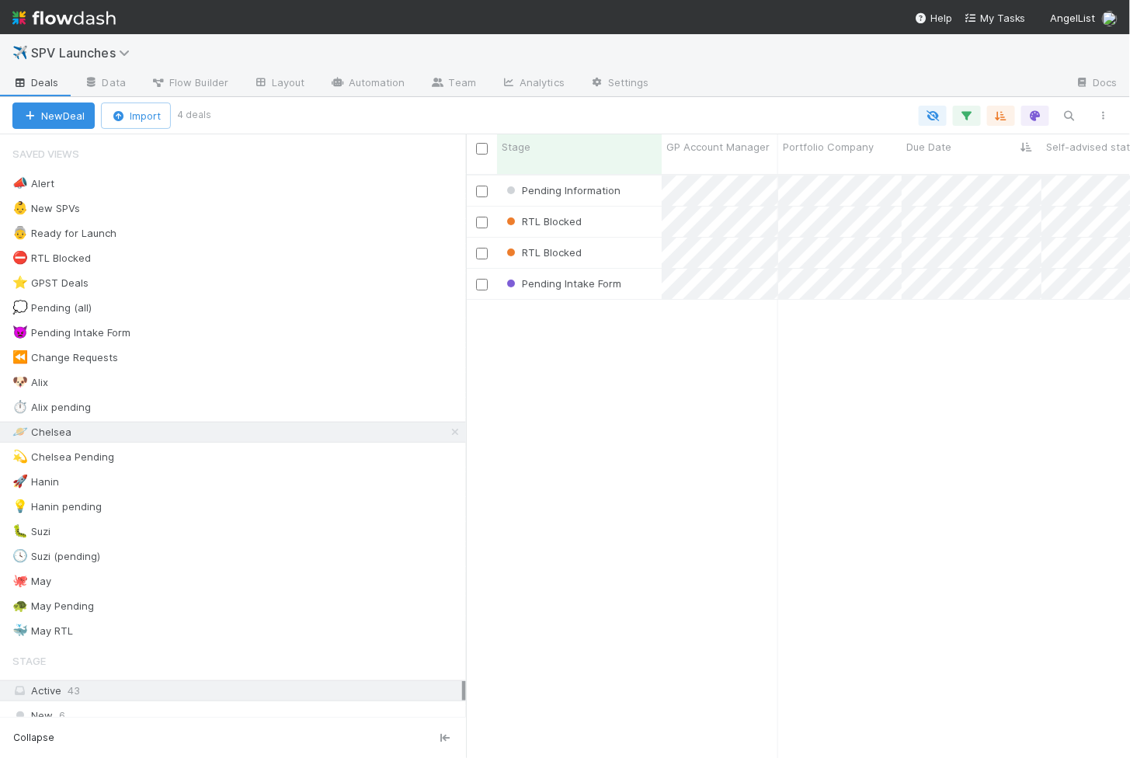
scroll to position [597, 664]
click at [640, 176] on div "Pending Information" at bounding box center [579, 191] width 165 height 30
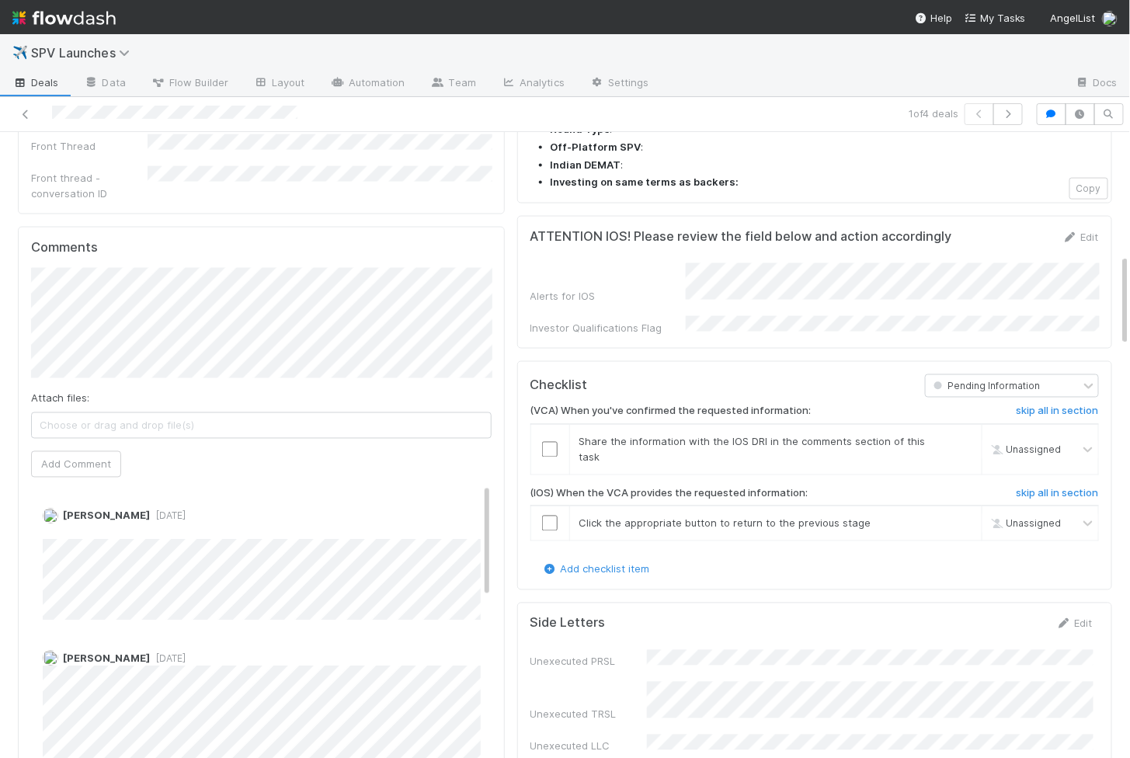
scroll to position [813, 0]
click at [90, 245] on span "[PERSON_NAME]" at bounding box center [110, 250] width 78 height 12
click at [48, 452] on button "Add Comment" at bounding box center [76, 465] width 90 height 26
click at [928, 114] on button "button" at bounding box center [1009, 114] width 30 height 22
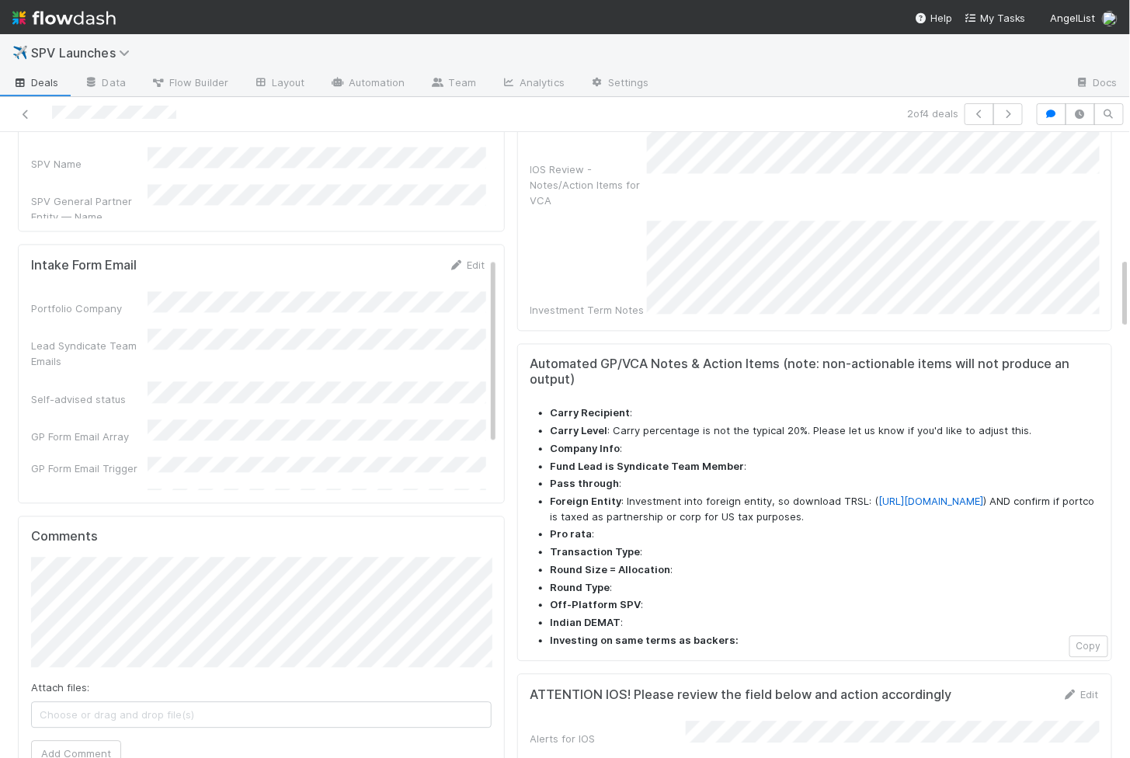
scroll to position [1550, 0]
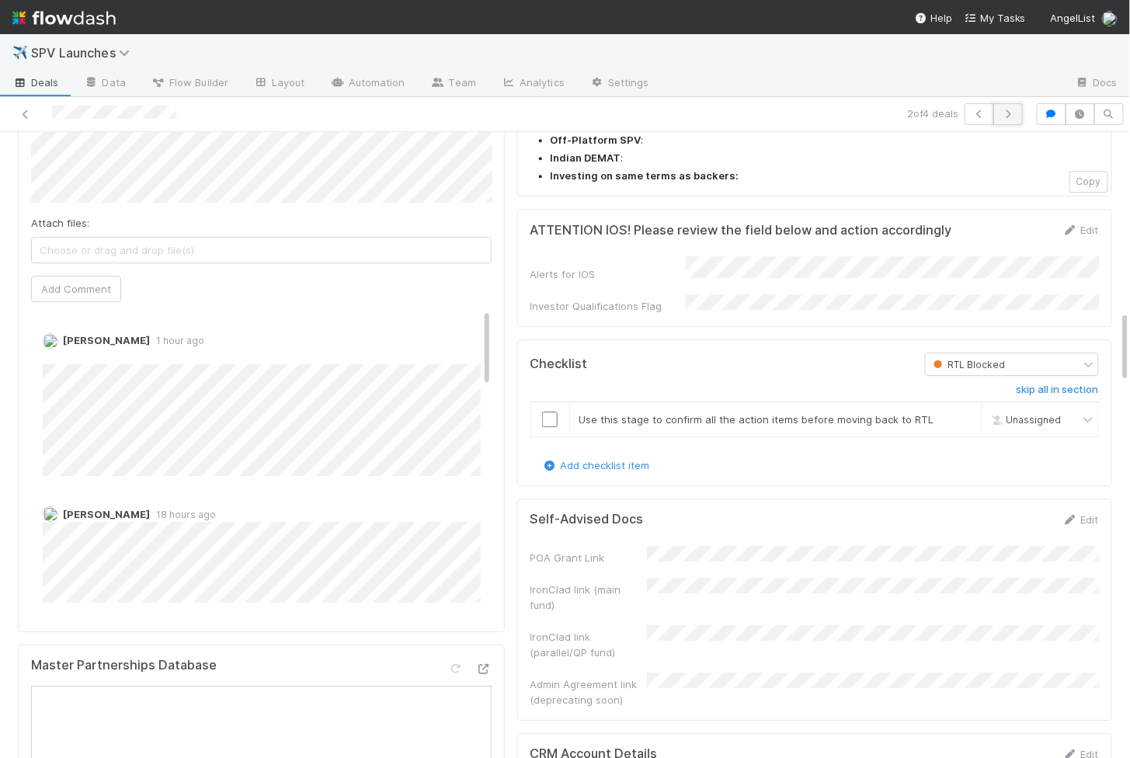
click at [928, 110] on icon "button" at bounding box center [1009, 114] width 16 height 9
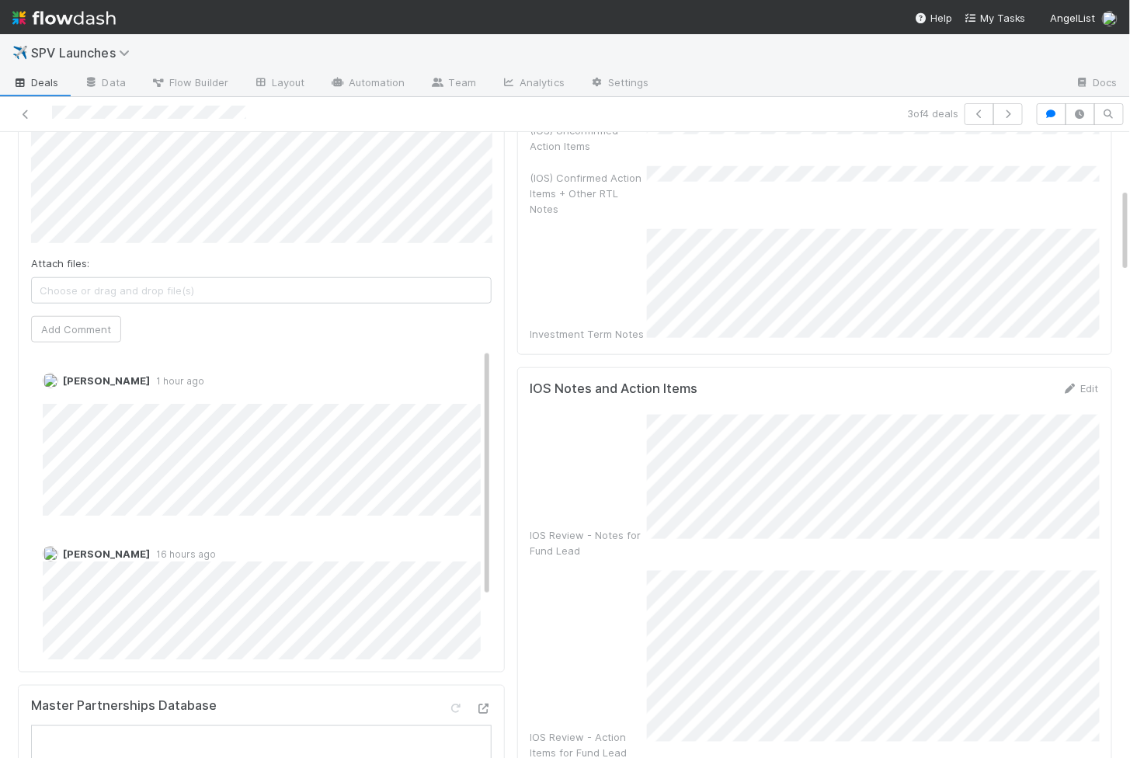
scroll to position [416, 0]
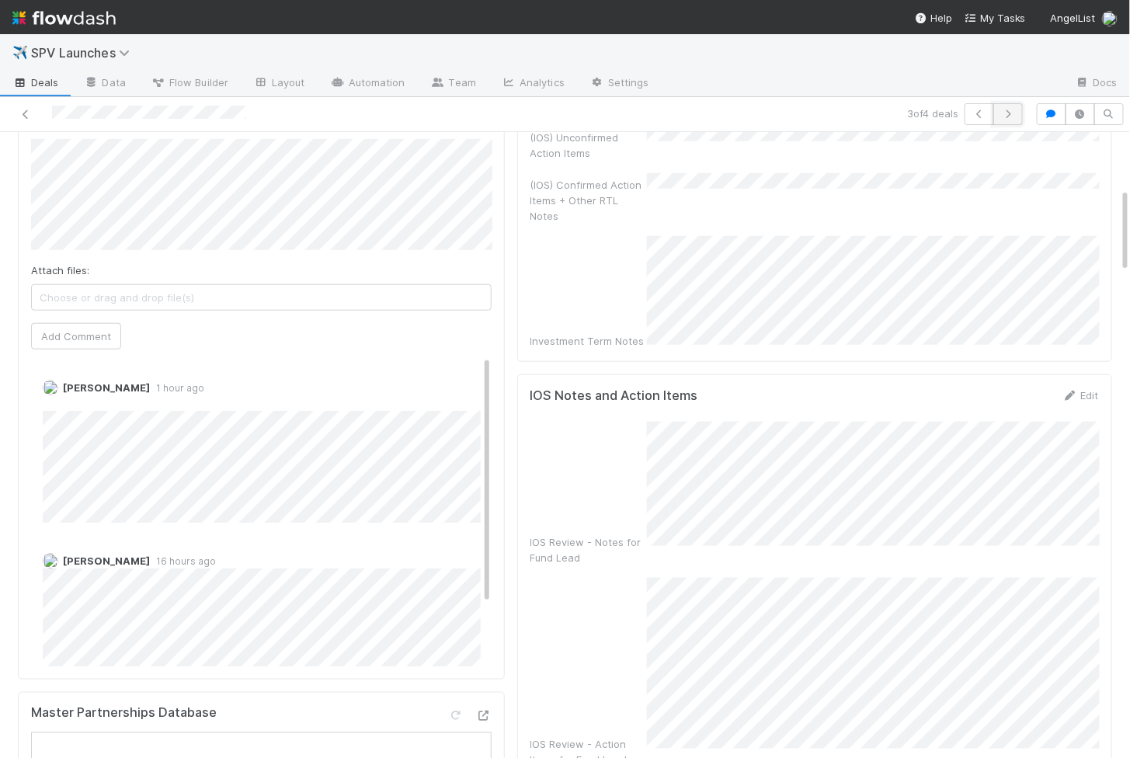
click at [928, 107] on button "button" at bounding box center [1009, 114] width 30 height 22
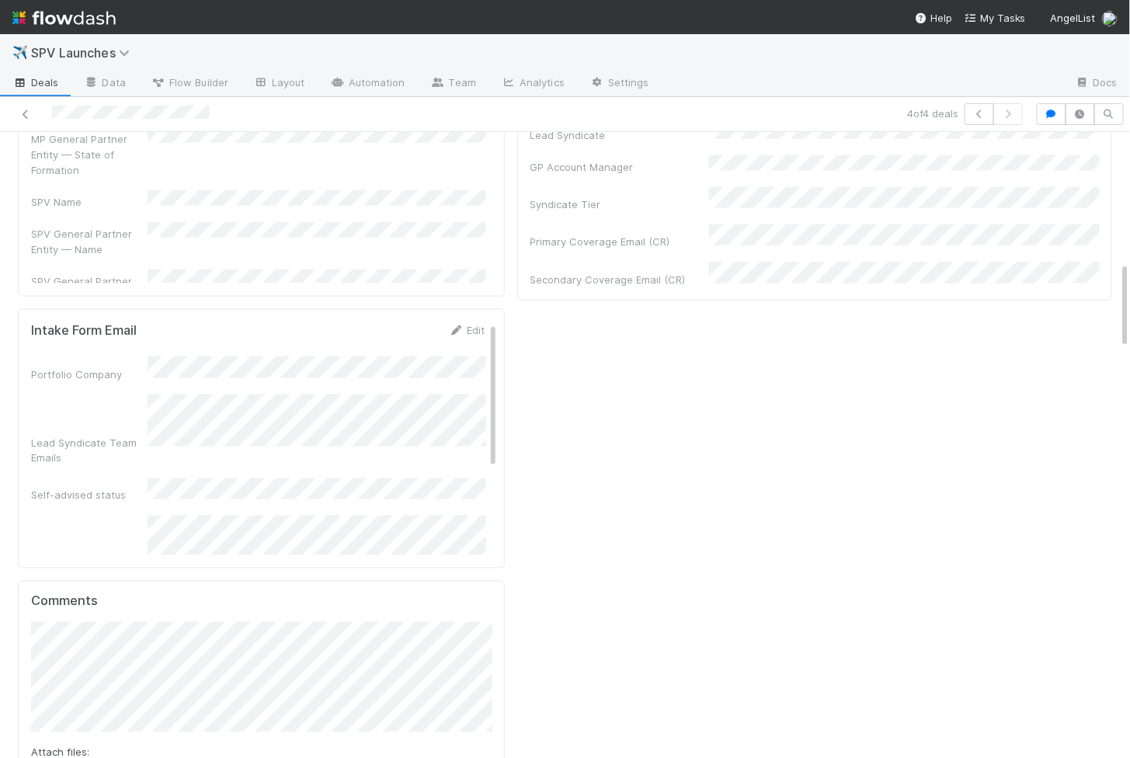
scroll to position [1248, 0]
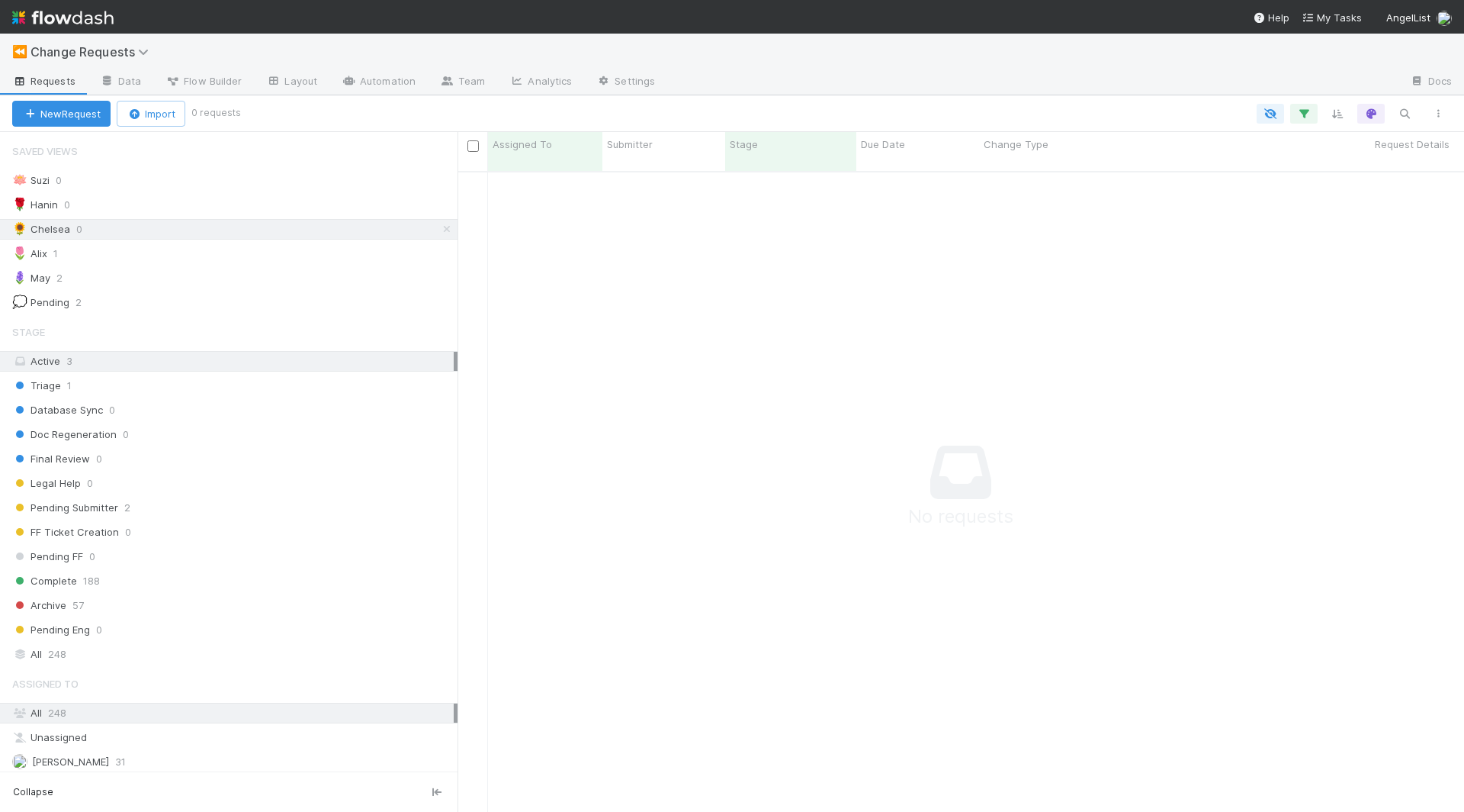
scroll to position [654, 1006]
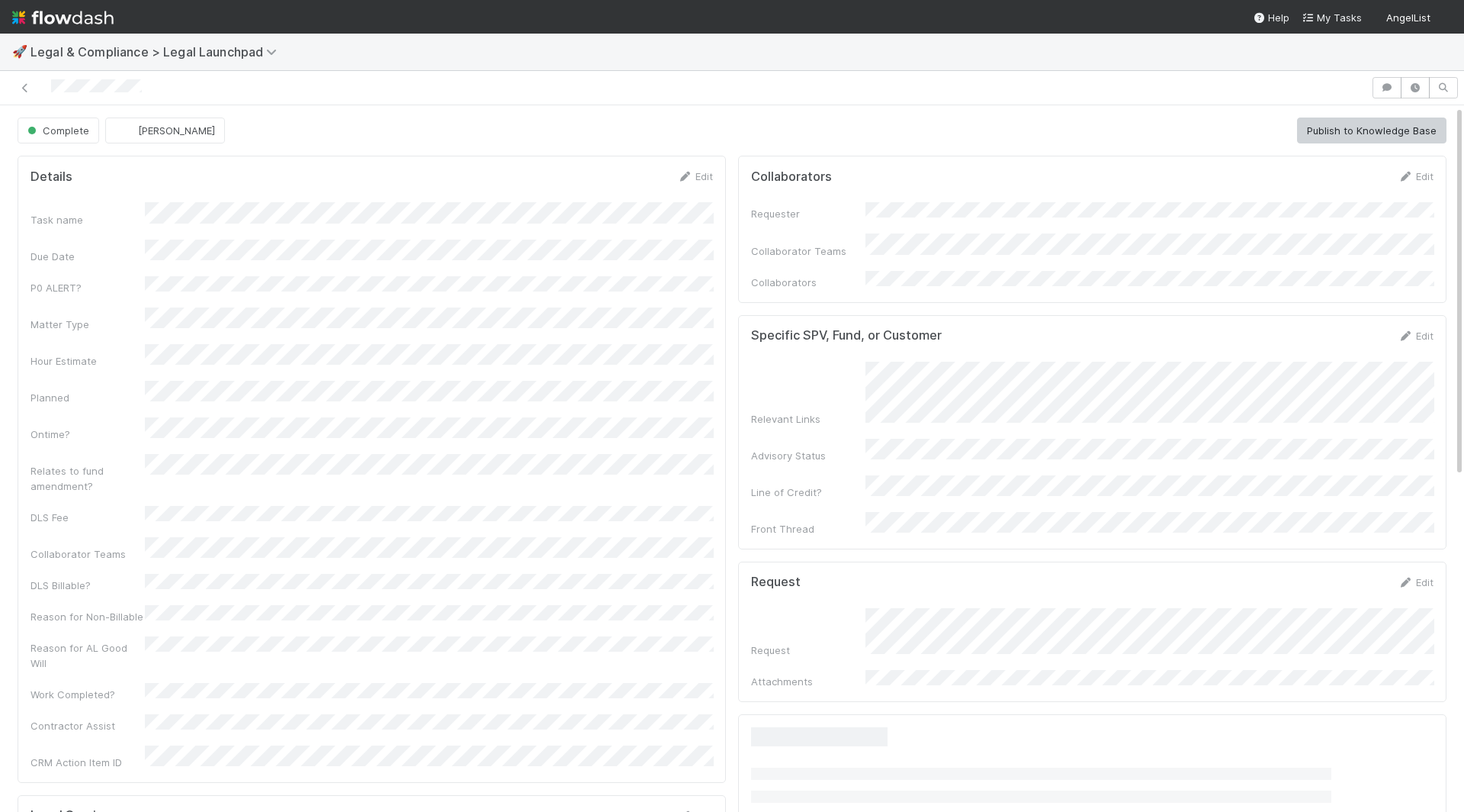
scroll to position [500, 0]
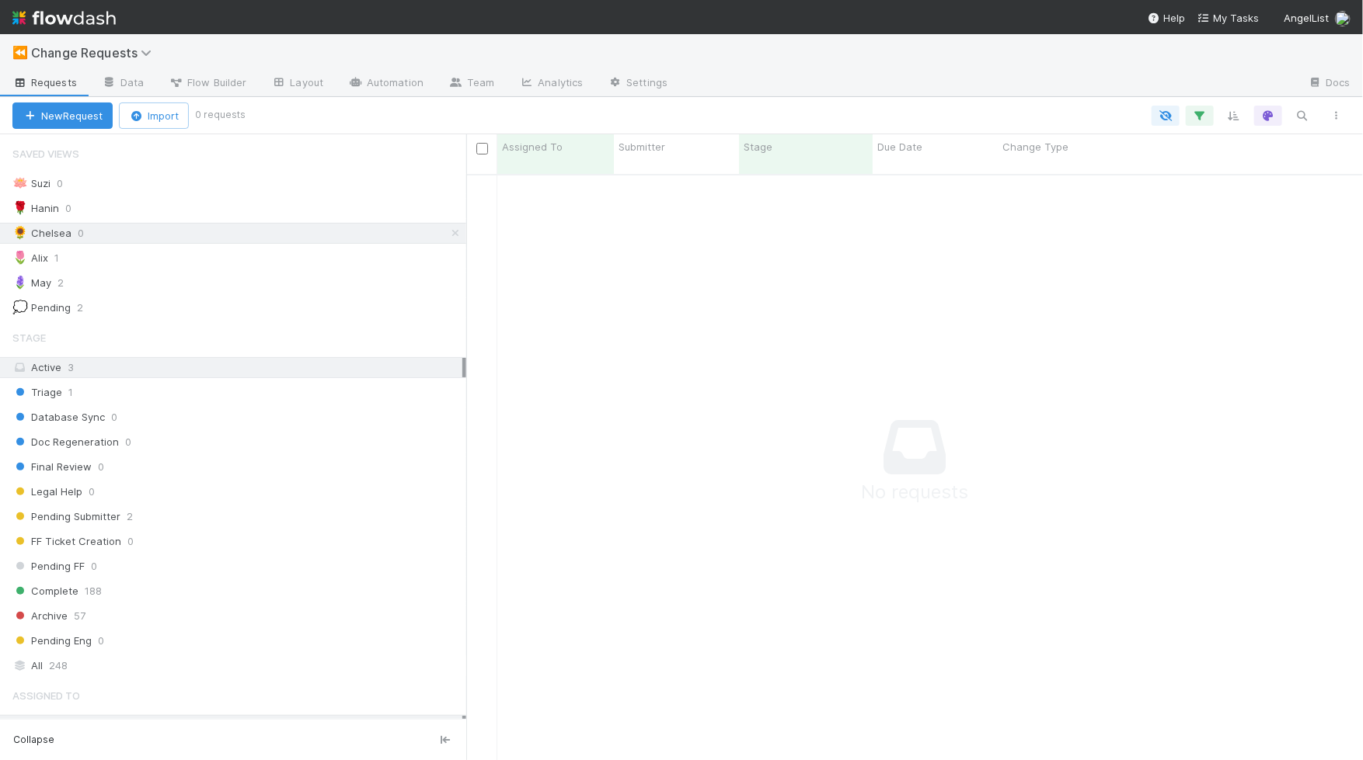
scroll to position [600, 896]
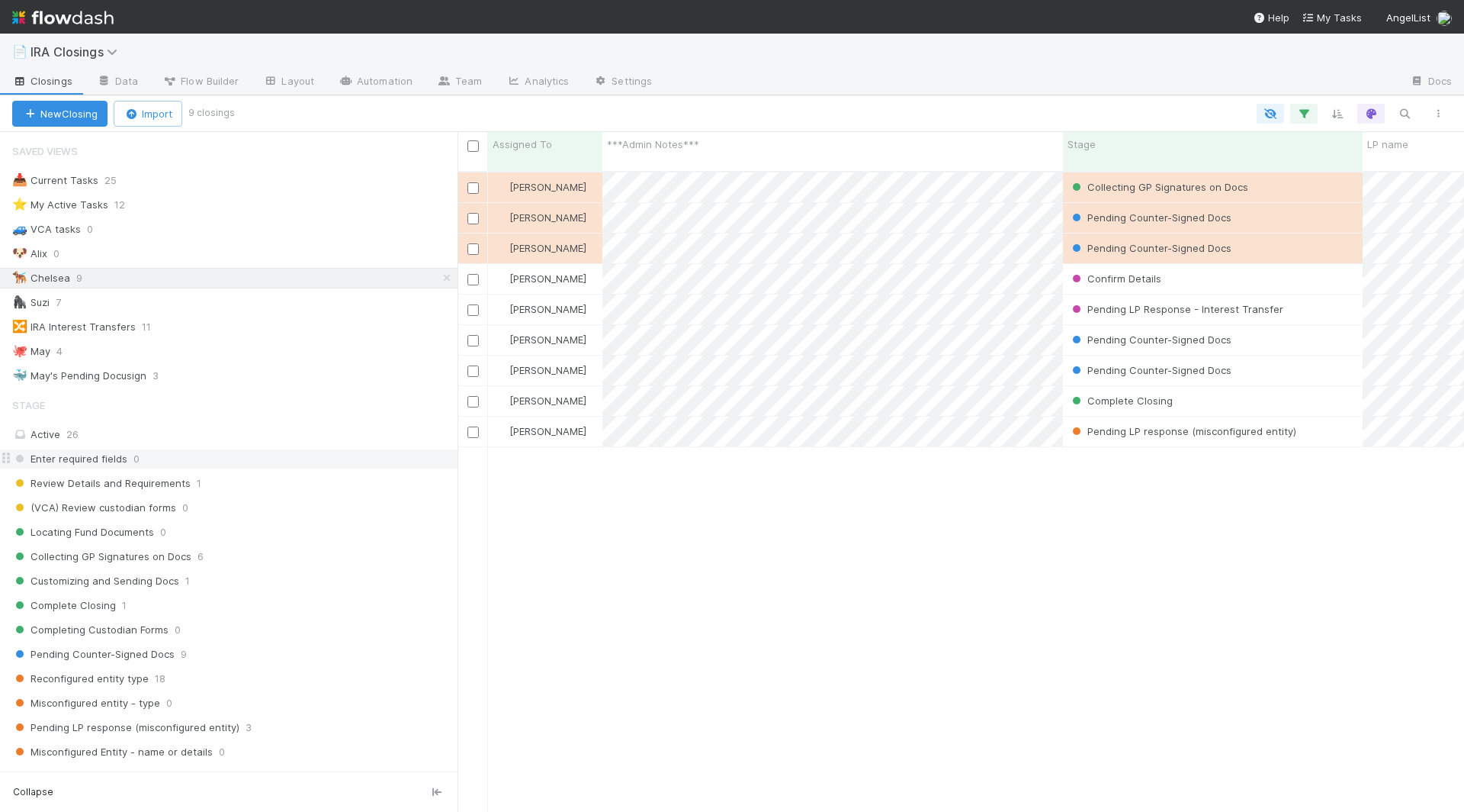
scroll to position [654, 1006]
click at [152, 477] on span "Review Details and Requirements" at bounding box center [101, 482] width 179 height 19
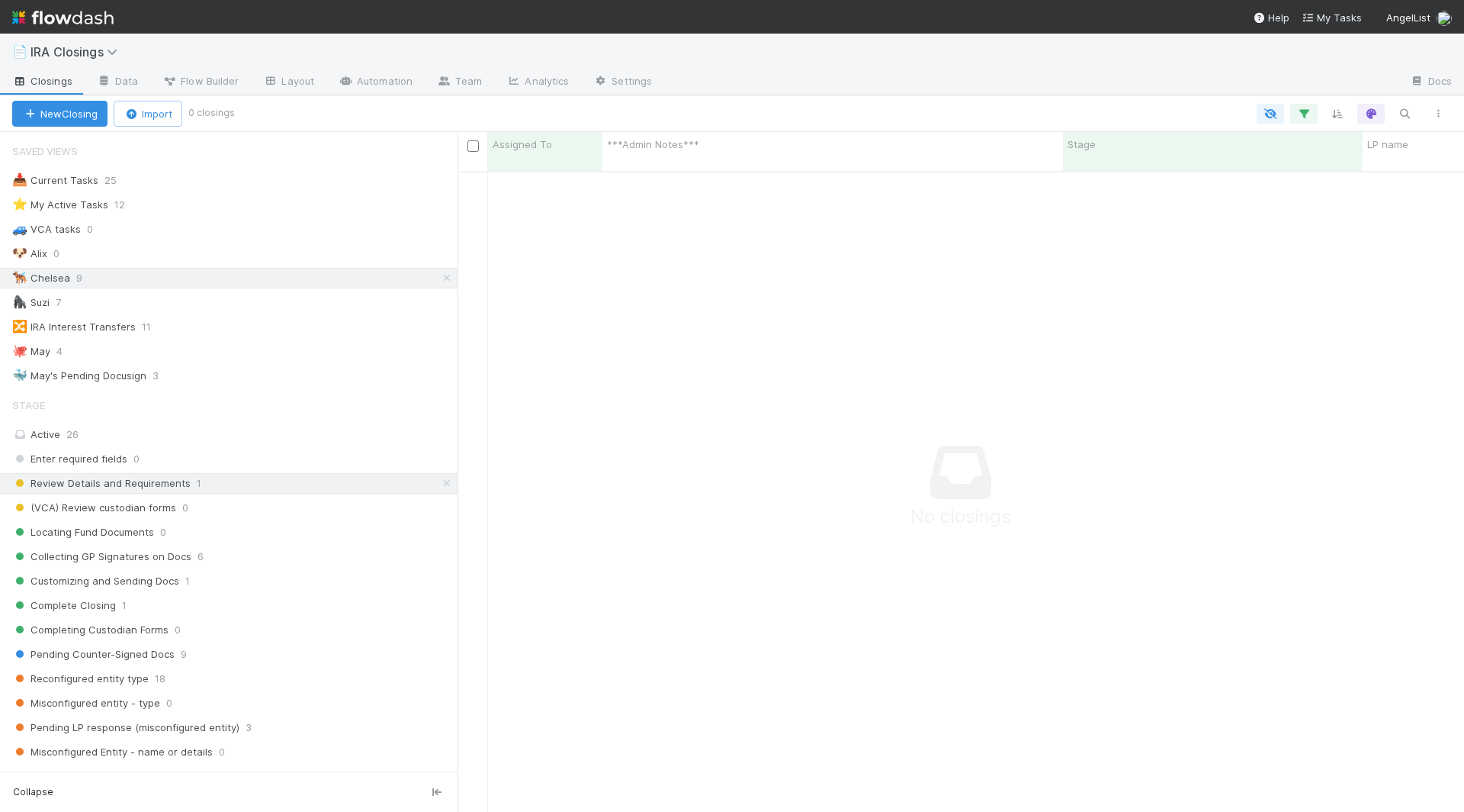
scroll to position [654, 1006]
click at [450, 278] on icon at bounding box center [447, 278] width 16 height 10
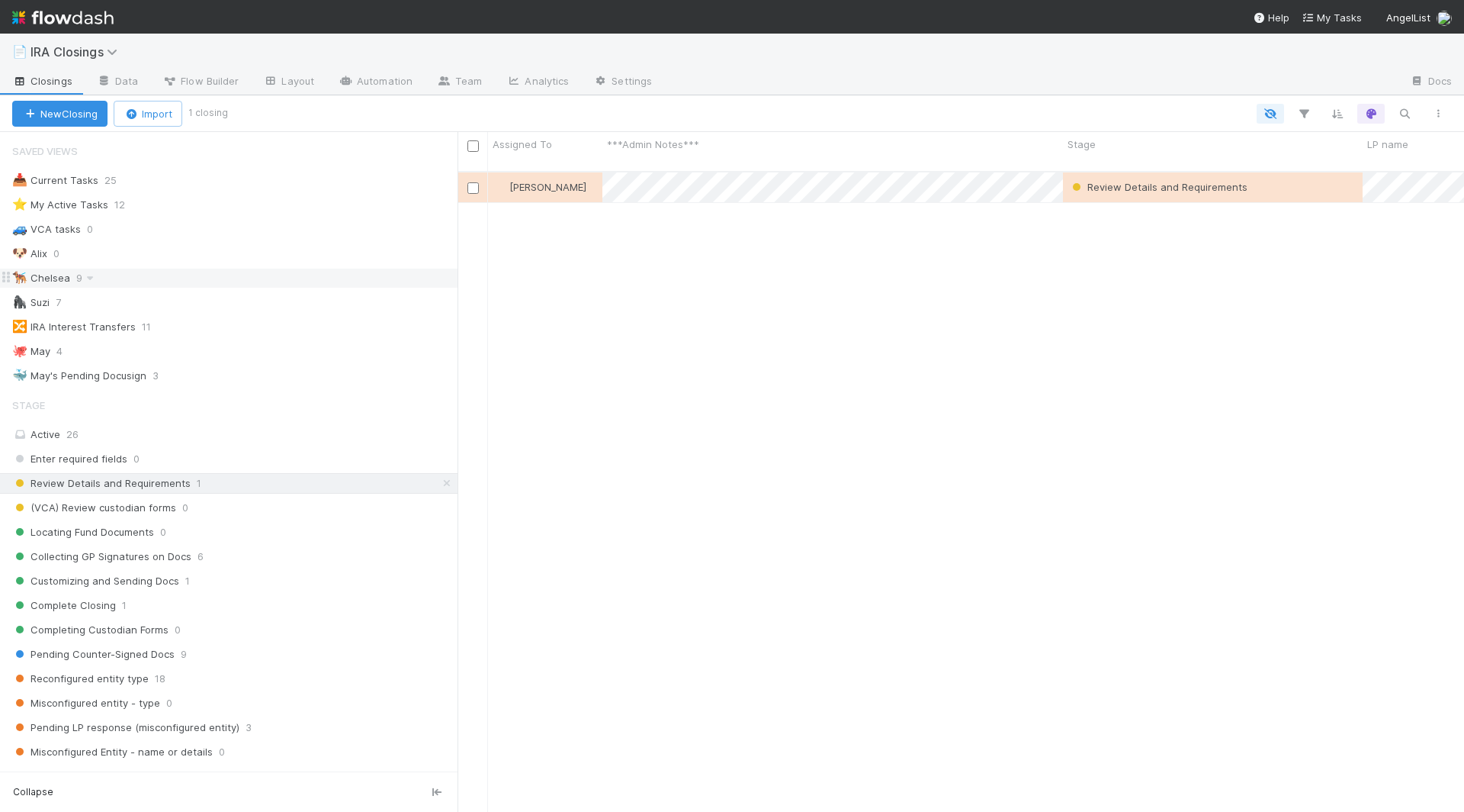
scroll to position [654, 1006]
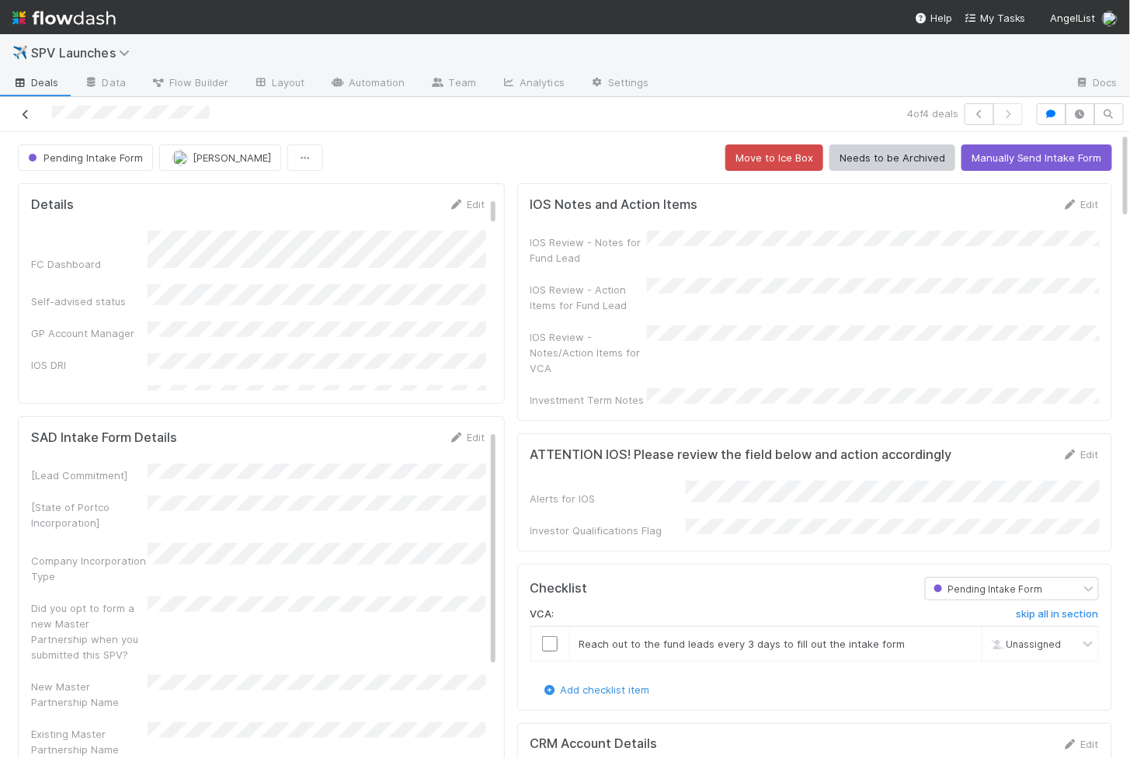
click at [26, 114] on icon at bounding box center [26, 115] width 16 height 10
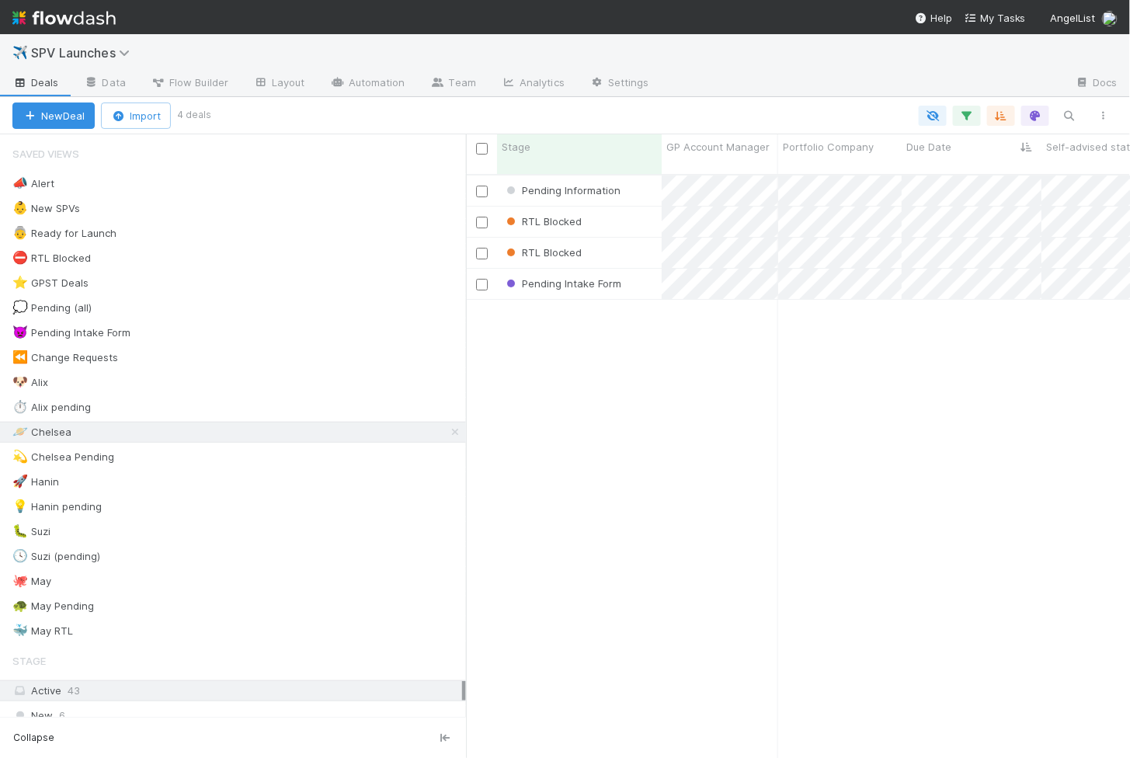
scroll to position [597, 664]
click at [628, 176] on div "Pending Information" at bounding box center [579, 191] width 165 height 30
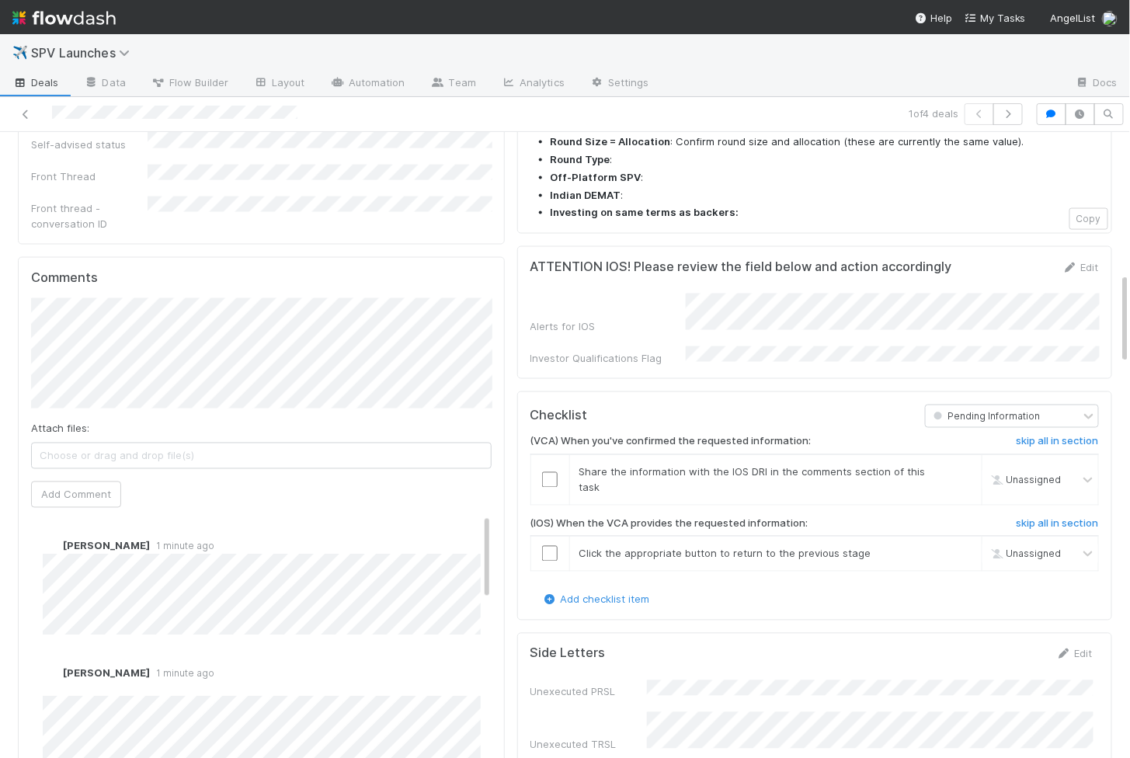
scroll to position [1041, 0]
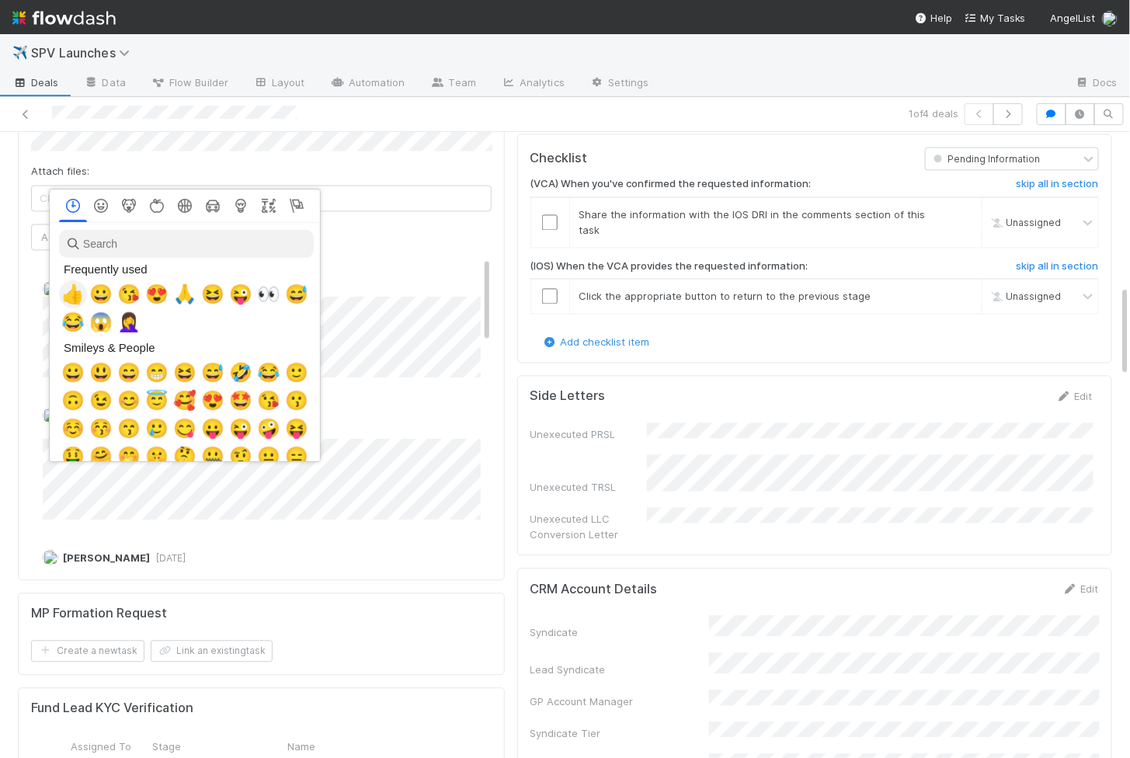
click at [76, 297] on span "👍" at bounding box center [72, 295] width 23 height 22
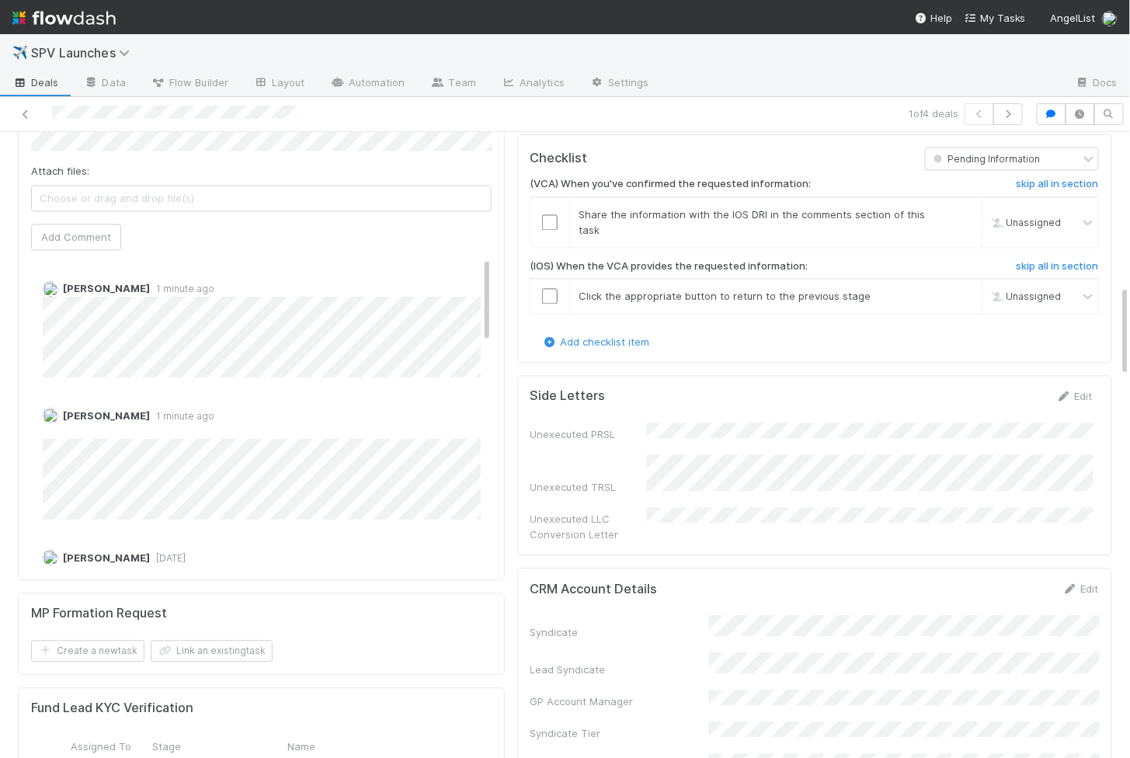
scroll to position [0, 0]
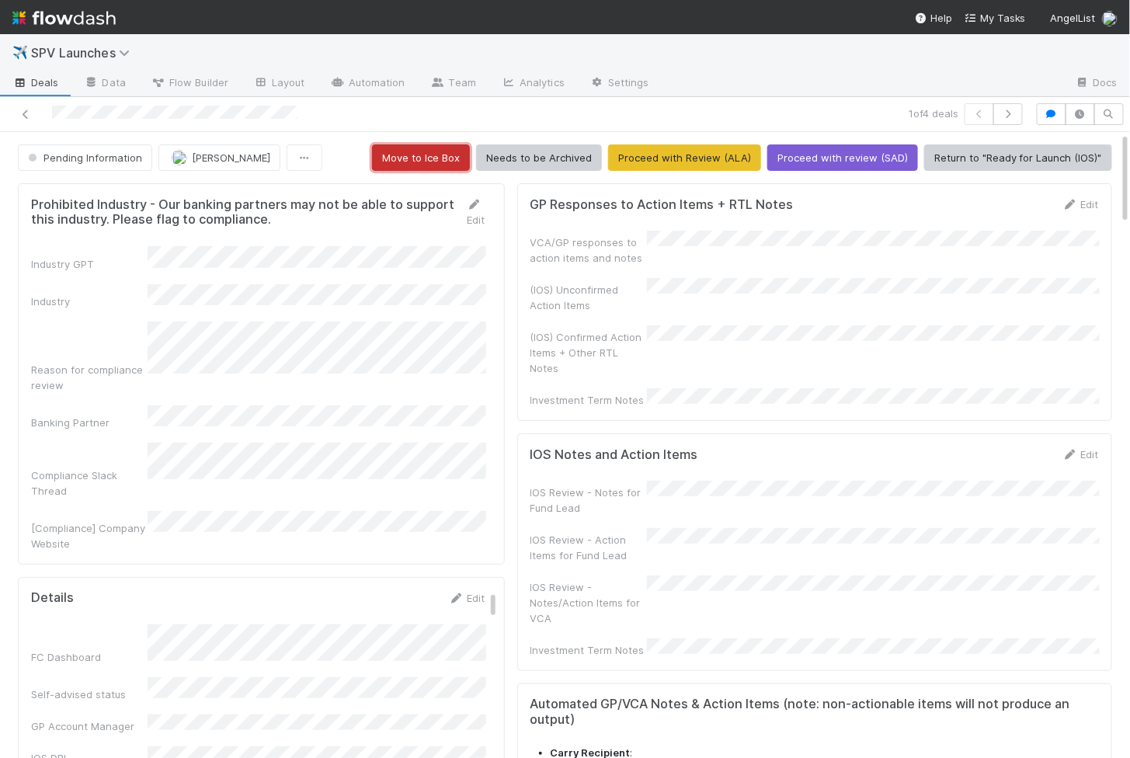
click at [440, 155] on button "Move to Ice Box" at bounding box center [421, 157] width 98 height 26
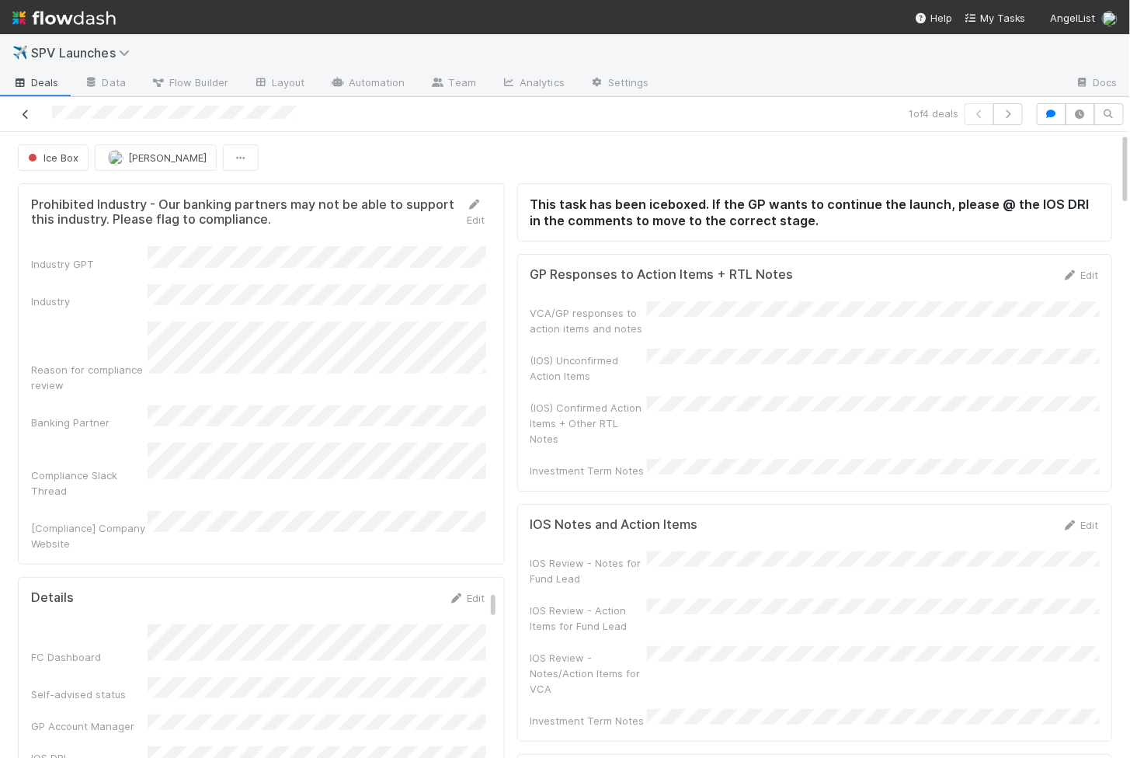
click at [24, 117] on icon at bounding box center [26, 115] width 16 height 10
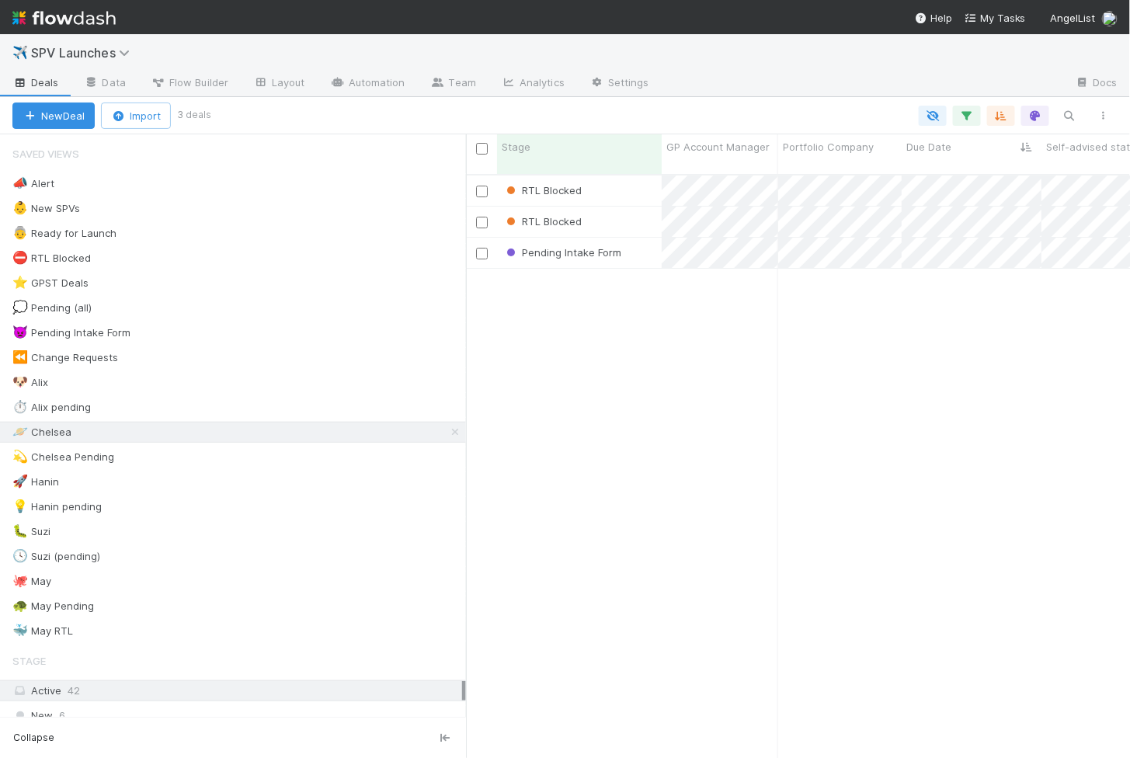
scroll to position [597, 664]
